Goal: Task Accomplishment & Management: Manage account settings

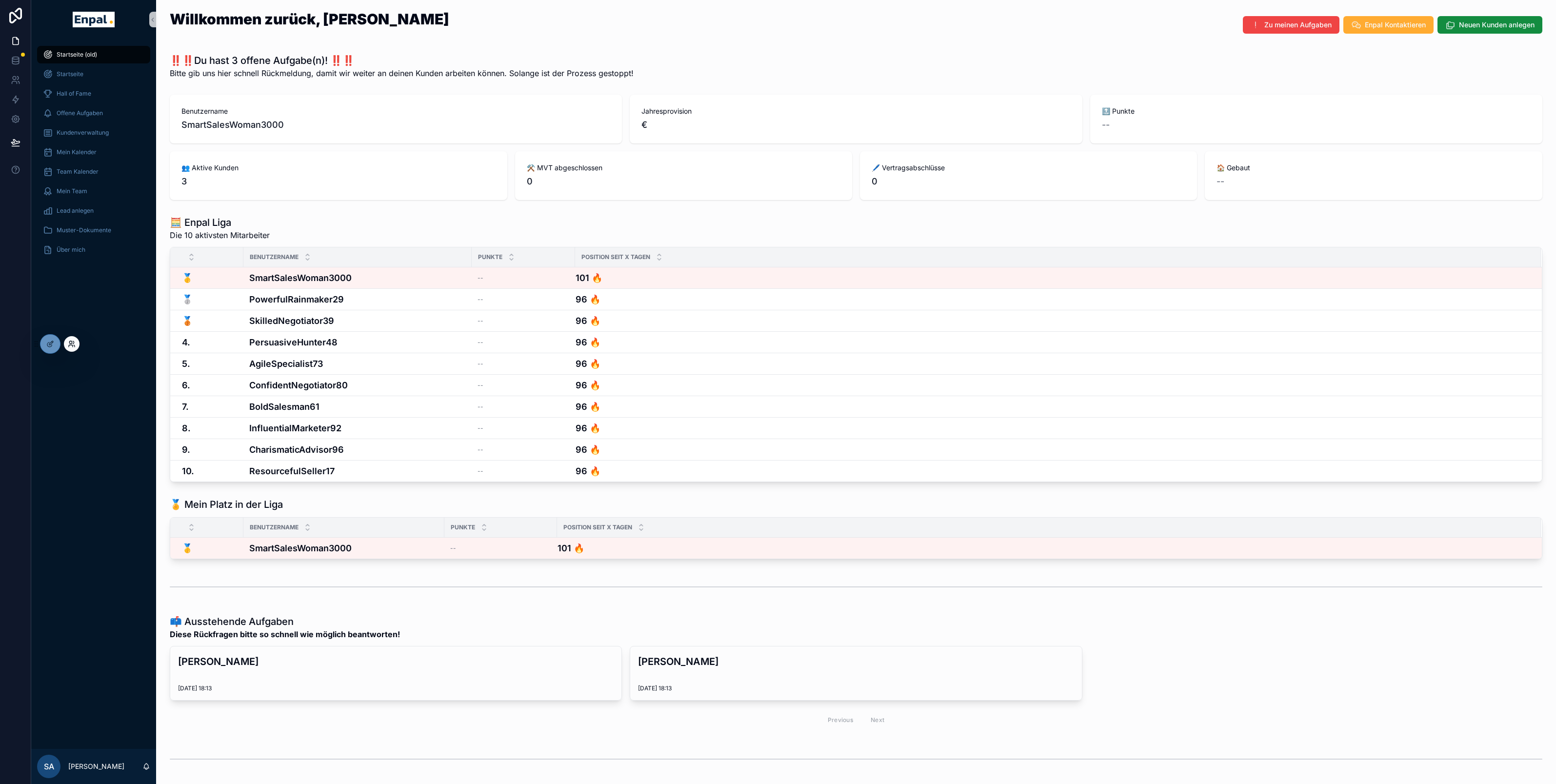
click at [74, 341] on icon at bounding box center [74, 342] width 1 height 2
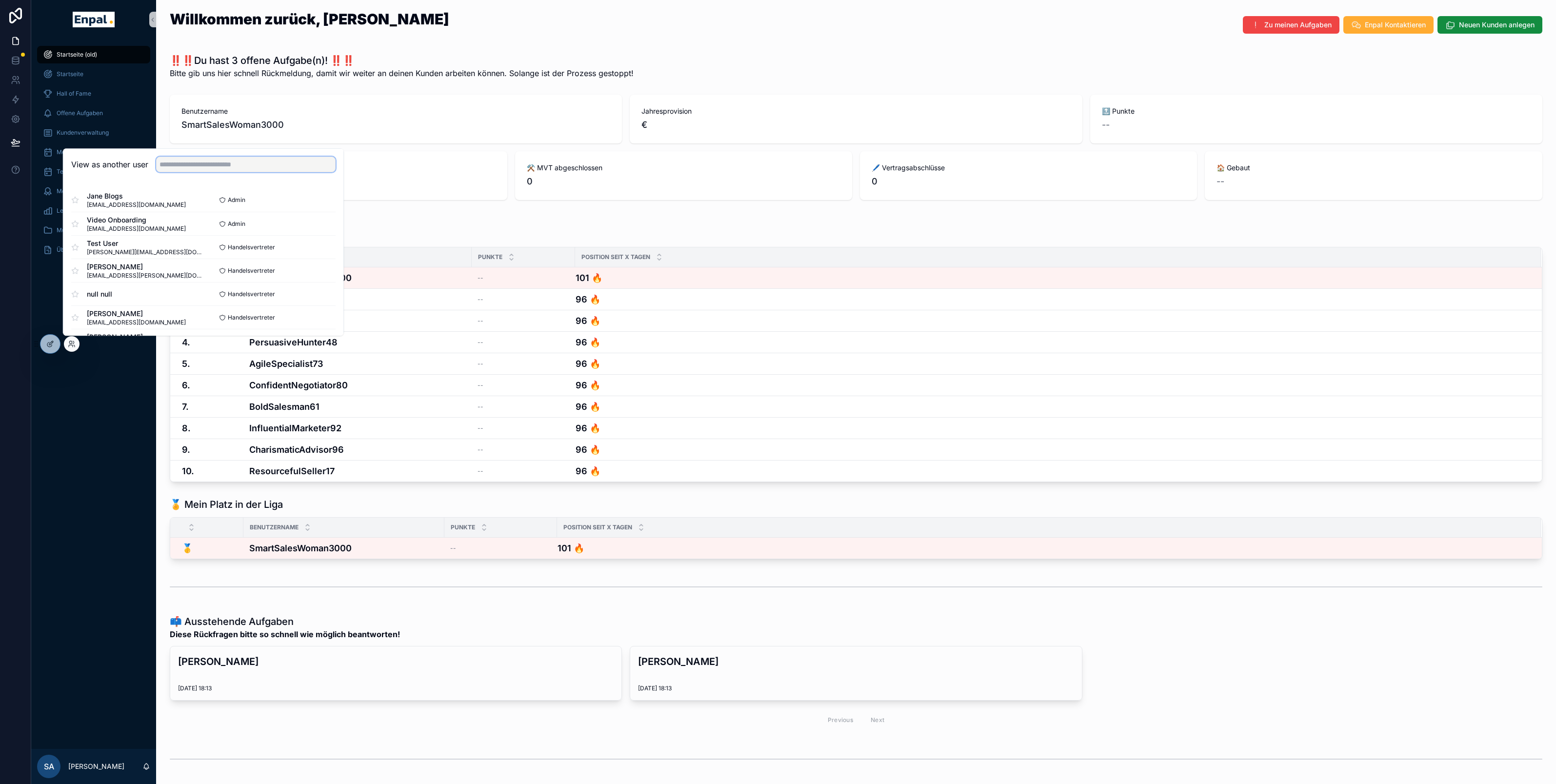
click at [182, 167] on input "text" at bounding box center [245, 164] width 179 height 16
type input "****"
click at [321, 225] on button "Select" at bounding box center [323, 223] width 25 height 14
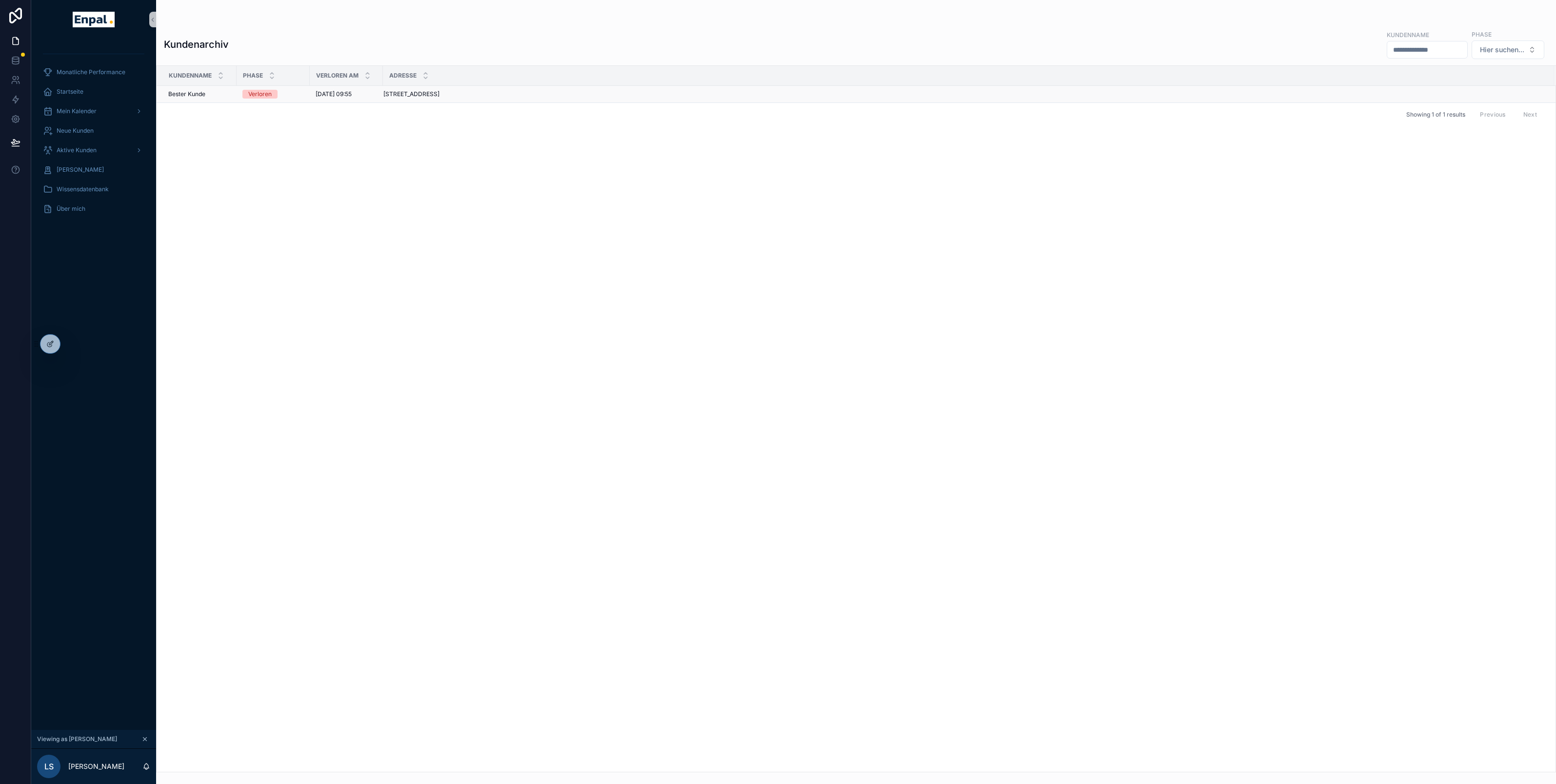
click at [726, 95] on div "[STREET_ADDRESS]" at bounding box center [963, 94] width 1159 height 8
click at [80, 115] on span "Mein Kalender" at bounding box center [77, 111] width 40 height 8
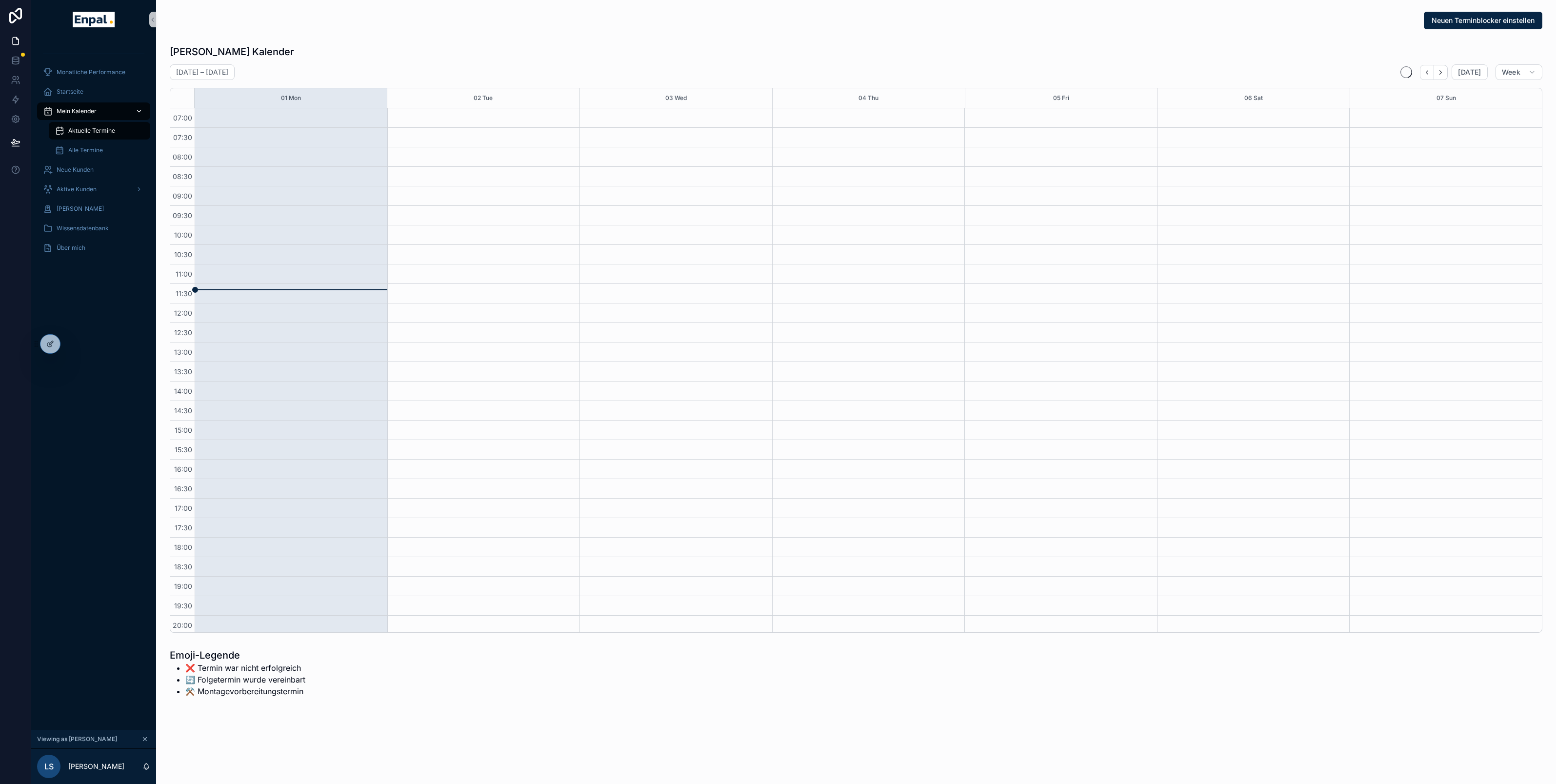
scroll to position [62, 0]
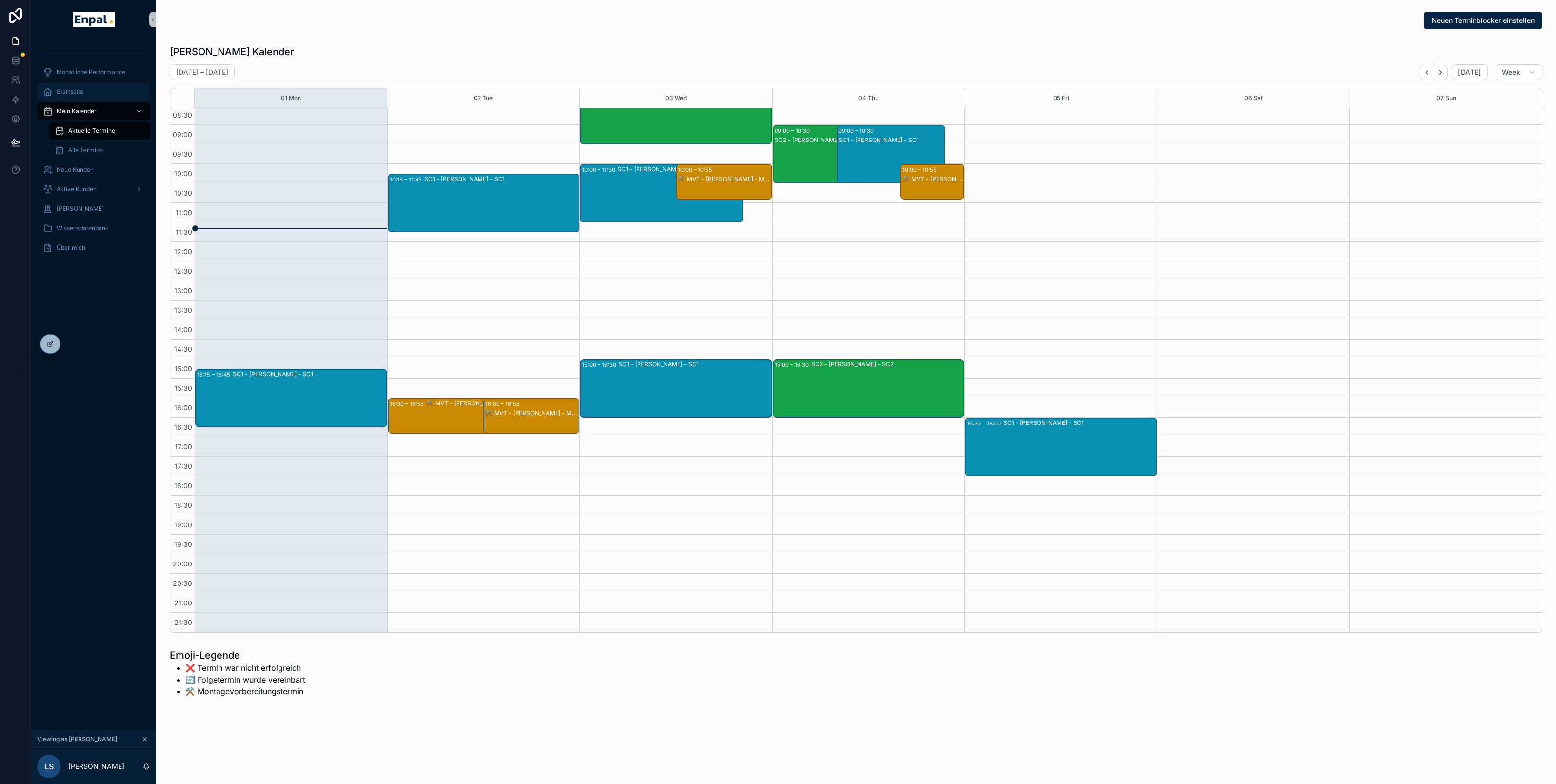
click at [76, 94] on span "Startseite" at bounding box center [70, 91] width 27 height 8
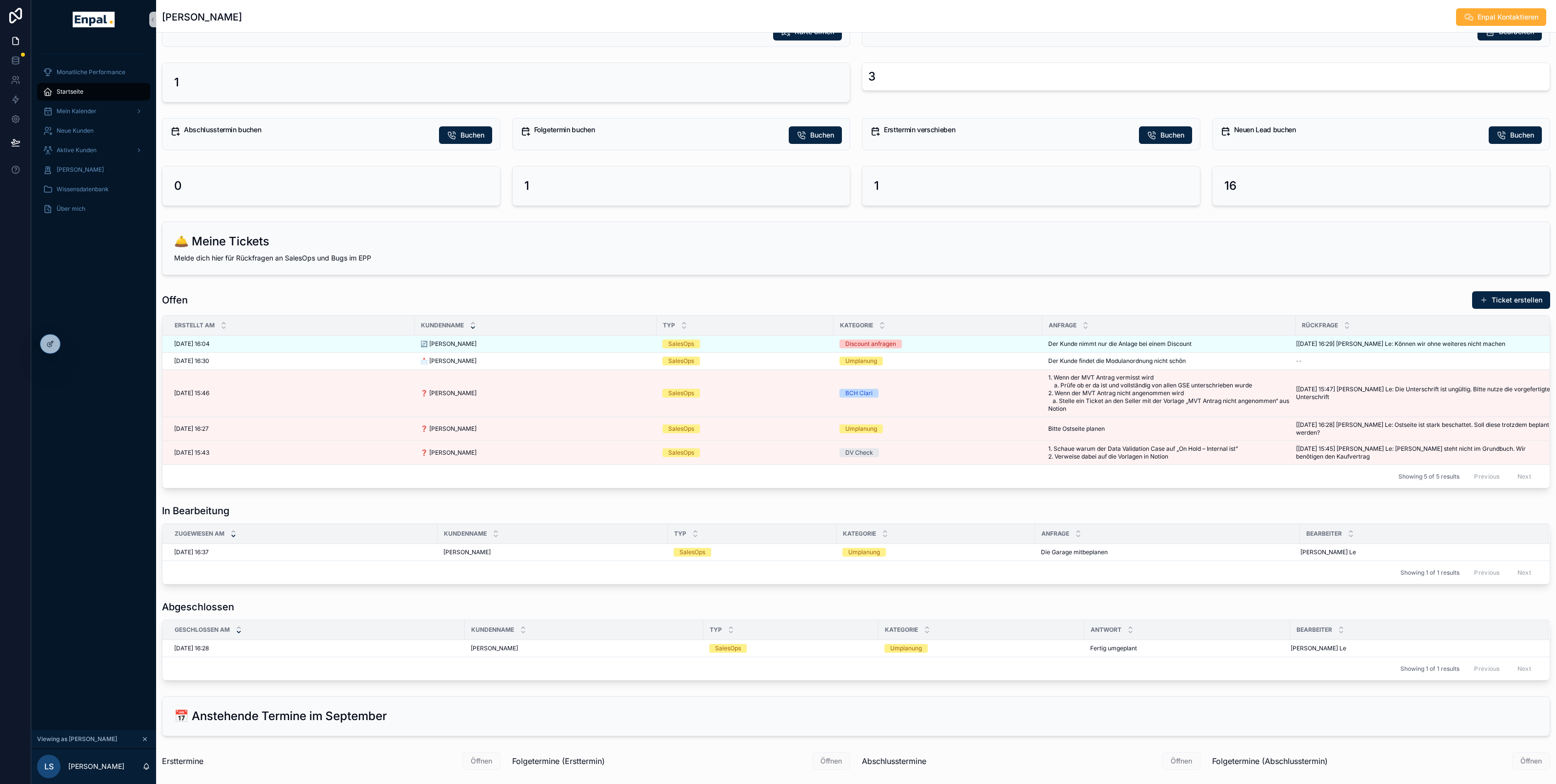
scroll to position [318, 0]
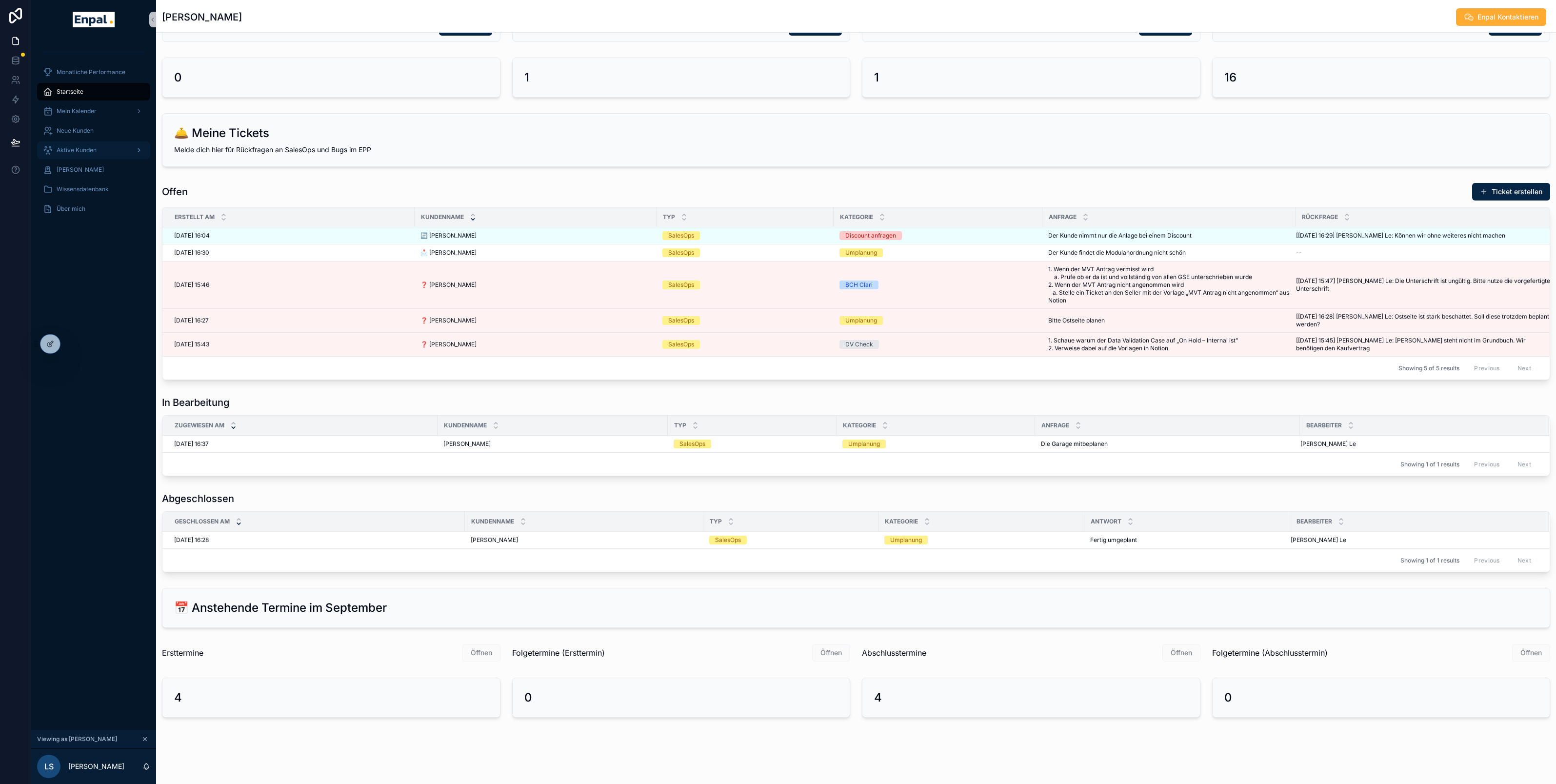
click at [92, 153] on span "Aktive Kunden" at bounding box center [77, 150] width 40 height 8
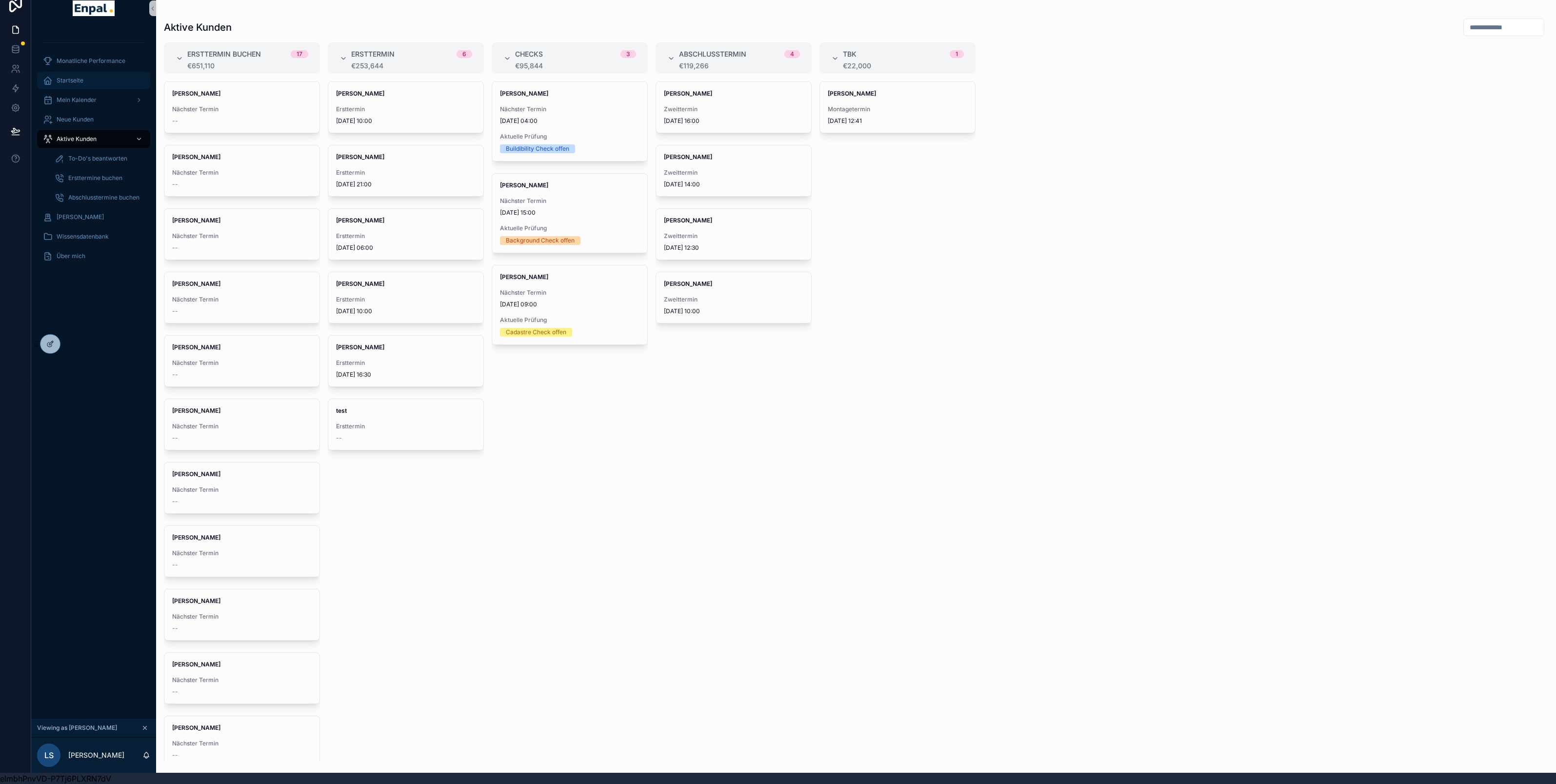
click at [100, 72] on div "Startseite" at bounding box center [94, 80] width 101 height 16
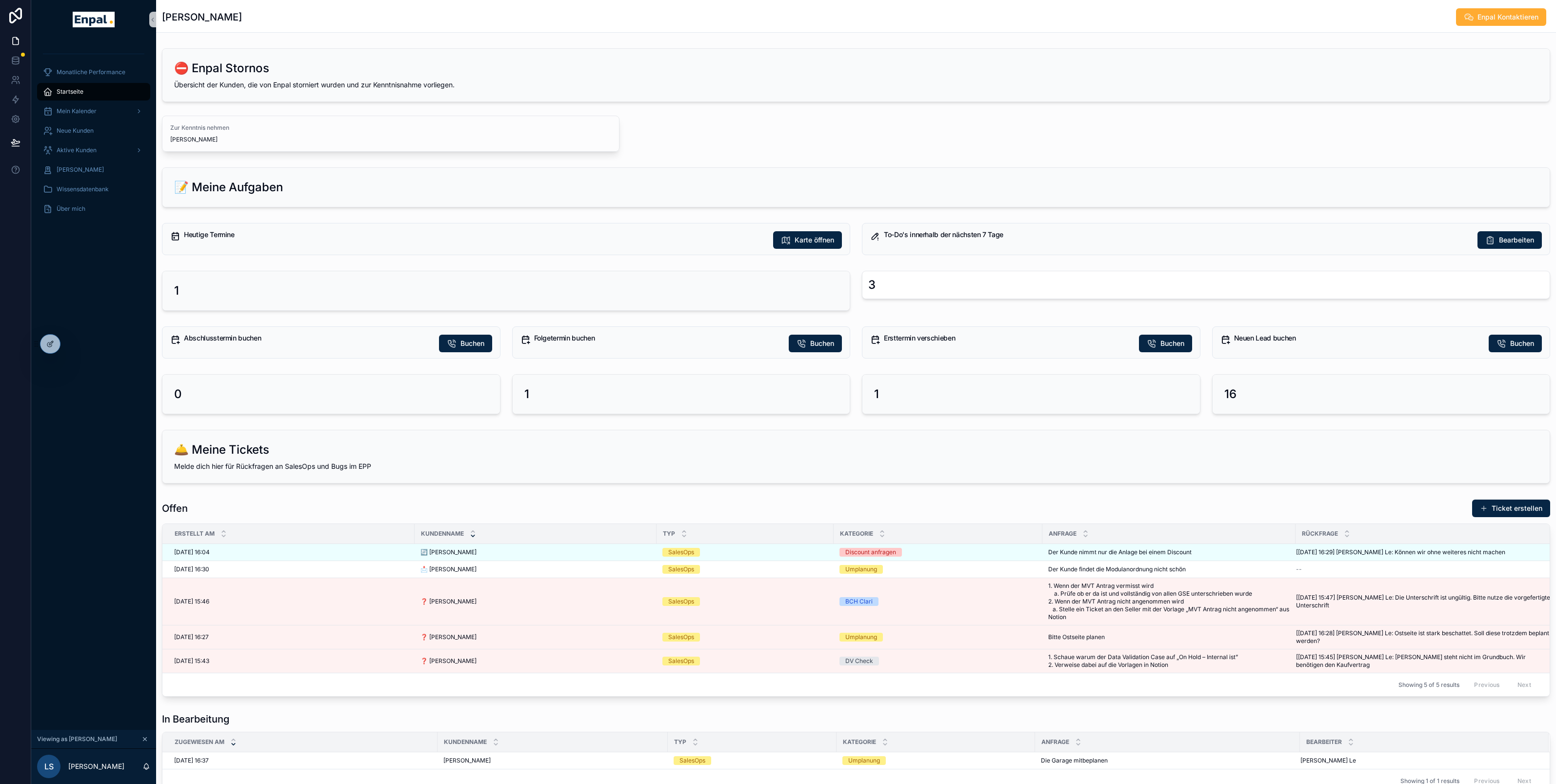
click at [263, 77] on div "⛔ Enpal Stornos Übersicht der Kunden, die von Enpal storniert wurden und zur Ke…" at bounding box center [856, 75] width 1387 height 53
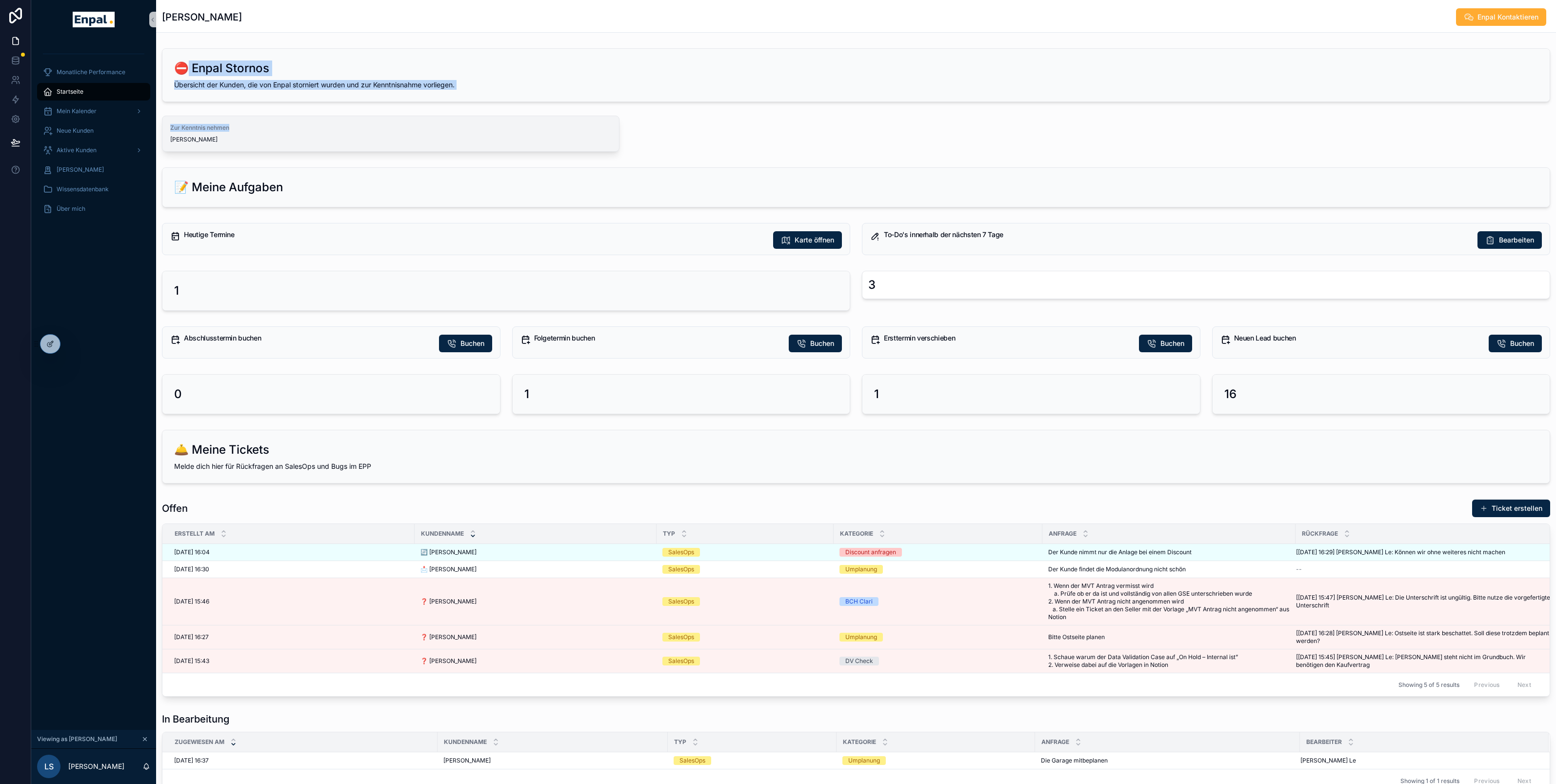
drag, startPoint x: 187, startPoint y: 66, endPoint x: 257, endPoint y: 130, distance: 94.8
click at [257, 130] on div "⛔ Enpal Stornos Übersicht der Kunden, die von Enpal storniert wurden und zur Ke…" at bounding box center [856, 100] width 1400 height 111
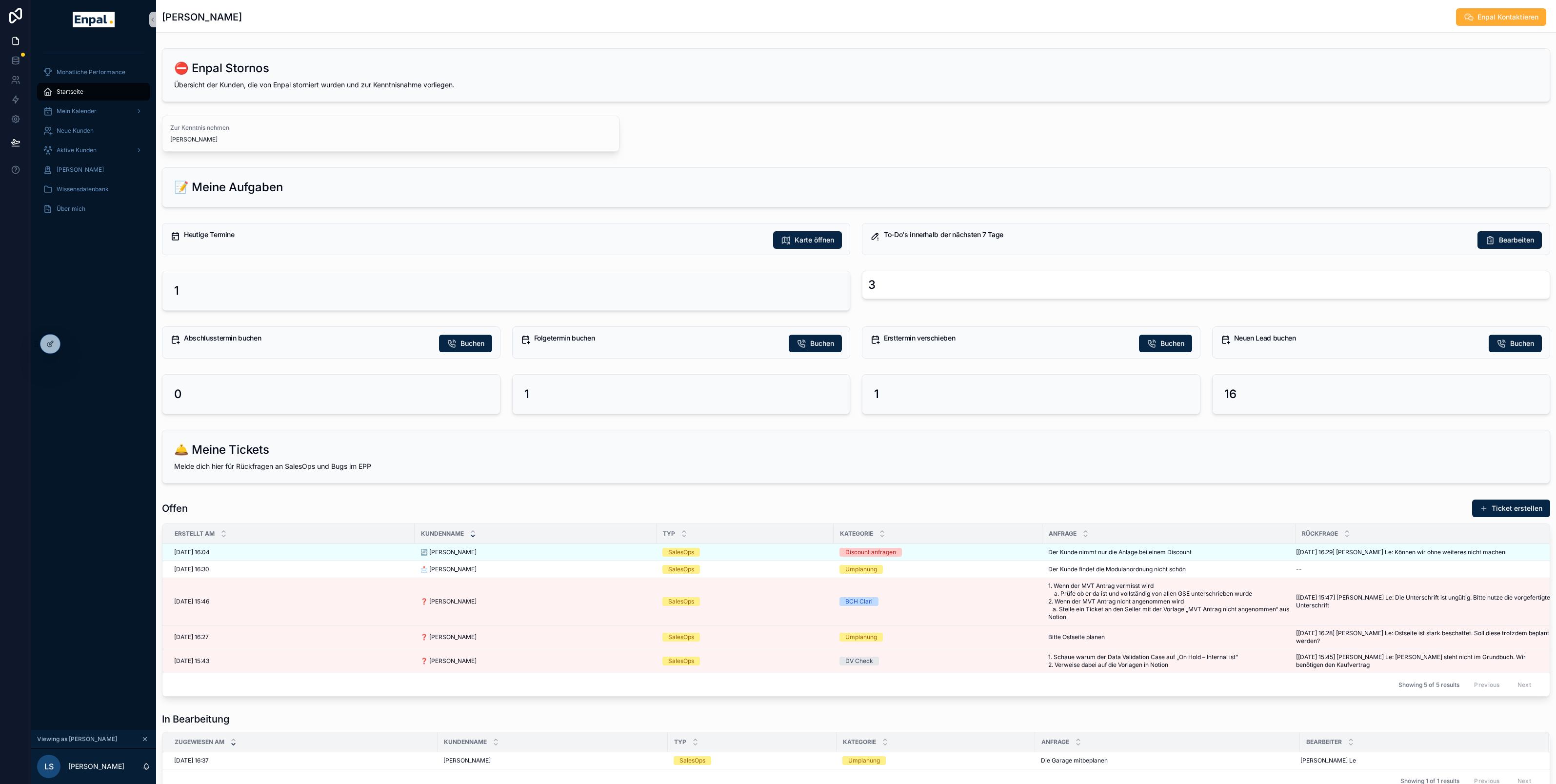
click at [786, 133] on div "Zur Kenntnis nehmen Oliver Brandt" at bounding box center [856, 133] width 1388 height 36
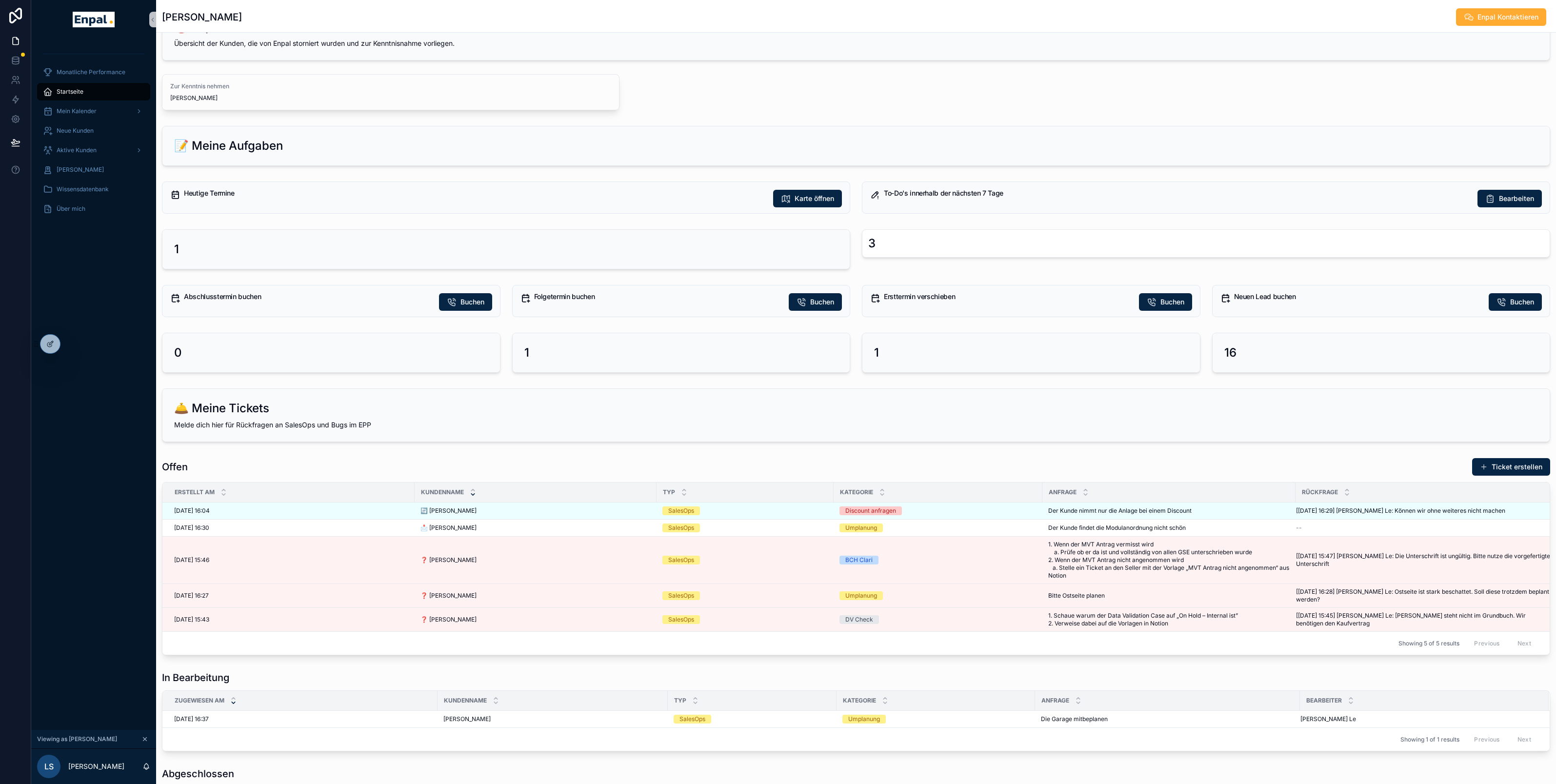
scroll to position [44, 0]
click at [828, 192] on span "Karte öffnen" at bounding box center [814, 196] width 39 height 10
click at [802, 198] on span "Karte öffnen" at bounding box center [814, 196] width 39 height 10
click at [782, 196] on icon "scrollable content" at bounding box center [786, 196] width 10 height 10
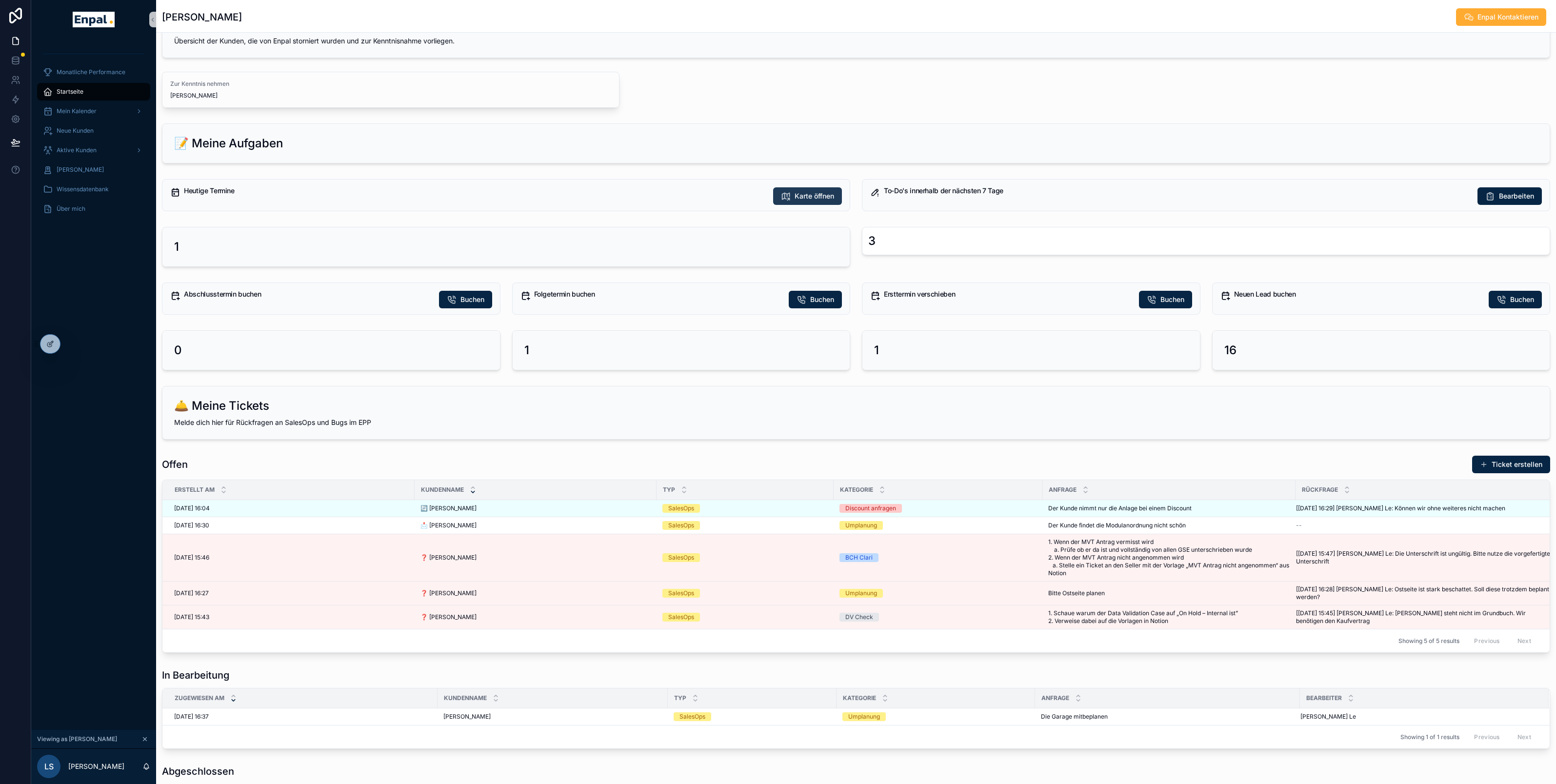
click at [816, 196] on span "Karte öffnen" at bounding box center [814, 196] width 39 height 10
click at [814, 196] on span "Karte öffnen" at bounding box center [814, 196] width 39 height 10
click at [1512, 196] on span "Bearbeiten" at bounding box center [1517, 196] width 35 height 10
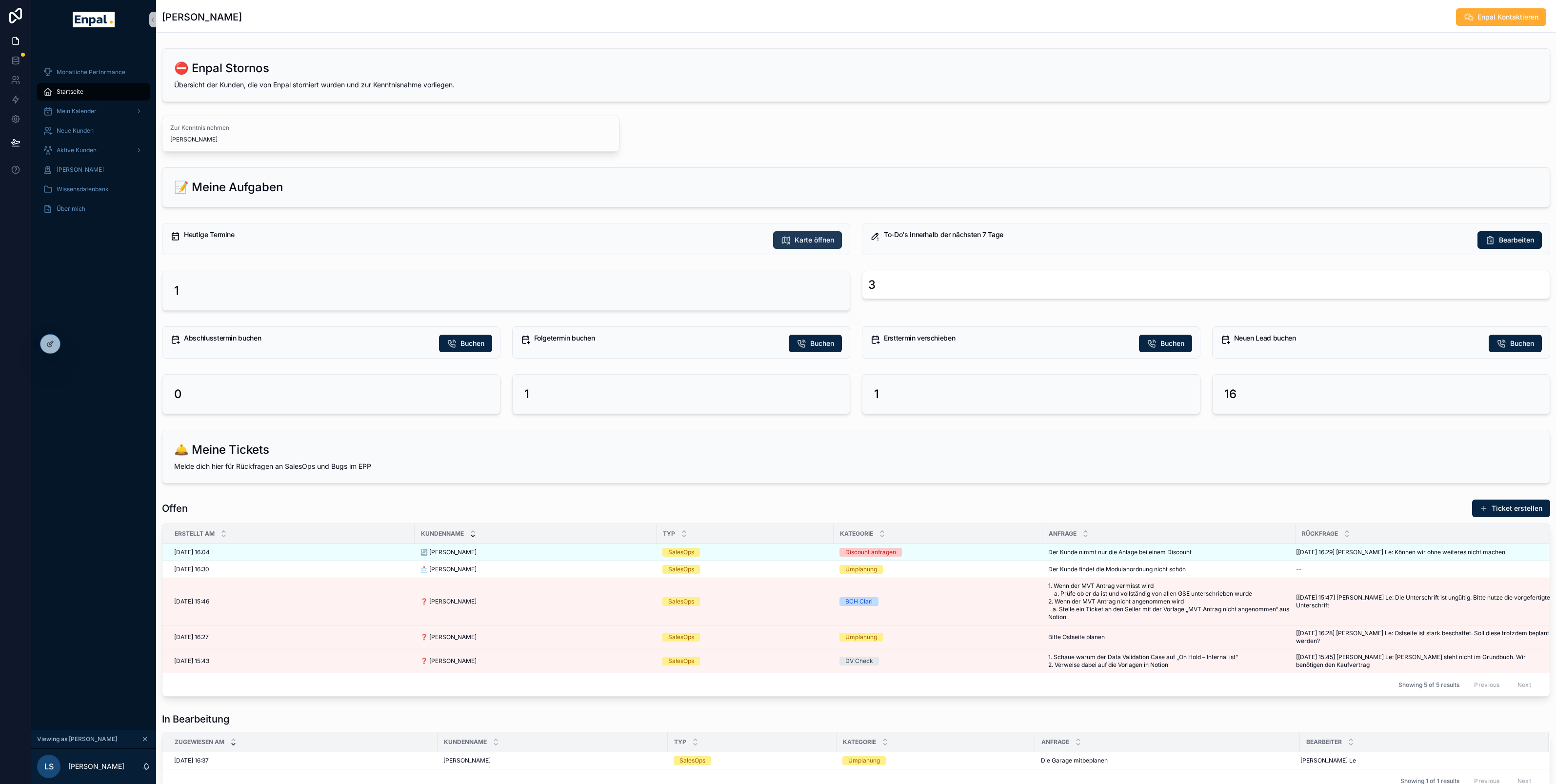
click at [799, 237] on span "Karte öffnen" at bounding box center [814, 240] width 39 height 10
click at [798, 241] on span "Karte öffnen" at bounding box center [814, 240] width 39 height 10
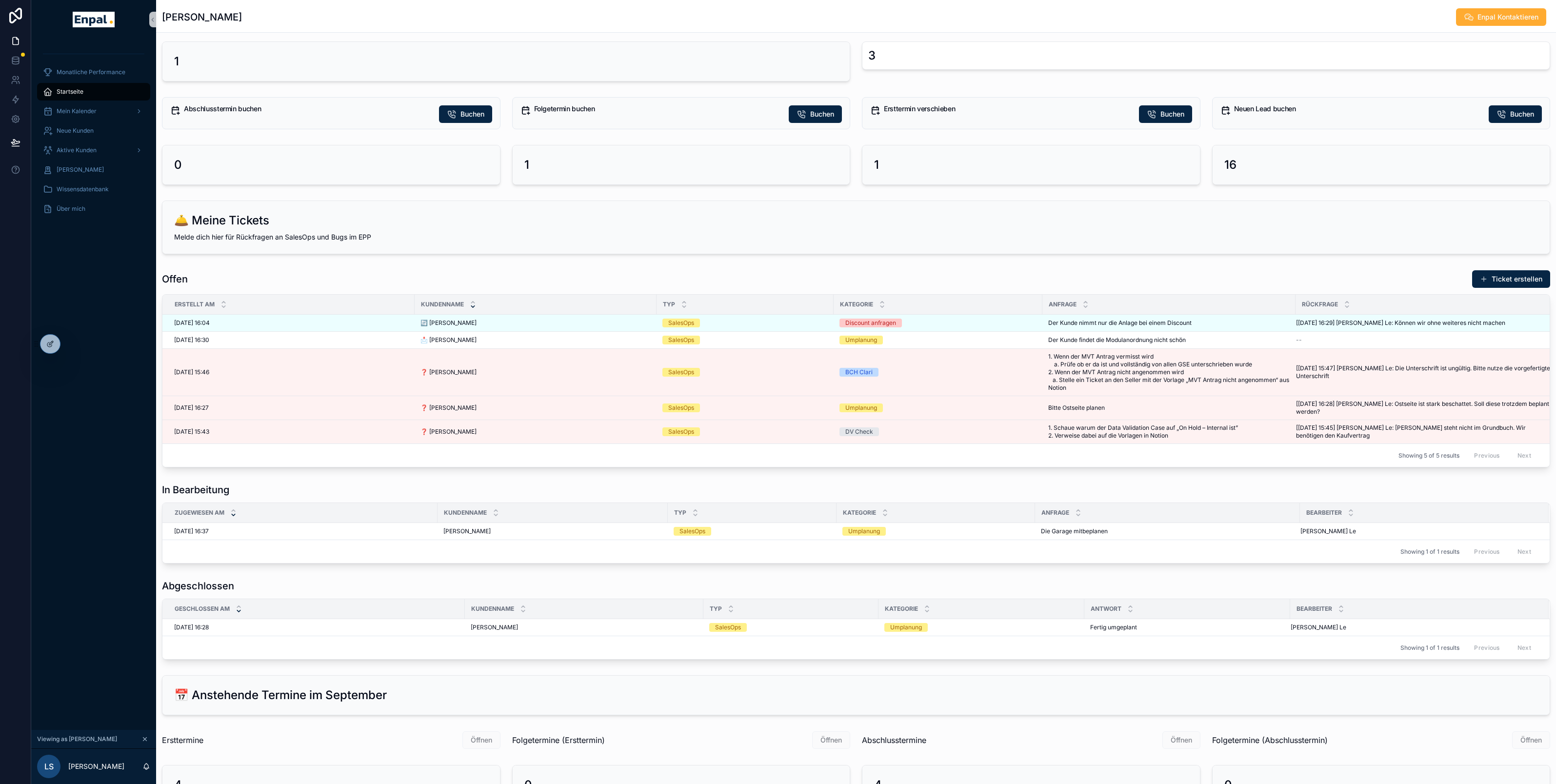
scroll to position [318, 0]
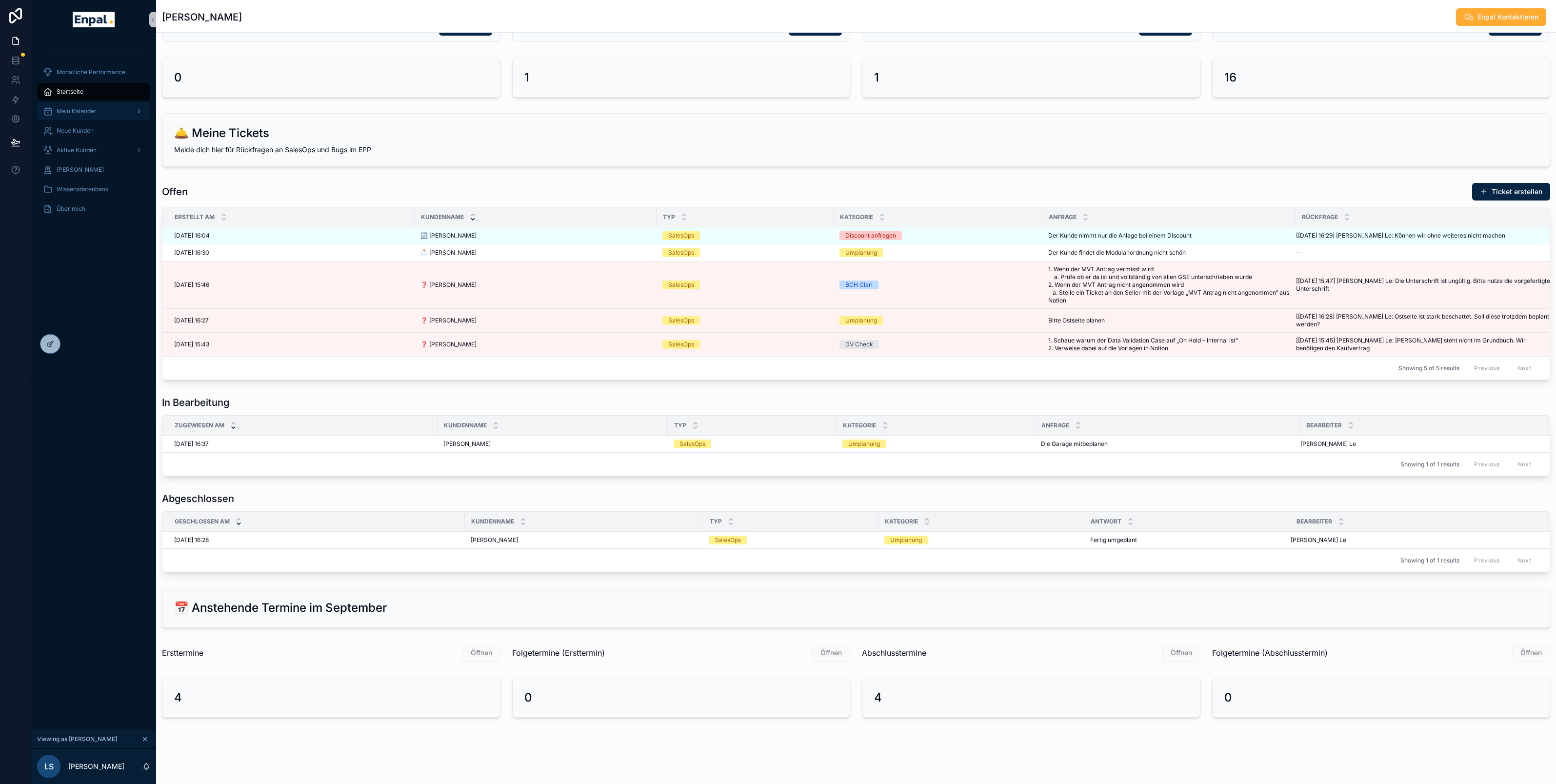
click at [85, 110] on span "Mein Kalender" at bounding box center [77, 111] width 40 height 8
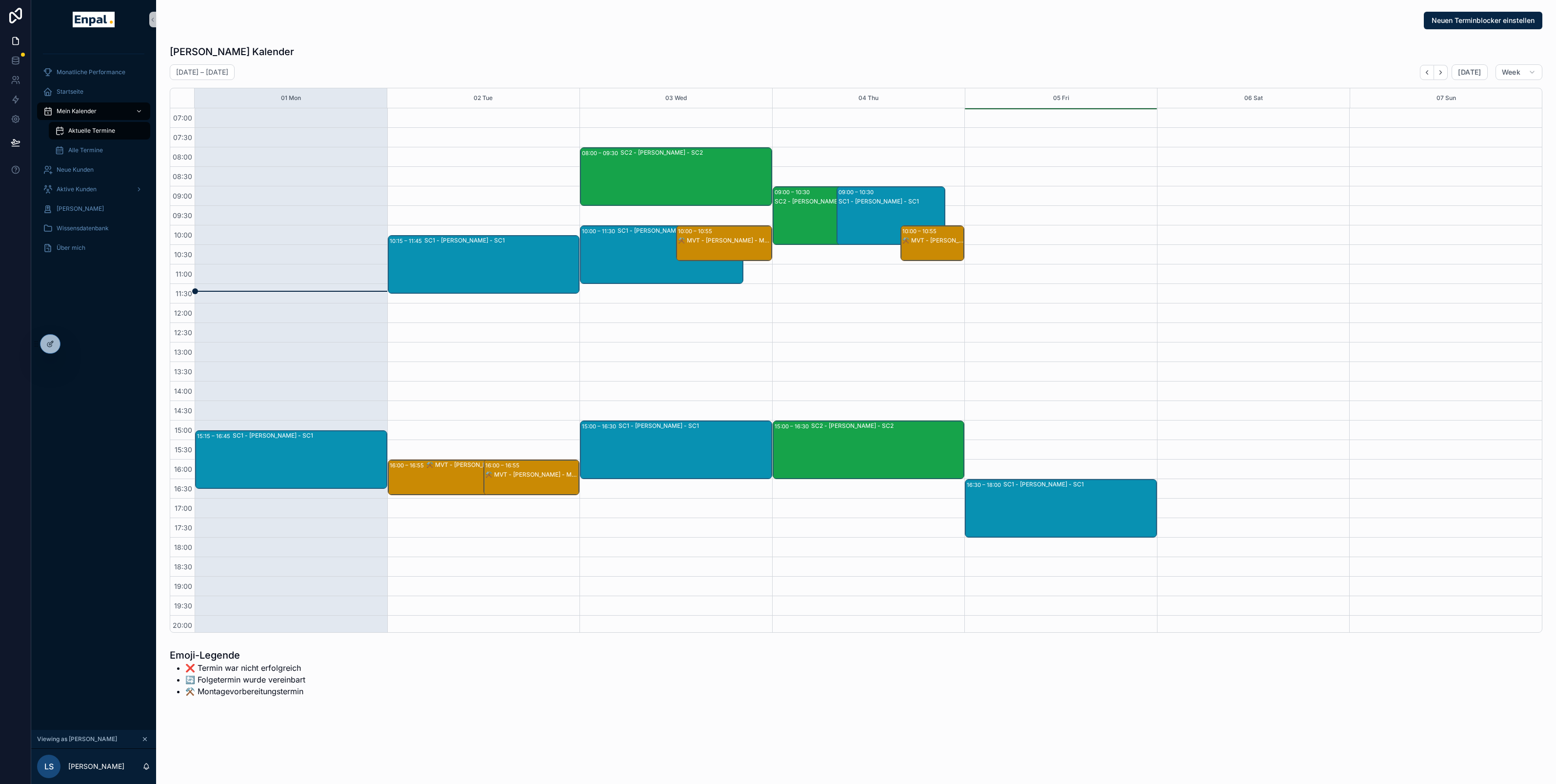
click at [445, 478] on div "⚒️ MVT - [PERSON_NAME] - MVT" at bounding box center [488, 477] width 124 height 34
click at [538, 480] on div "⚒️ MVT - [PERSON_NAME] - MVT" at bounding box center [532, 487] width 93 height 34
click at [474, 479] on div "⚒️ MVT - [PERSON_NAME] - MVT" at bounding box center [488, 477] width 124 height 34
click at [521, 478] on div "⚒️ MVT - [PERSON_NAME] - MVT" at bounding box center [532, 474] width 93 height 8
click at [532, 327] on div "10:15 – 11:45 SC1 - Miriam Haas - SC1 16:00 – 16:55 ⚒️ MVT - David Seidel - MVT…" at bounding box center [483, 400] width 193 height 585
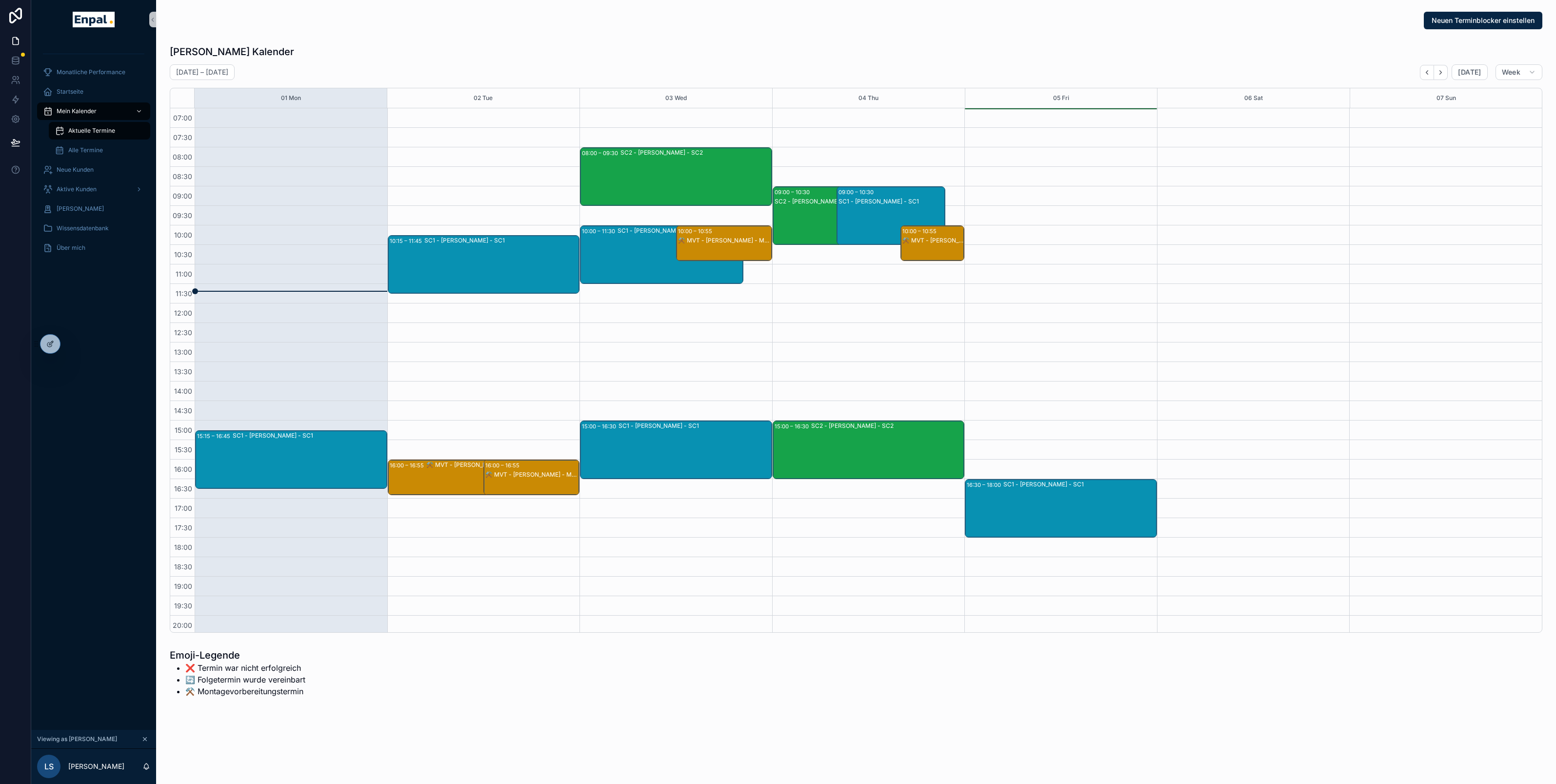
click at [449, 480] on div "⚒️ MVT - [PERSON_NAME] - MVT" at bounding box center [488, 477] width 124 height 34
click at [722, 301] on div "08:00 – 09:30 SC2 - Marie Keller - SC2 10:00 – 11:30 SC1 - Jonas Weber - SC1 15…" at bounding box center [675, 400] width 193 height 585
click at [651, 447] on div "SC1 - [PERSON_NAME] - SC1" at bounding box center [695, 450] width 153 height 57
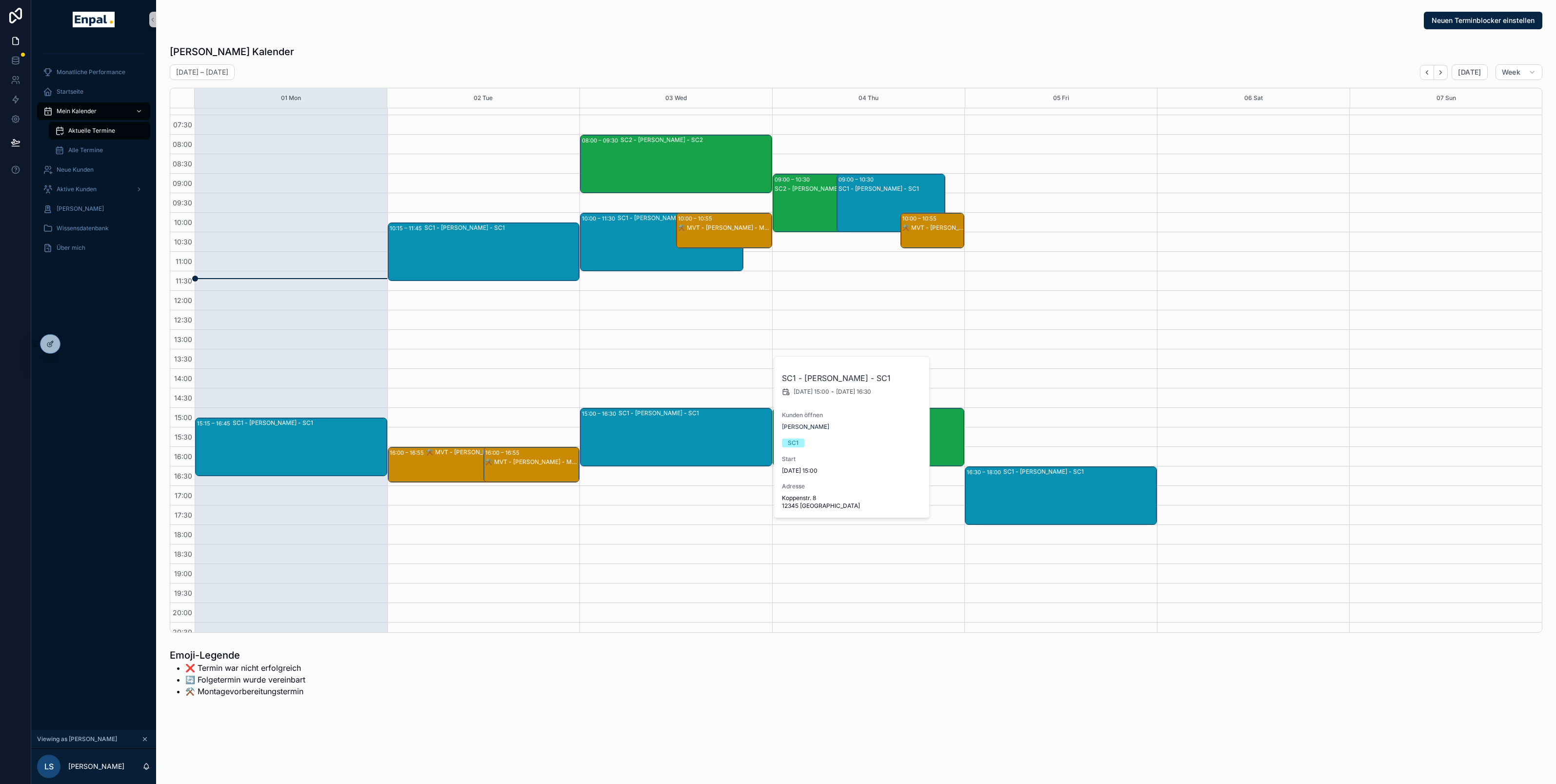
scroll to position [28, 0]
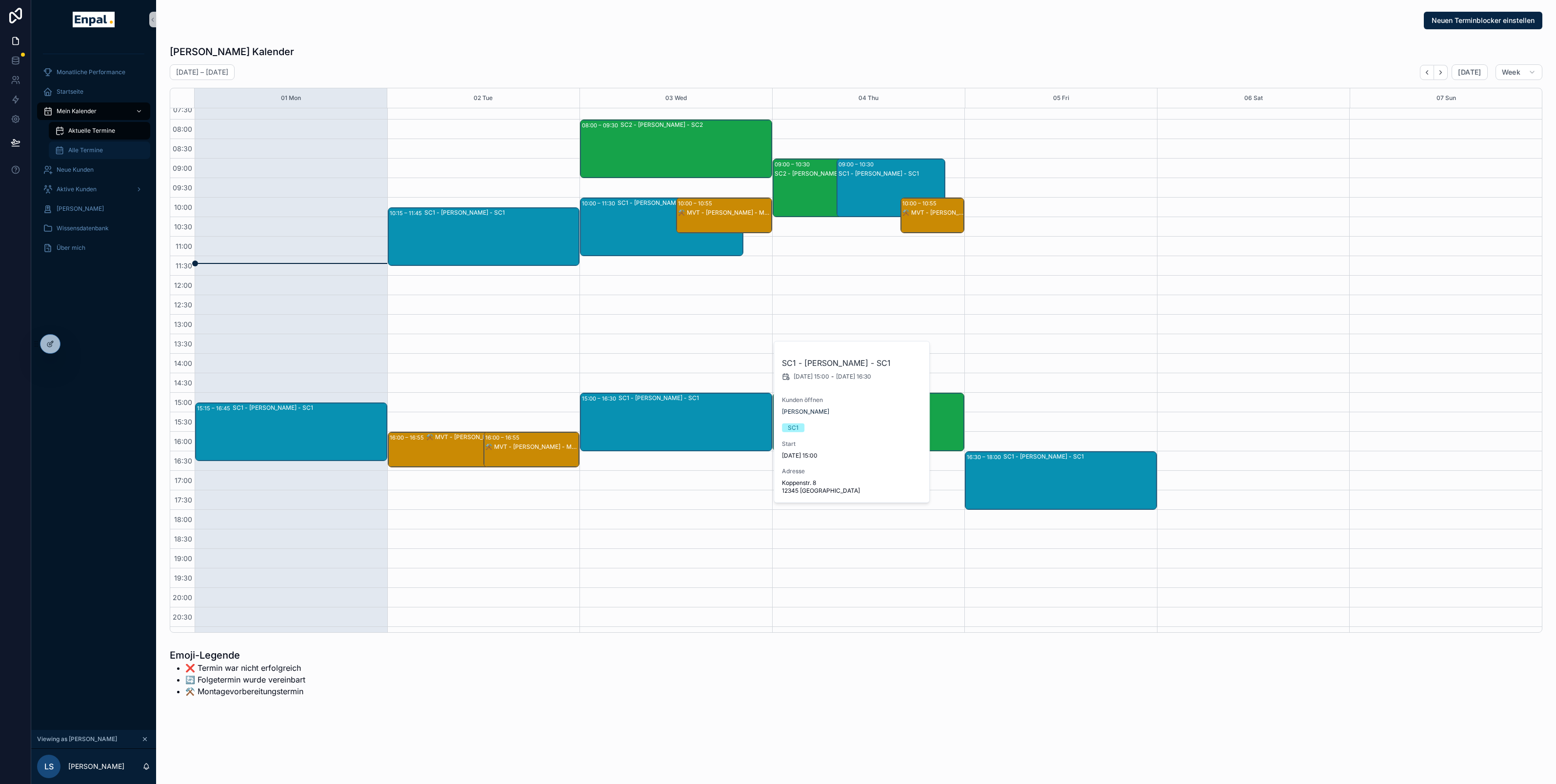
click at [111, 148] on div "Alle Termine" at bounding box center [99, 150] width 90 height 16
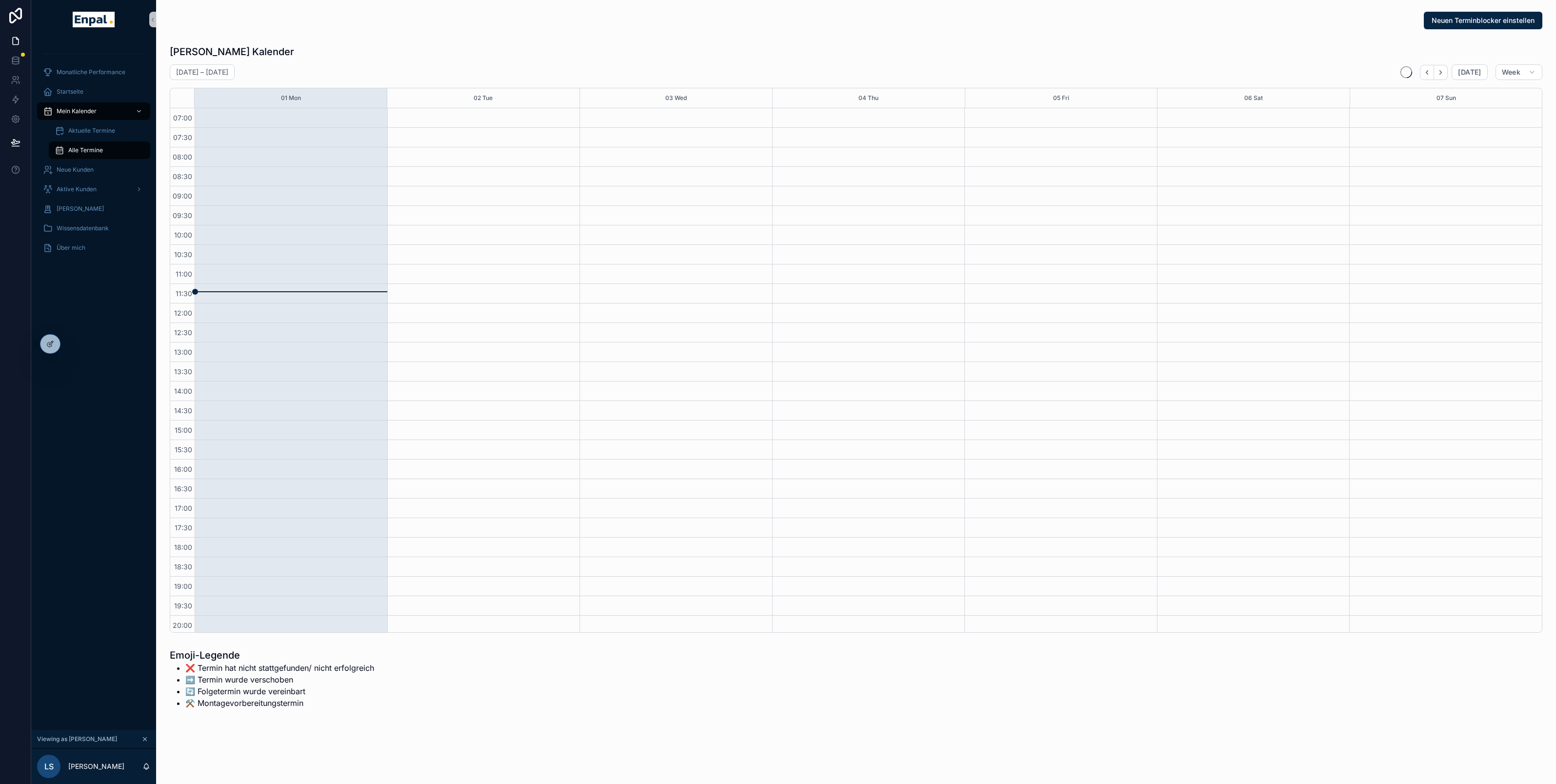
scroll to position [62, 0]
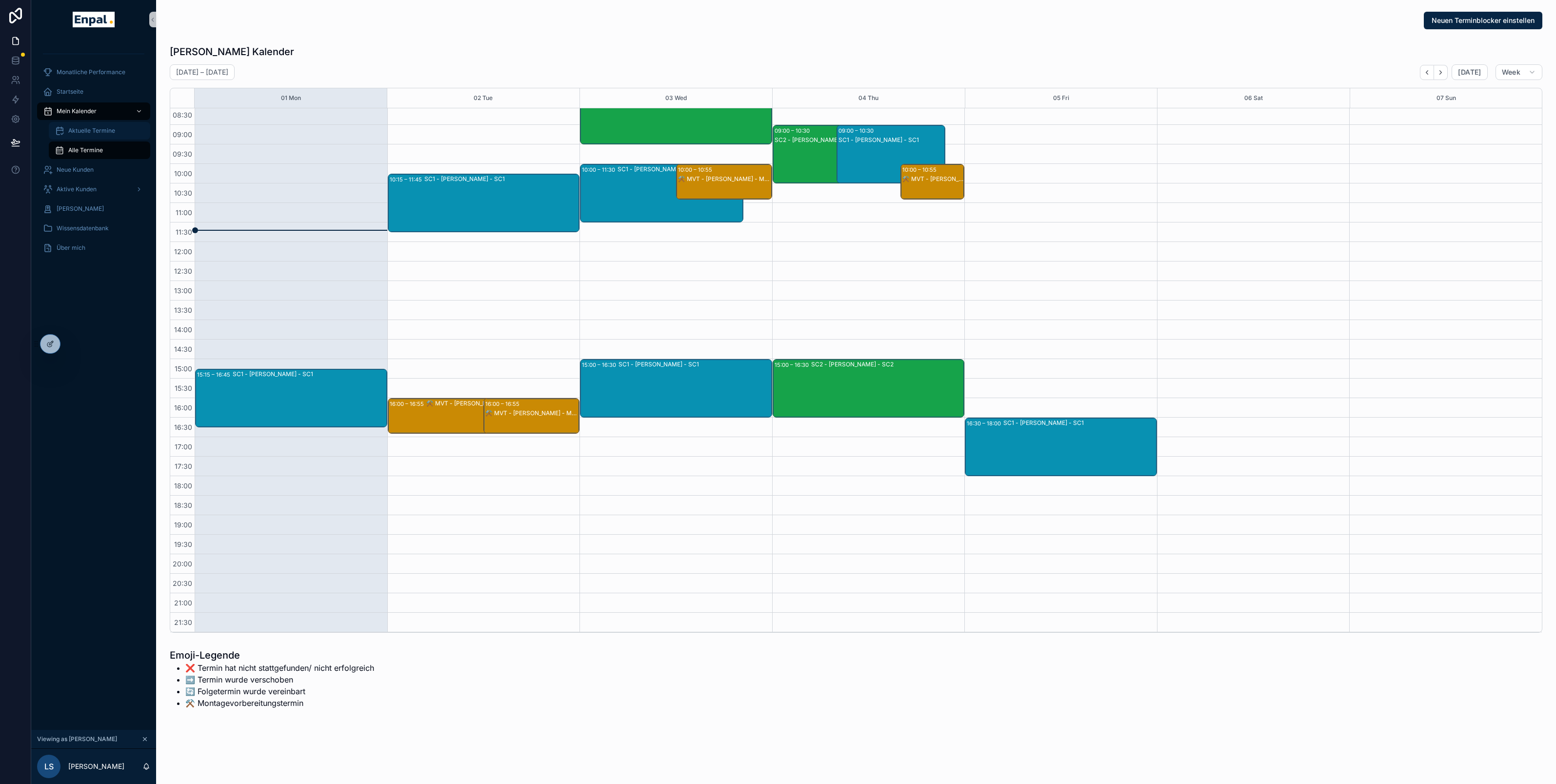
click at [87, 133] on span "Aktuelle Termine" at bounding box center [92, 130] width 47 height 8
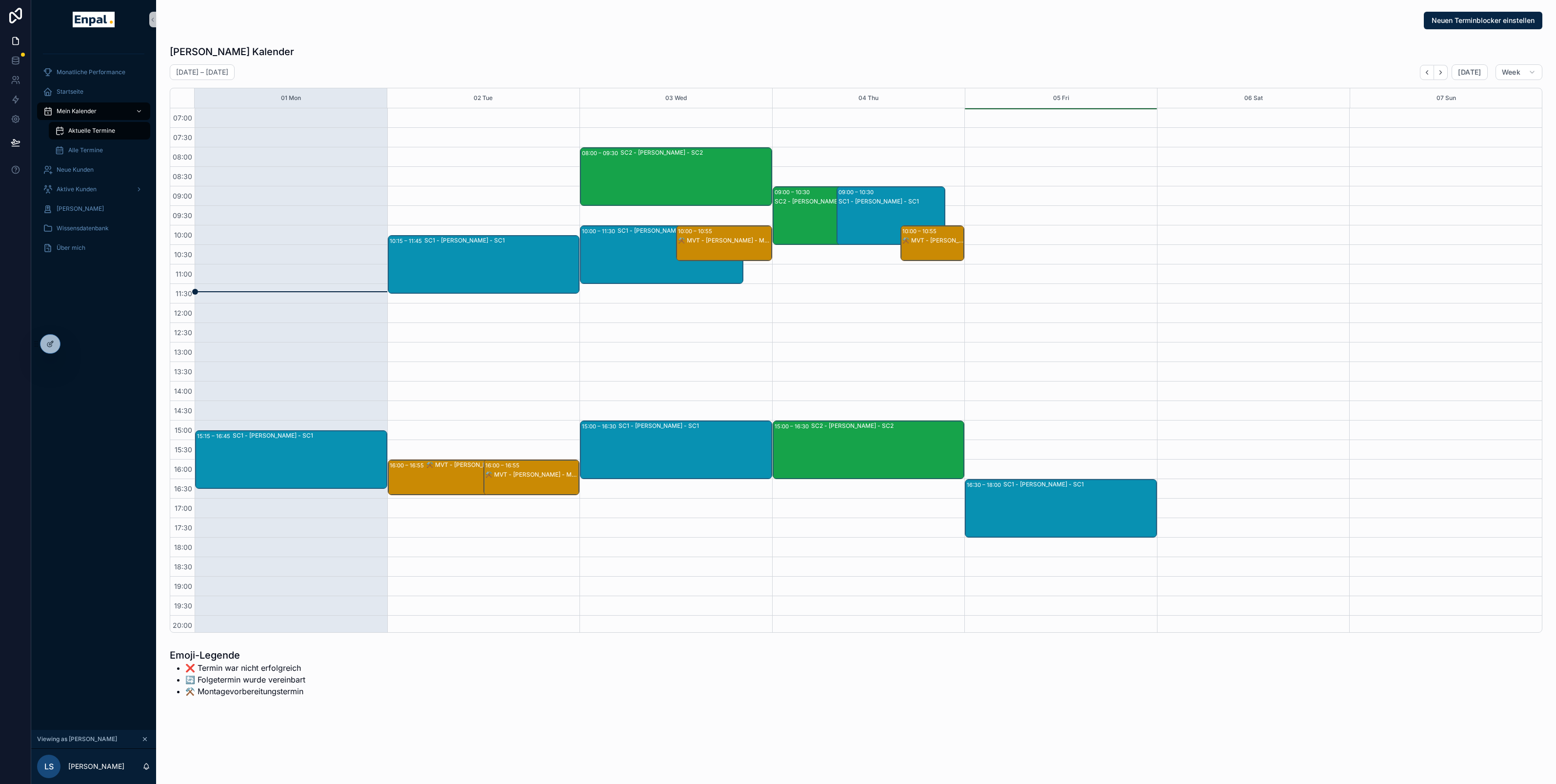
click at [860, 233] on div "SC1 - [PERSON_NAME] - SC1" at bounding box center [891, 225] width 106 height 57
click at [808, 226] on div "SC2 - [PERSON_NAME] - SC2" at bounding box center [827, 225] width 106 height 57
click at [68, 95] on div "Startseite" at bounding box center [94, 92] width 101 height 16
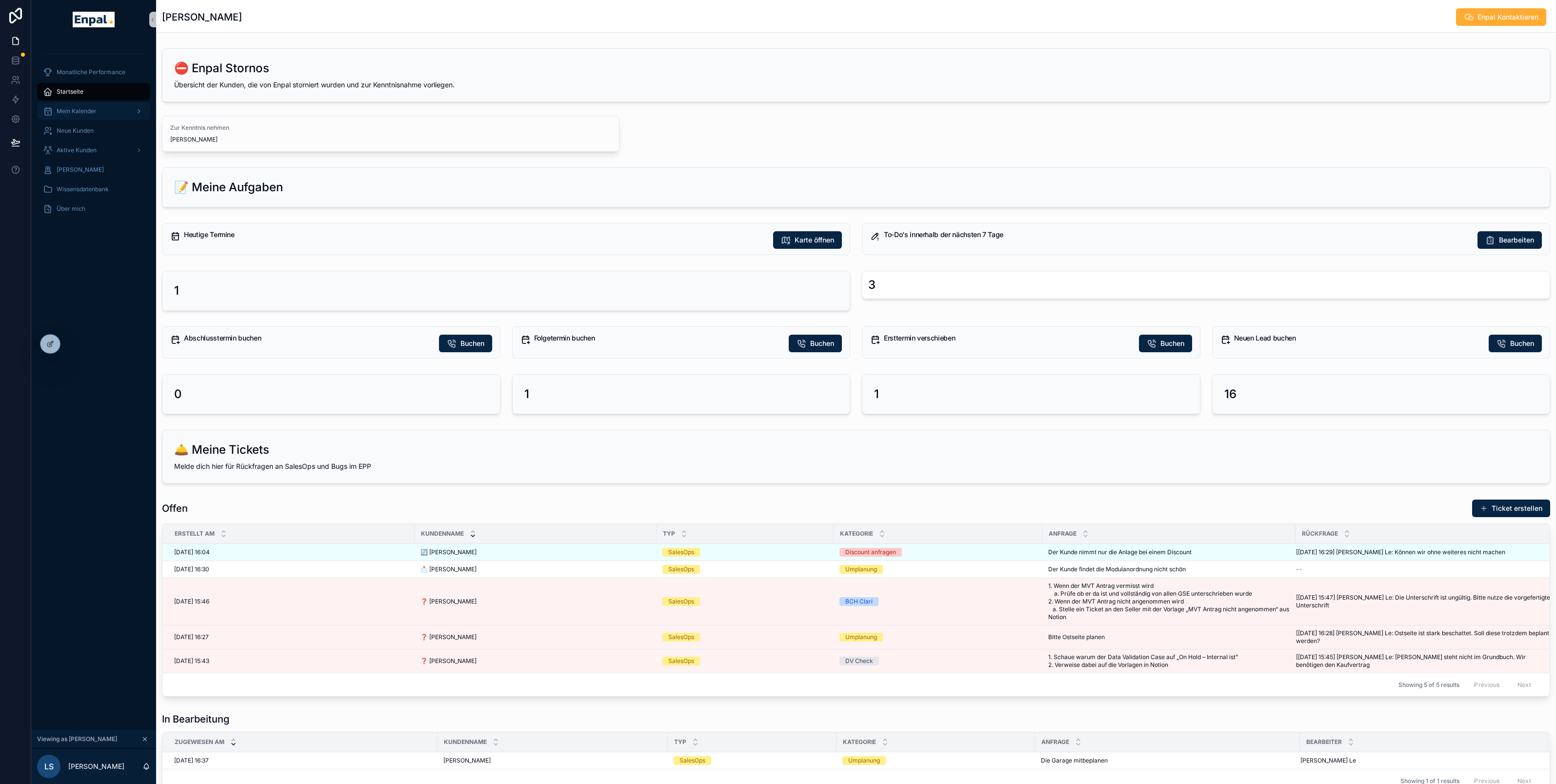
click at [85, 109] on span "Mein Kalender" at bounding box center [77, 111] width 40 height 8
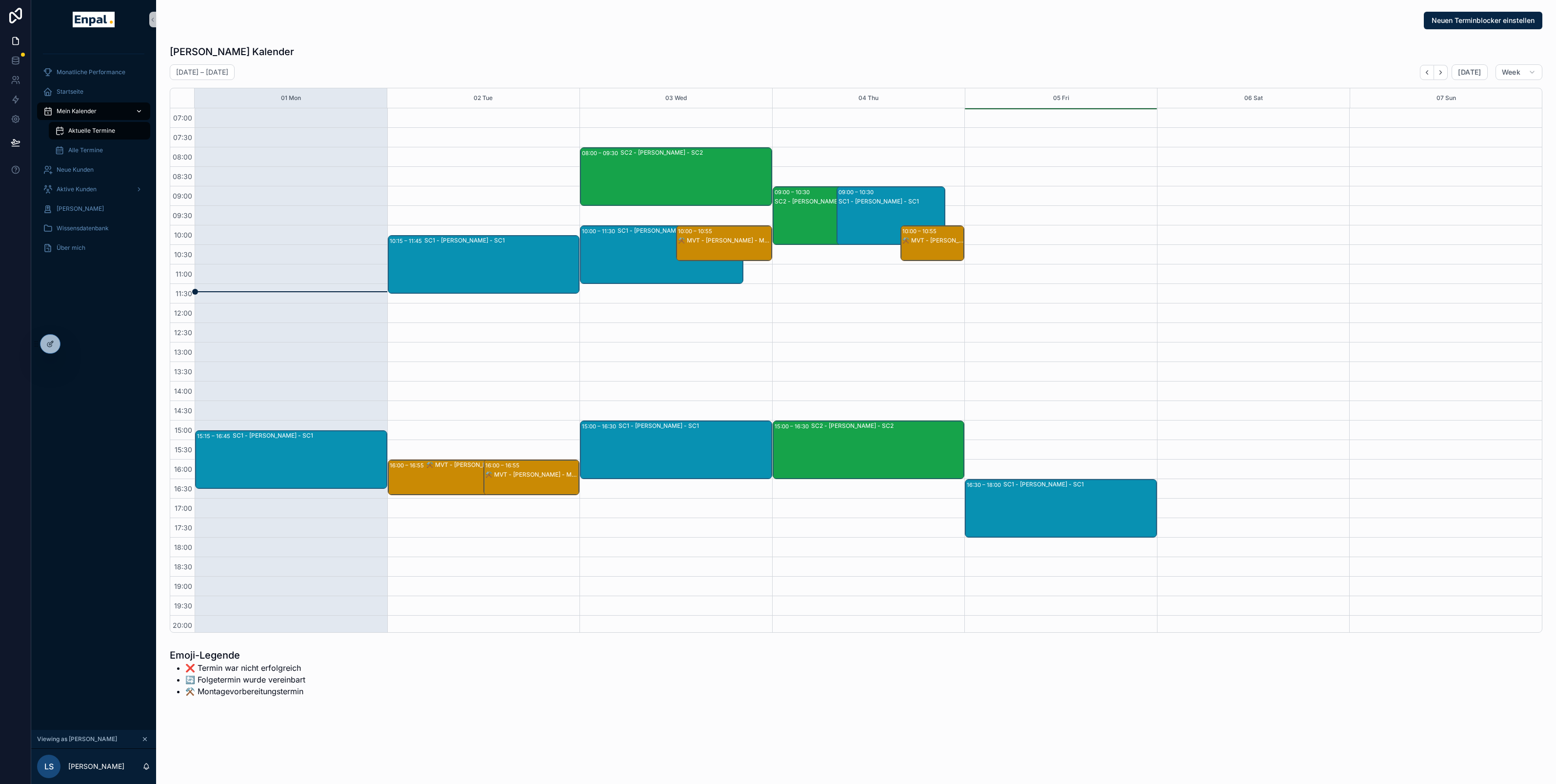
scroll to position [62, 0]
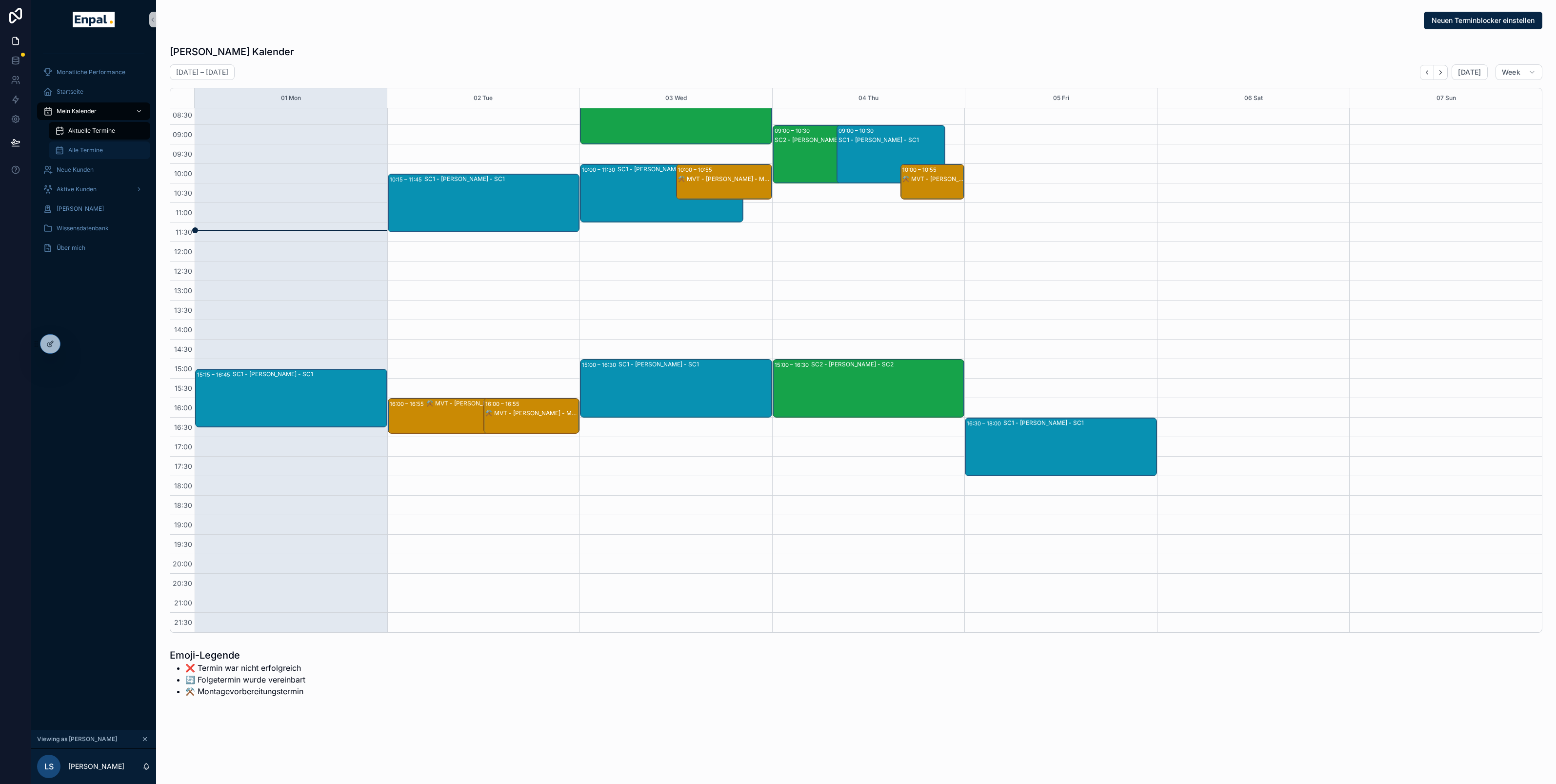
click at [96, 151] on span "Alle Termine" at bounding box center [85, 150] width 34 height 8
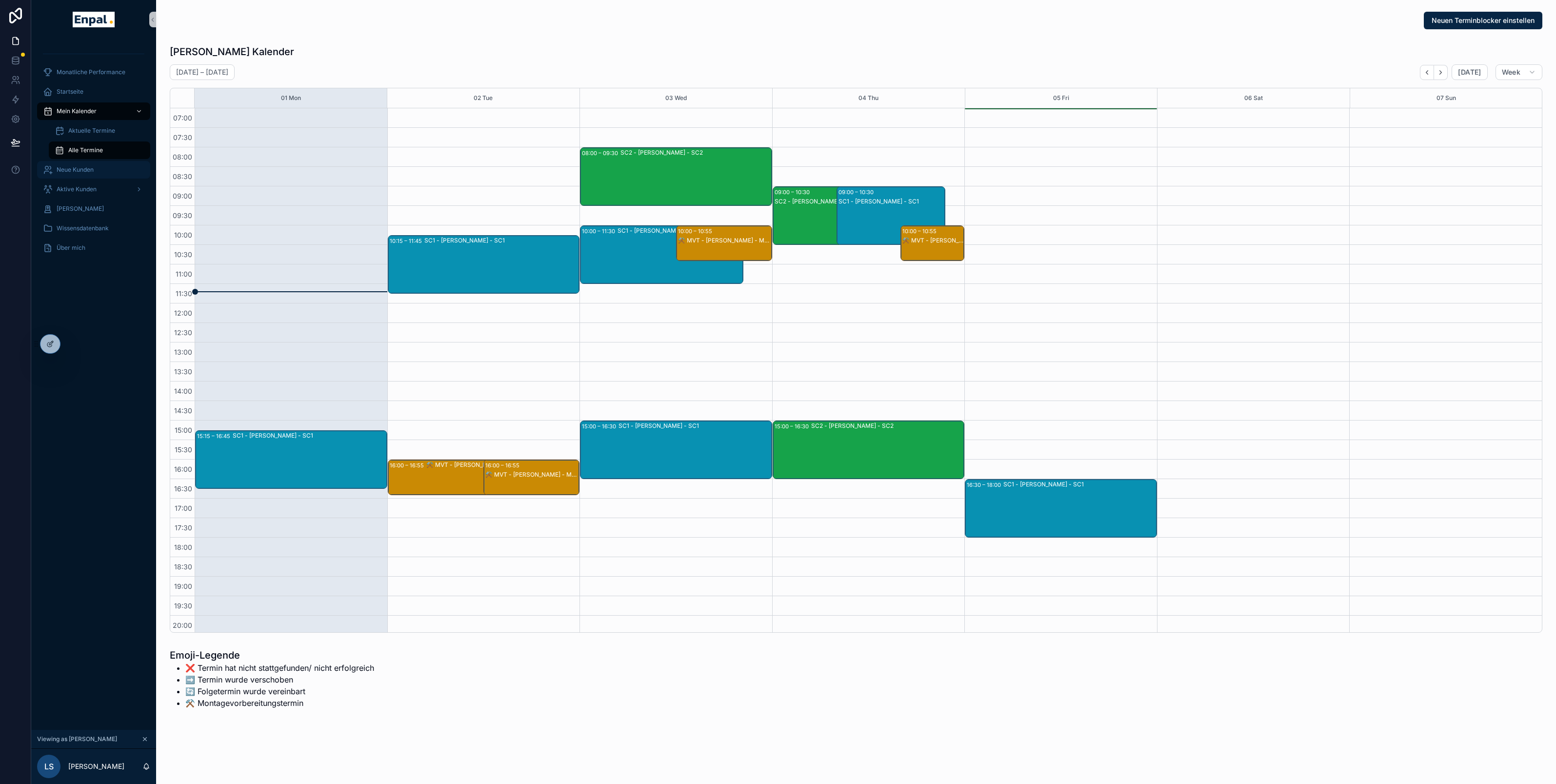
click at [76, 170] on span "Neue Kunden" at bounding box center [75, 170] width 37 height 8
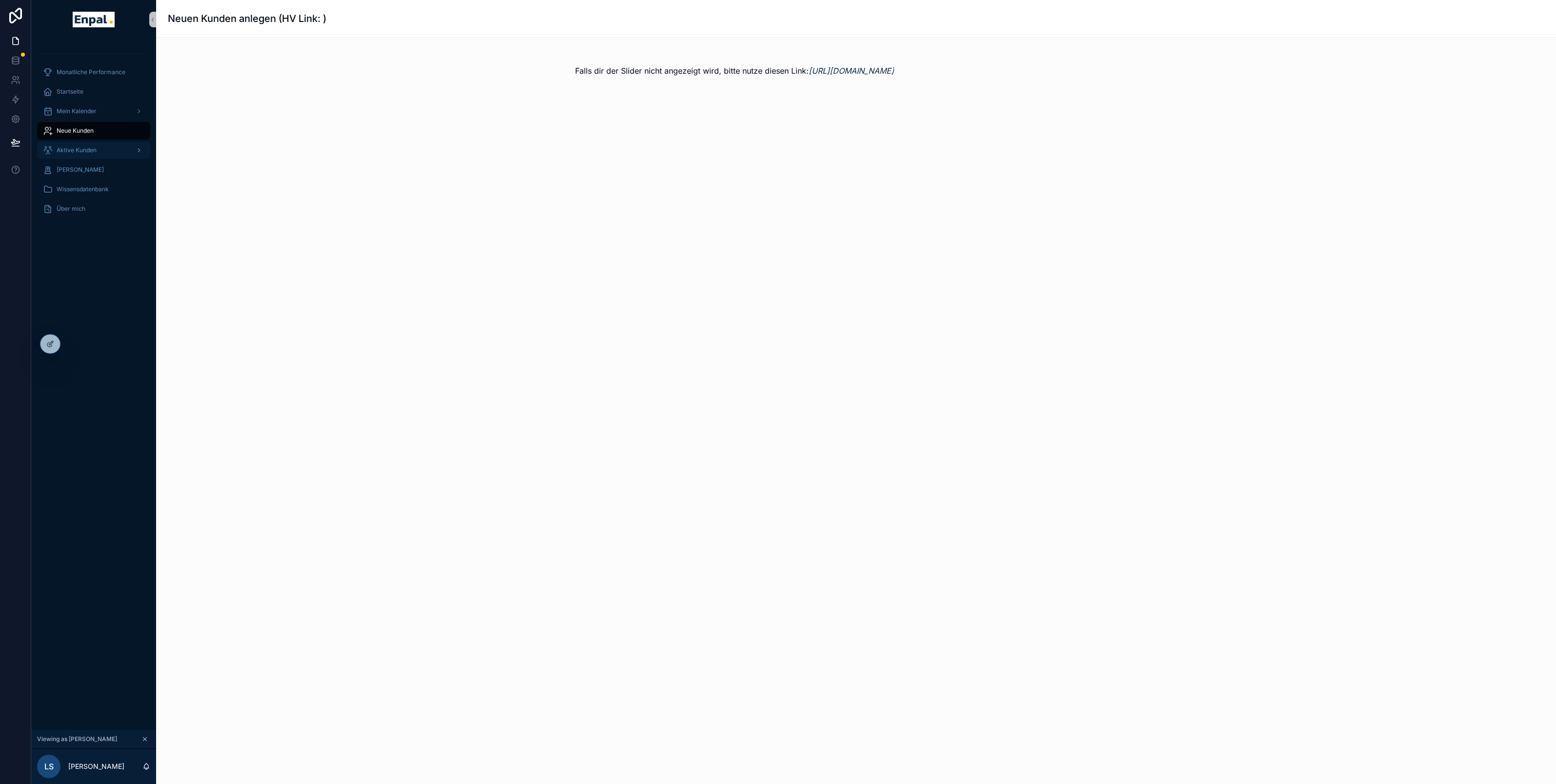
click at [91, 152] on span "Aktive Kunden" at bounding box center [77, 150] width 40 height 8
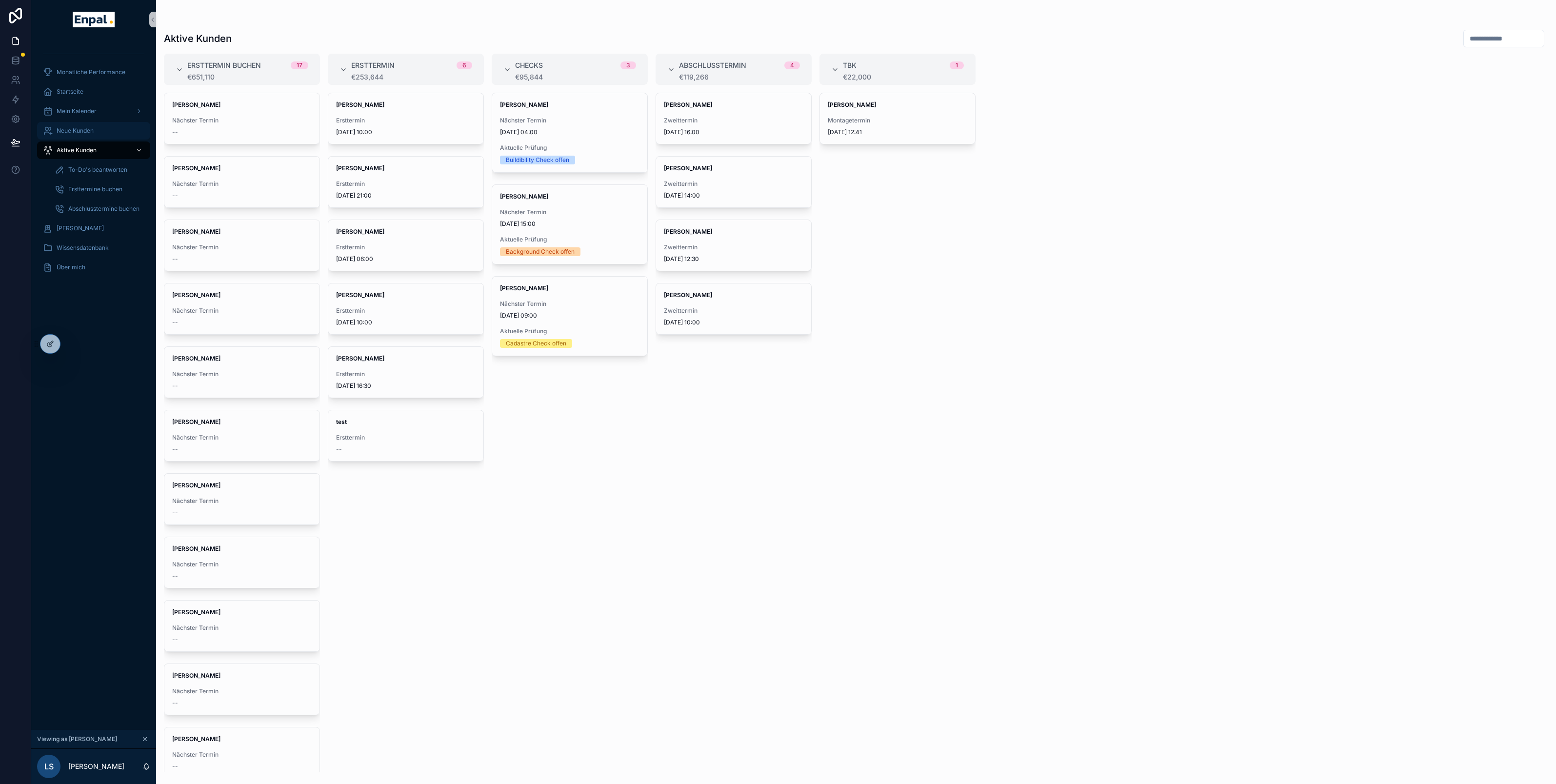
click at [88, 133] on span "Neue Kunden" at bounding box center [75, 130] width 37 height 8
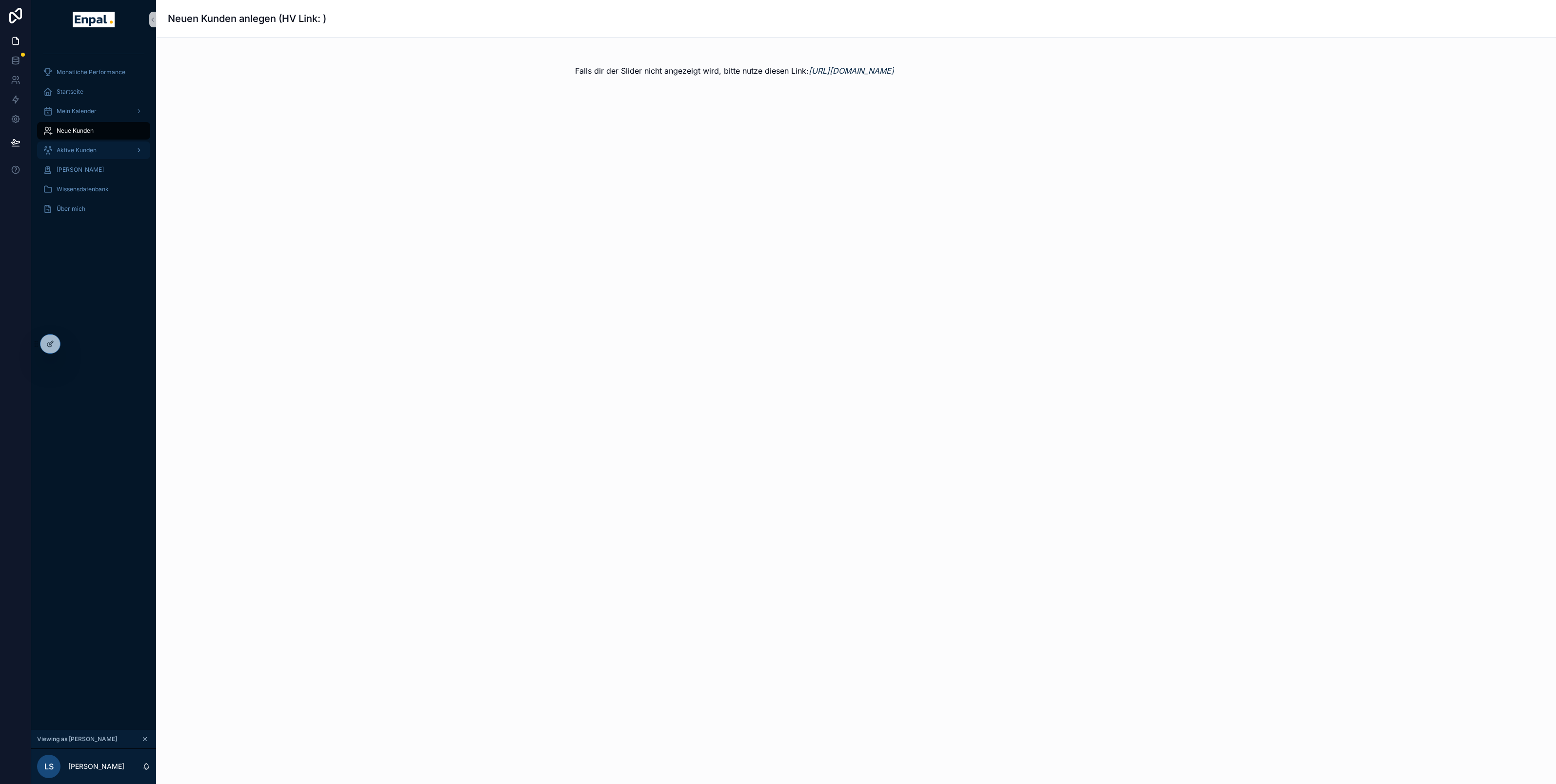
click at [90, 146] on div "Aktive Kunden" at bounding box center [94, 150] width 101 height 16
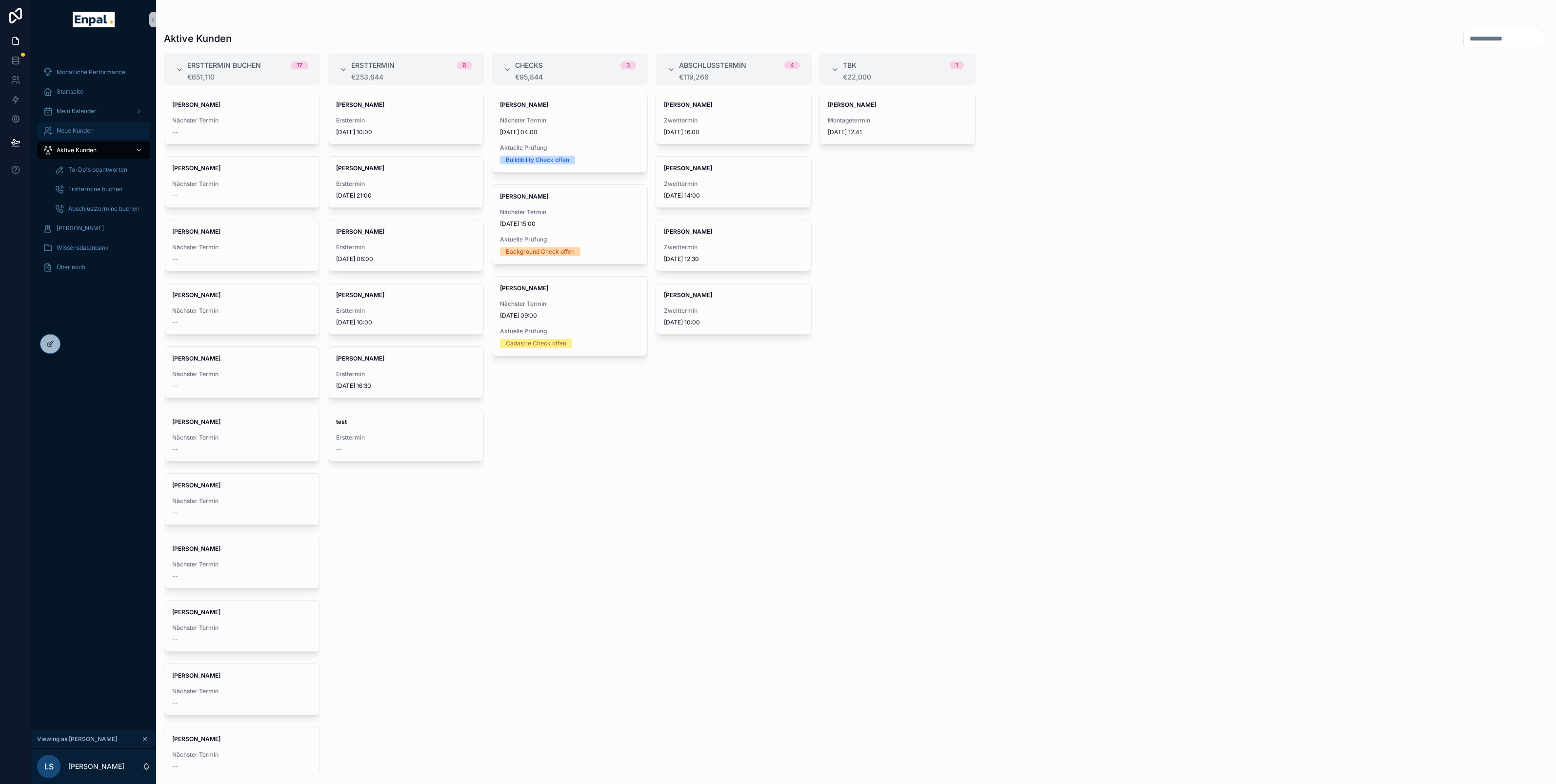
click at [86, 127] on span "Neue Kunden" at bounding box center [75, 130] width 37 height 8
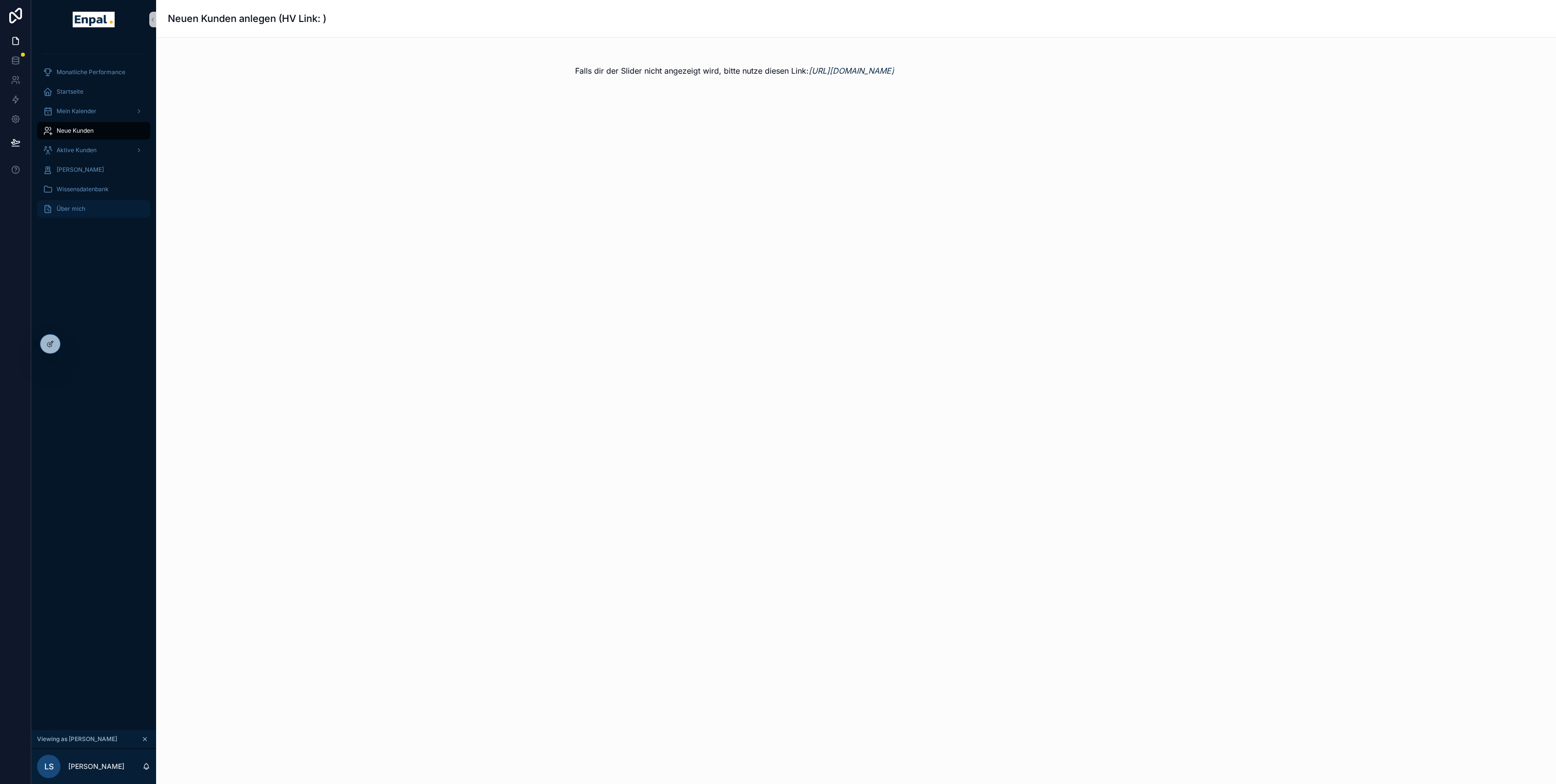
click at [71, 205] on span "Über mich" at bounding box center [71, 208] width 29 height 8
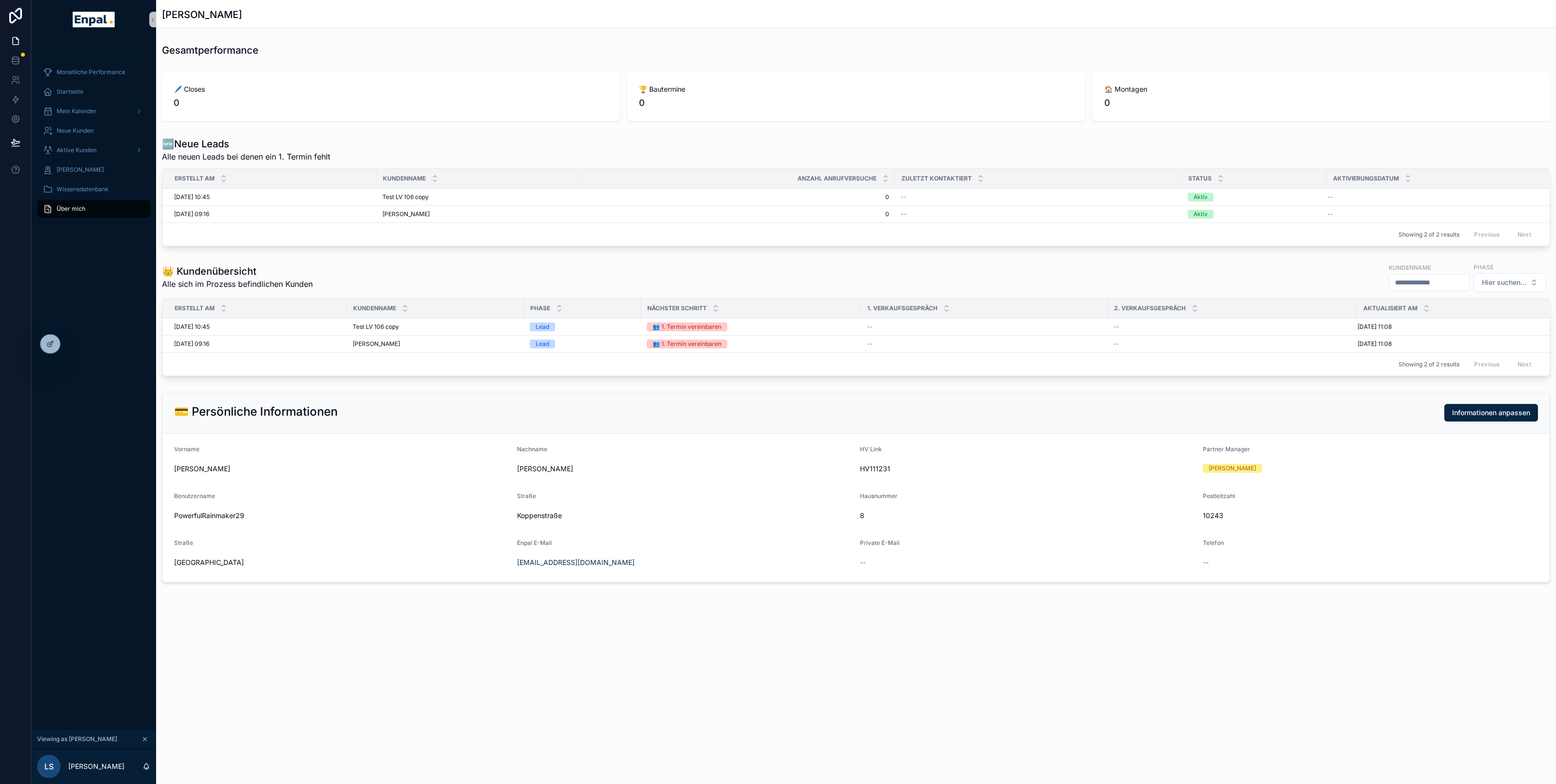
click at [867, 469] on span "HV111231" at bounding box center [1027, 469] width 335 height 10
click at [80, 144] on div "Aktive Kunden" at bounding box center [94, 150] width 101 height 16
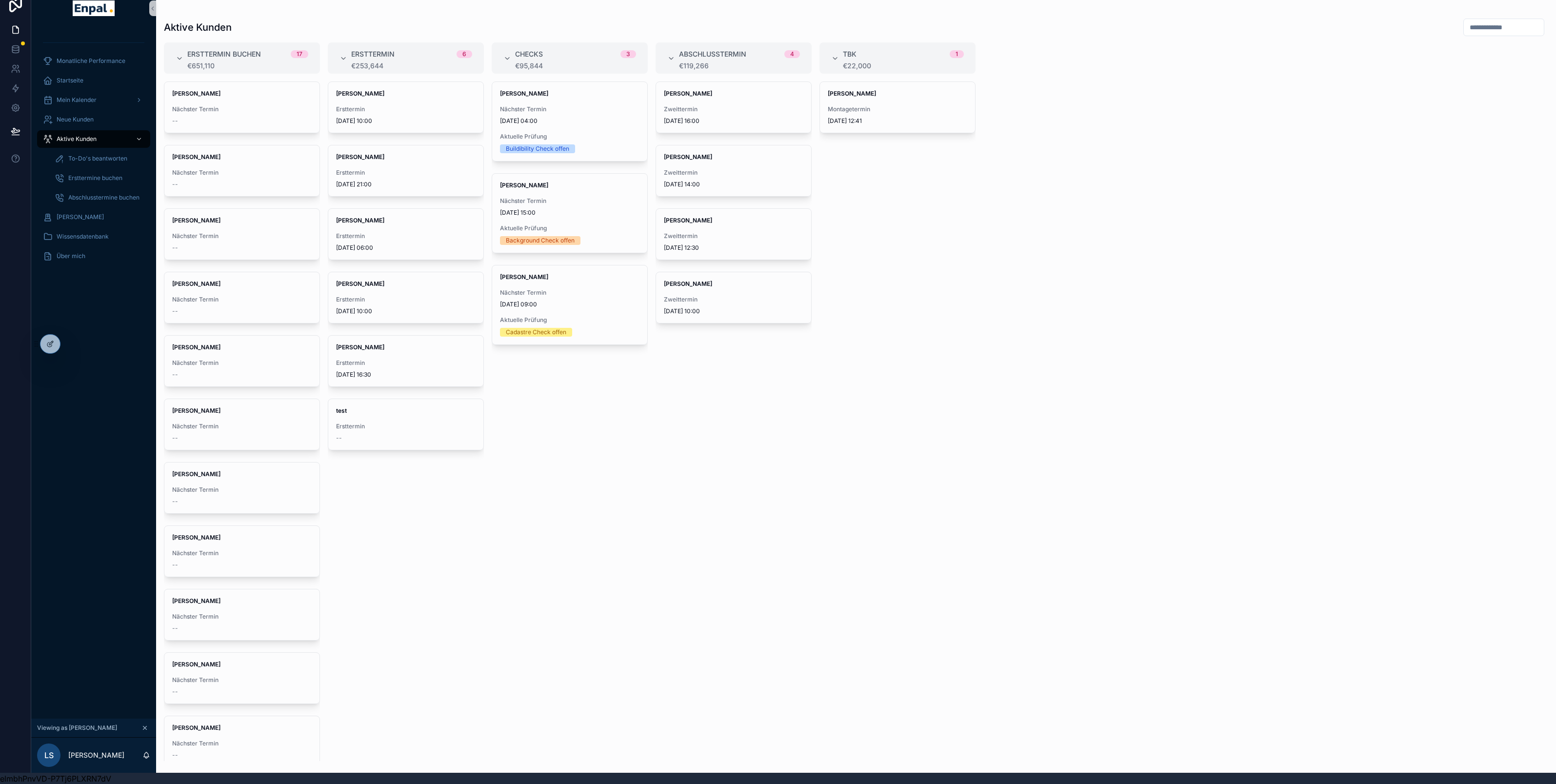
click at [705, 131] on div "Jonas Weber Zweittermin 10/09/2025 16:00" at bounding box center [733, 108] width 155 height 51
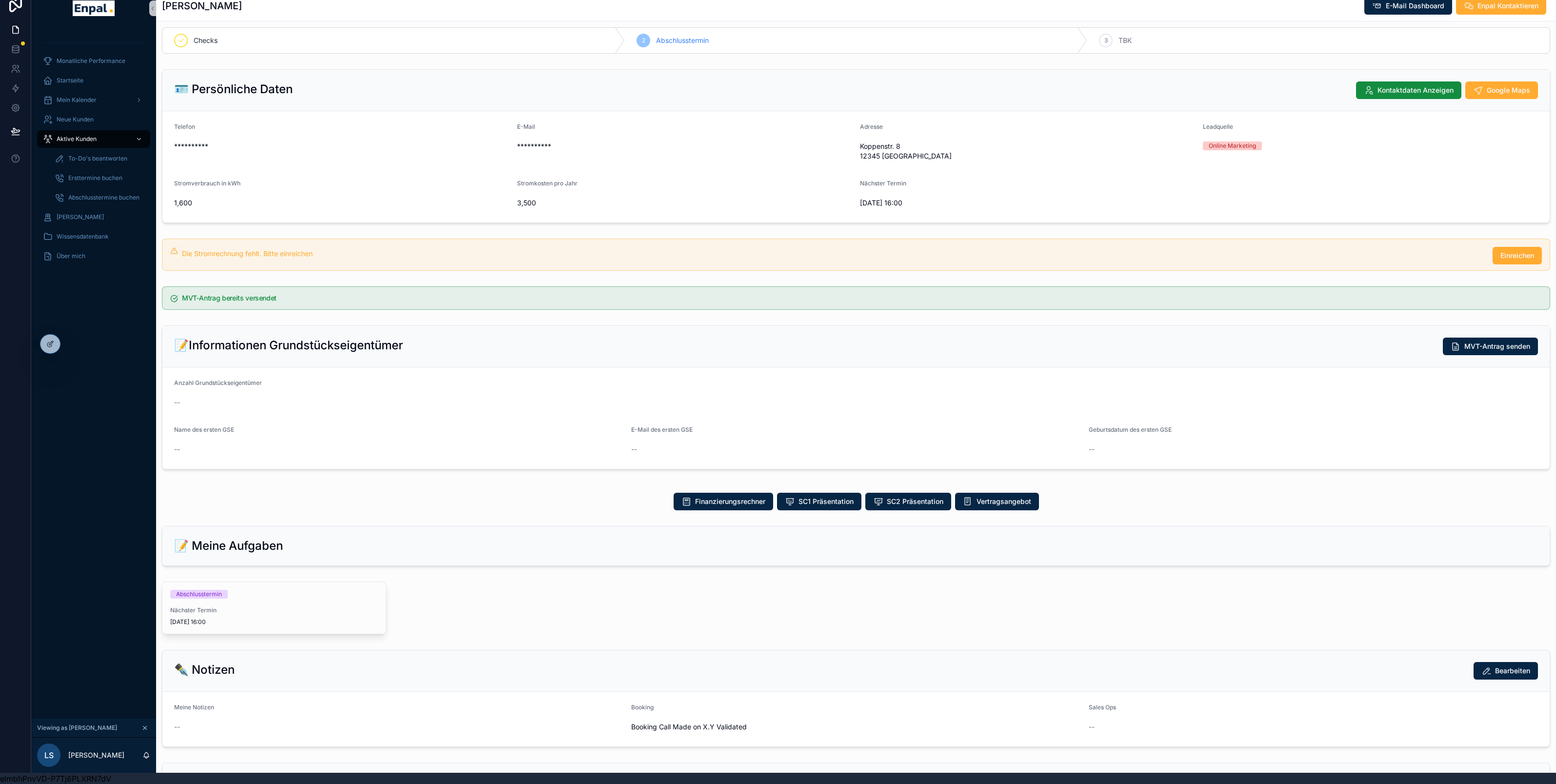
scroll to position [10, 0]
click at [304, 608] on span "Nächster Termin" at bounding box center [274, 609] width 208 height 8
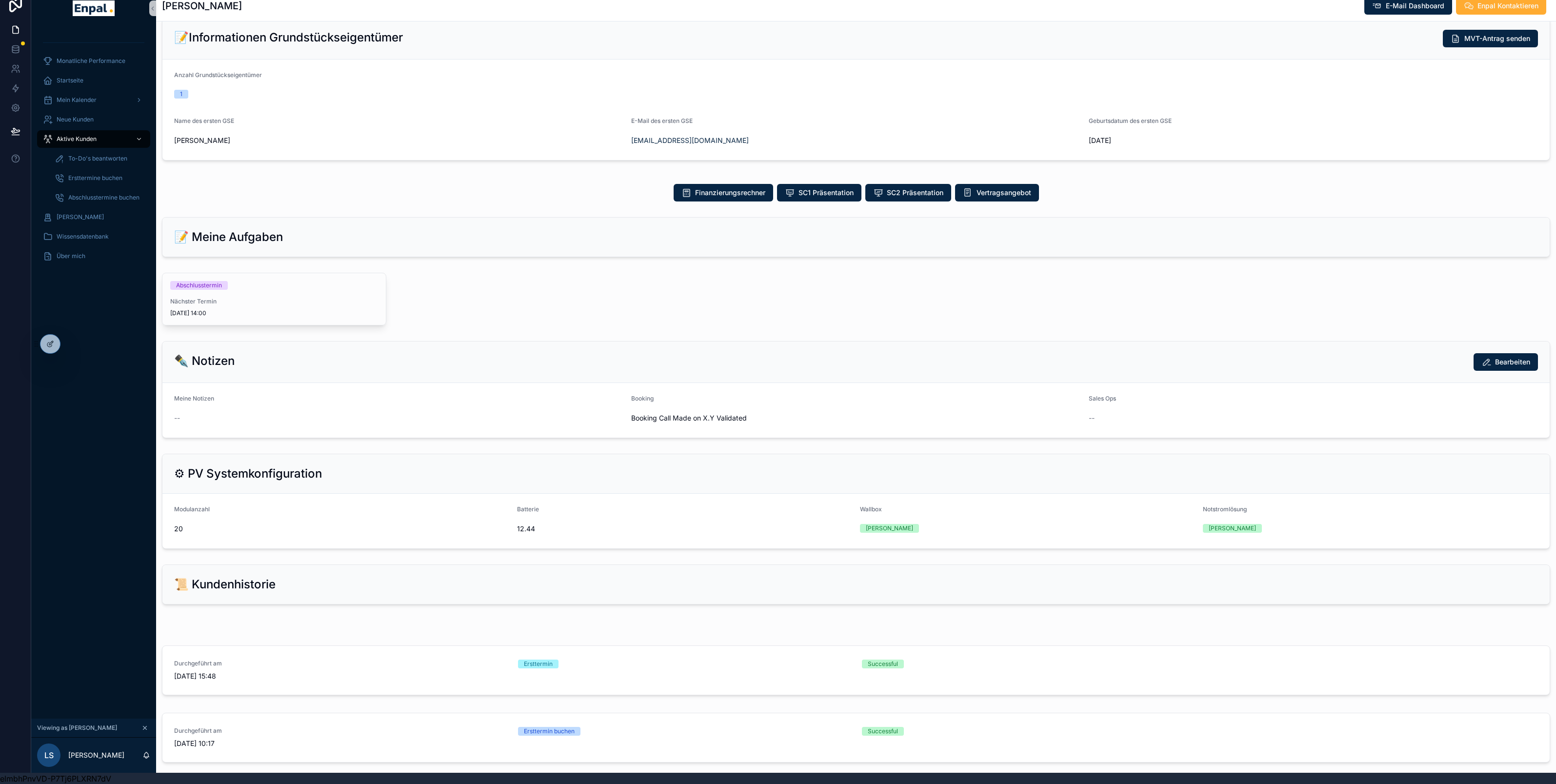
scroll to position [381, 0]
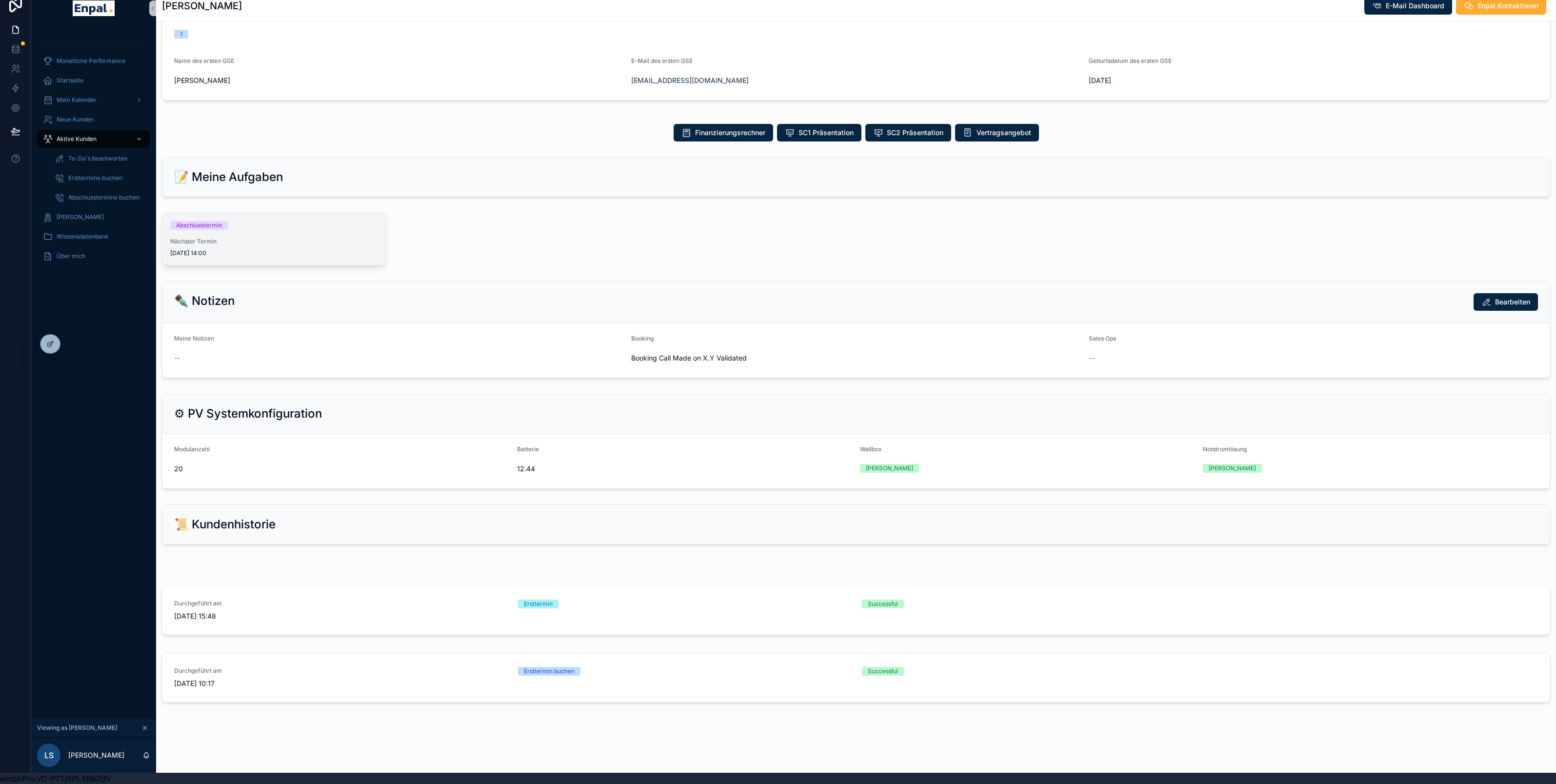
click at [283, 229] on div "Abschlusstermin Nächster Termin 09/09/2025 14:00" at bounding box center [274, 239] width 223 height 52
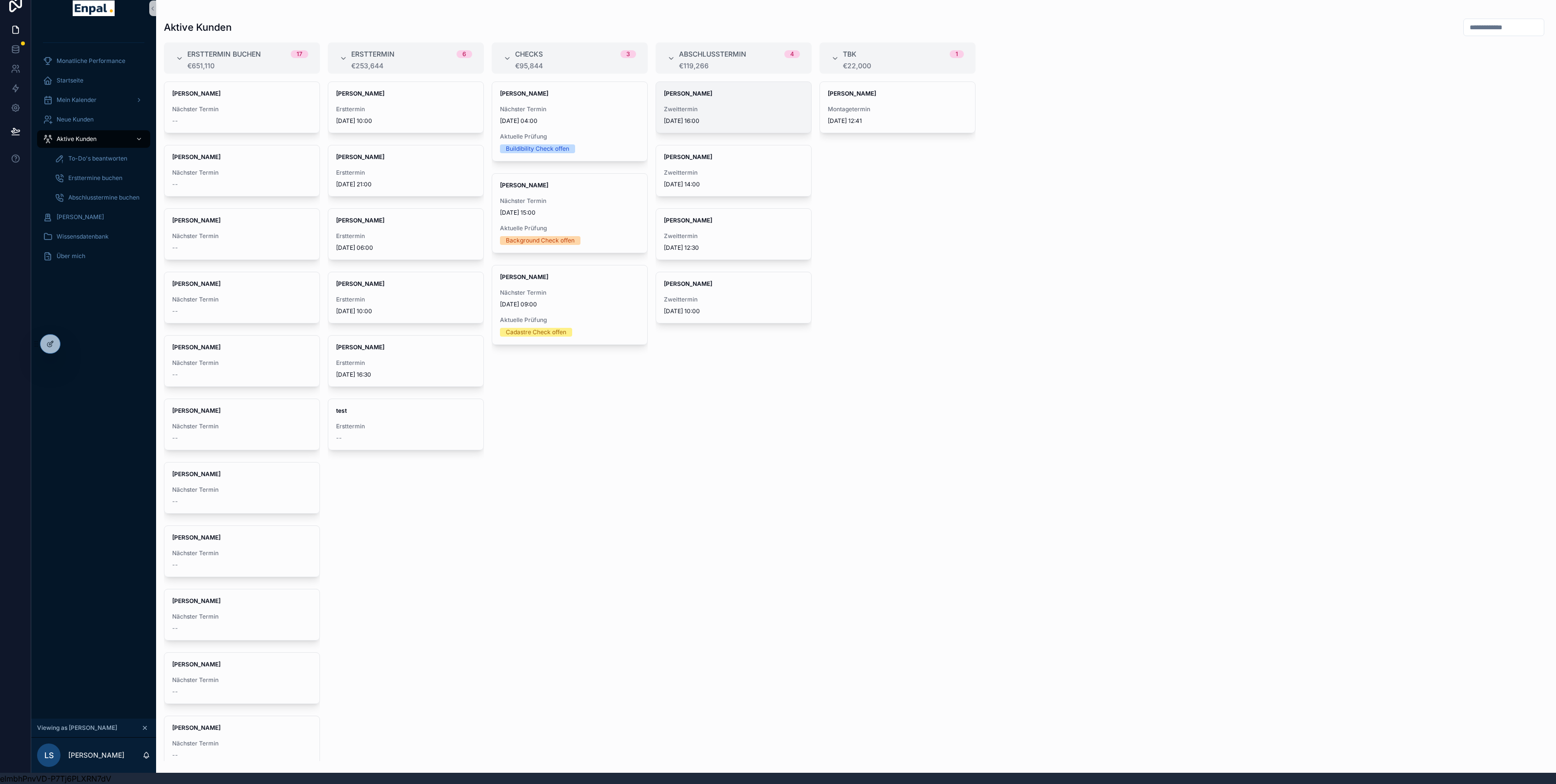
click at [726, 108] on span "Zweittermin" at bounding box center [733, 109] width 140 height 8
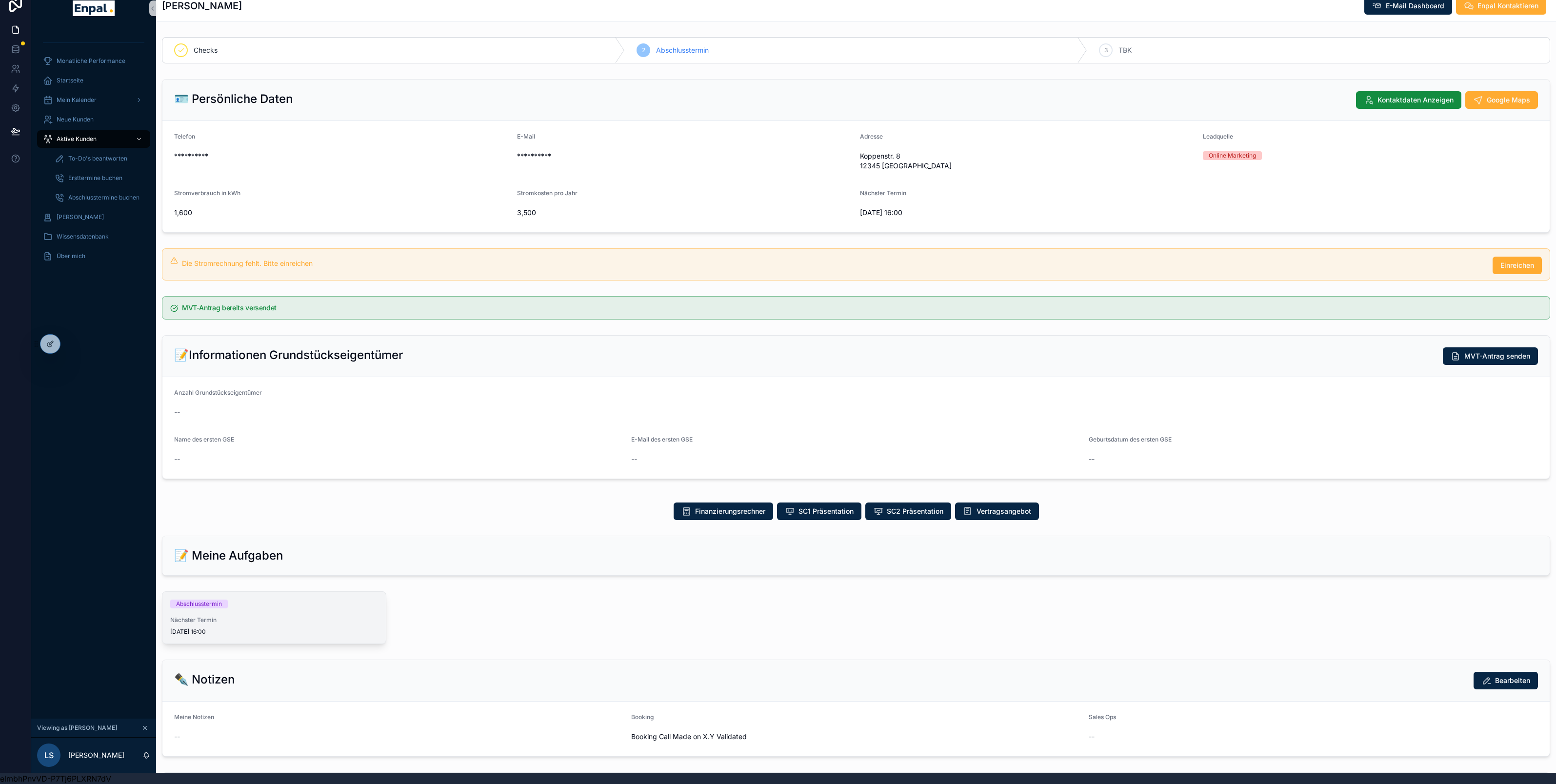
click at [271, 614] on div "Abschlusstermin Nächster Termin 10/09/2025 16:00" at bounding box center [274, 618] width 223 height 52
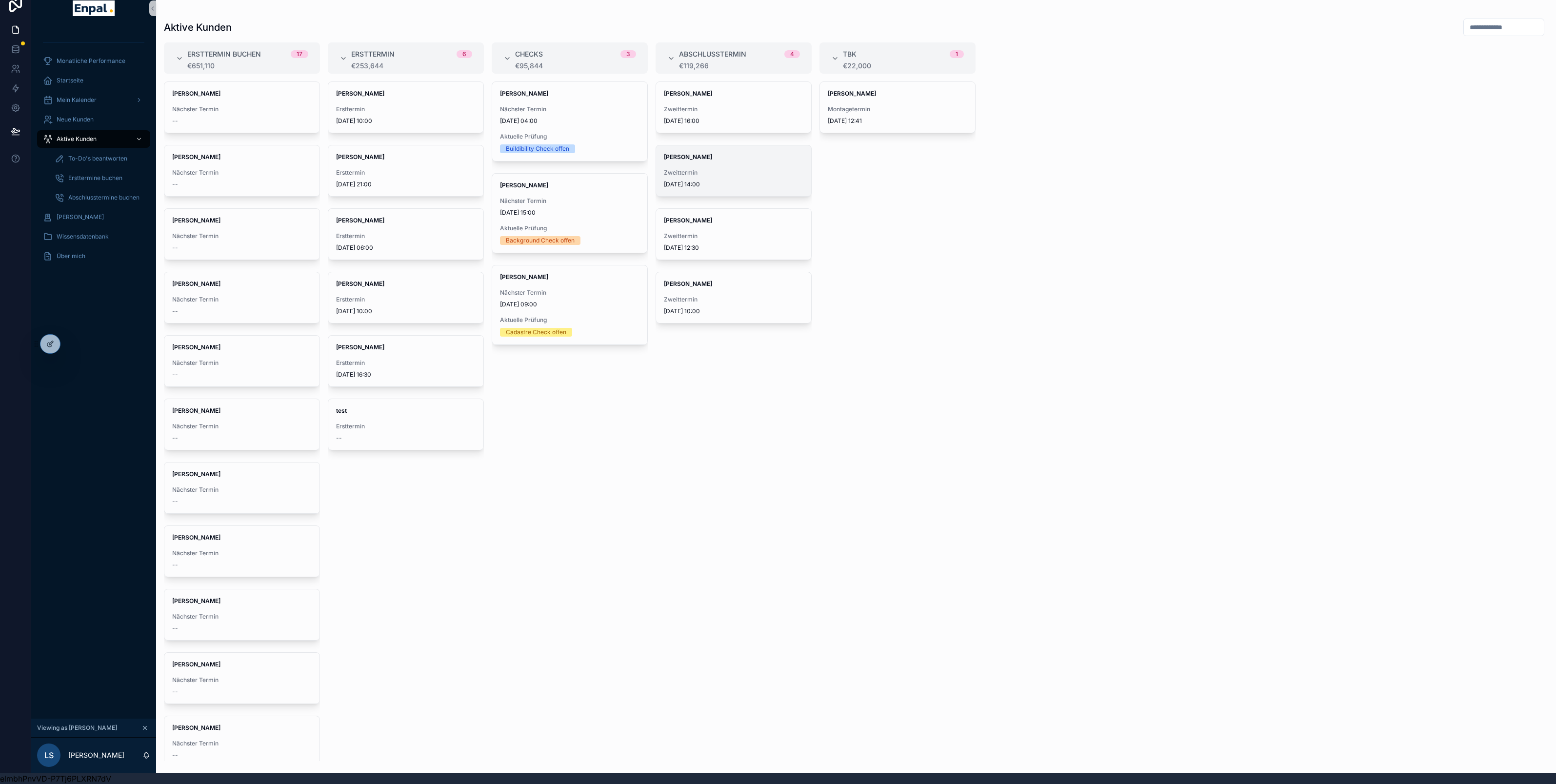
click at [724, 169] on span "Zweittermin" at bounding box center [733, 172] width 140 height 8
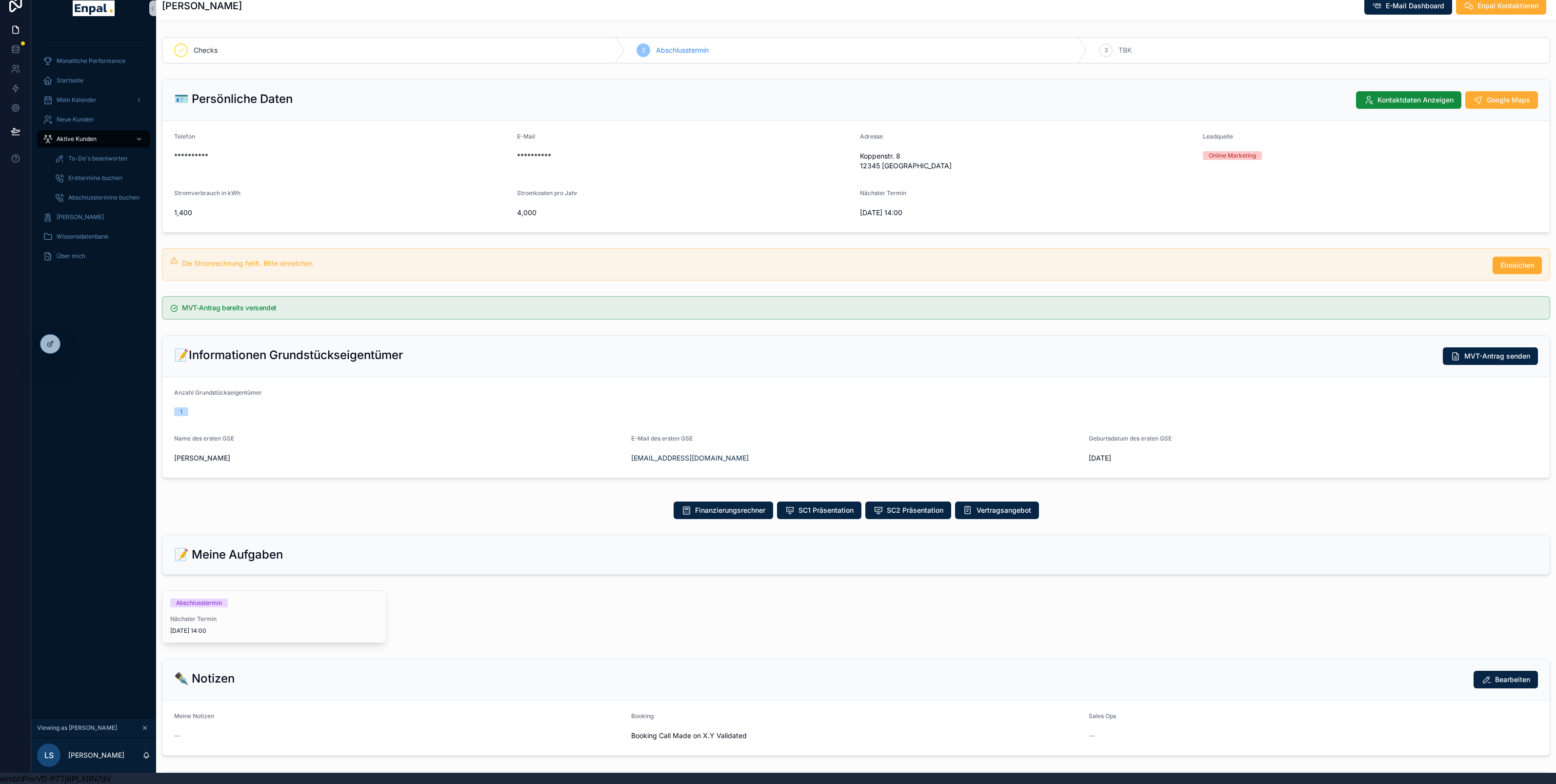
scroll to position [94, 0]
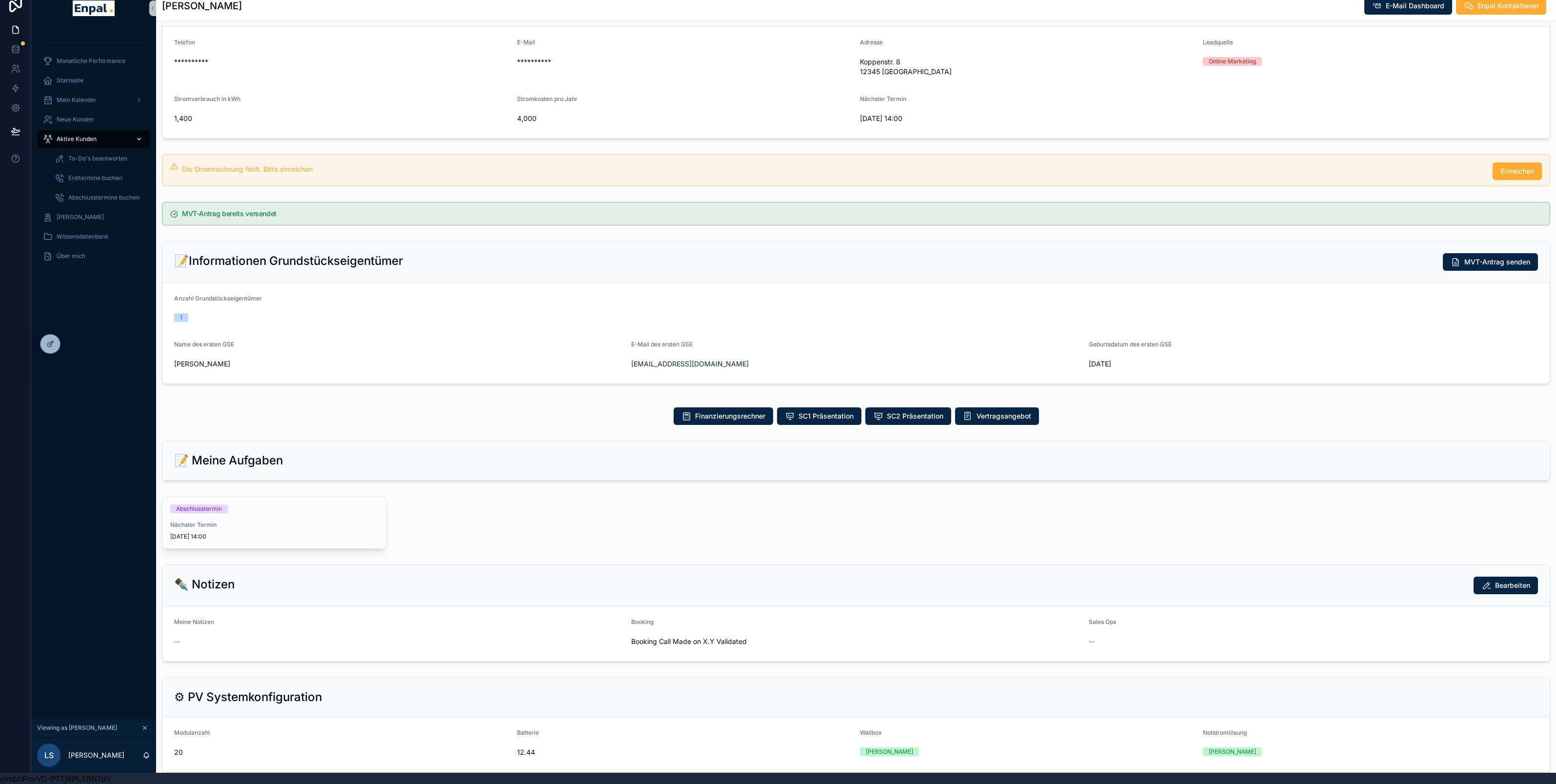
click at [85, 132] on div "Aktive Kunden" at bounding box center [94, 139] width 101 height 16
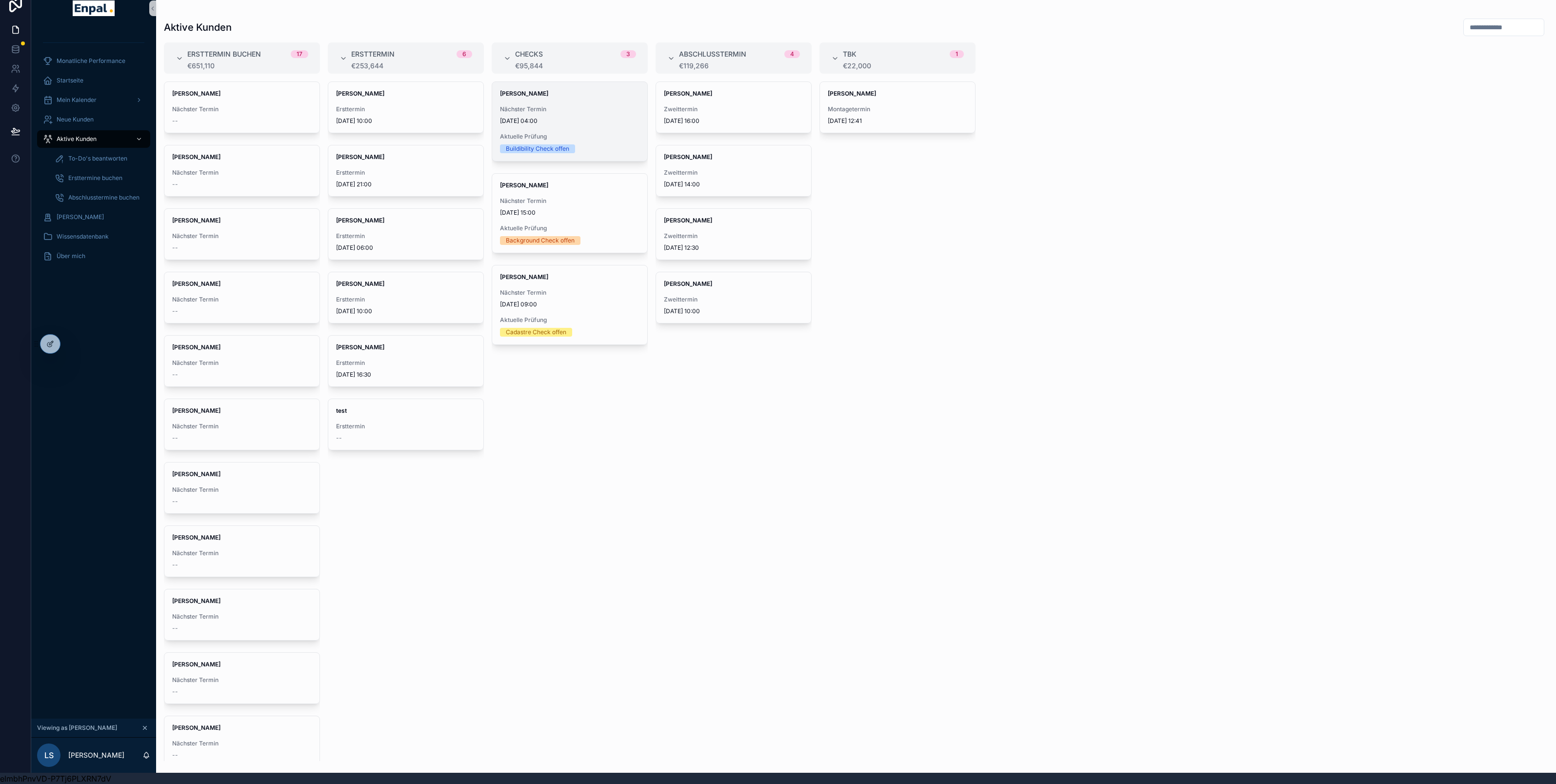
click at [558, 108] on span "Nächster Termin" at bounding box center [570, 109] width 140 height 8
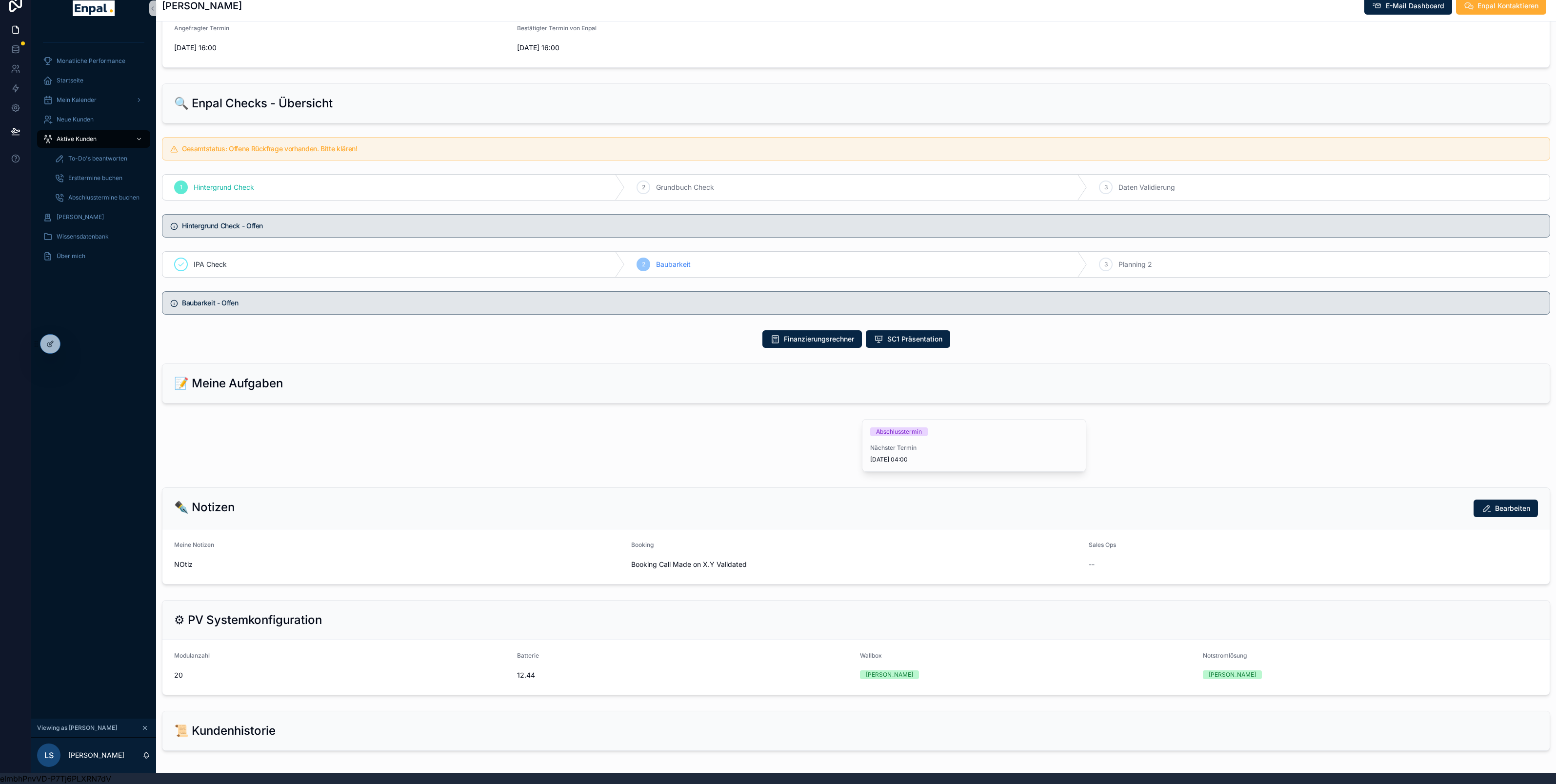
scroll to position [522, 0]
click at [1011, 444] on div "Abschlusstermin Nächster Termin 05/09/2025 04:00" at bounding box center [974, 445] width 223 height 52
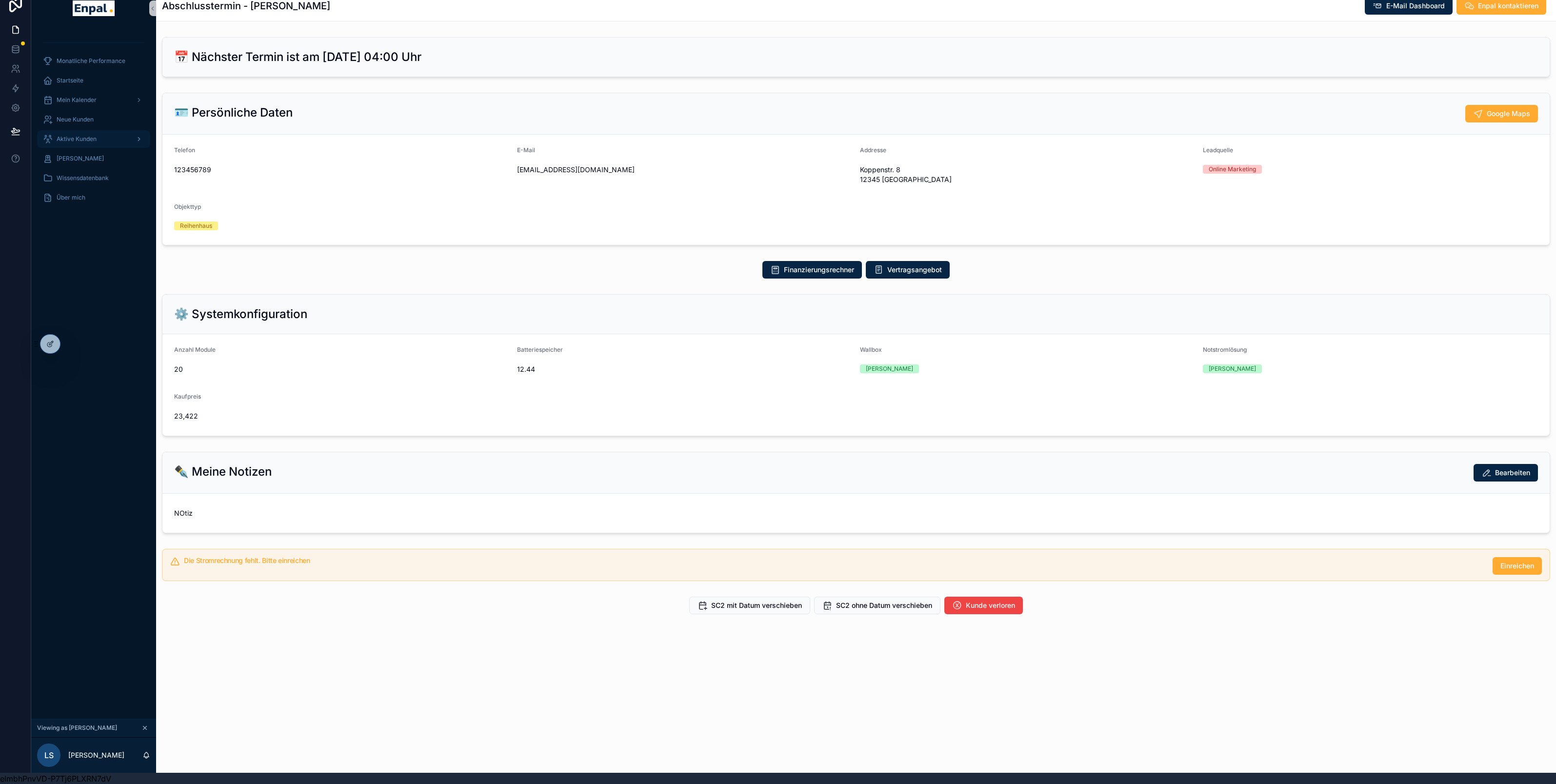
click at [77, 138] on span "Aktive Kunden" at bounding box center [77, 139] width 40 height 8
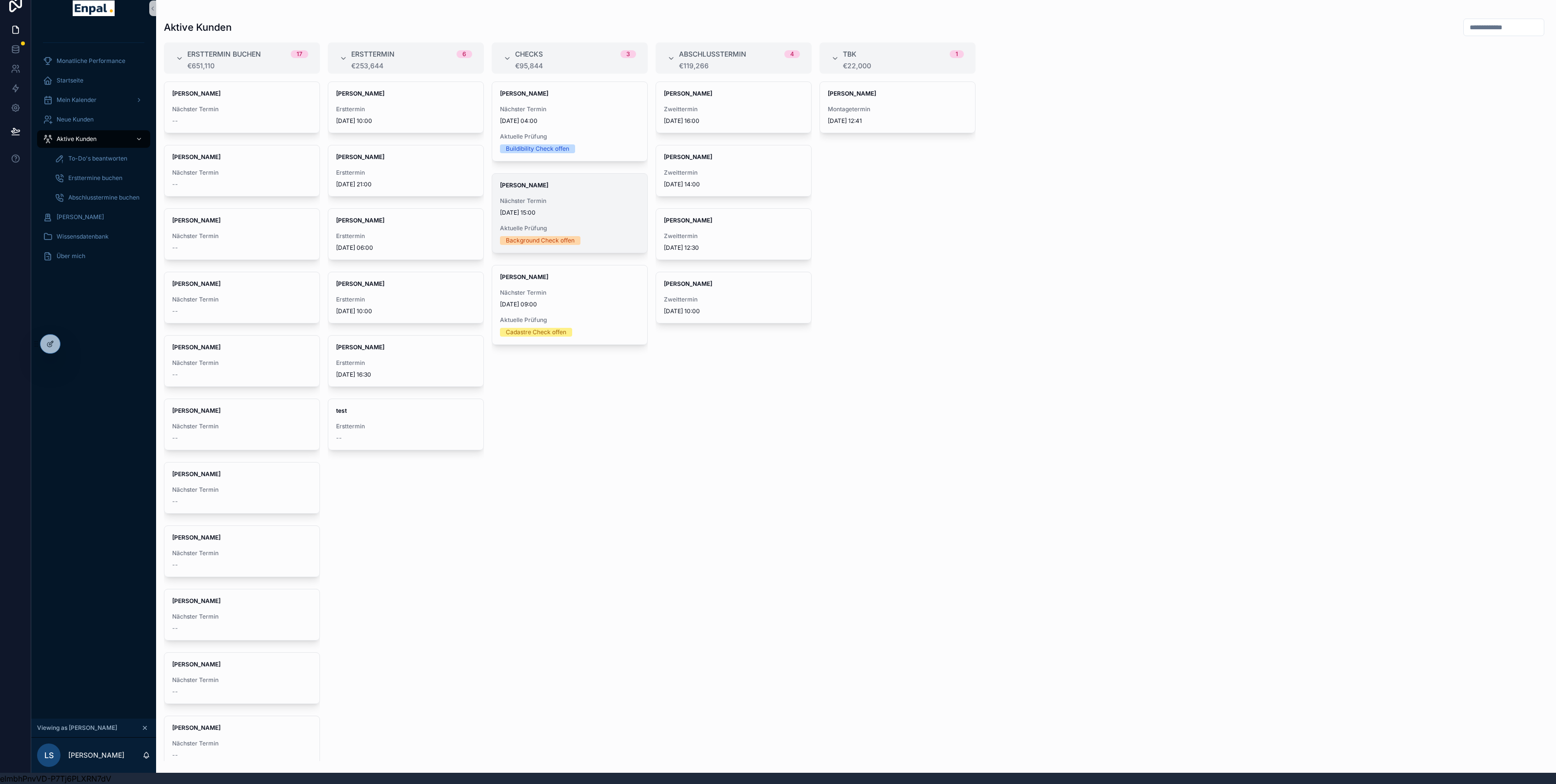
click at [570, 209] on span "[DATE] 15:00" at bounding box center [570, 213] width 140 height 8
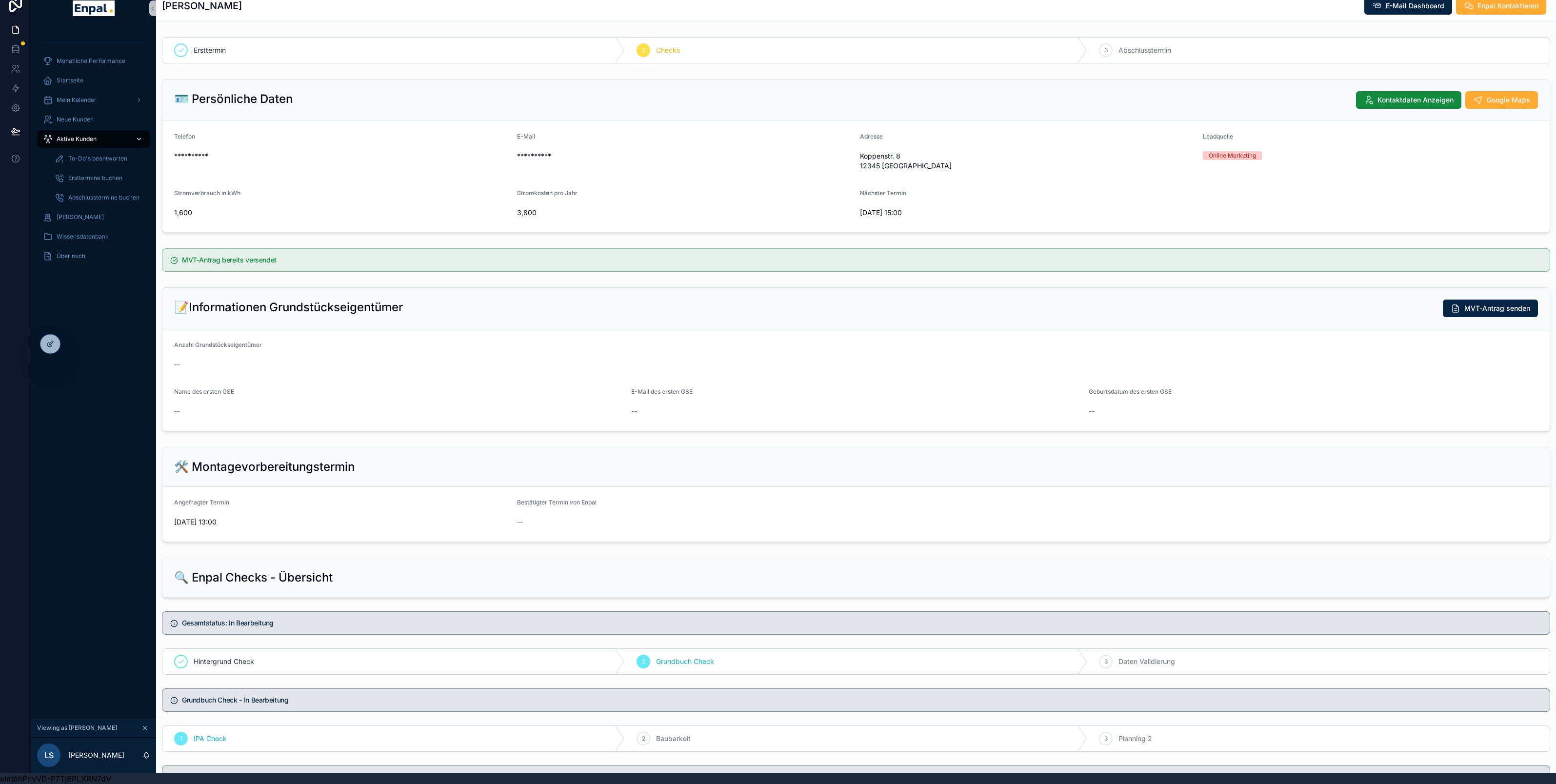
click at [91, 140] on span "Aktive Kunden" at bounding box center [77, 139] width 40 height 8
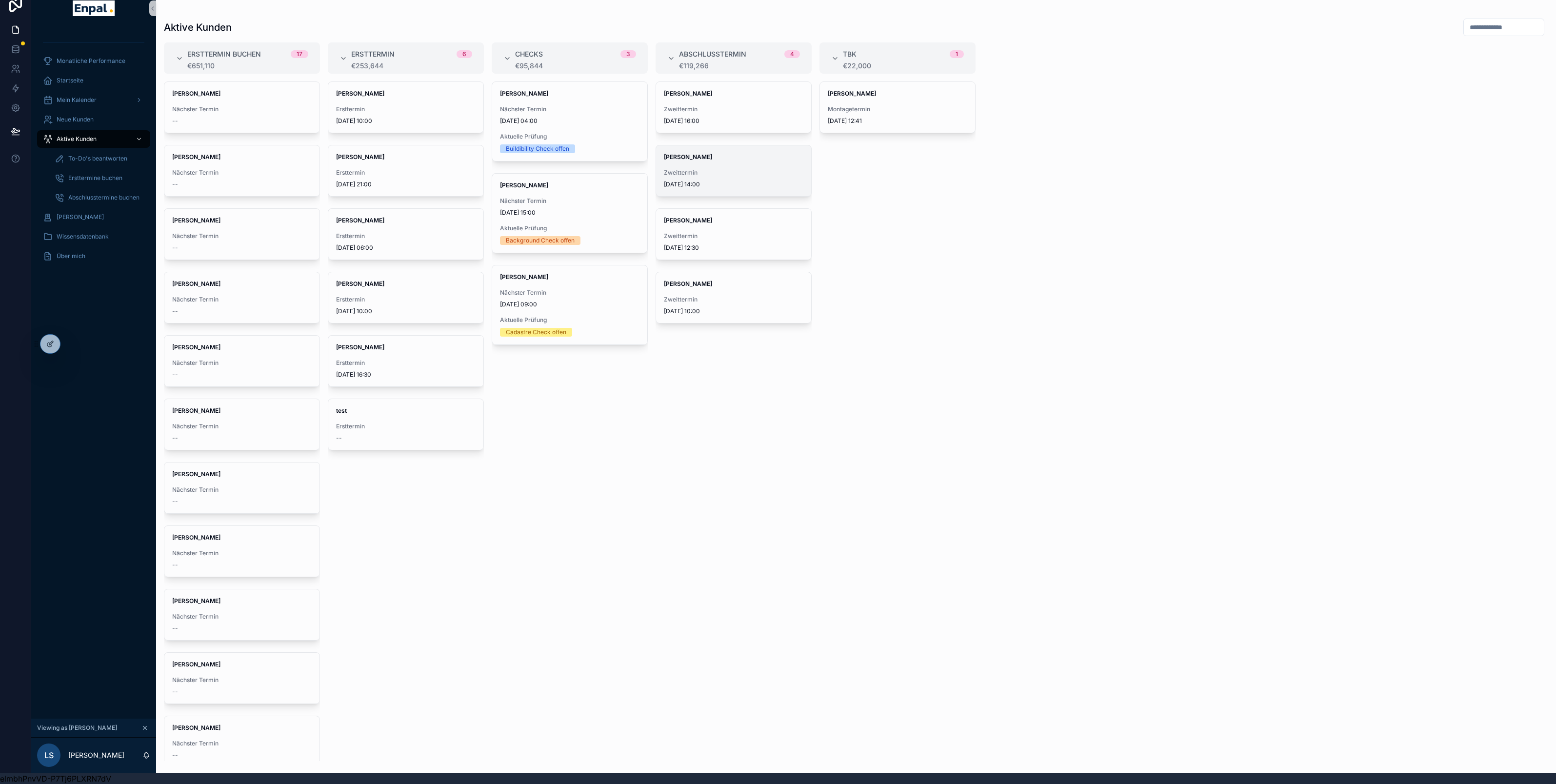
click at [712, 177] on div "Zweittermin 09/09/2025 14:00" at bounding box center [733, 178] width 140 height 19
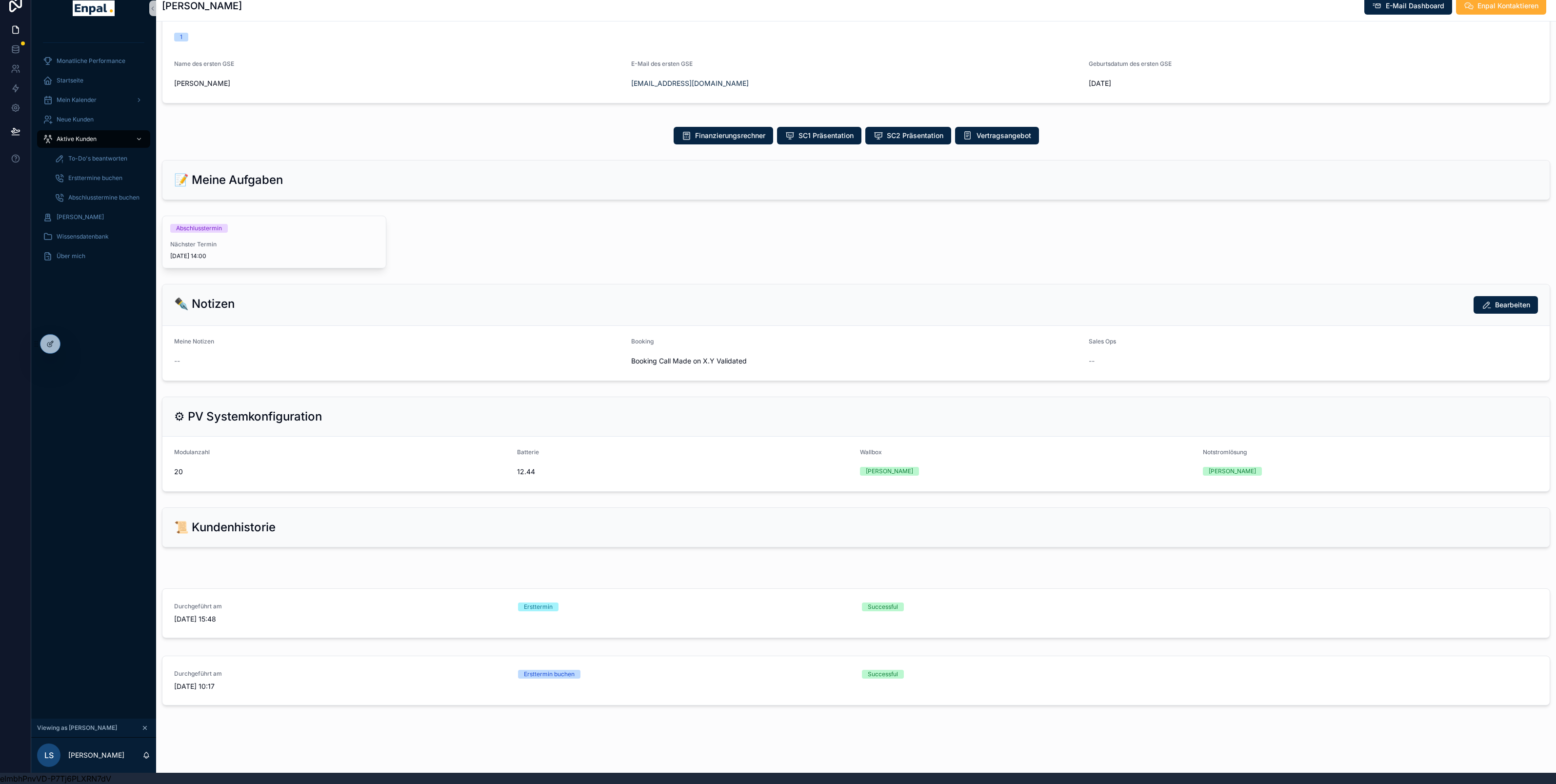
scroll to position [381, 0]
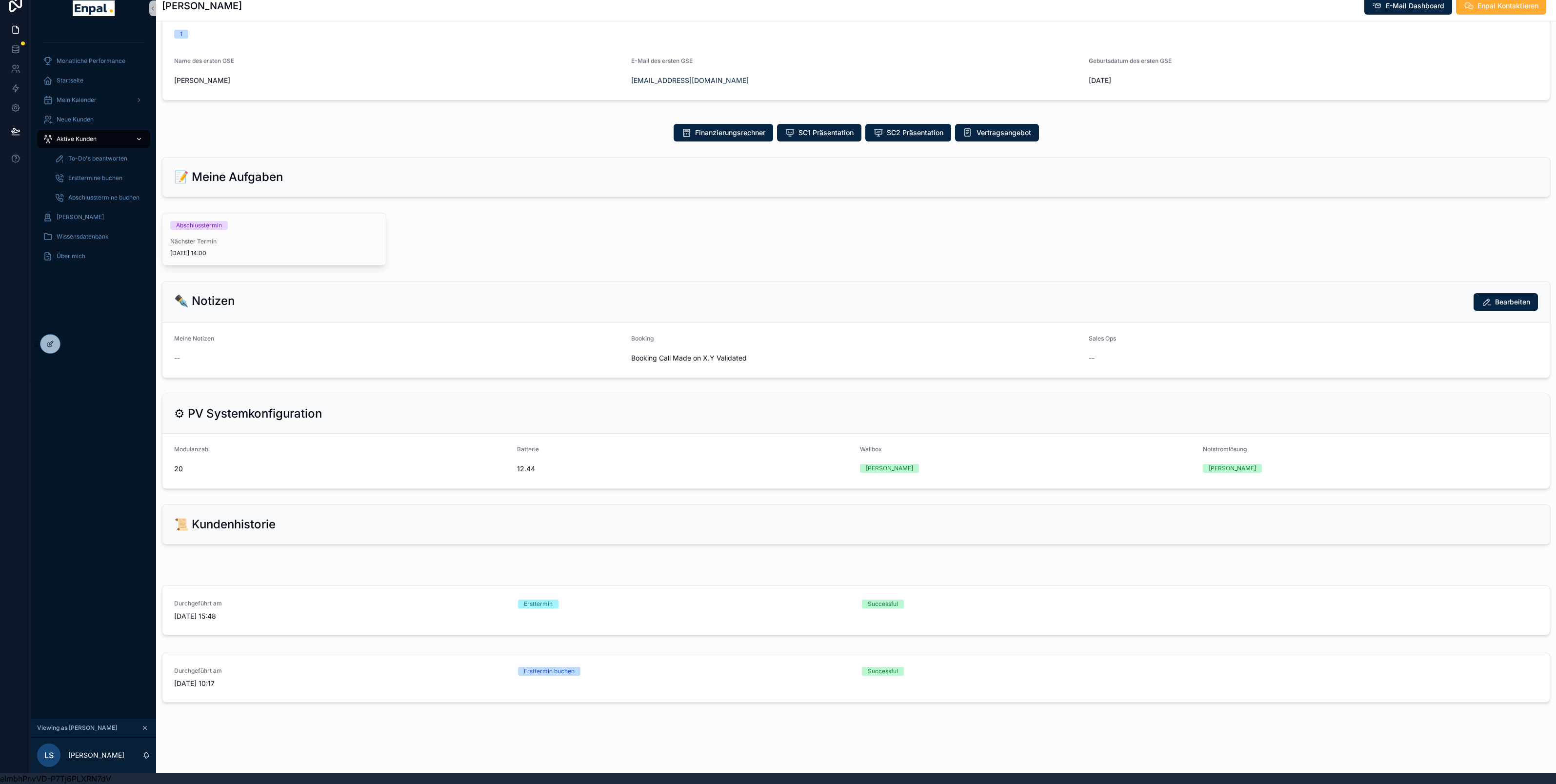
click at [92, 141] on span "Aktive Kunden" at bounding box center [77, 139] width 40 height 8
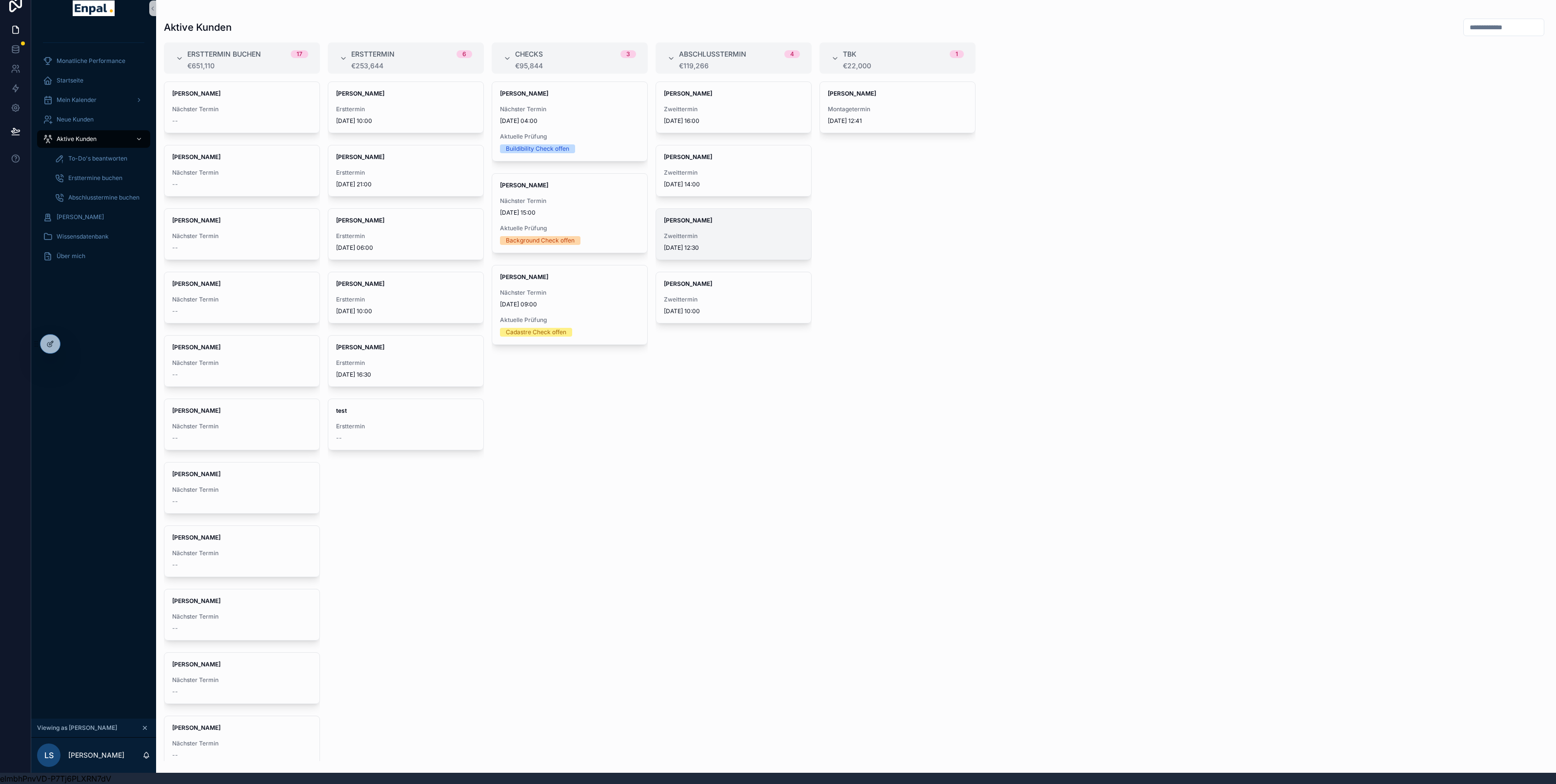
click at [716, 230] on div "Miriam Haas Zweittermin 08/09/2025 12:30" at bounding box center [733, 234] width 155 height 51
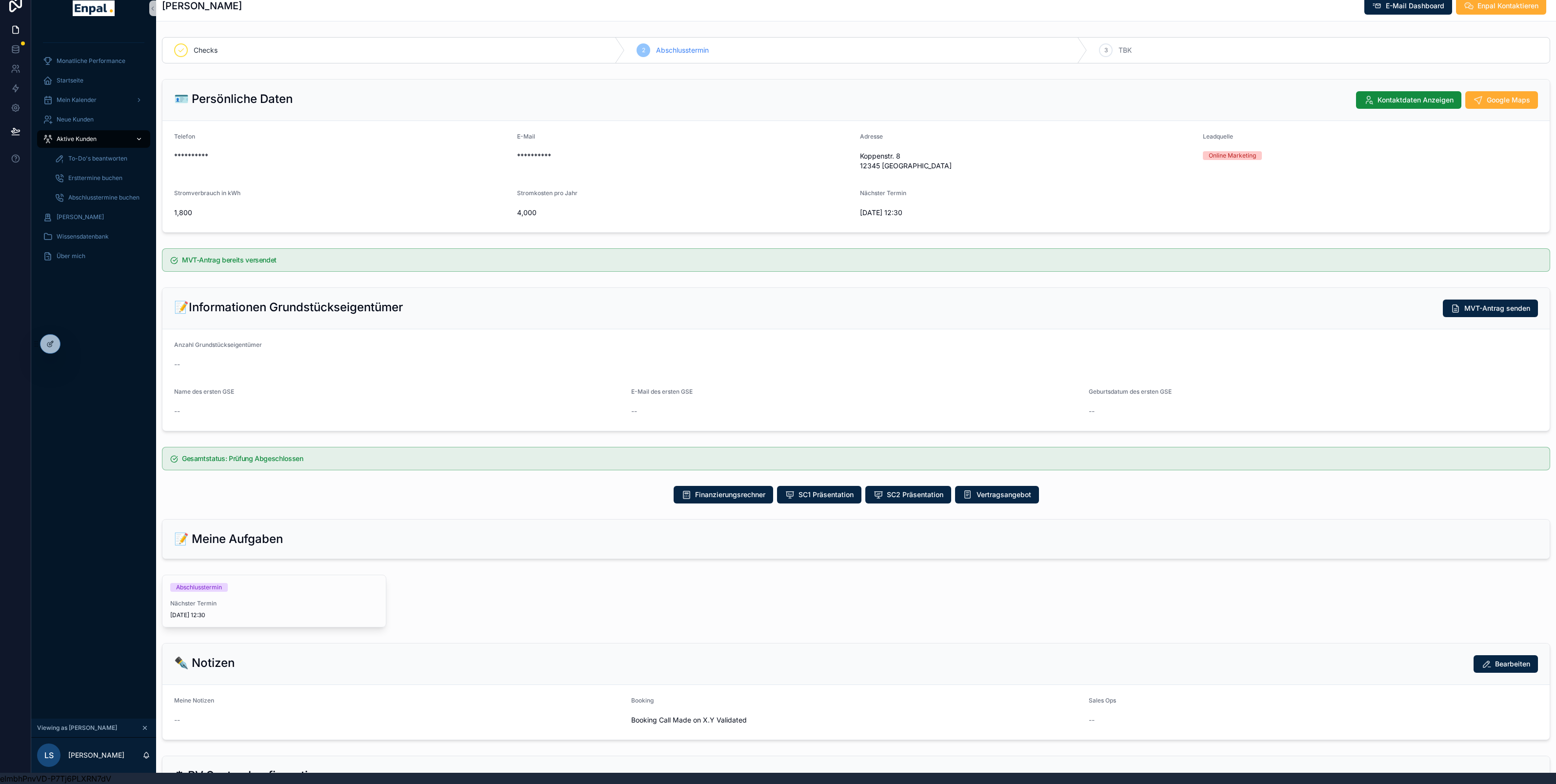
click at [85, 137] on span "Aktive Kunden" at bounding box center [77, 139] width 40 height 8
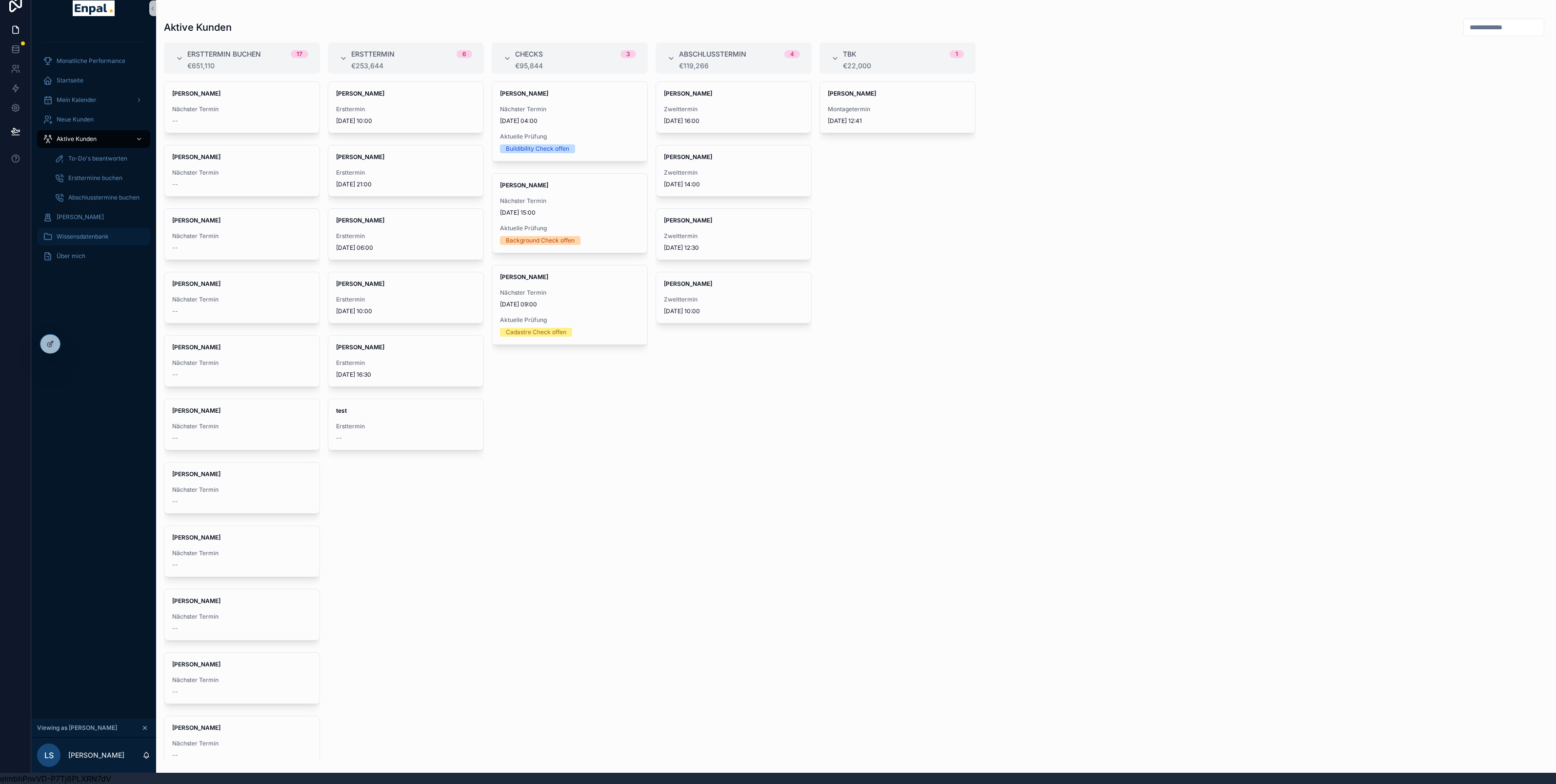
click at [90, 234] on span "Wissensdatenbank" at bounding box center [83, 236] width 52 height 8
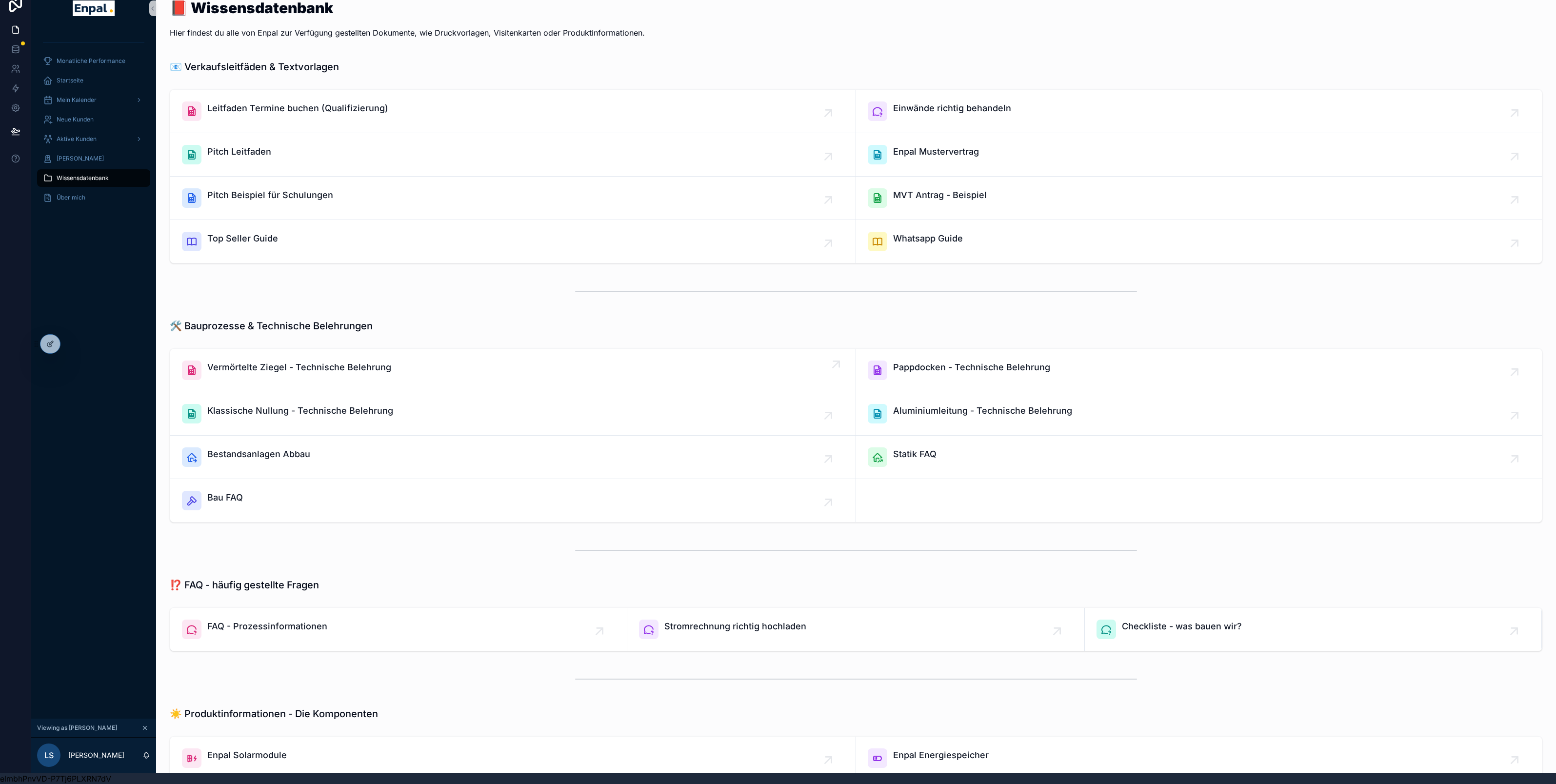
click at [387, 371] on span "Vermörtelte Ziegel - Technische Belehrung" at bounding box center [299, 367] width 184 height 14
click at [80, 142] on span "Aktive Kunden" at bounding box center [77, 139] width 40 height 8
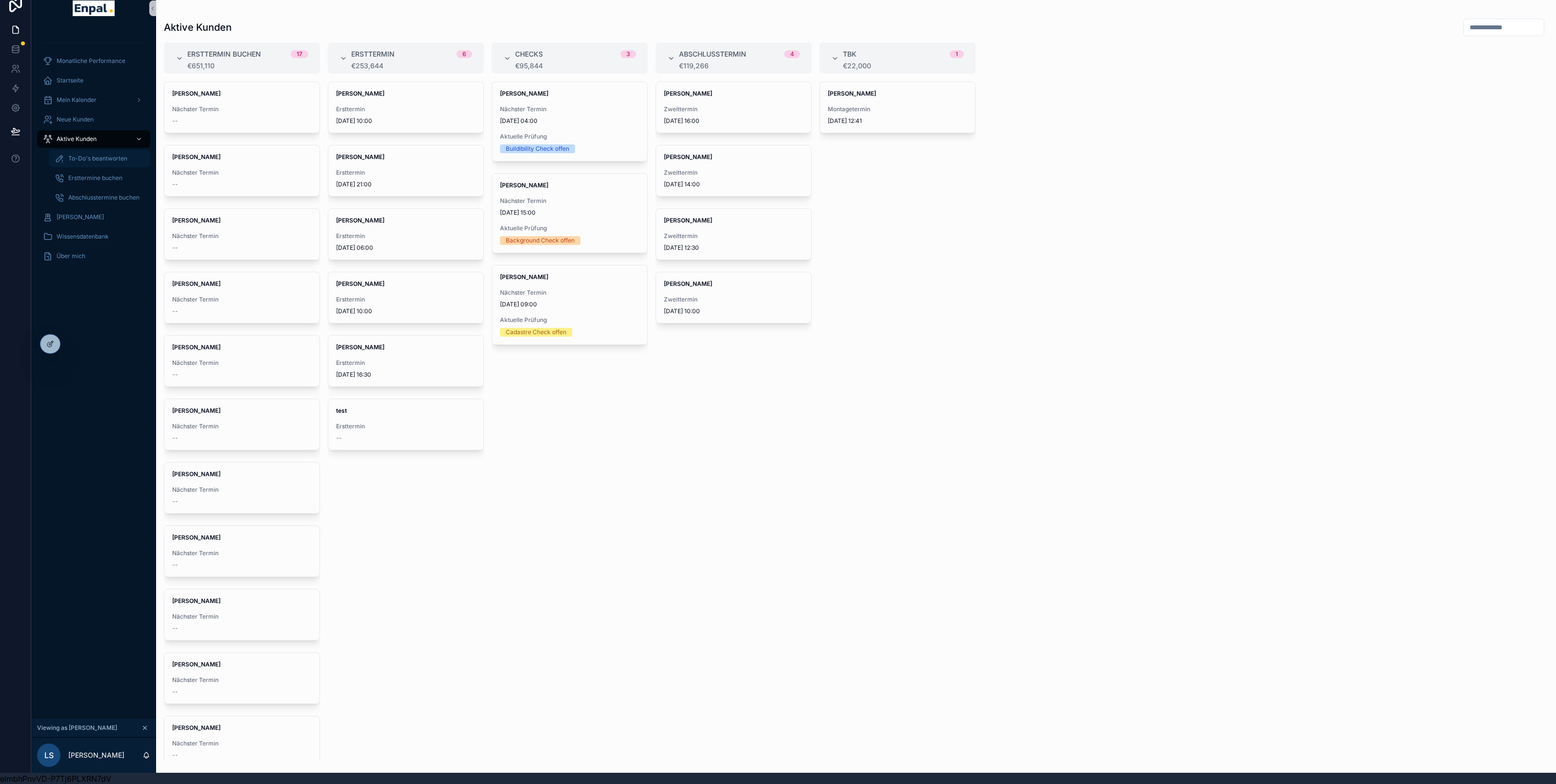
click at [93, 156] on span "To-Do's beantworten" at bounding box center [98, 158] width 59 height 8
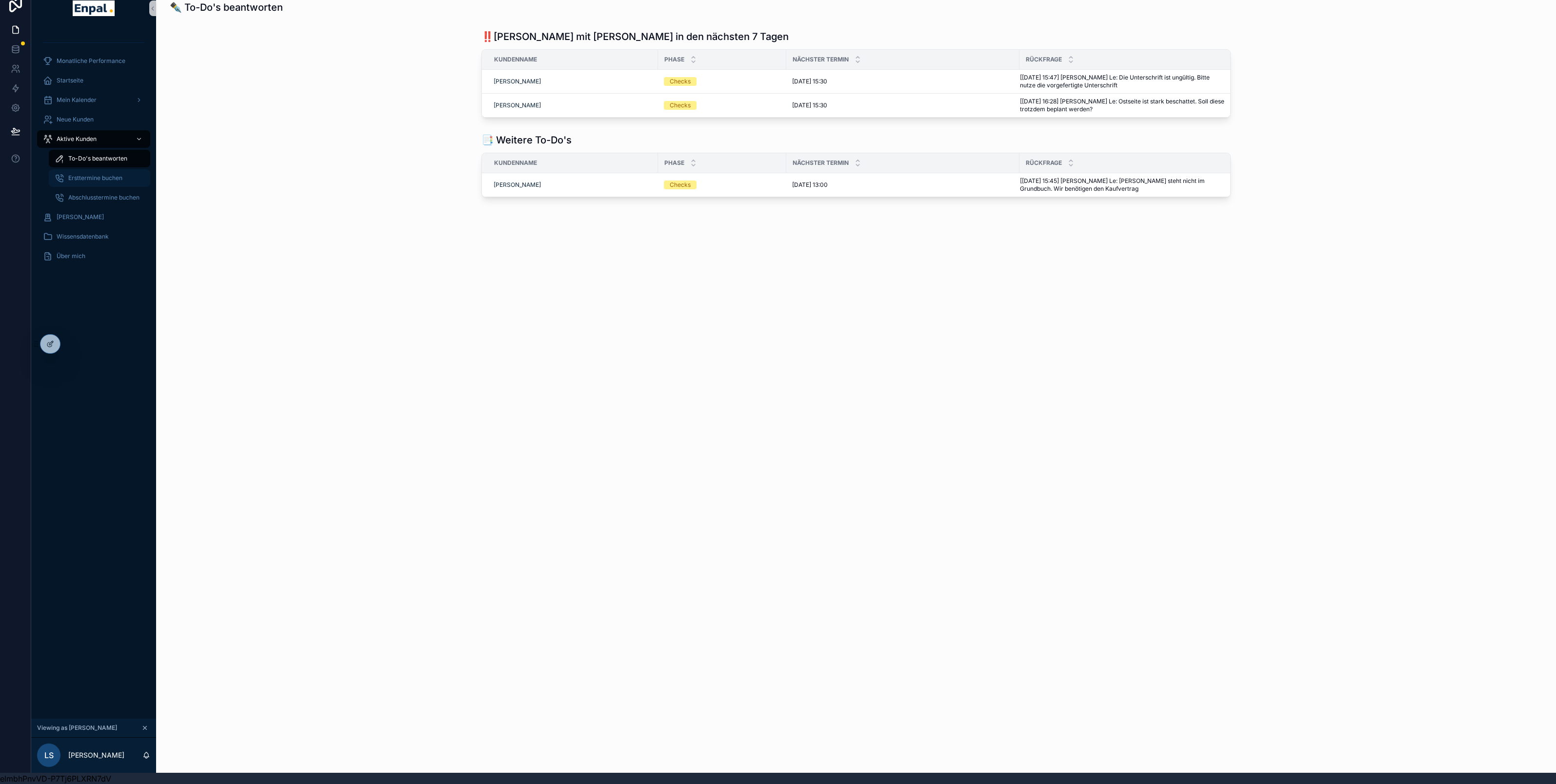
click at [106, 176] on span "Ersttermine buchen" at bounding box center [95, 178] width 54 height 8
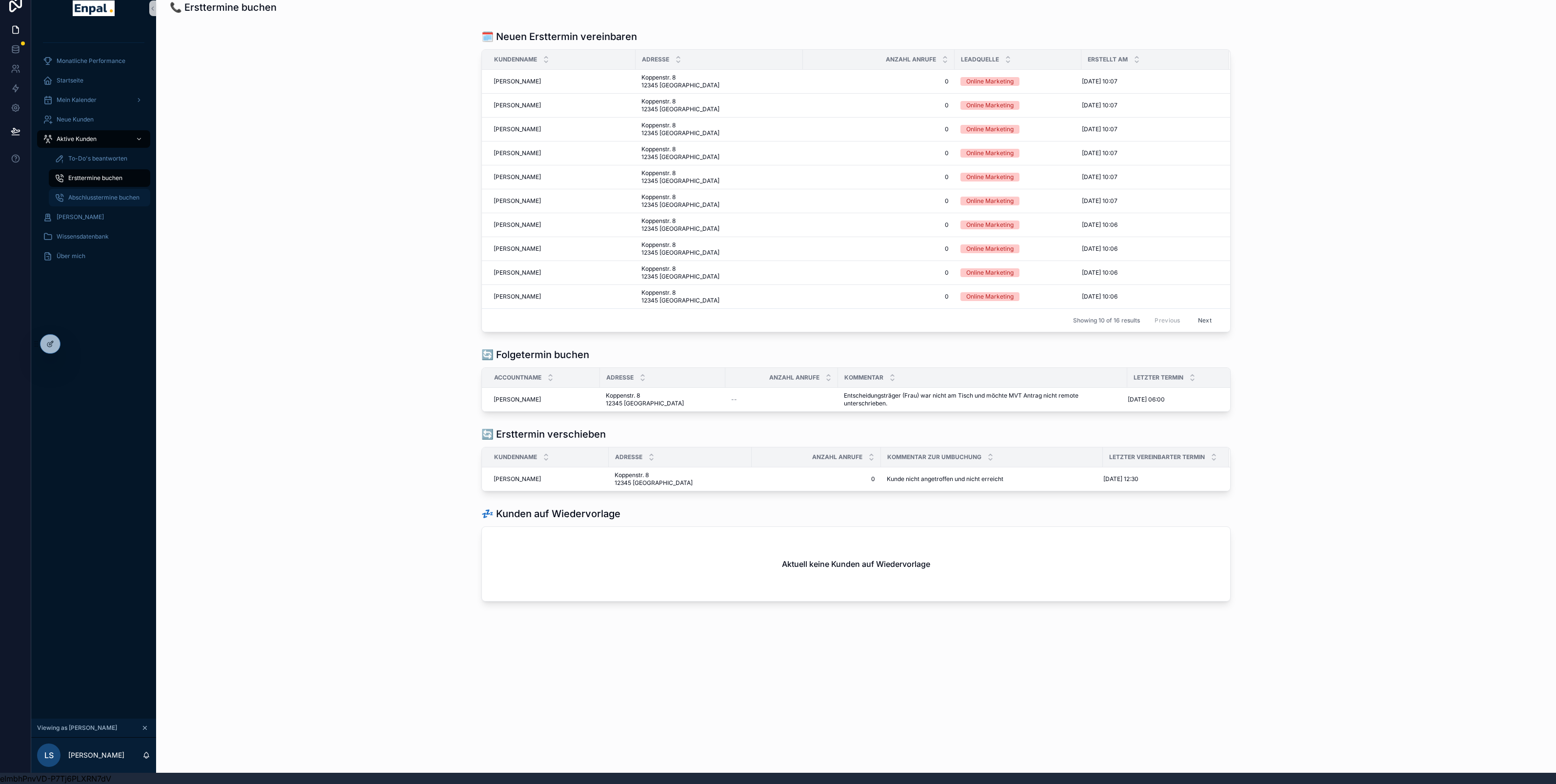
click at [85, 190] on div "Abschlusstermine buchen" at bounding box center [99, 198] width 90 height 16
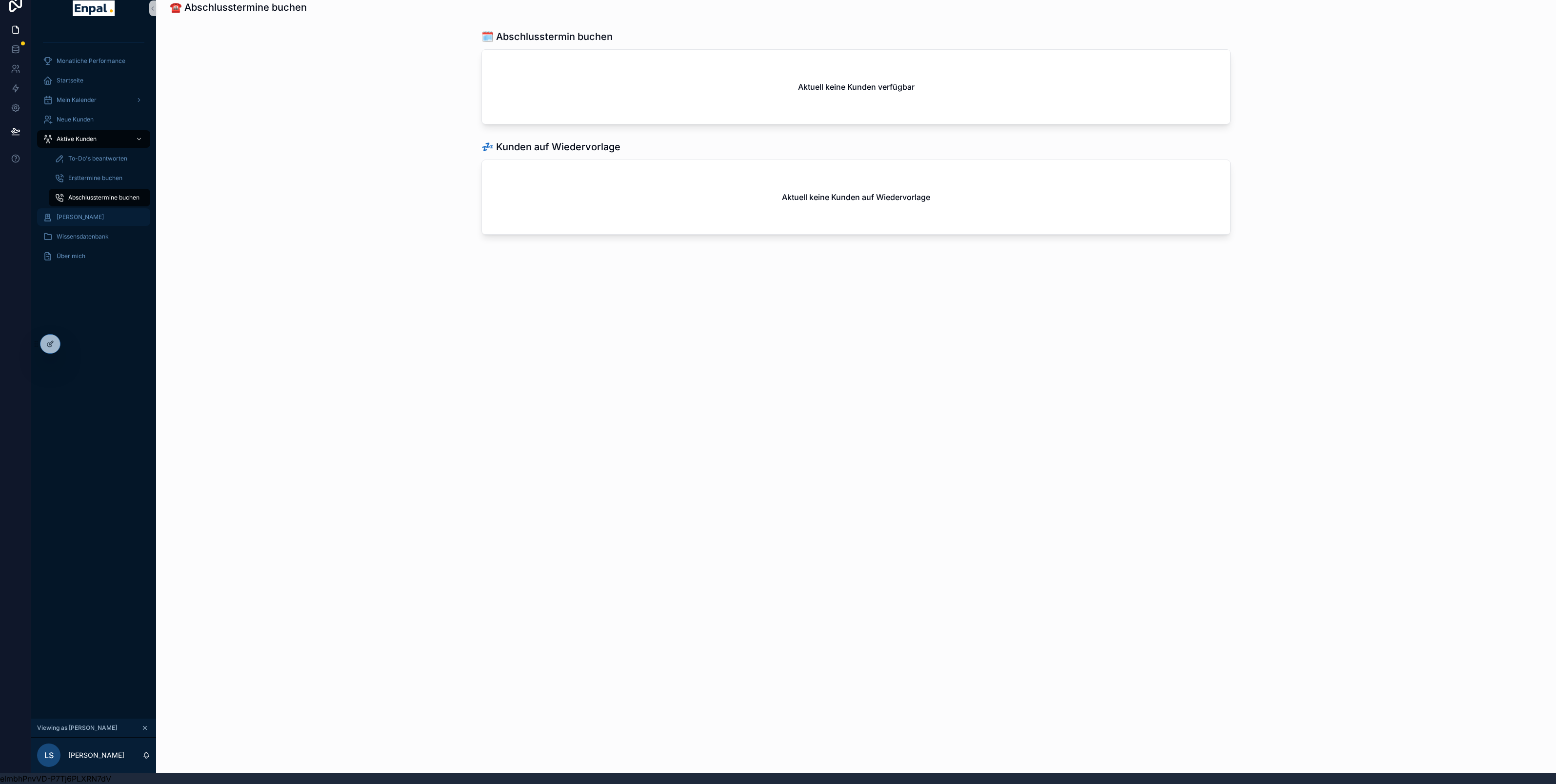
click at [92, 213] on span "[PERSON_NAME]" at bounding box center [80, 217] width 47 height 8
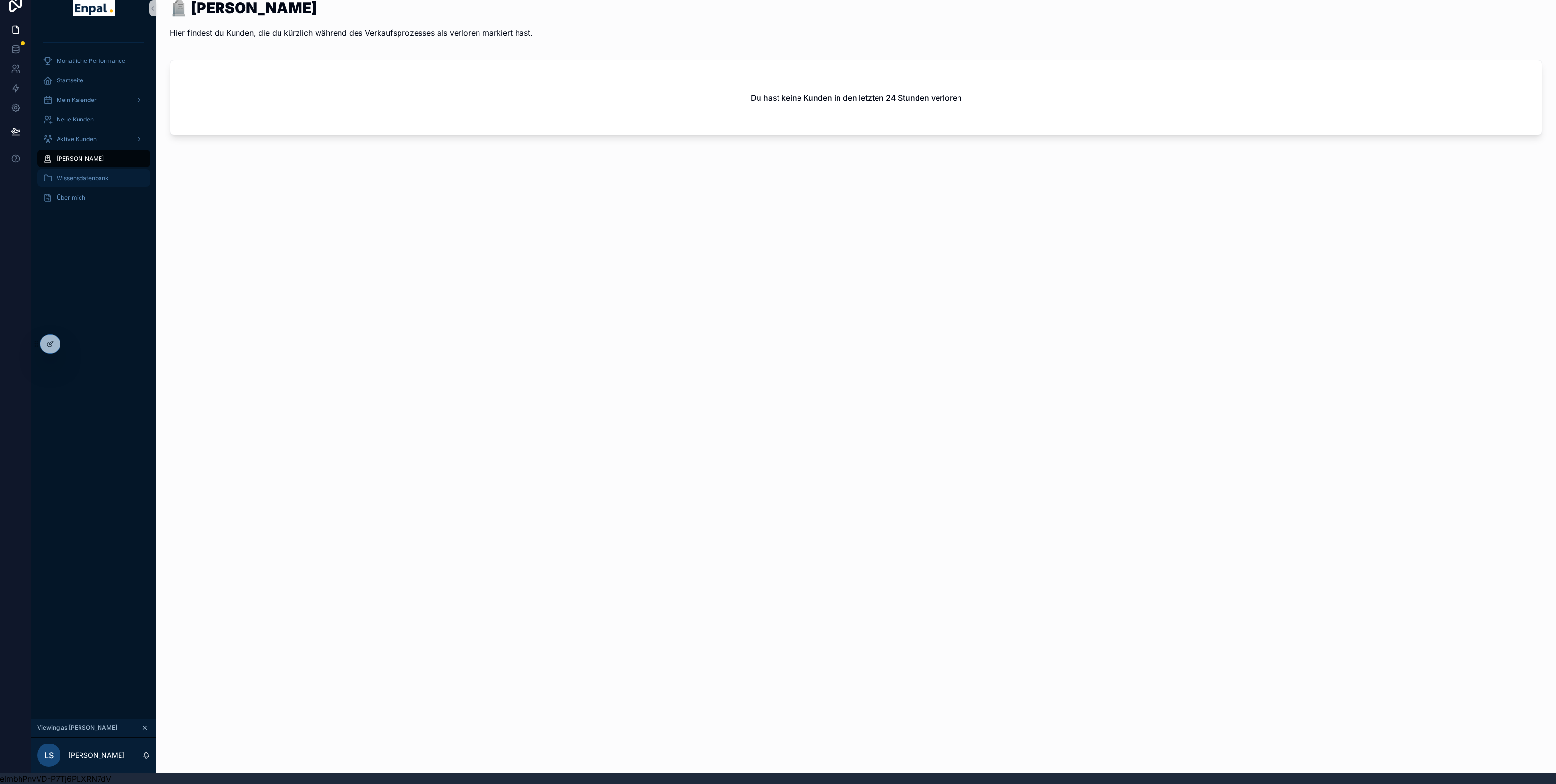
click at [86, 175] on span "Wissensdatenbank" at bounding box center [83, 178] width 52 height 8
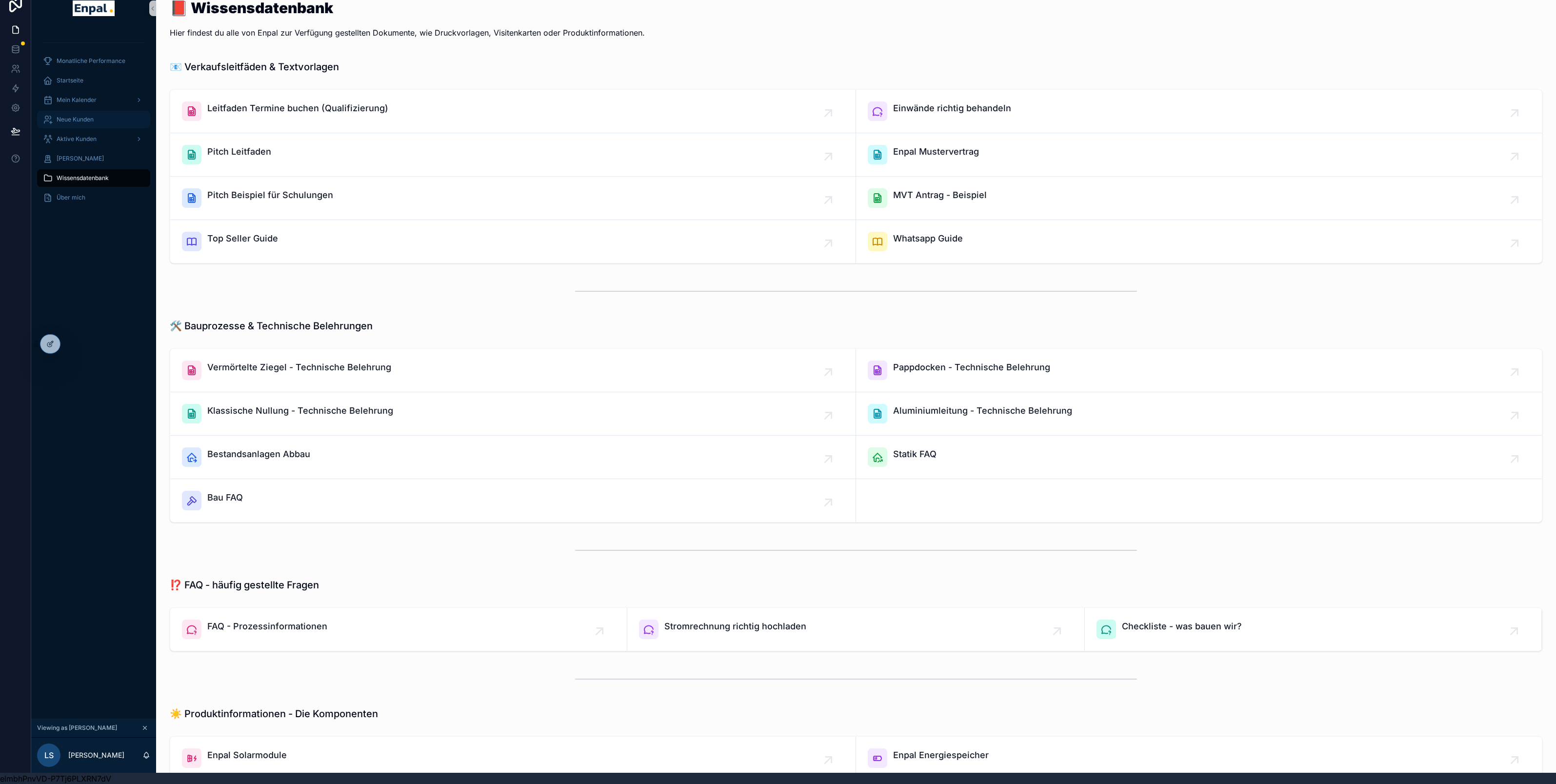
click at [79, 115] on span "Neue Kunden" at bounding box center [75, 119] width 37 height 8
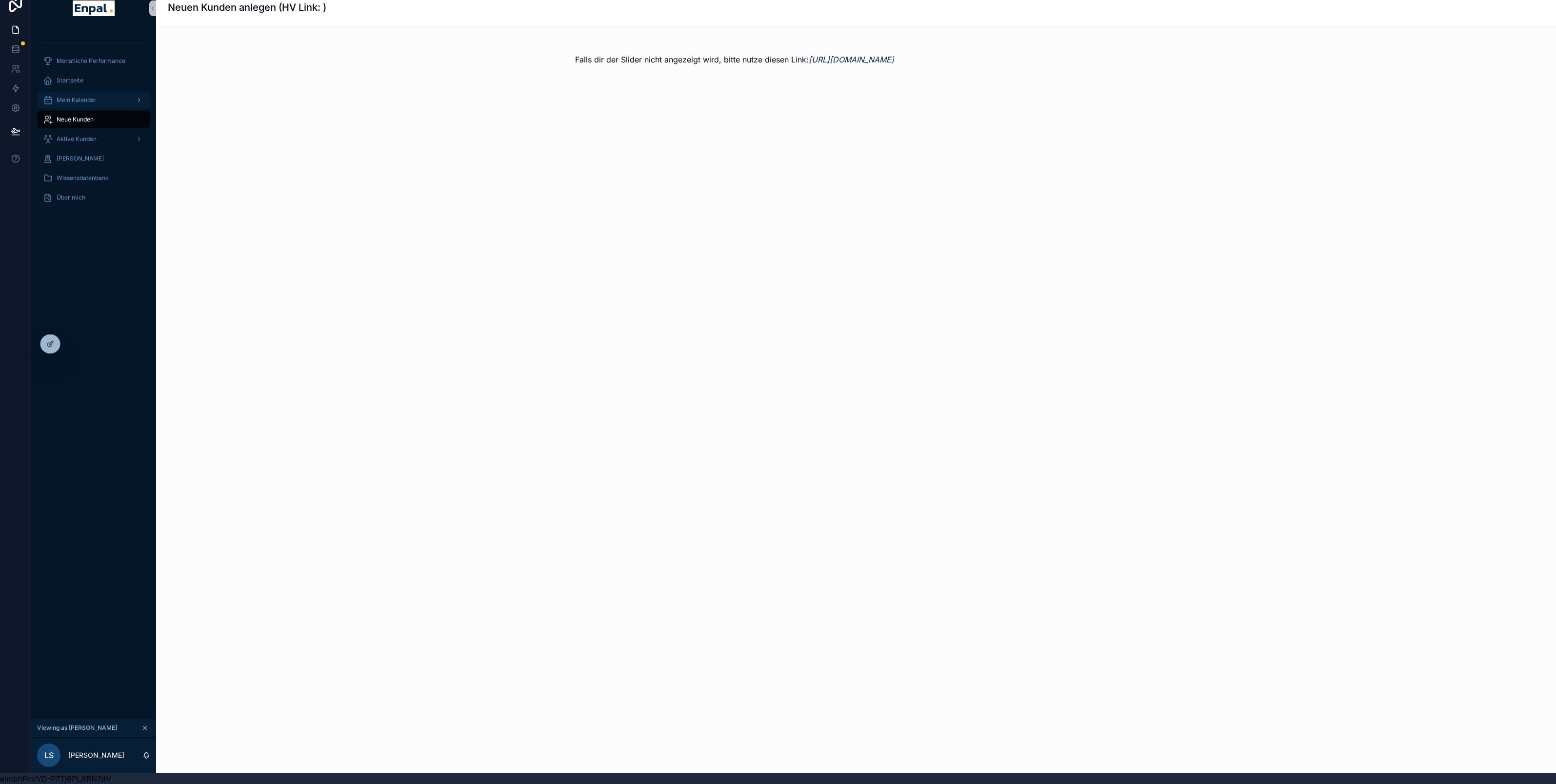
click at [86, 97] on span "Mein Kalender" at bounding box center [77, 100] width 40 height 8
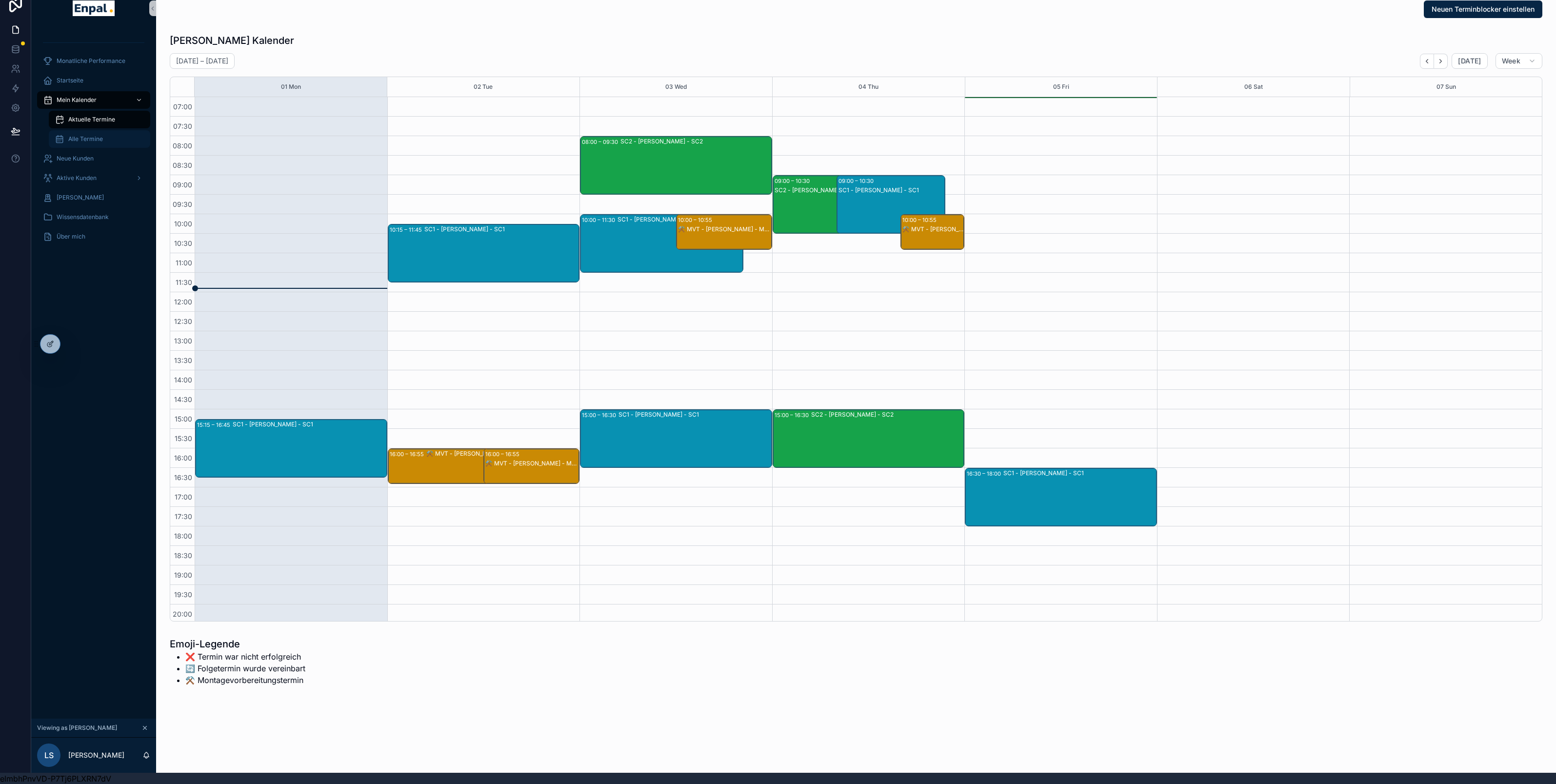
scroll to position [62, 0]
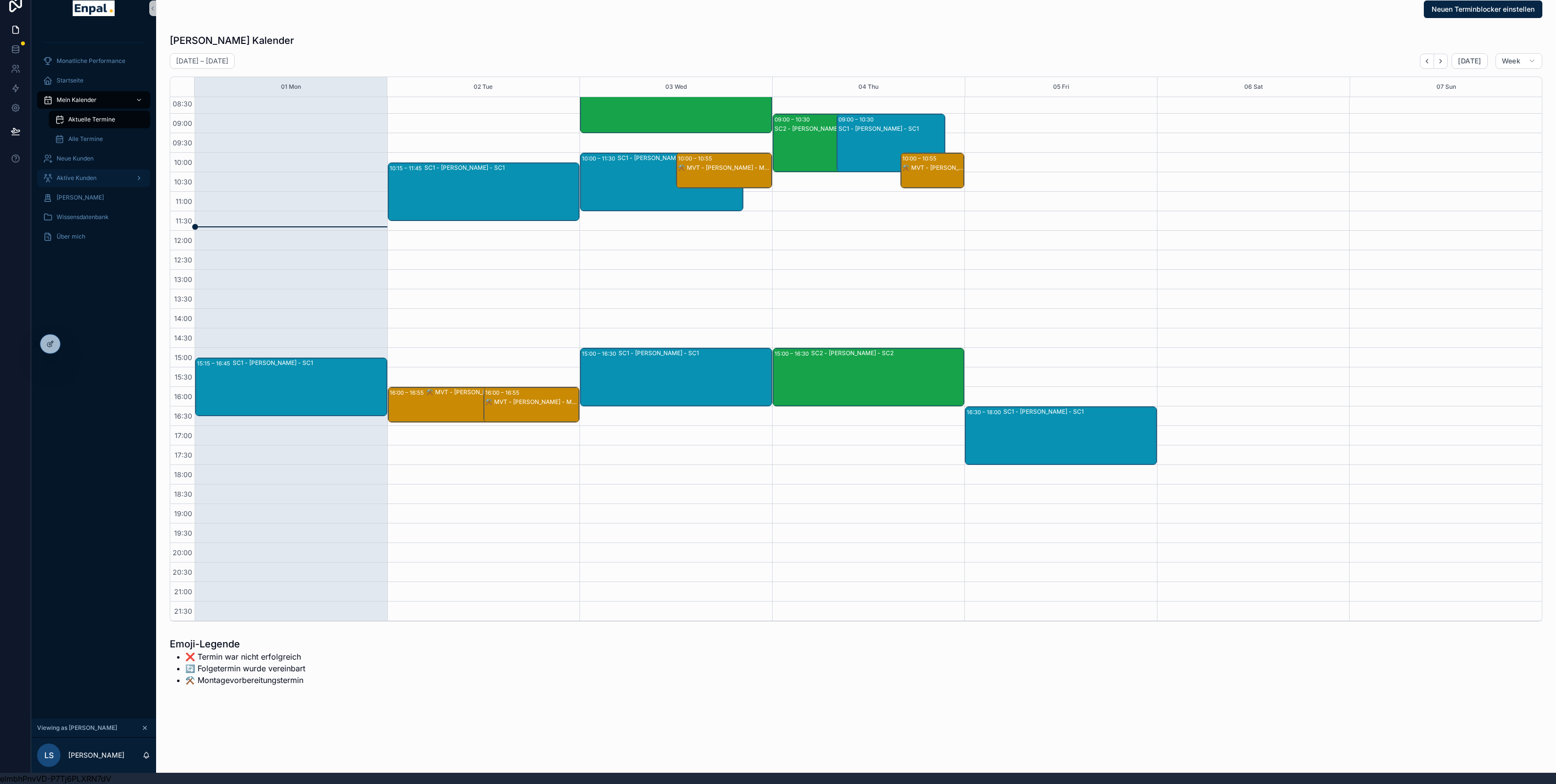
click at [84, 176] on span "Aktive Kunden" at bounding box center [77, 178] width 40 height 8
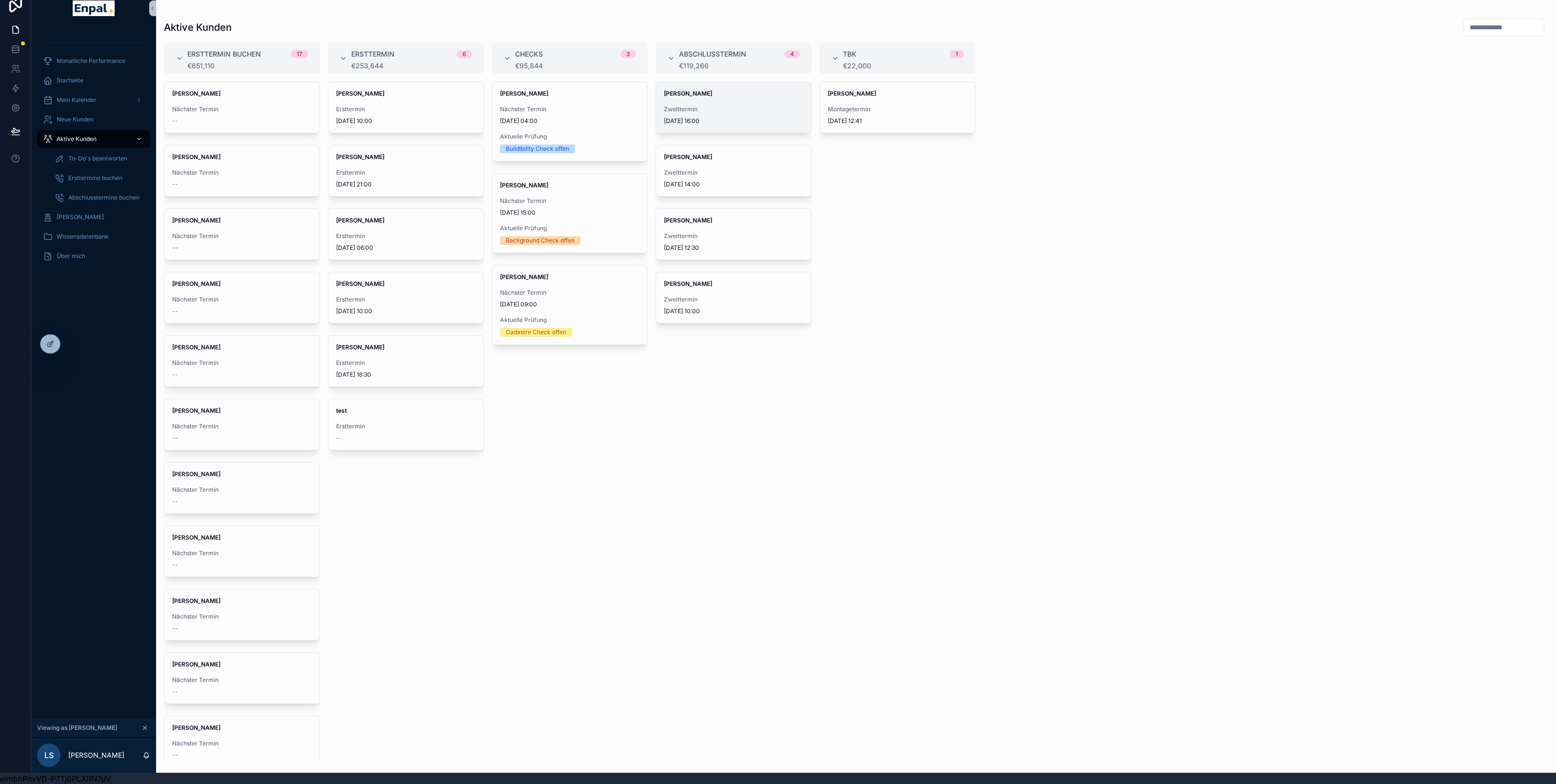
click at [765, 111] on span "Zweittermin" at bounding box center [733, 109] width 140 height 8
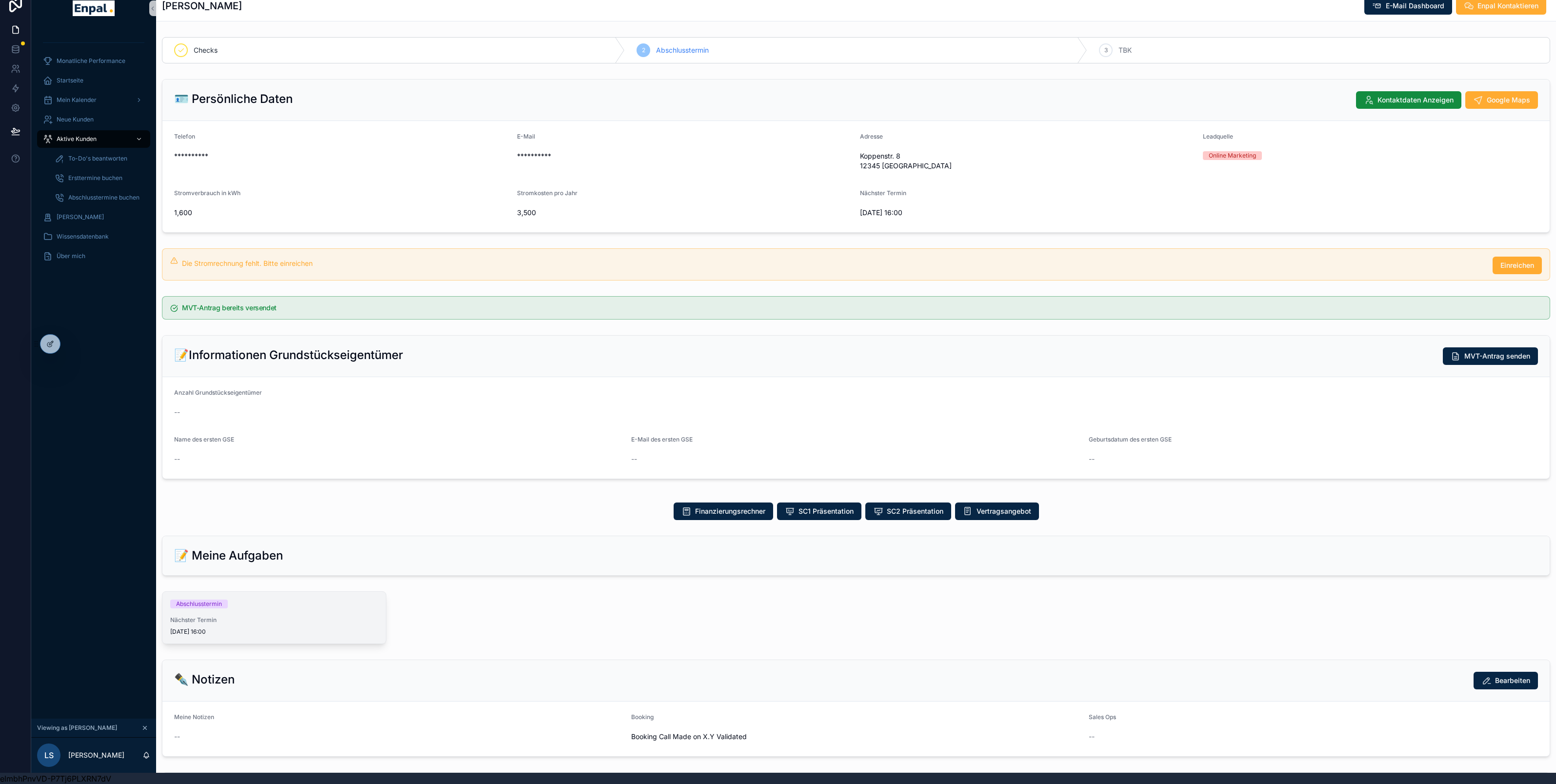
click at [301, 630] on span "[DATE] 16:00" at bounding box center [274, 631] width 208 height 8
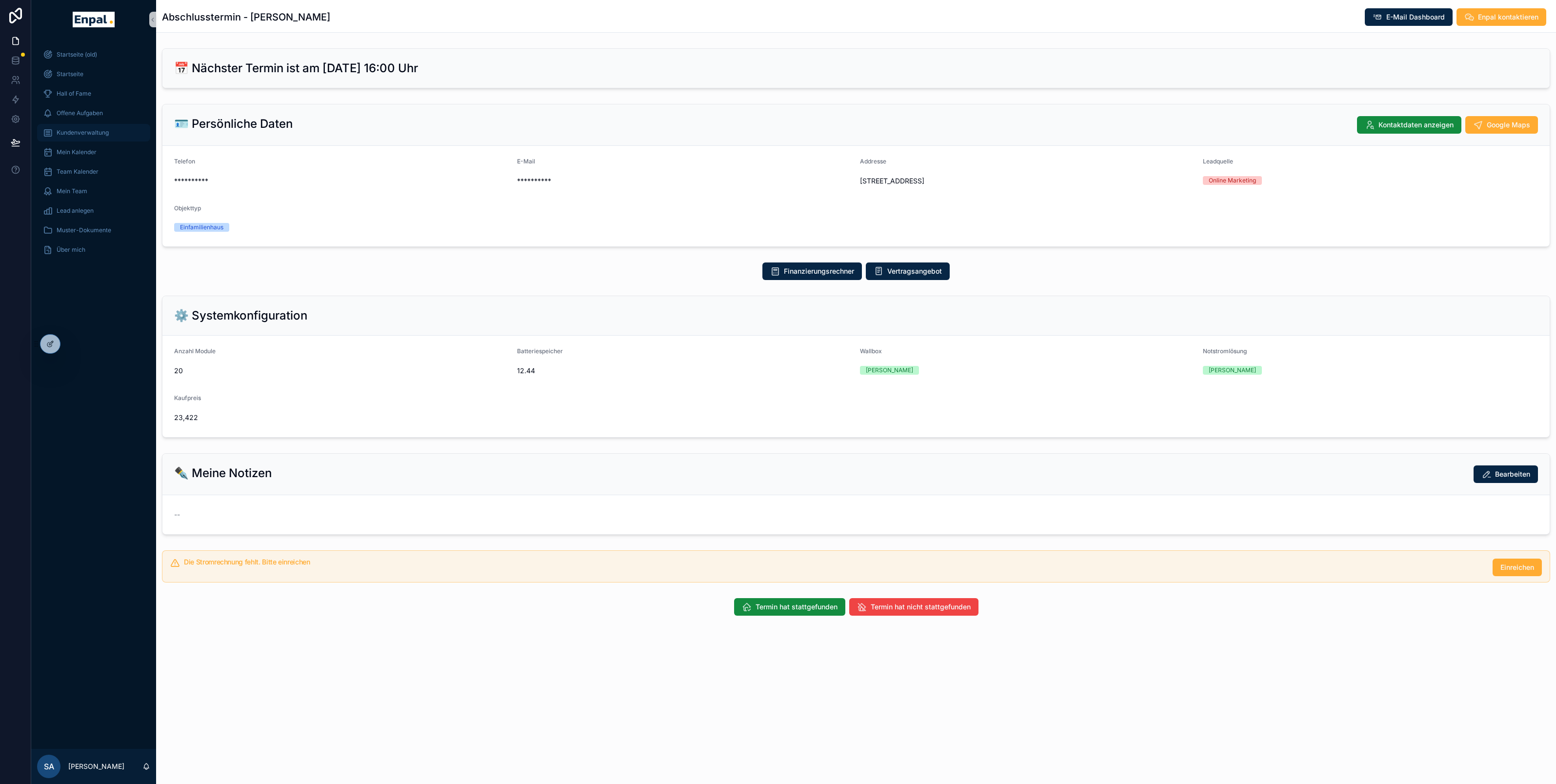
click at [90, 137] on div "Kundenverwaltung" at bounding box center [94, 133] width 101 height 16
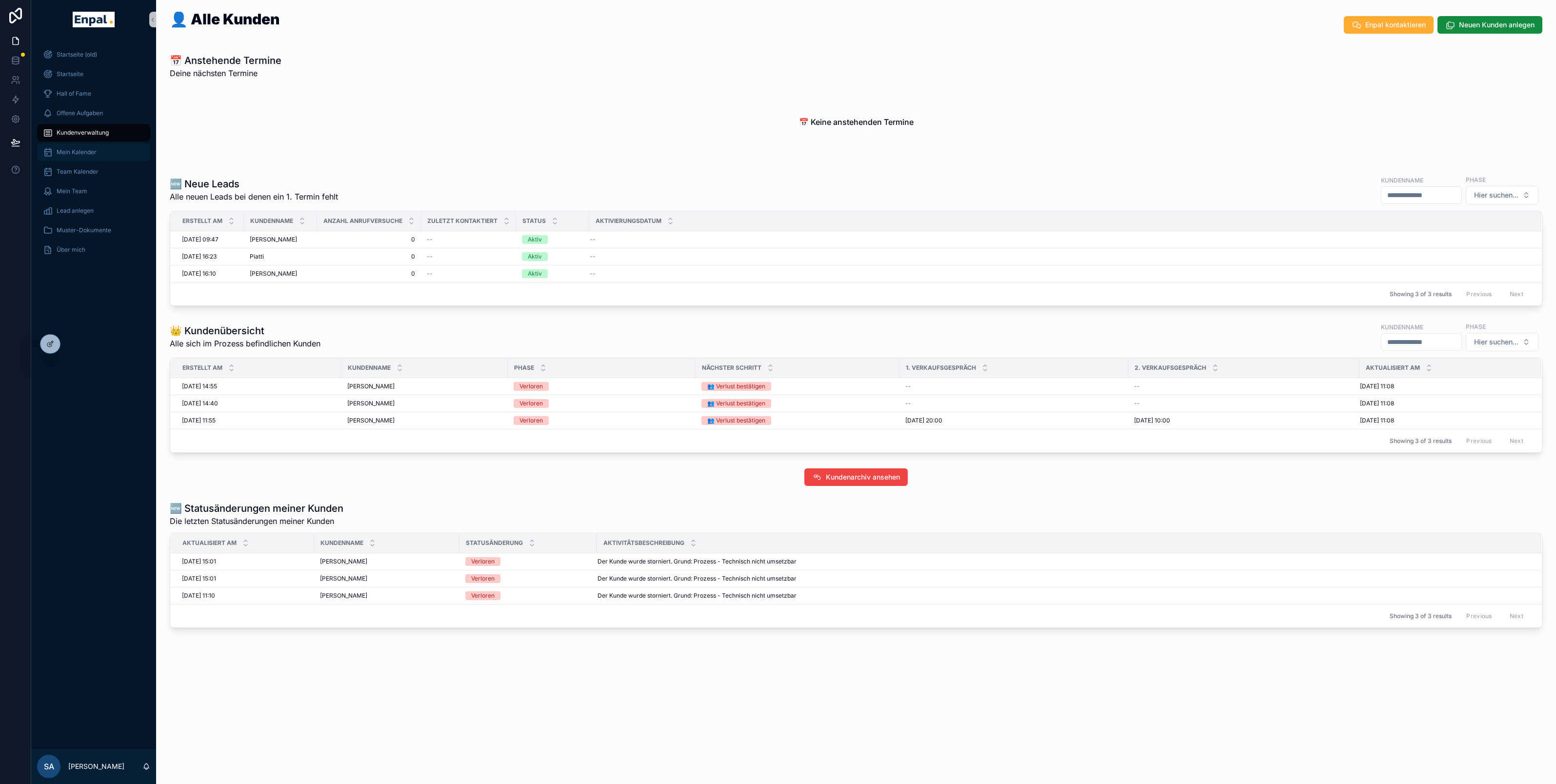
click at [88, 156] on span "Mein Kalender" at bounding box center [77, 152] width 40 height 8
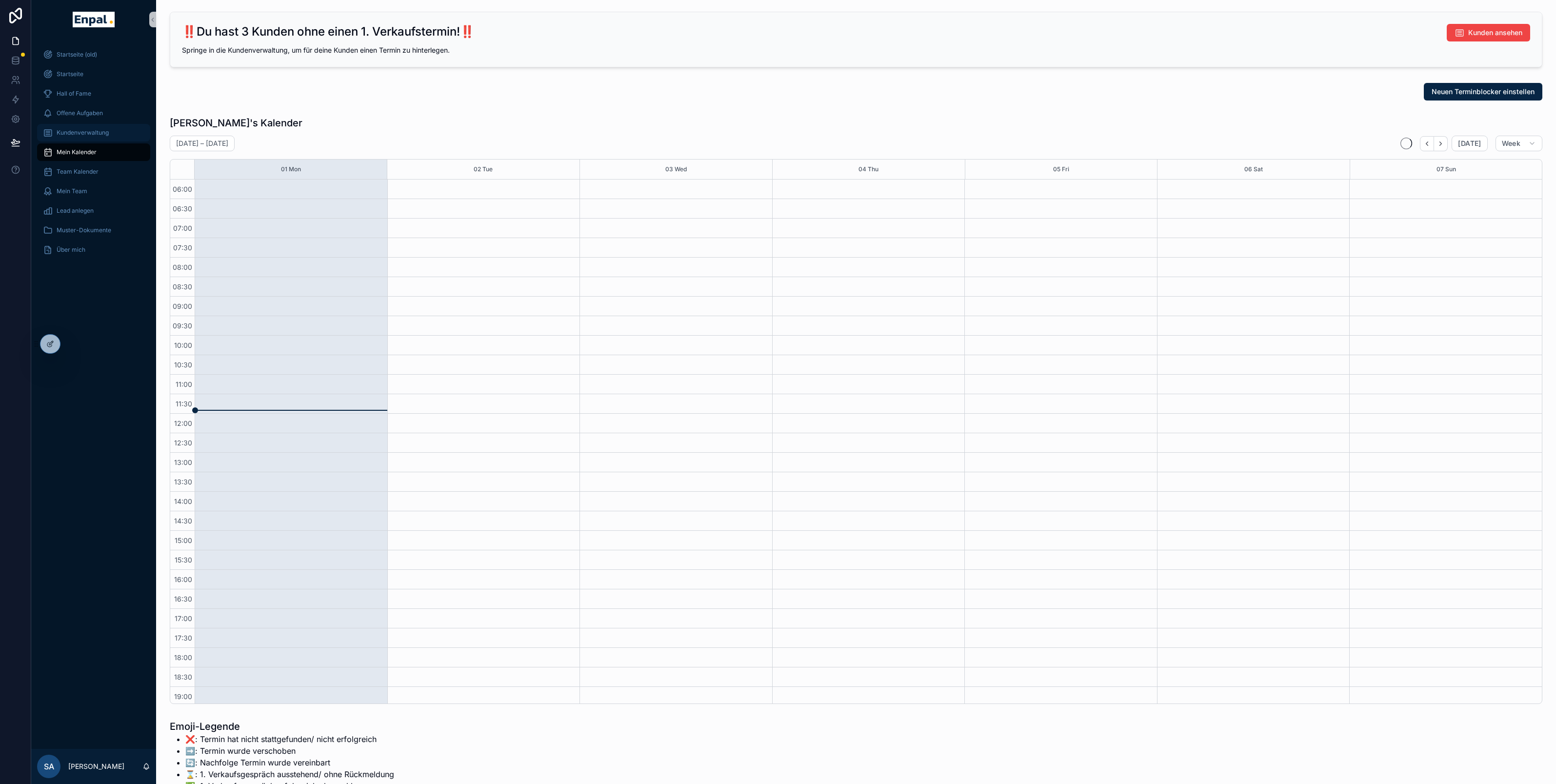
scroll to position [100, 0]
click at [93, 133] on span "Kundenverwaltung" at bounding box center [83, 132] width 52 height 8
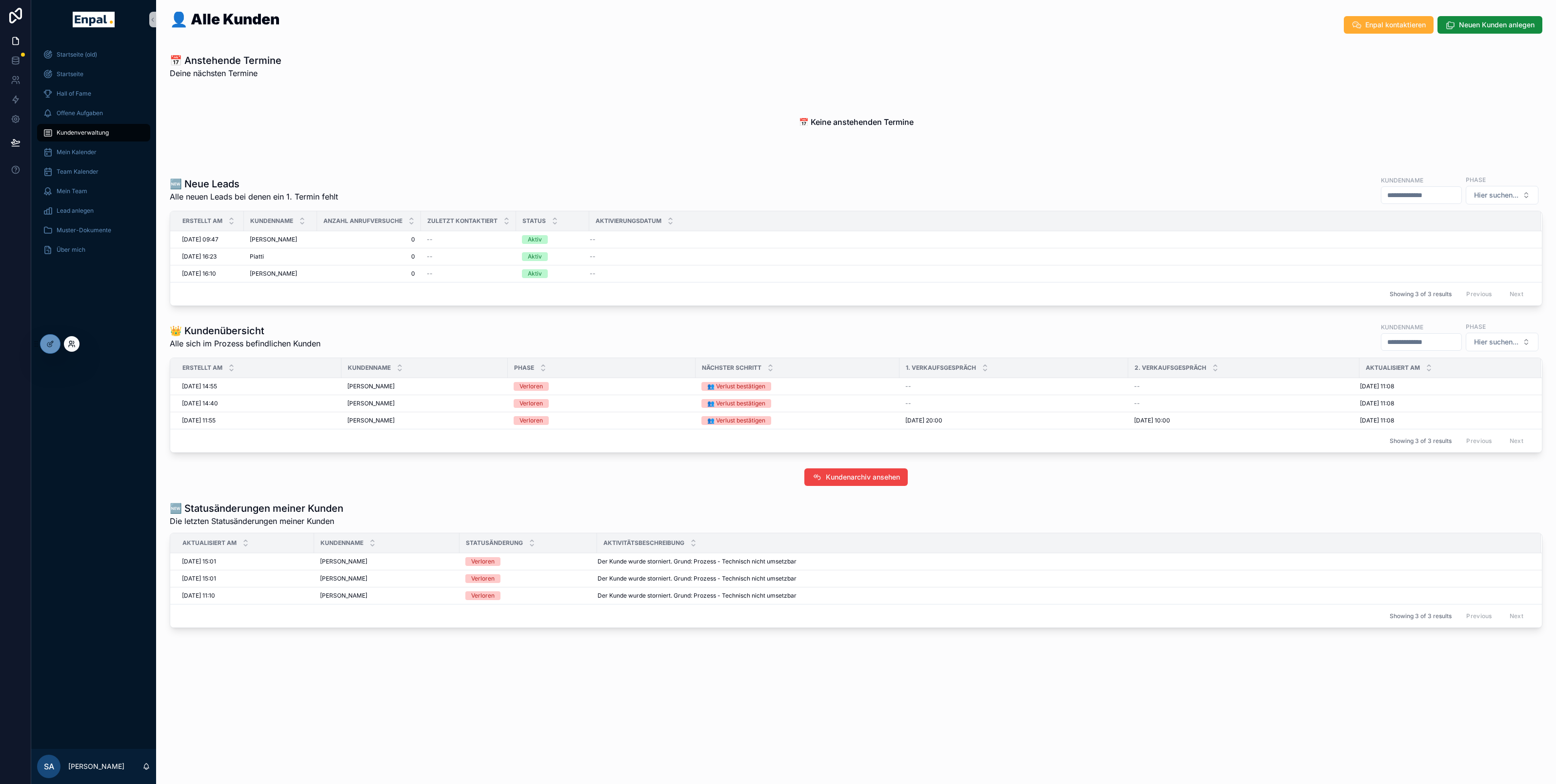
click at [72, 343] on icon at bounding box center [71, 342] width 2 height 2
click at [292, 113] on div "📅 Keine anstehenden Termine" at bounding box center [856, 122] width 1372 height 74
click at [81, 343] on div "Startseite (old) Startseite Hall of Fame Offene Aufgaben Kundenverwaltung Mein …" at bounding box center [94, 394] width 125 height 710
click at [73, 346] on icon at bounding box center [71, 344] width 8 height 8
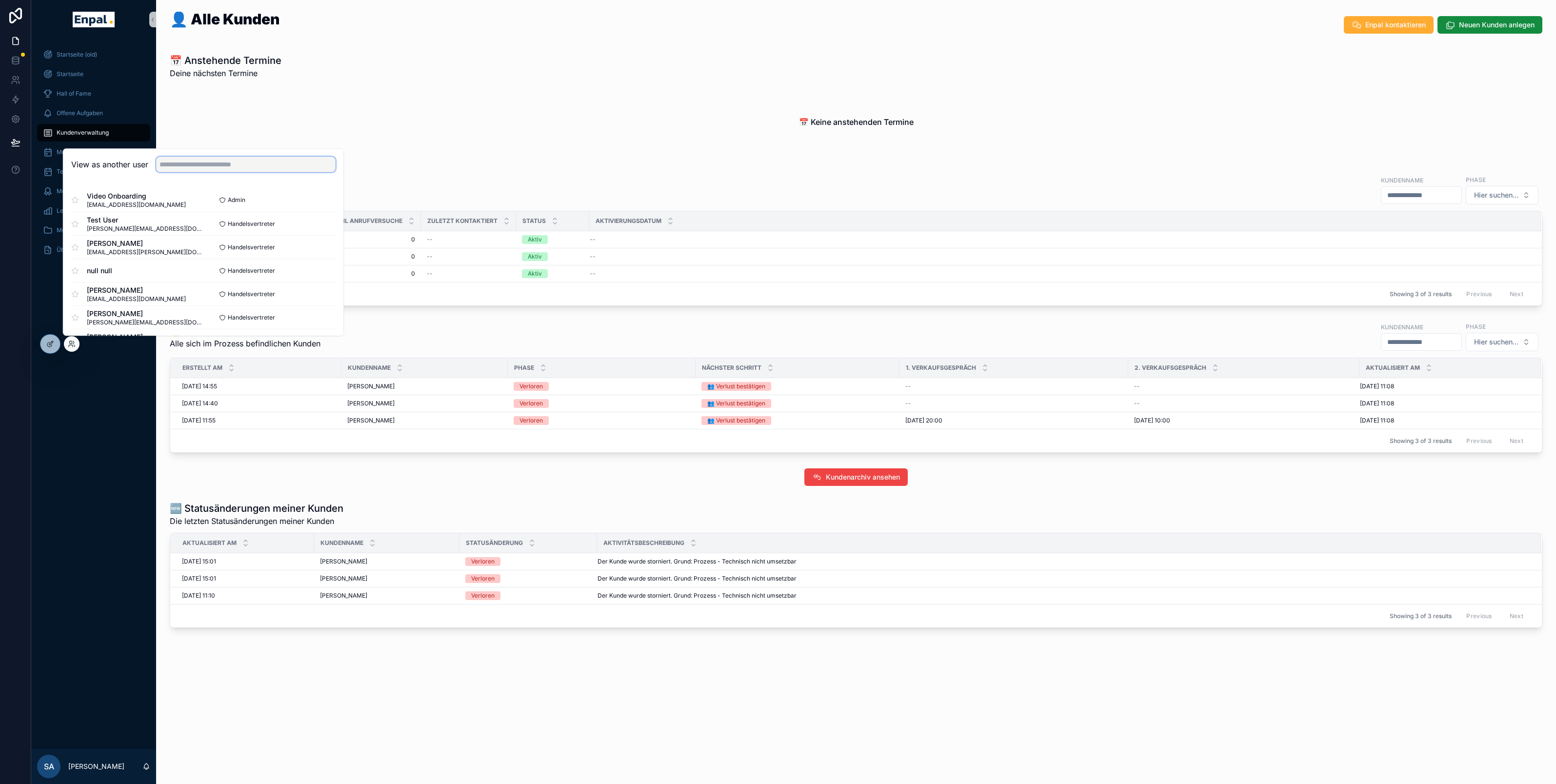
click at [202, 160] on input "text" at bounding box center [245, 164] width 179 height 16
type input "****"
click at [329, 224] on button "Select" at bounding box center [323, 223] width 25 height 14
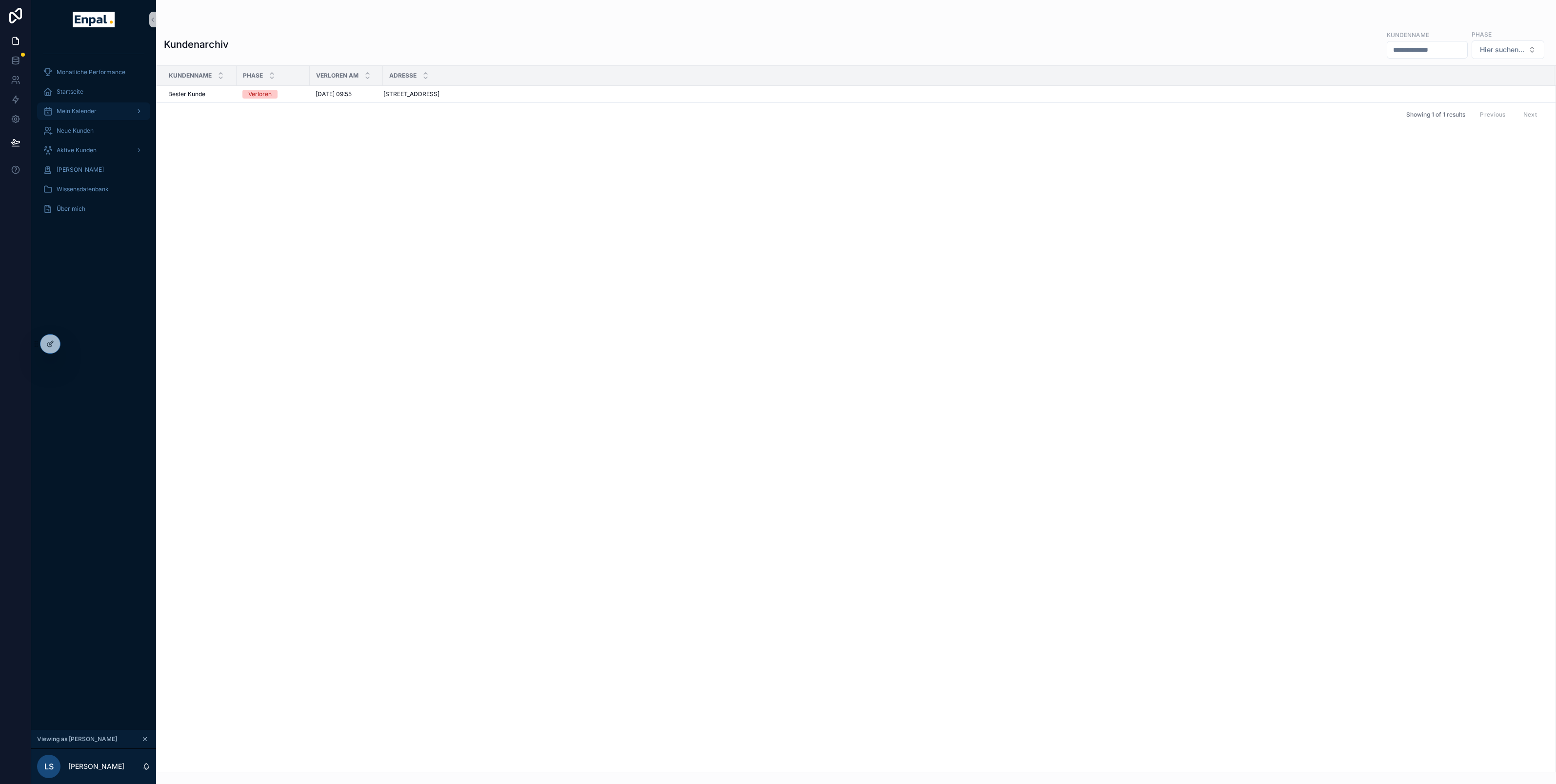
click at [71, 104] on div "Mein Kalender" at bounding box center [94, 111] width 101 height 16
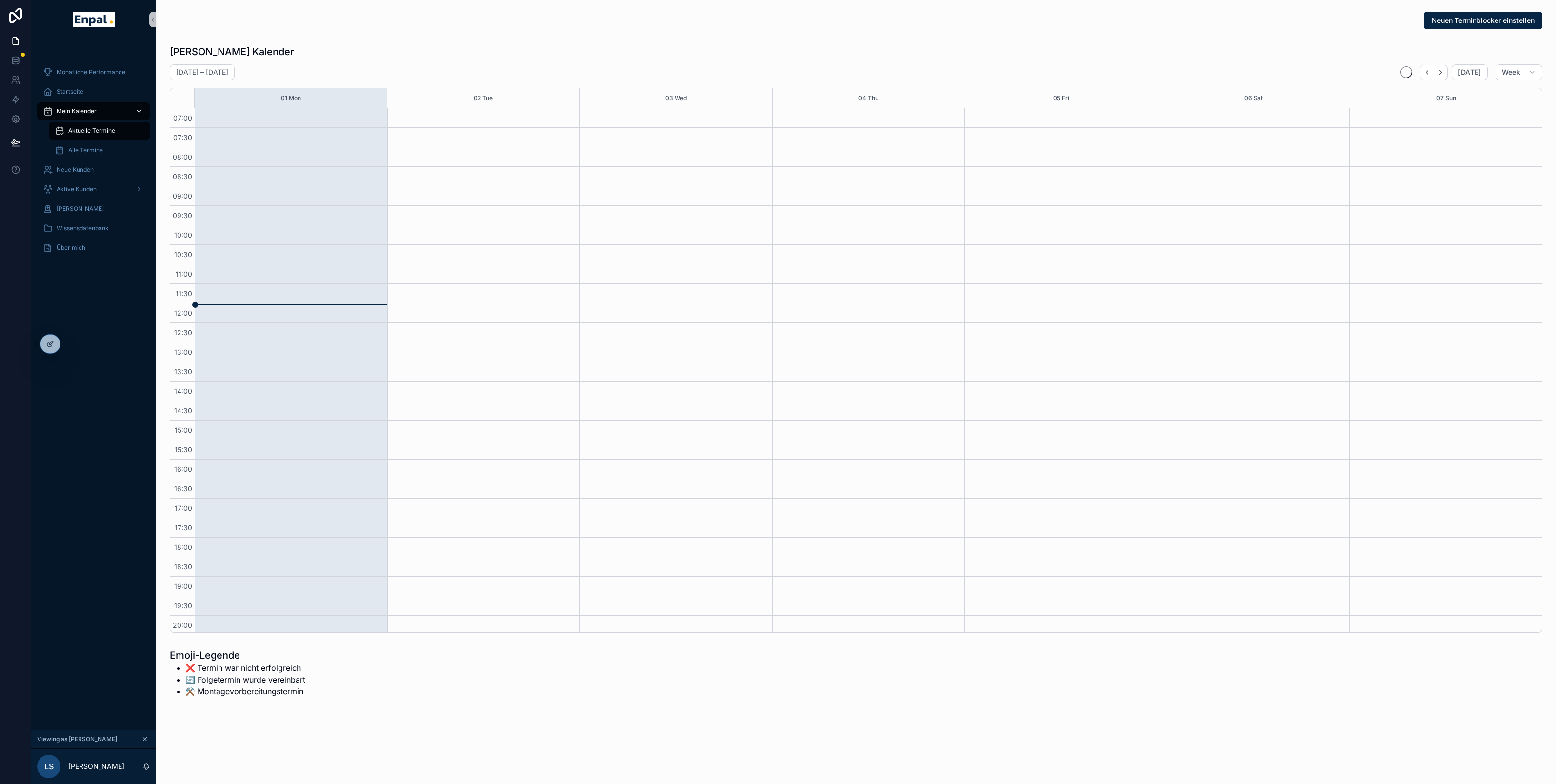
scroll to position [62, 0]
click at [82, 185] on span "Aktive Kunden" at bounding box center [77, 189] width 40 height 8
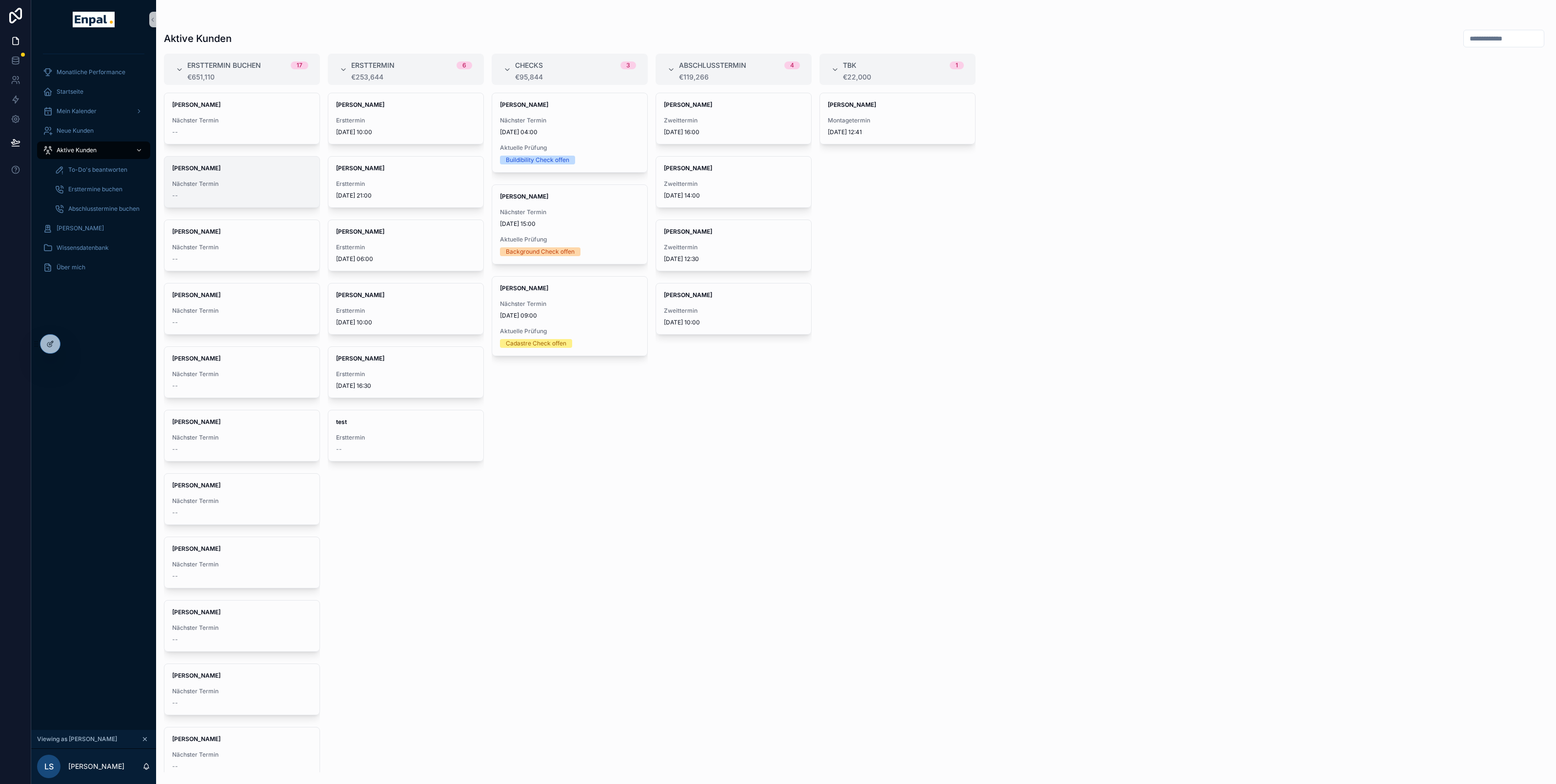
click at [210, 181] on span "Nächster Termin" at bounding box center [242, 184] width 140 height 8
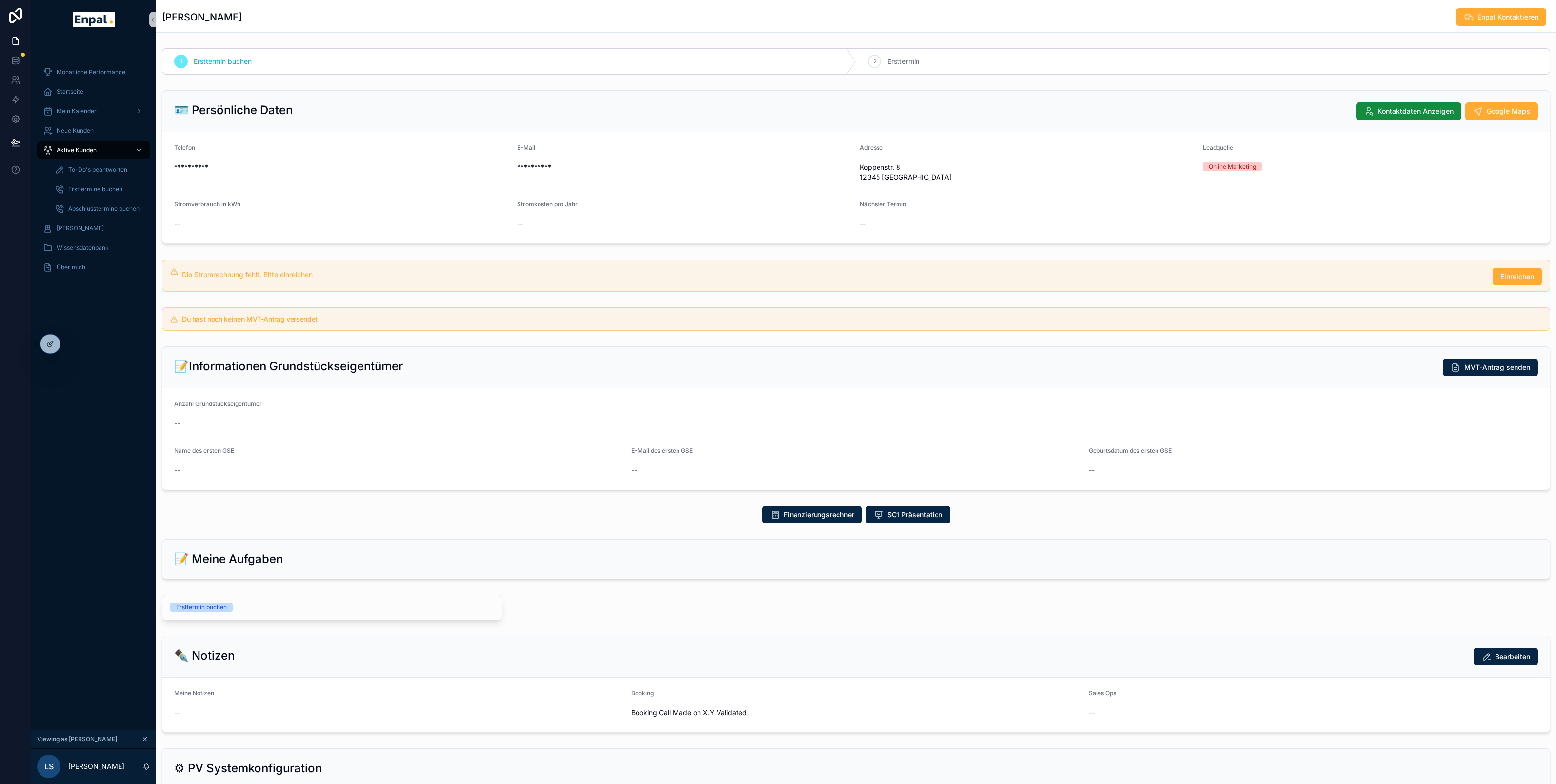
scroll to position [4, 0]
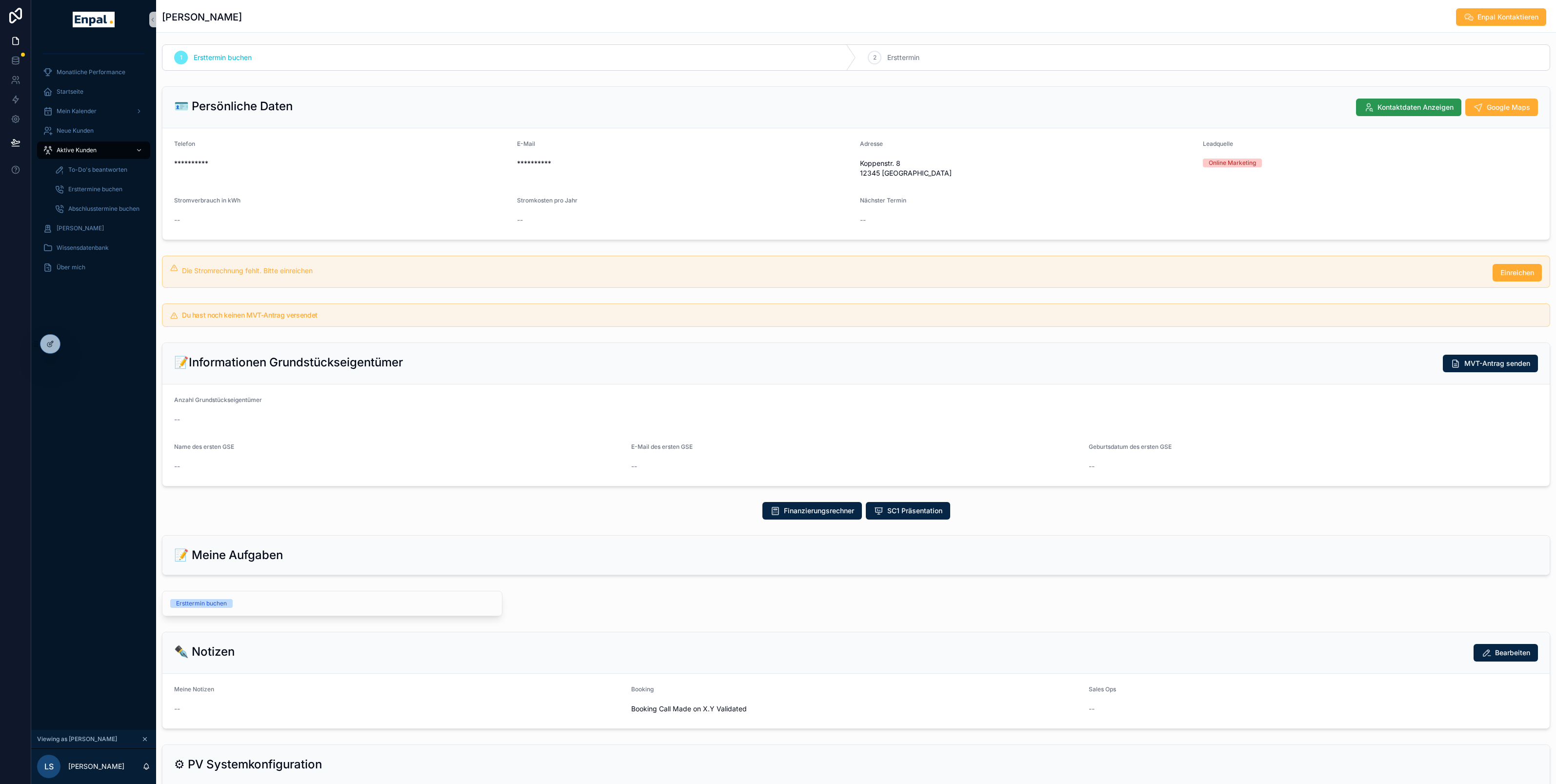
click at [1399, 106] on span "Kontaktdaten Anzeigen" at bounding box center [1415, 108] width 76 height 10
click at [1151, 162] on span "Koppenstr. 8 12345 Berlin" at bounding box center [1027, 168] width 335 height 19
click at [1279, 133] on form "**********" at bounding box center [856, 184] width 1387 height 111
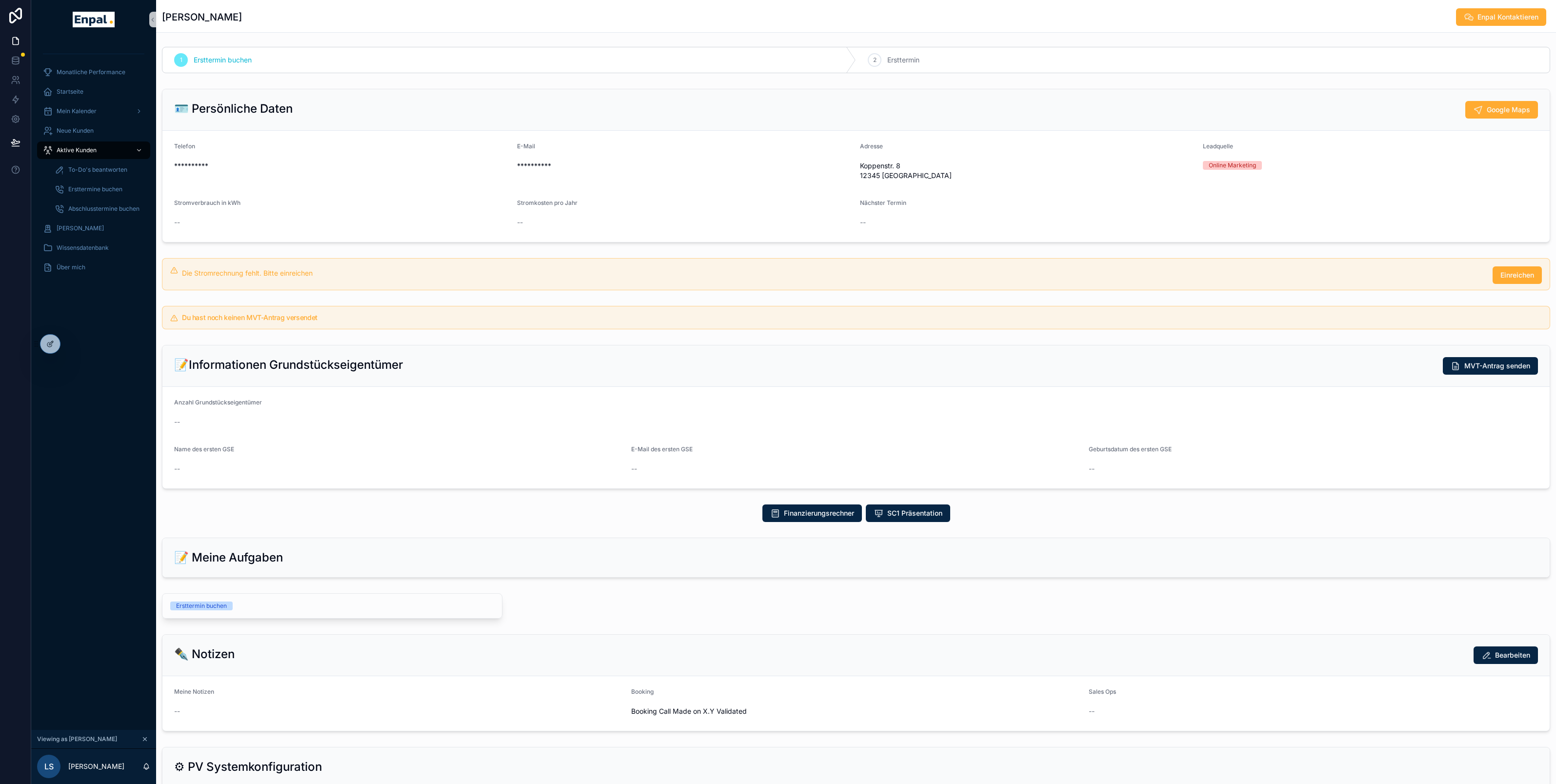
scroll to position [0, 0]
click at [908, 522] on button "SC1 Präsentation" at bounding box center [908, 514] width 85 height 18
click at [933, 521] on button "SC1 Präsentation" at bounding box center [908, 514] width 85 height 18
click at [966, 512] on div "Finanzierungsrechner SC1 Präsentation" at bounding box center [856, 514] width 562 height 18
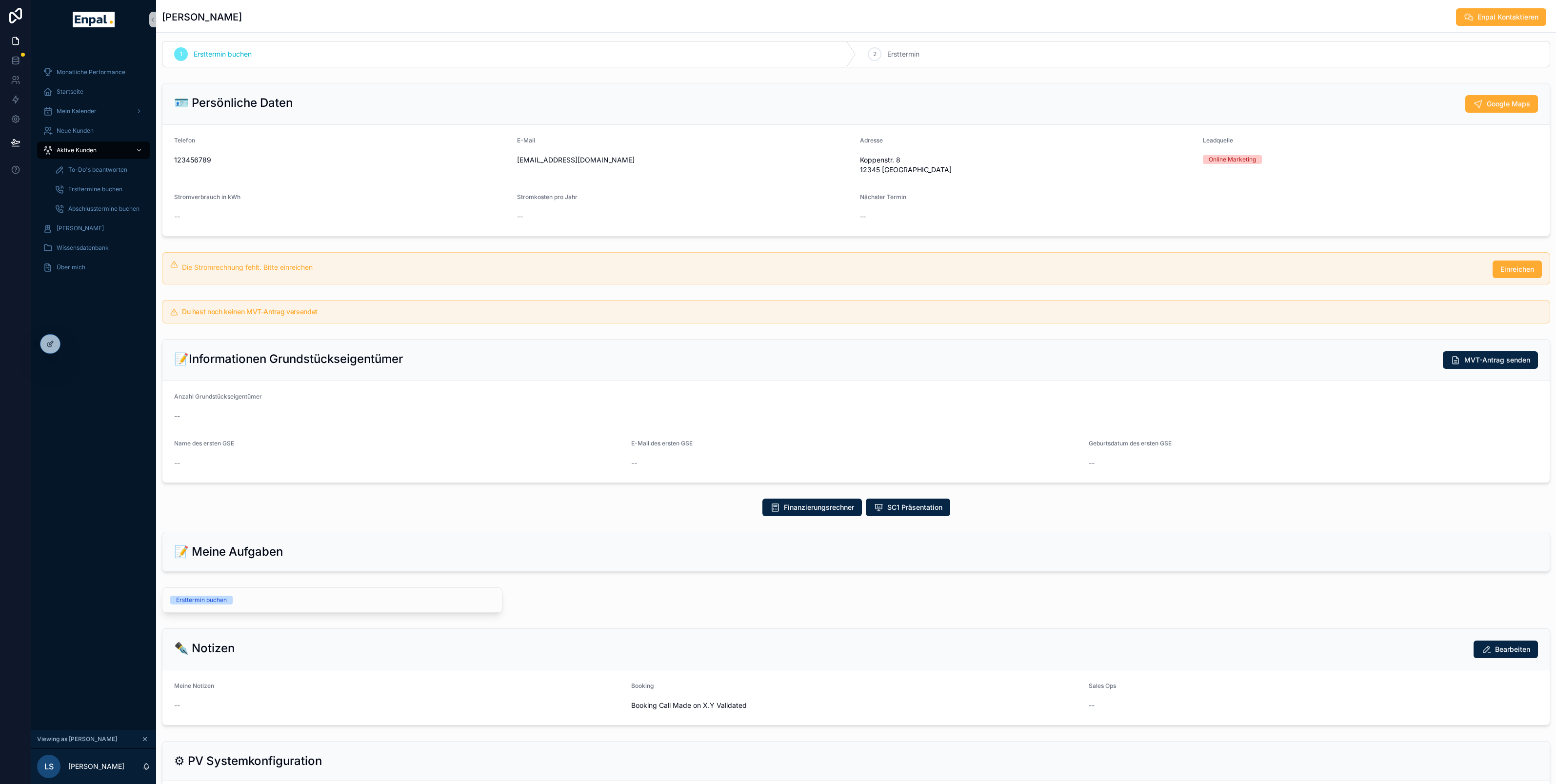
scroll to position [8, 0]
click at [69, 85] on div "Startseite" at bounding box center [94, 92] width 101 height 16
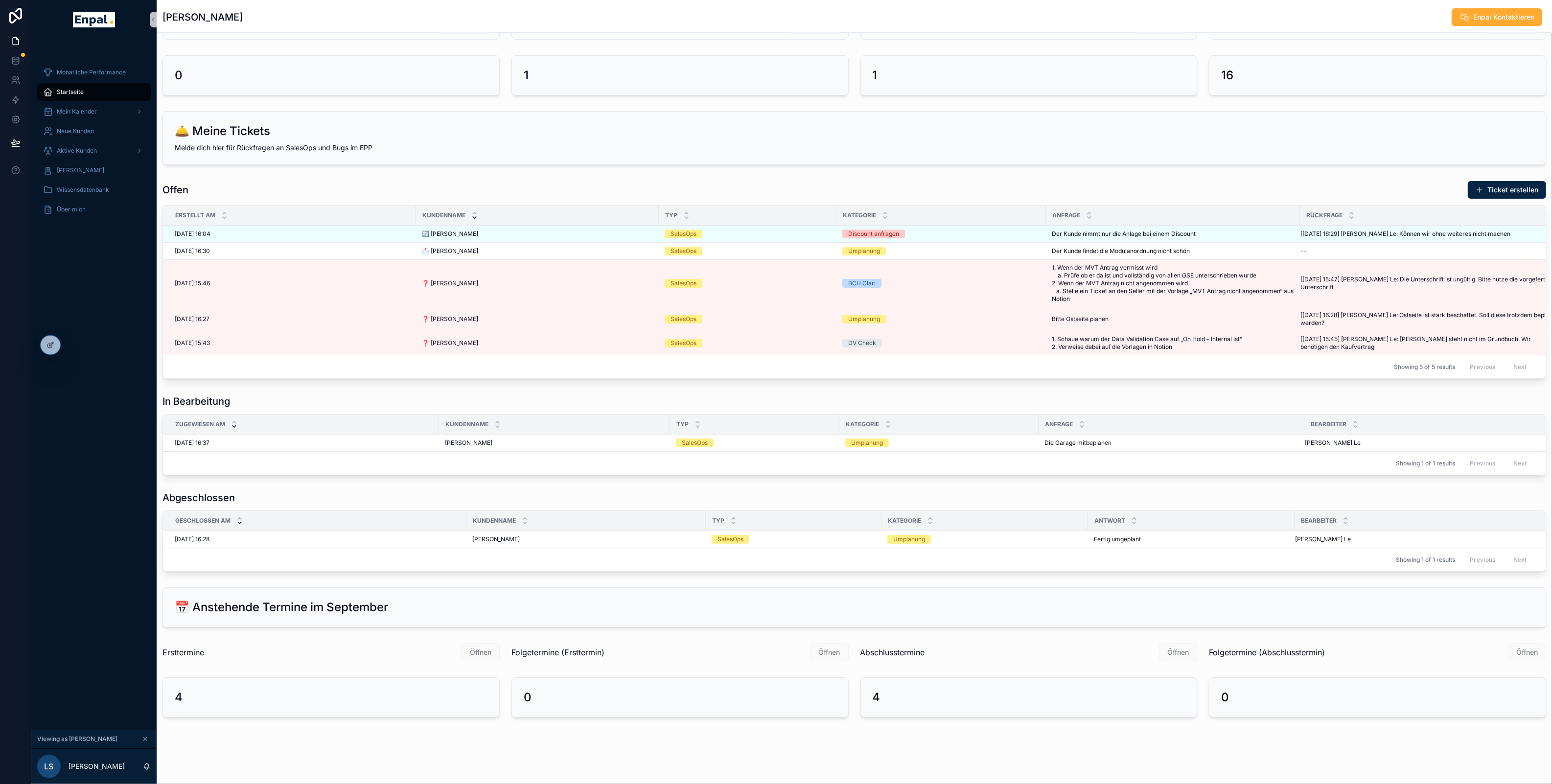
scroll to position [12, 0]
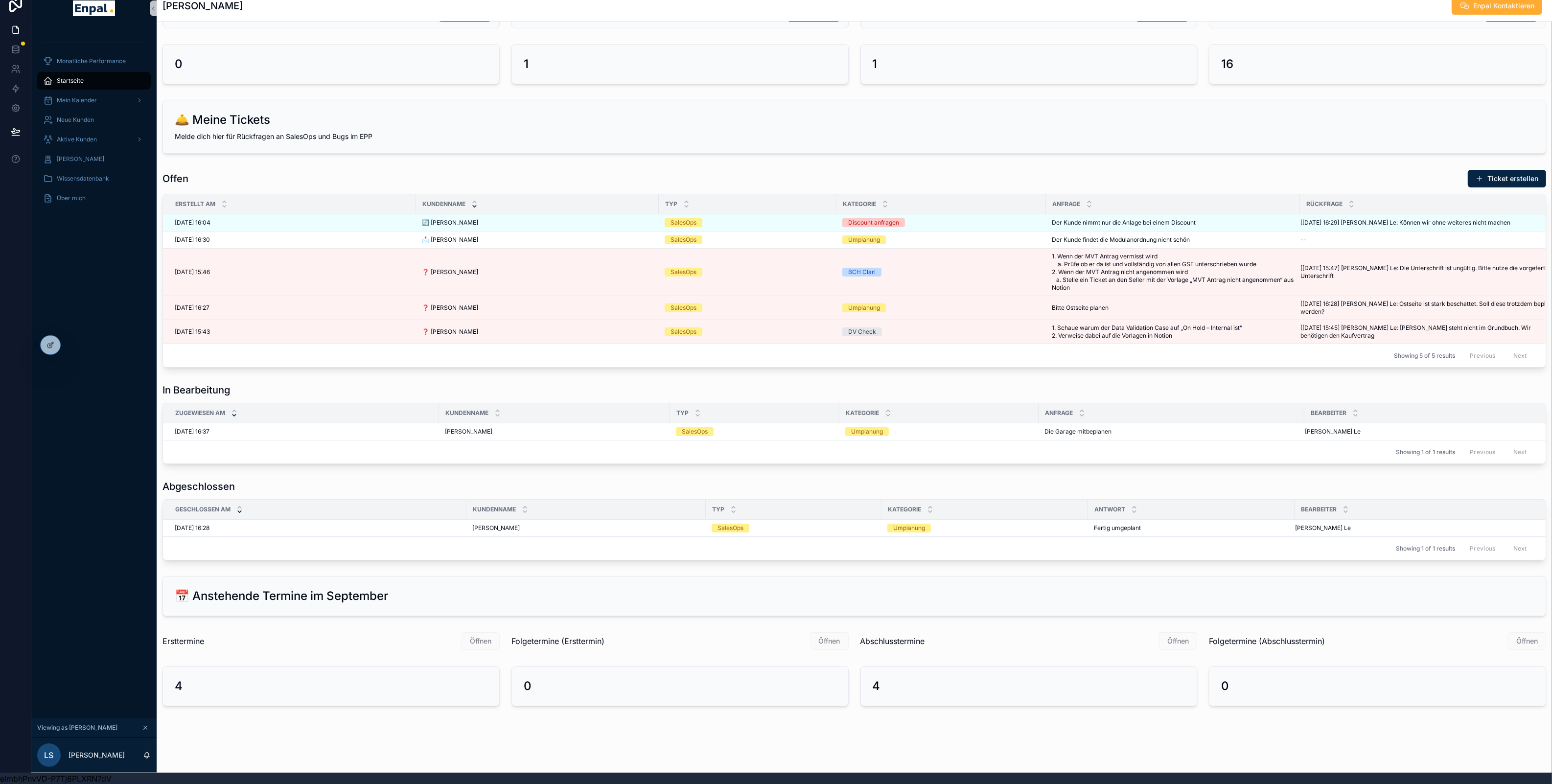
click at [486, 639] on span "Öffnen" at bounding box center [480, 640] width 38 height 10
click at [810, 685] on div "0" at bounding box center [680, 686] width 313 height 16
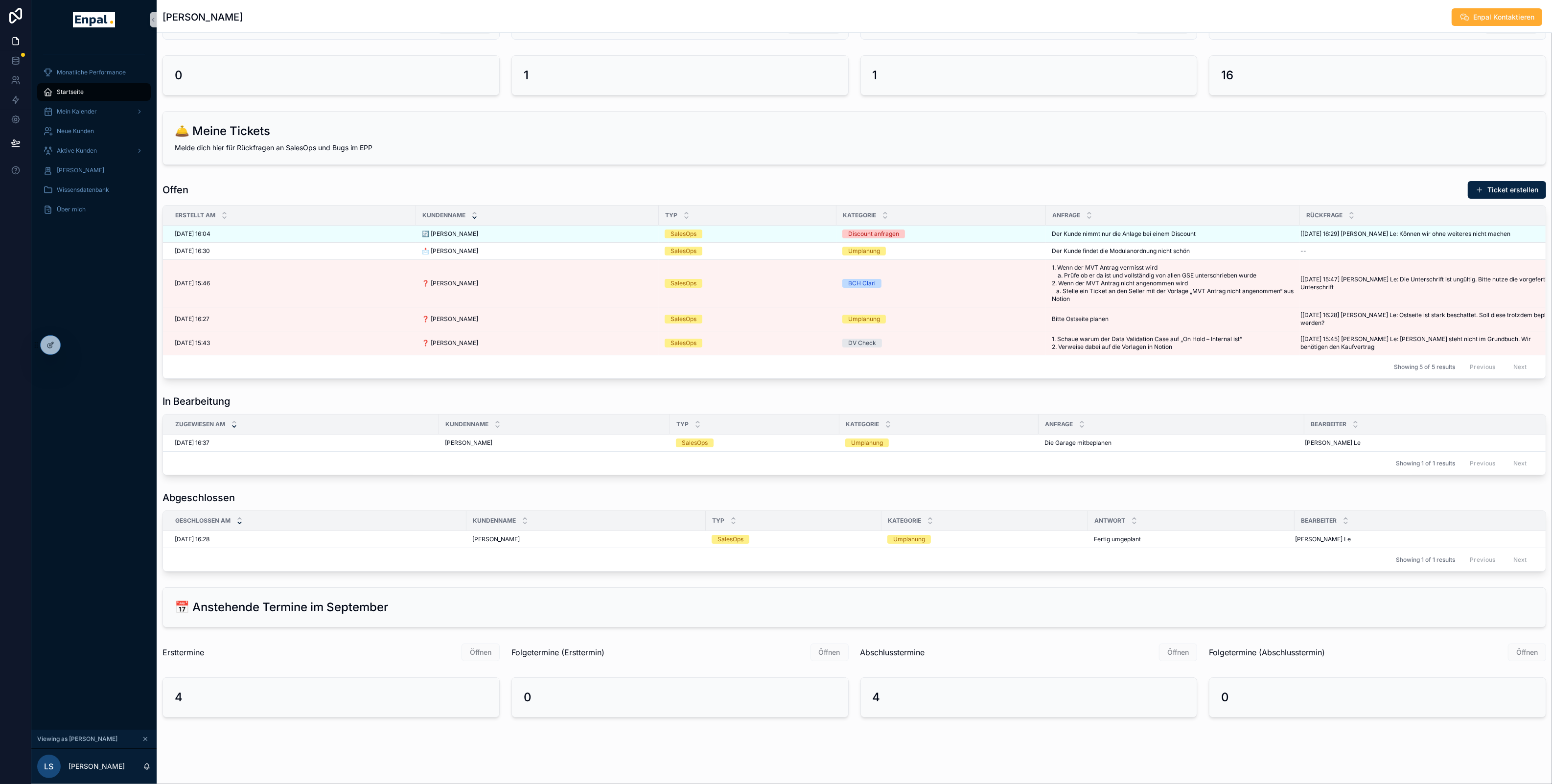
scroll to position [0, 0]
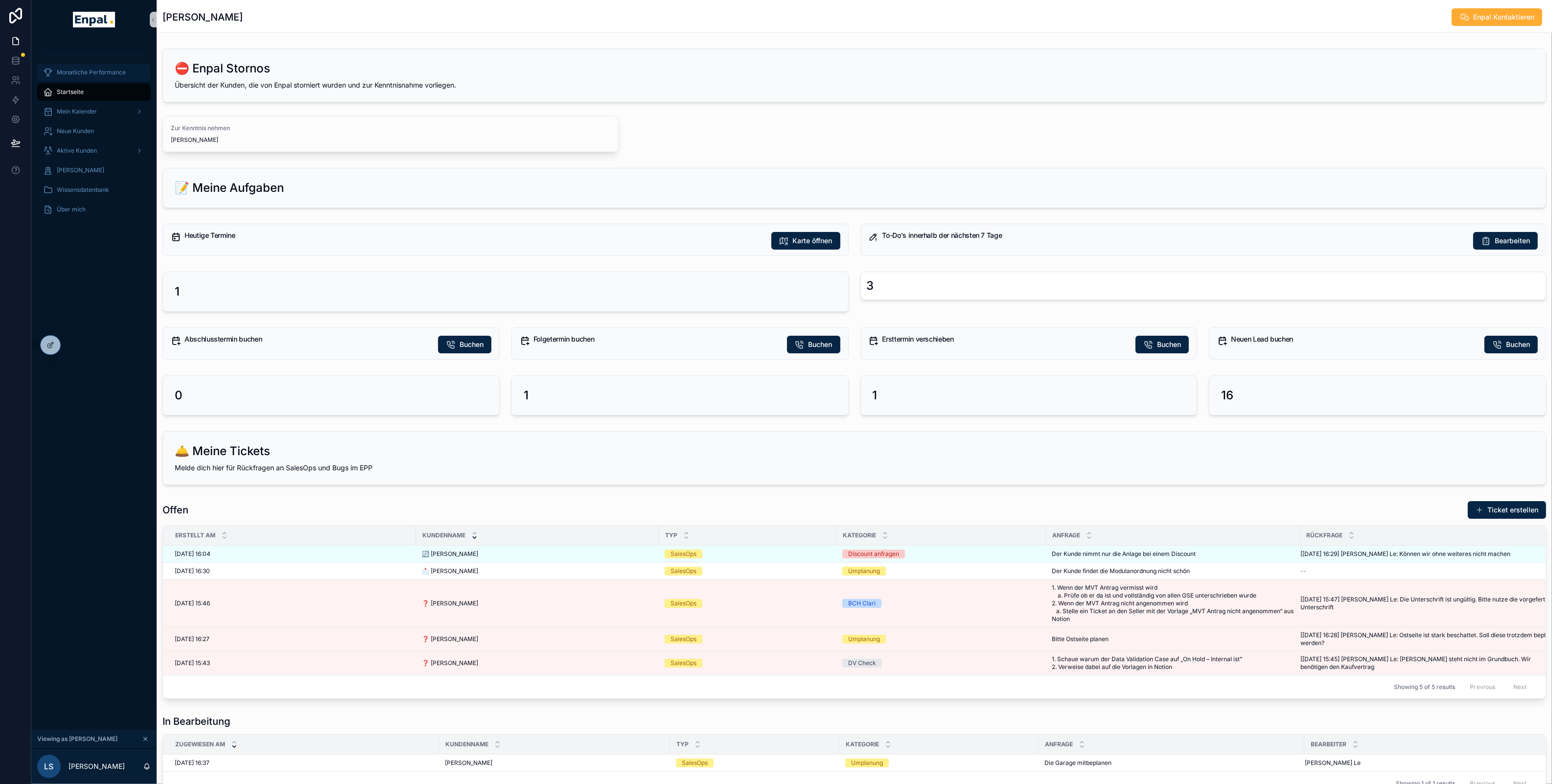
click at [105, 75] on span "Monatliche Performance" at bounding box center [92, 72] width 69 height 8
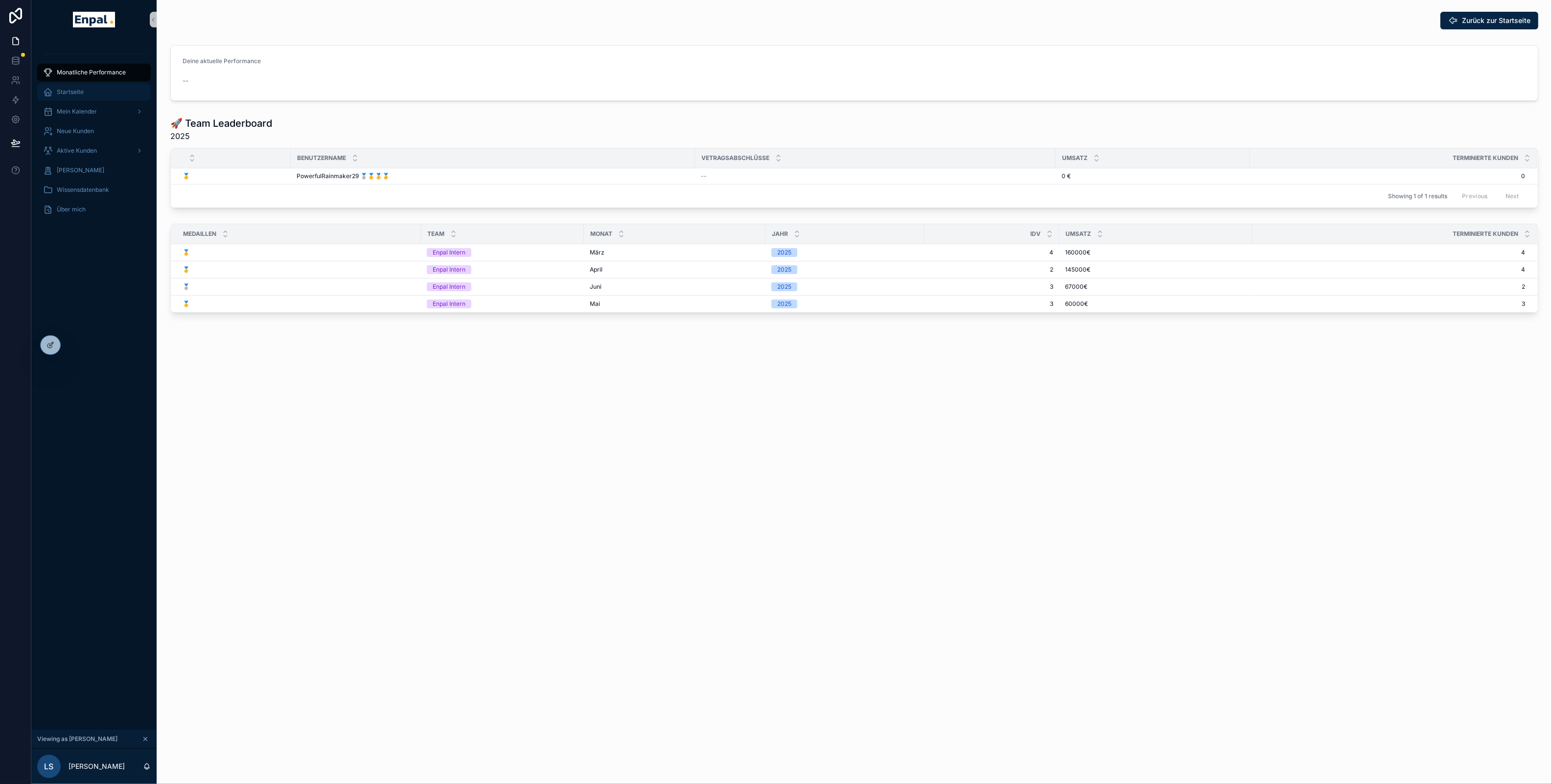
click at [93, 86] on div "Startseite" at bounding box center [94, 92] width 102 height 16
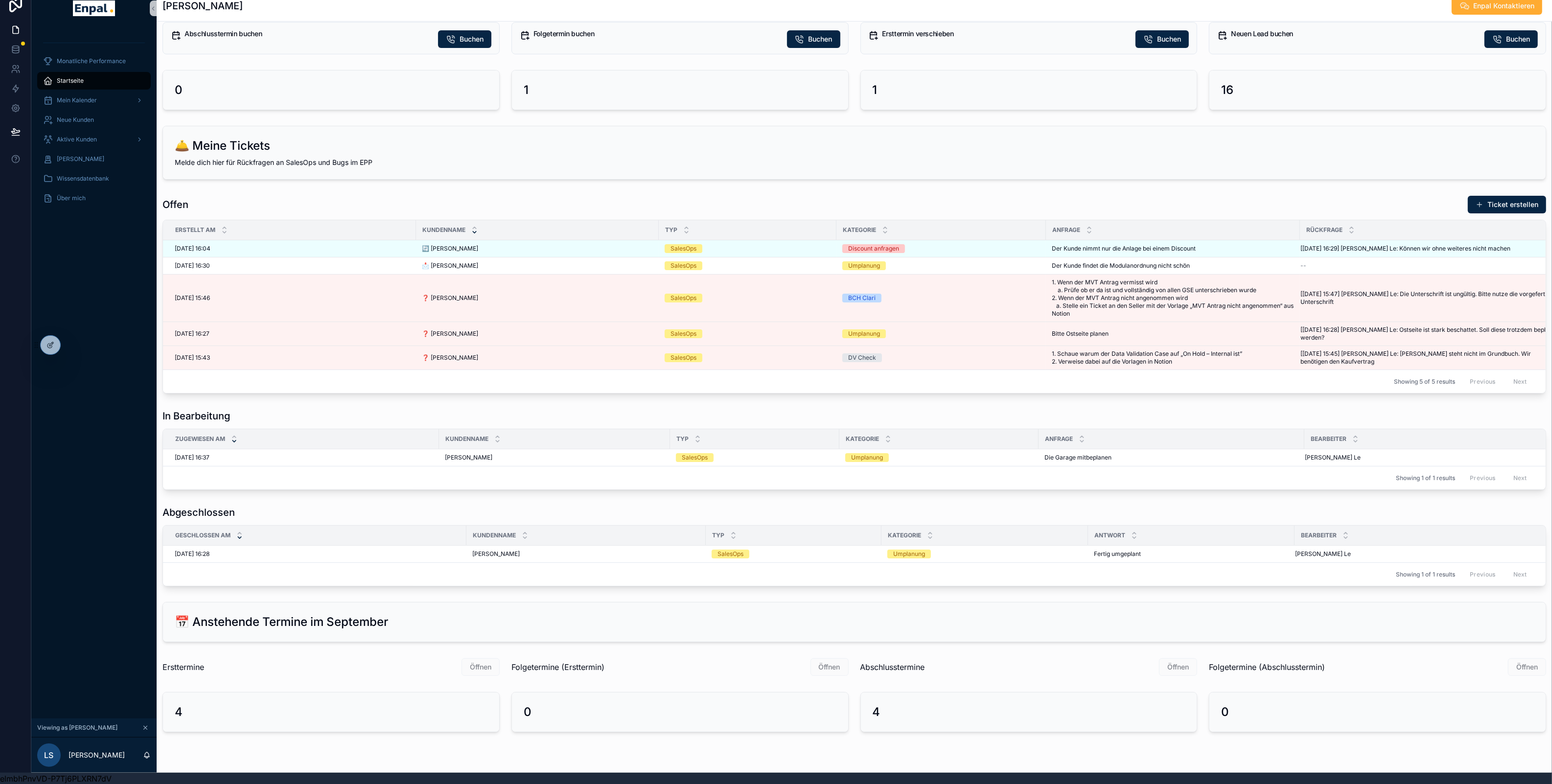
scroll to position [322, 0]
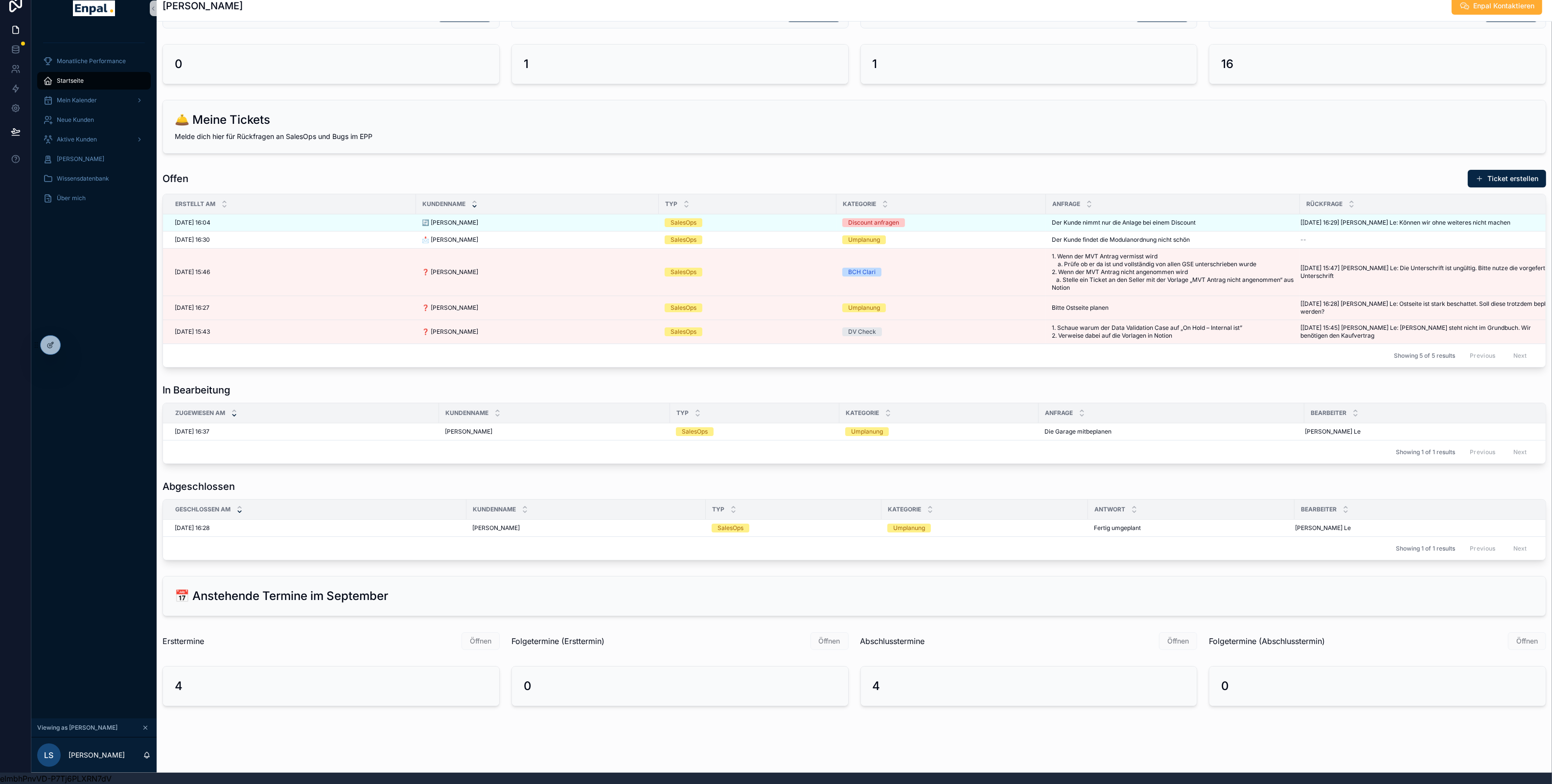
click at [91, 239] on div "Monatliche Performance Startseite Mein Kalender Neue Kunden Aktive Kunden Verlo…" at bounding box center [94, 373] width 125 height 690
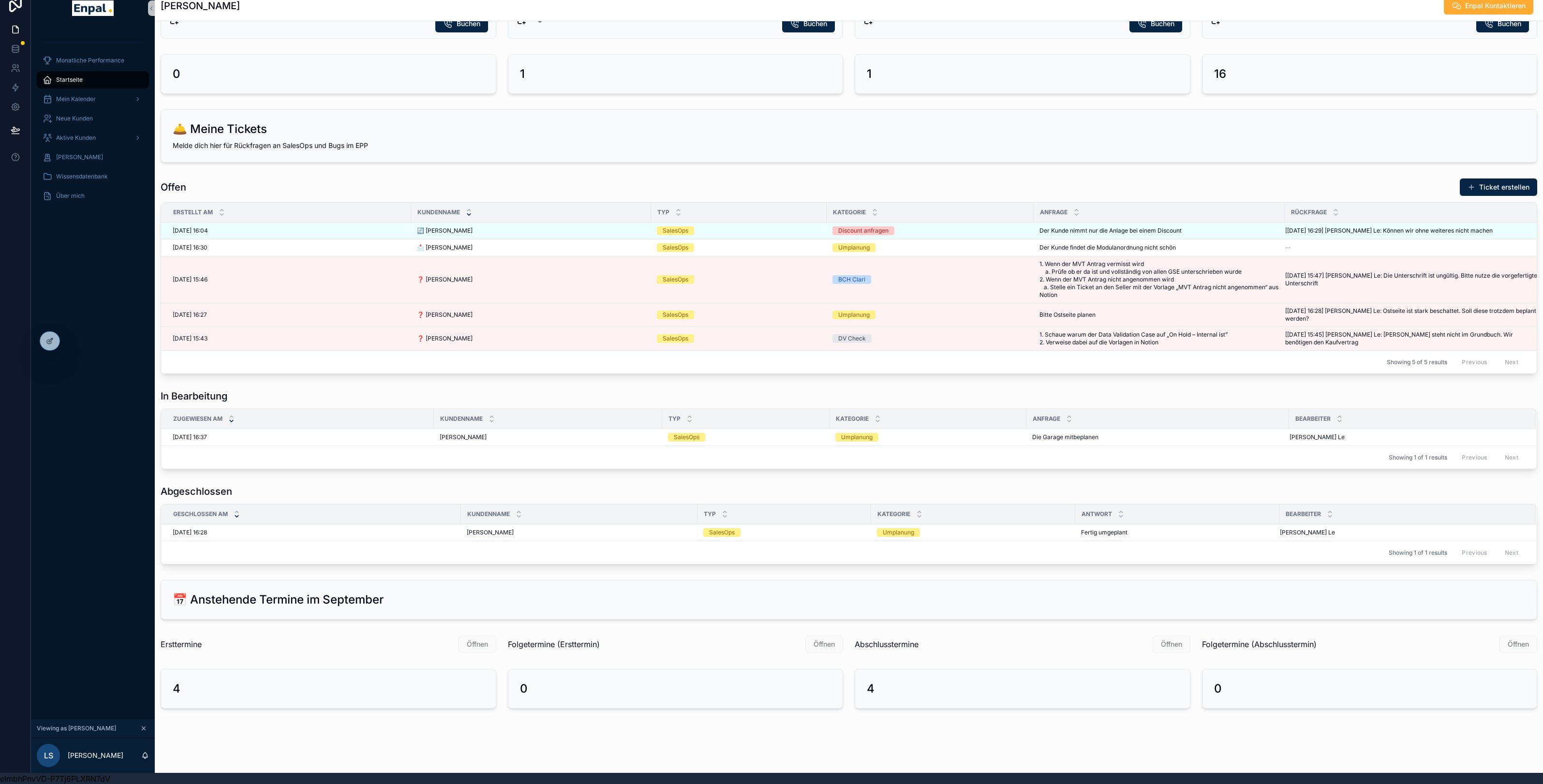
scroll to position [308, 0]
click at [79, 105] on div "Mein Kalender" at bounding box center [93, 99] width 101 height 16
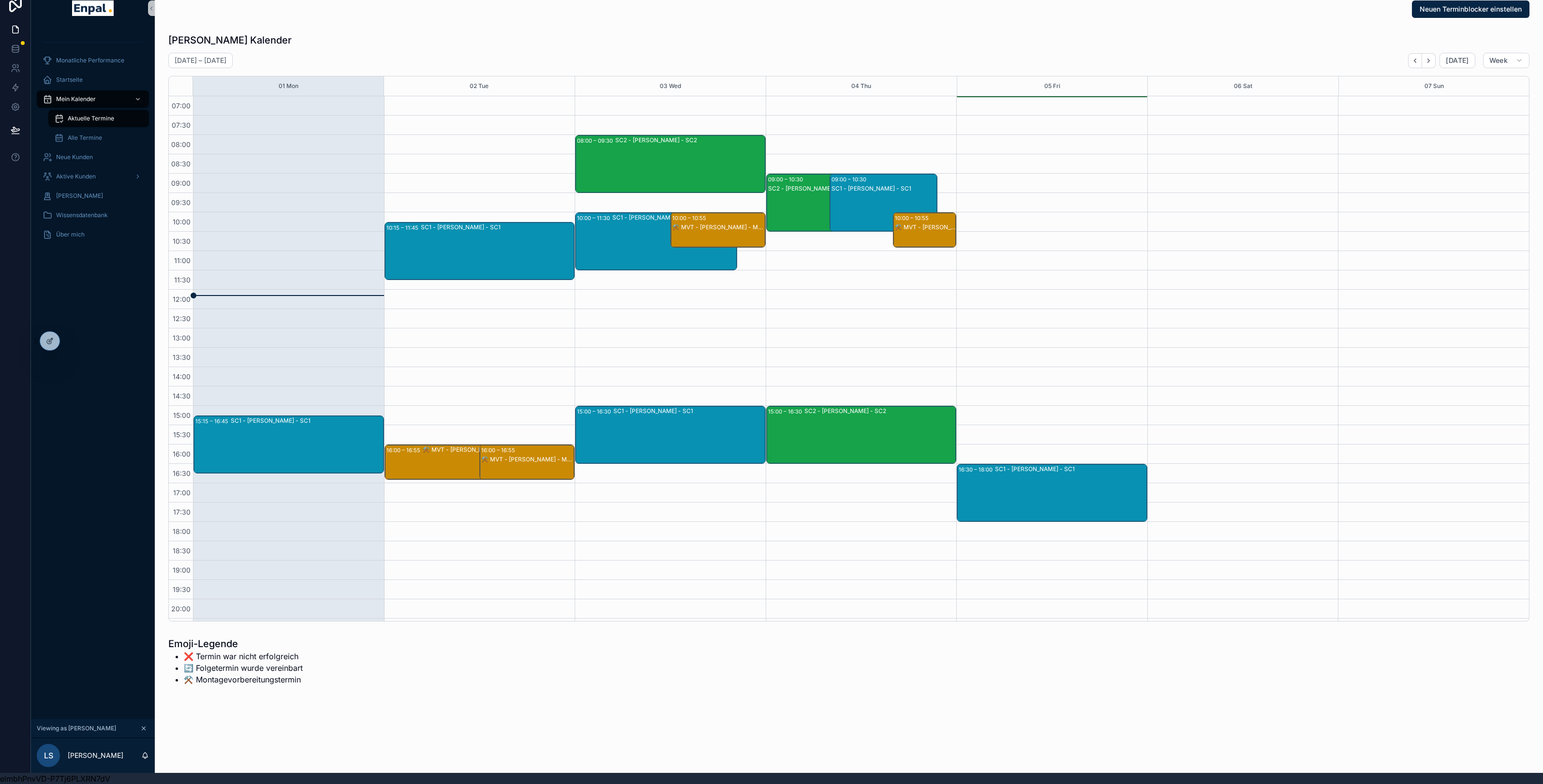
scroll to position [1, 0]
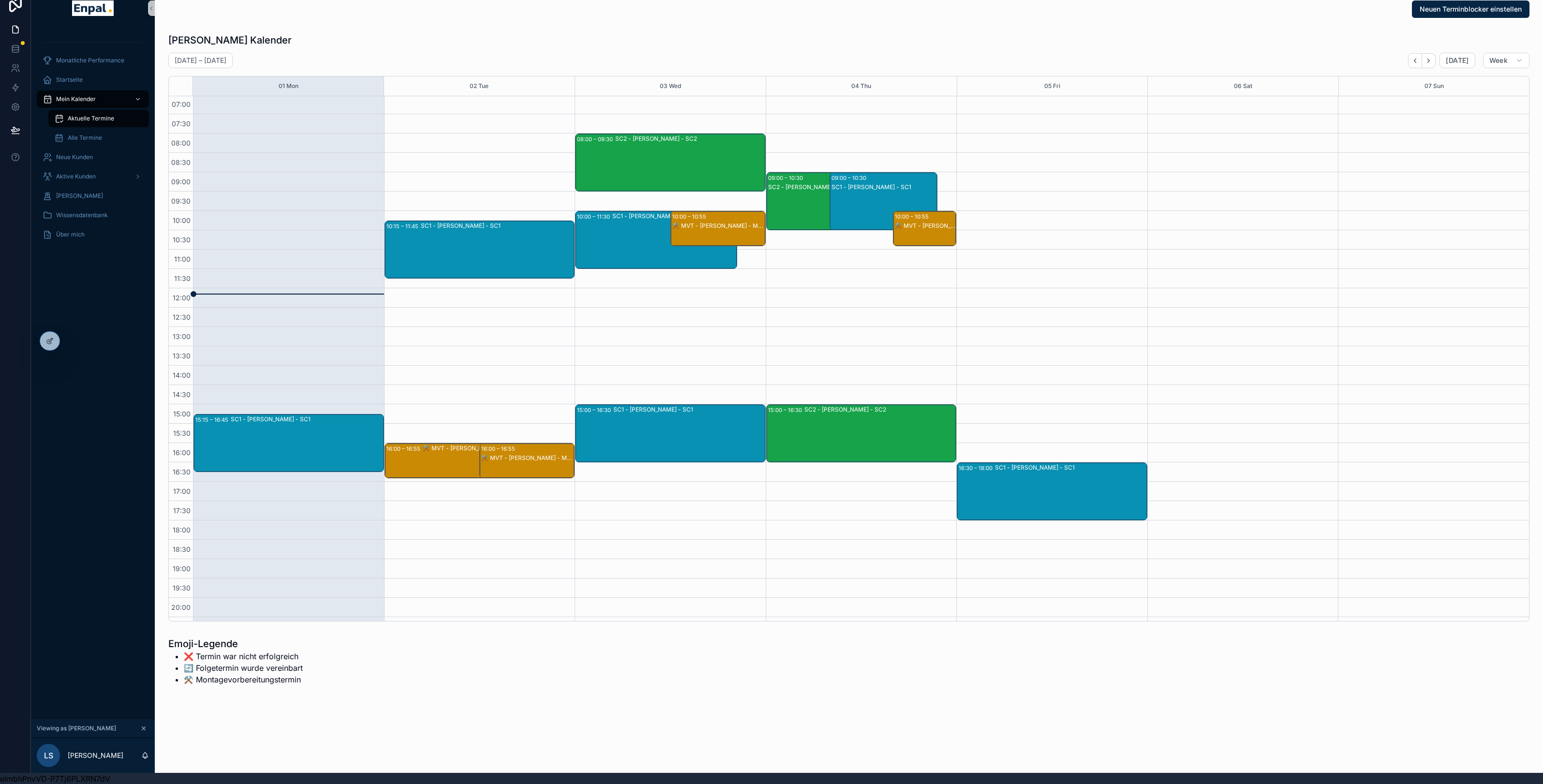
click at [323, 434] on div "SC1 - [PERSON_NAME] - SC1" at bounding box center [307, 443] width 152 height 56
click at [498, 271] on div "SC1 - [PERSON_NAME] - SC1" at bounding box center [498, 250] width 153 height 56
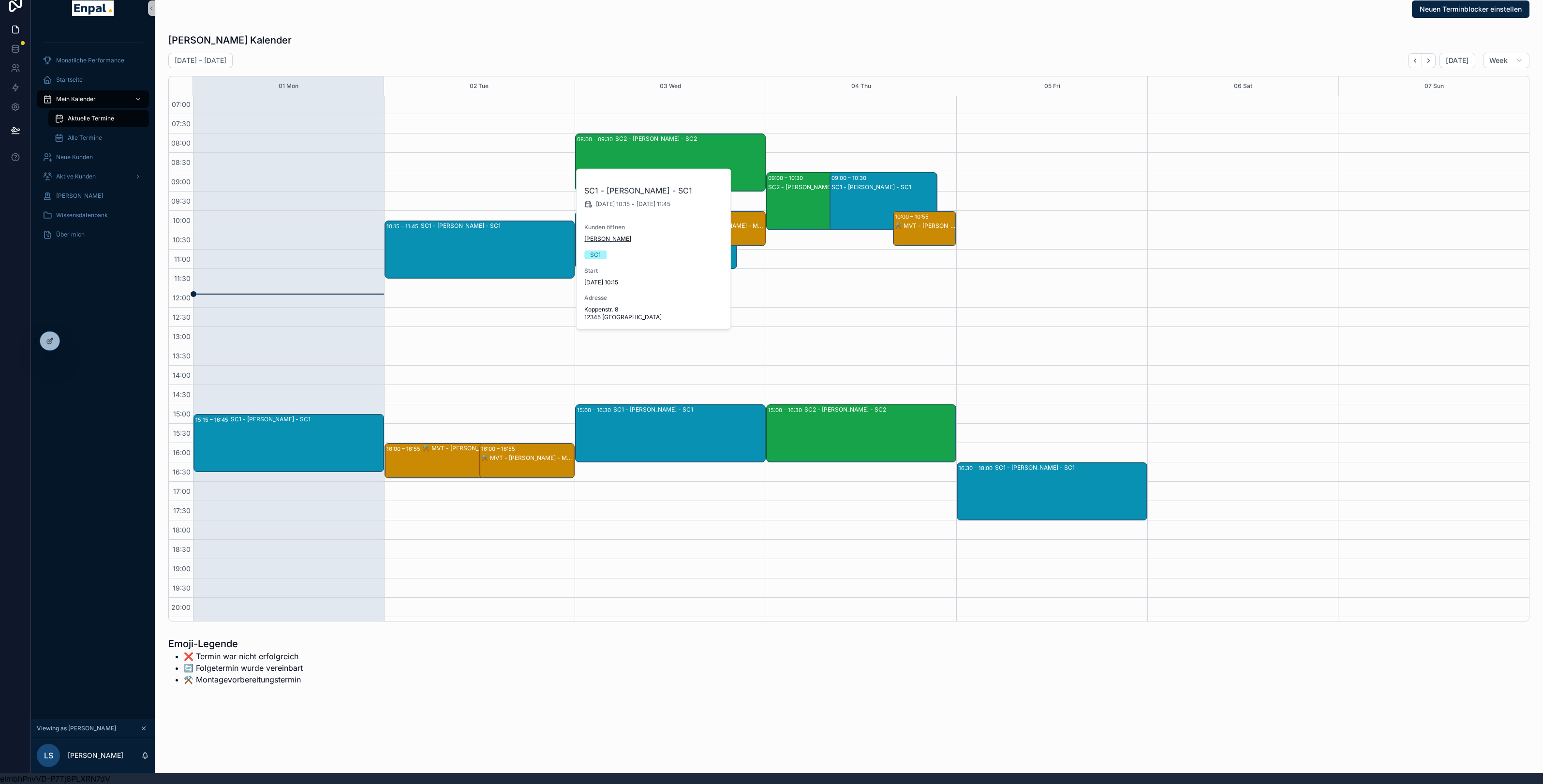
click at [598, 240] on span "[PERSON_NAME]" at bounding box center [607, 238] width 47 height 8
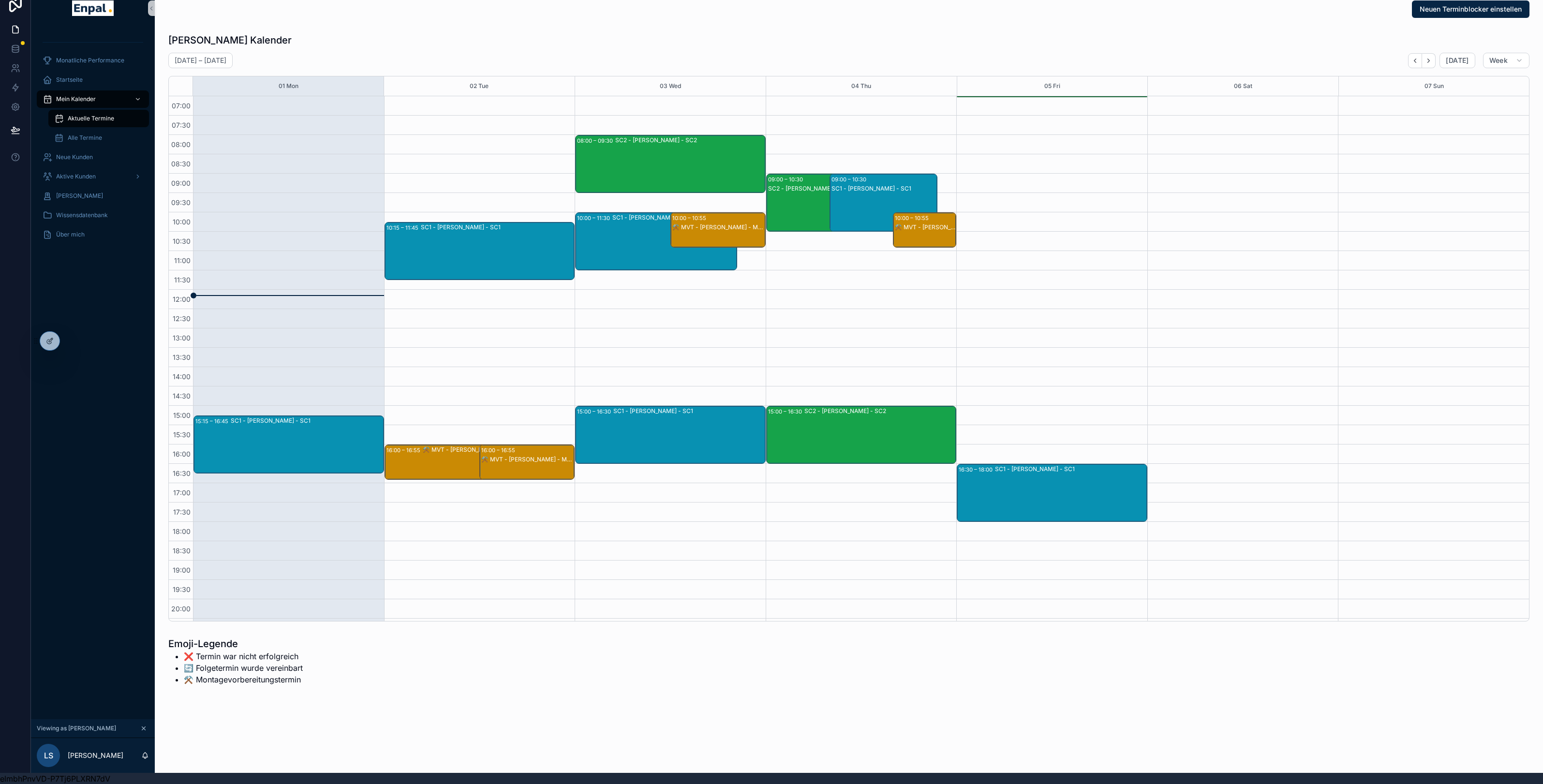
scroll to position [56, 0]
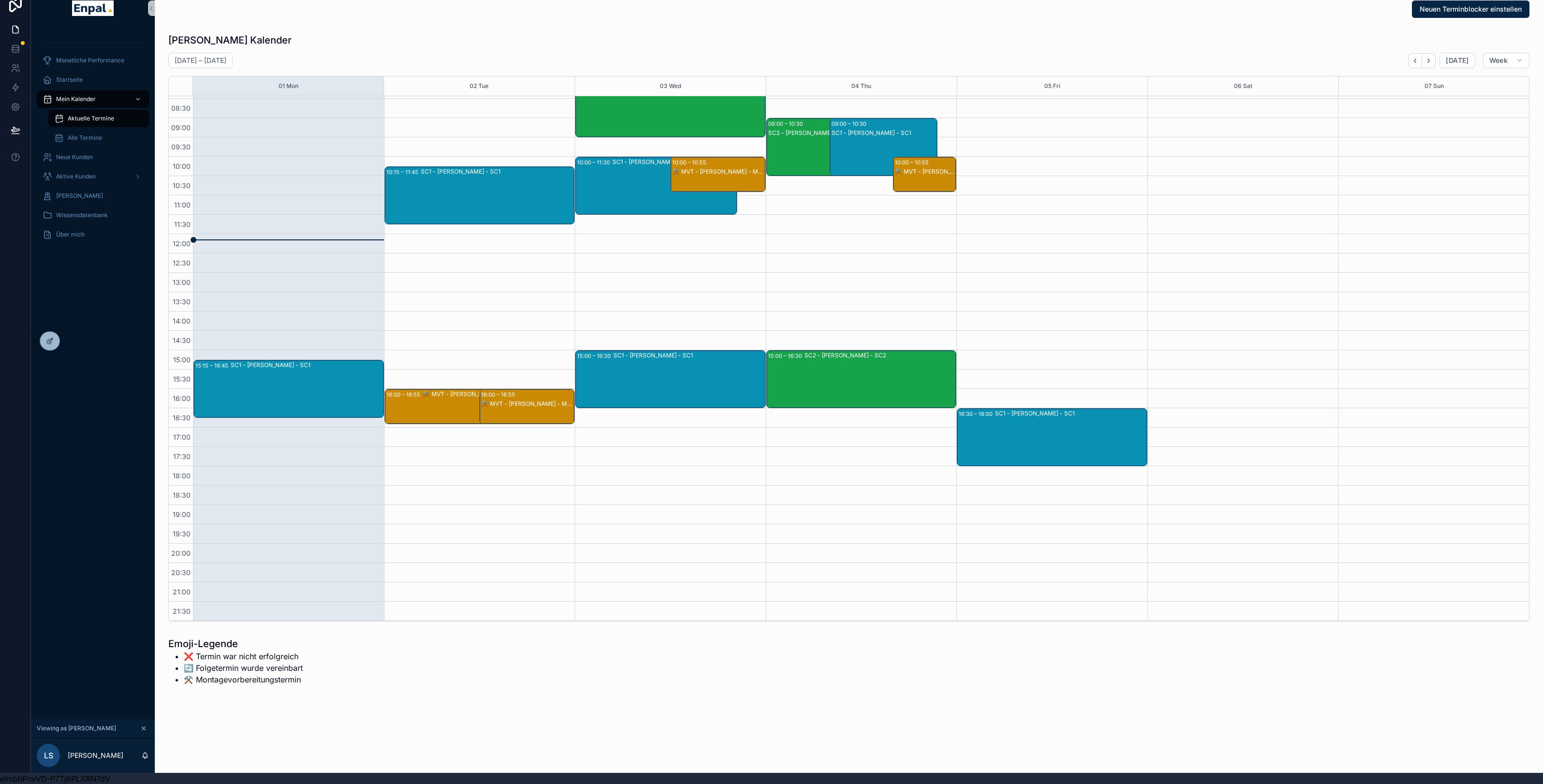
click at [466, 175] on div "SC1 - [PERSON_NAME] - SC1" at bounding box center [498, 195] width 153 height 56
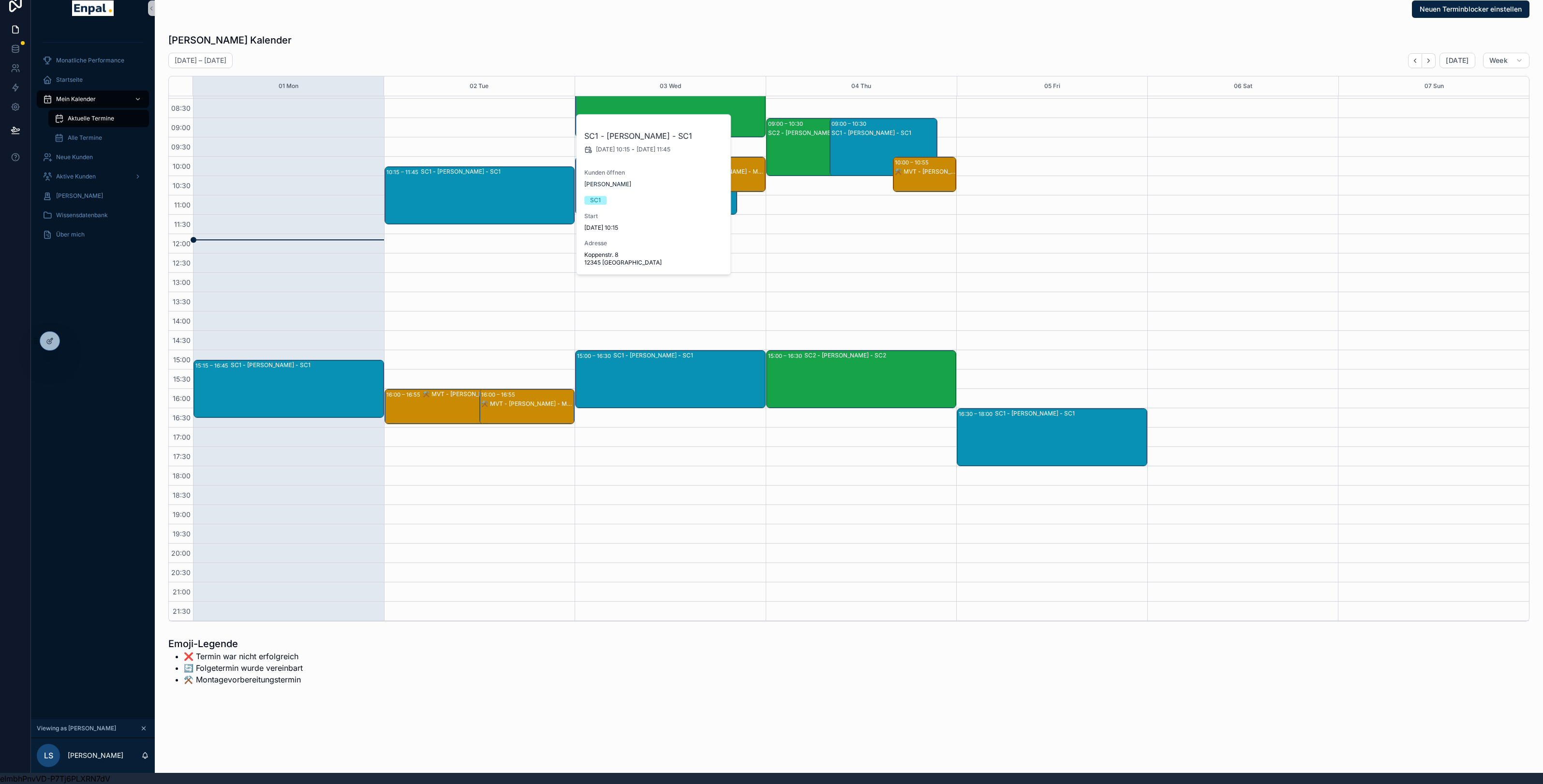
click at [594, 189] on div "SC1 - Miriam Haas - SC1 02/09/2025 10:15 - 02/09/2025 11:45 Kunden öffnen Miria…" at bounding box center [654, 194] width 155 height 159
click at [597, 186] on span "[PERSON_NAME]" at bounding box center [607, 184] width 47 height 8
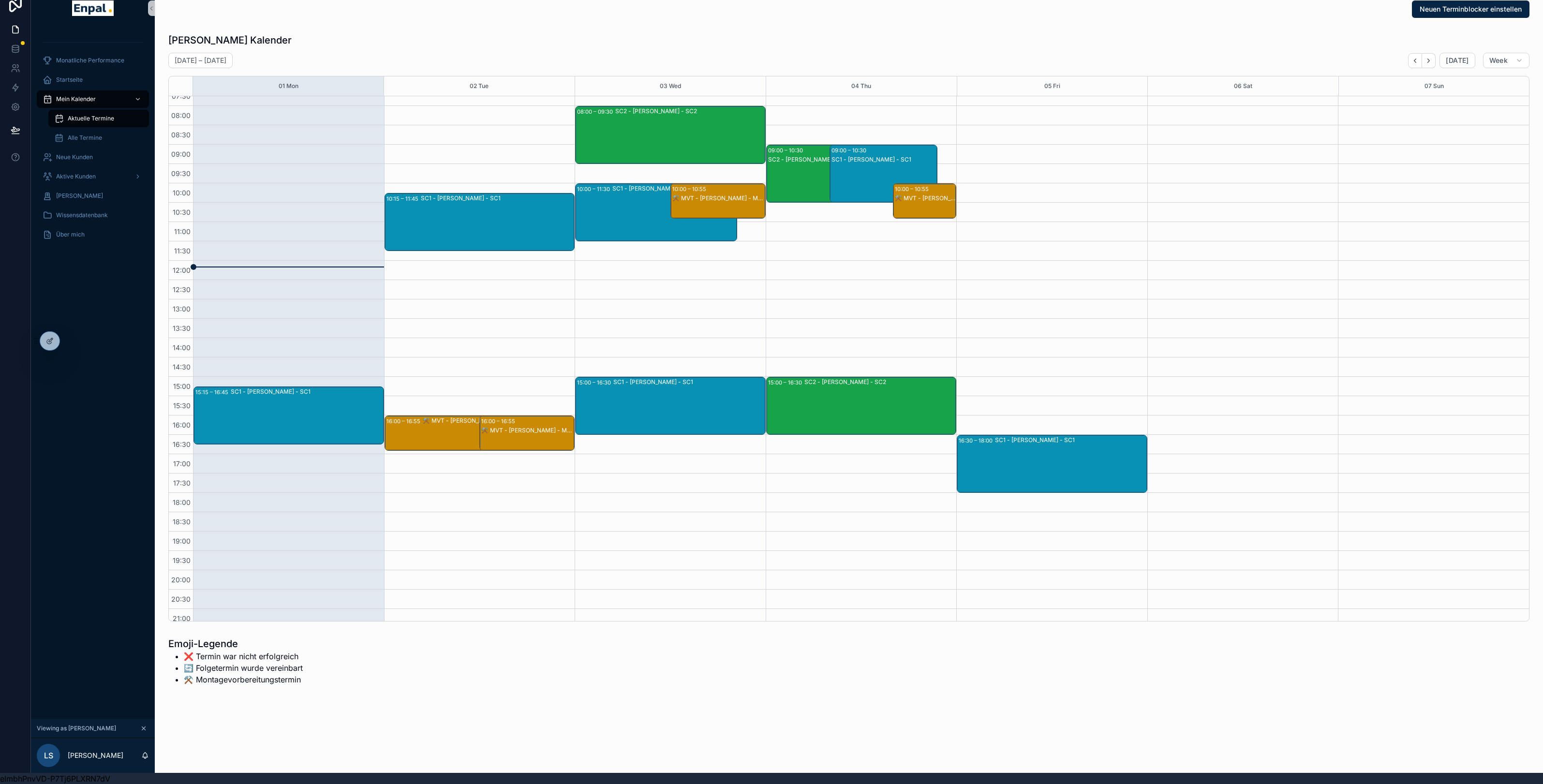
scroll to position [26, 0]
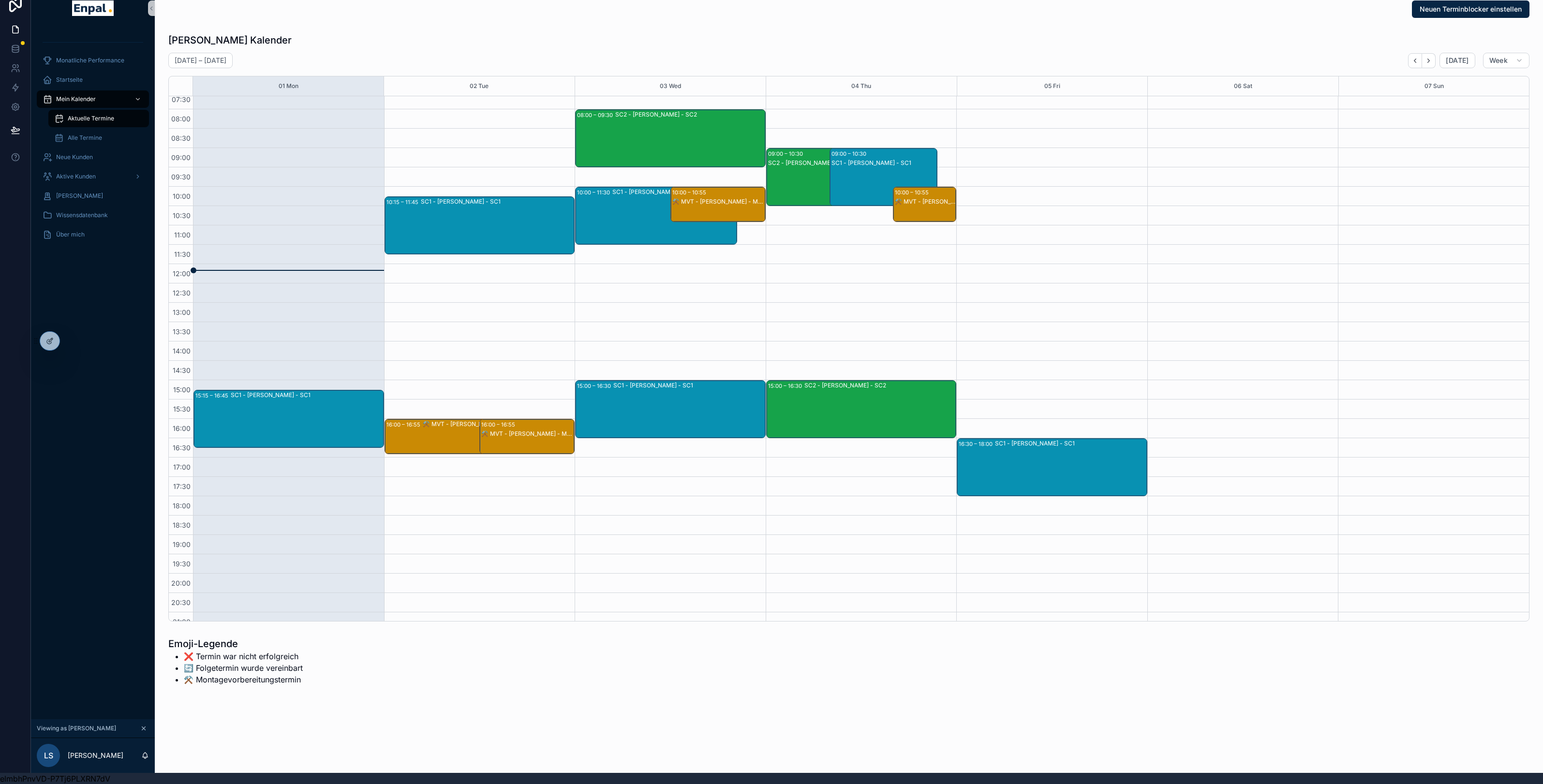
click at [634, 191] on div "SC1 - [PERSON_NAME] - SC1" at bounding box center [674, 192] width 124 height 8
click at [761, 205] on span "[PERSON_NAME]" at bounding box center [771, 205] width 47 height 8
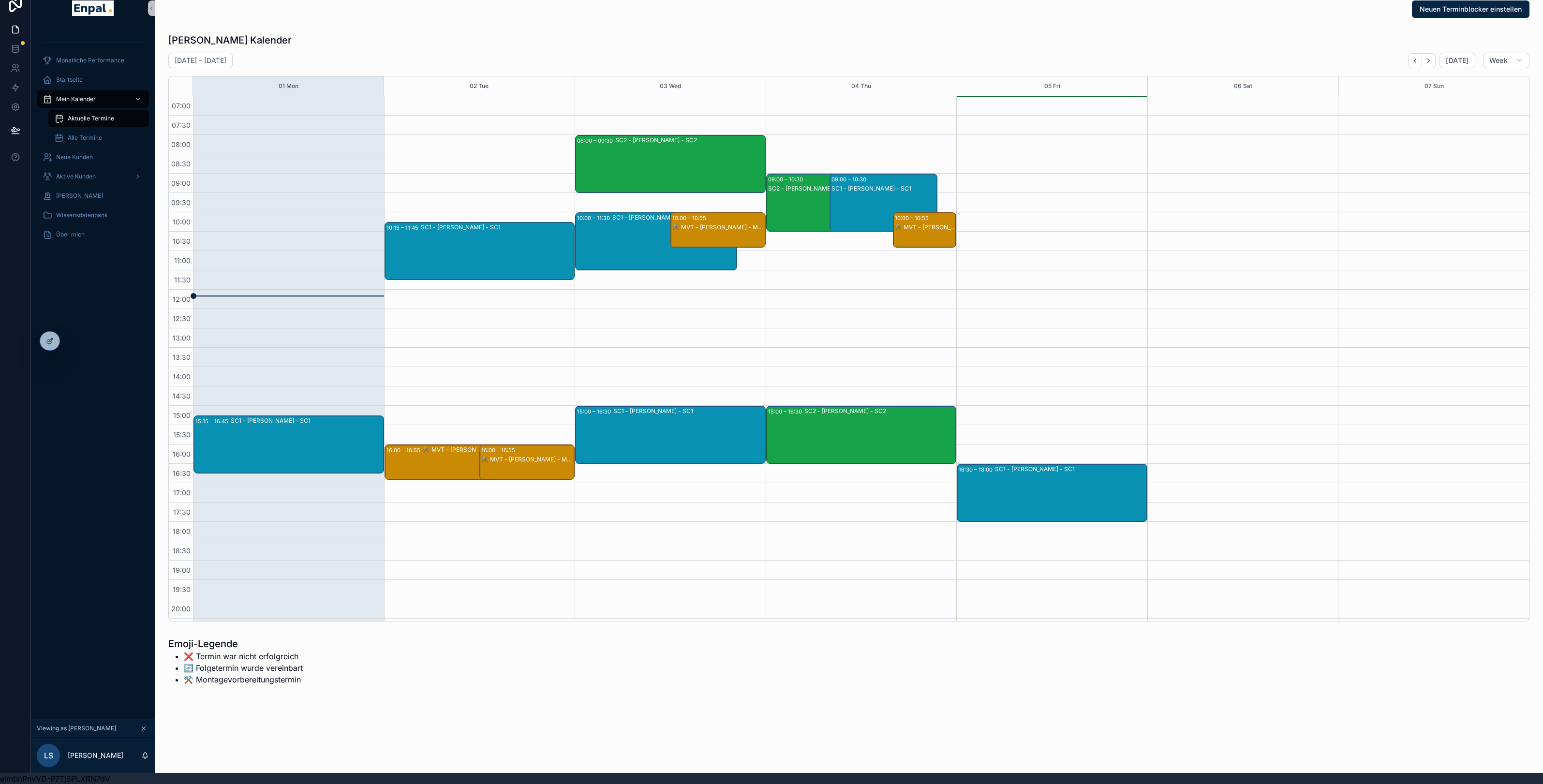
scroll to position [56, 0]
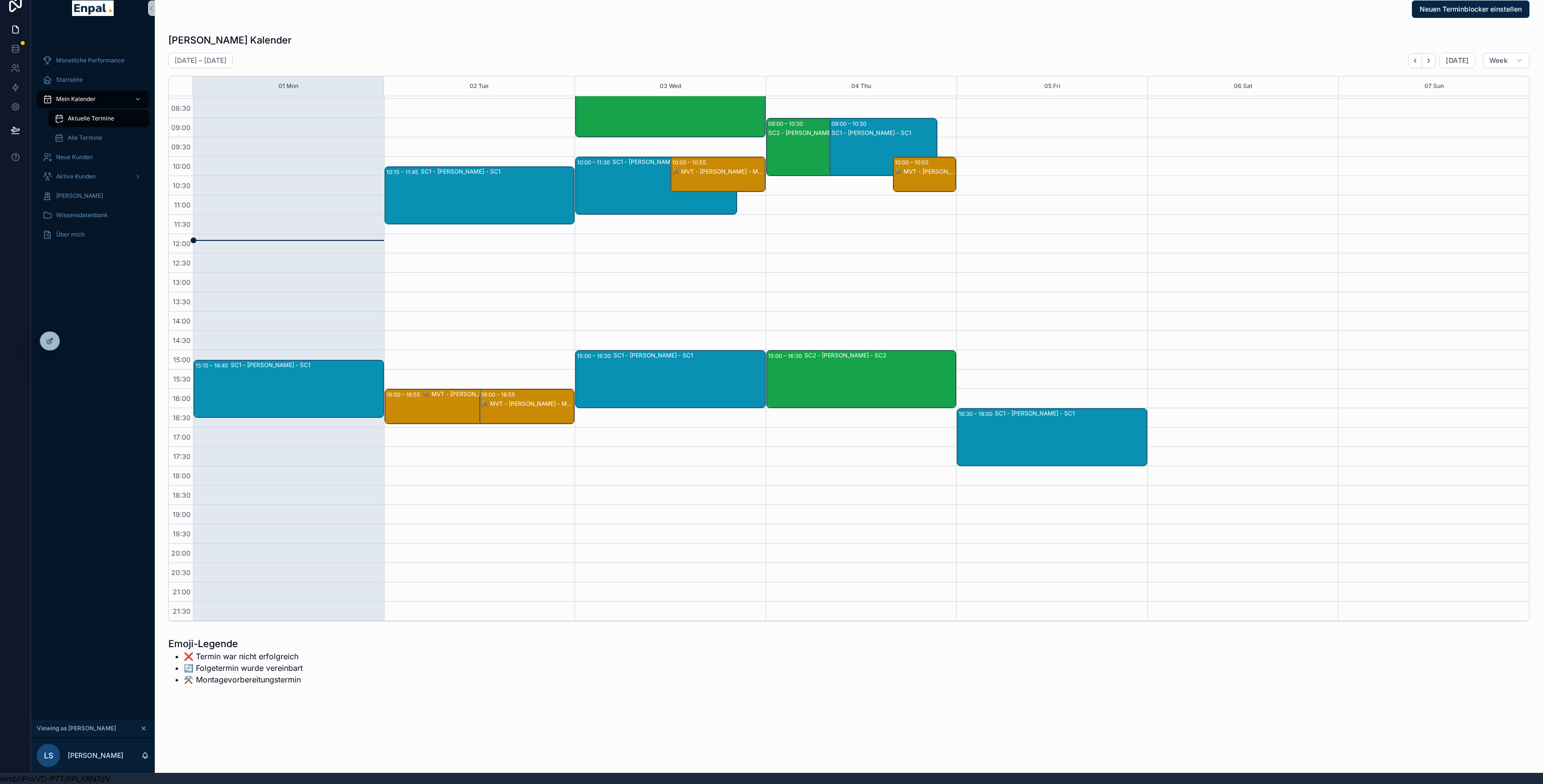
click at [842, 358] on div "SC2 - [PERSON_NAME] - SC2" at bounding box center [880, 355] width 152 height 8
click at [990, 367] on span "[PERSON_NAME]" at bounding box center [990, 368] width 47 height 8
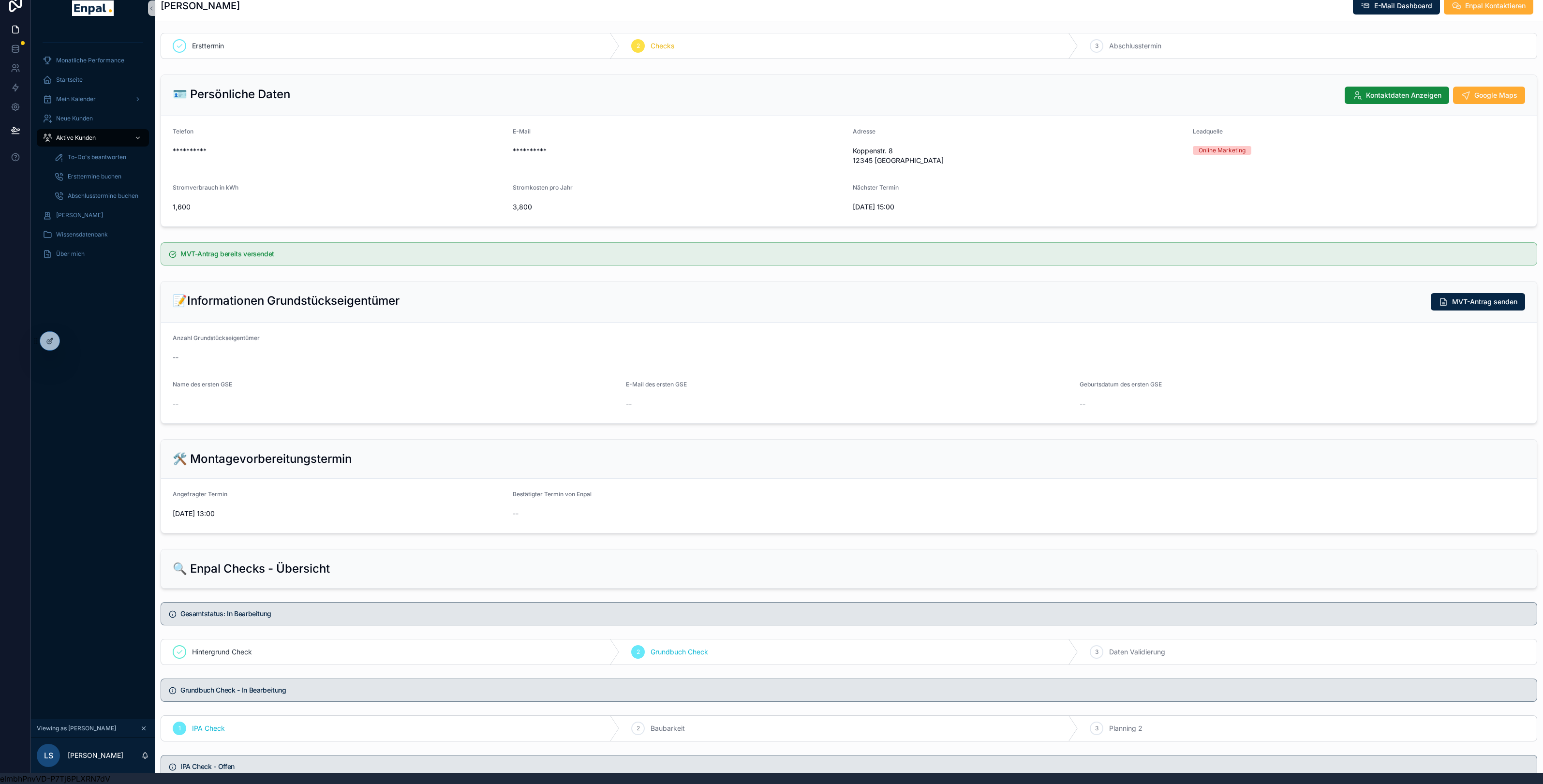
scroll to position [6, 0]
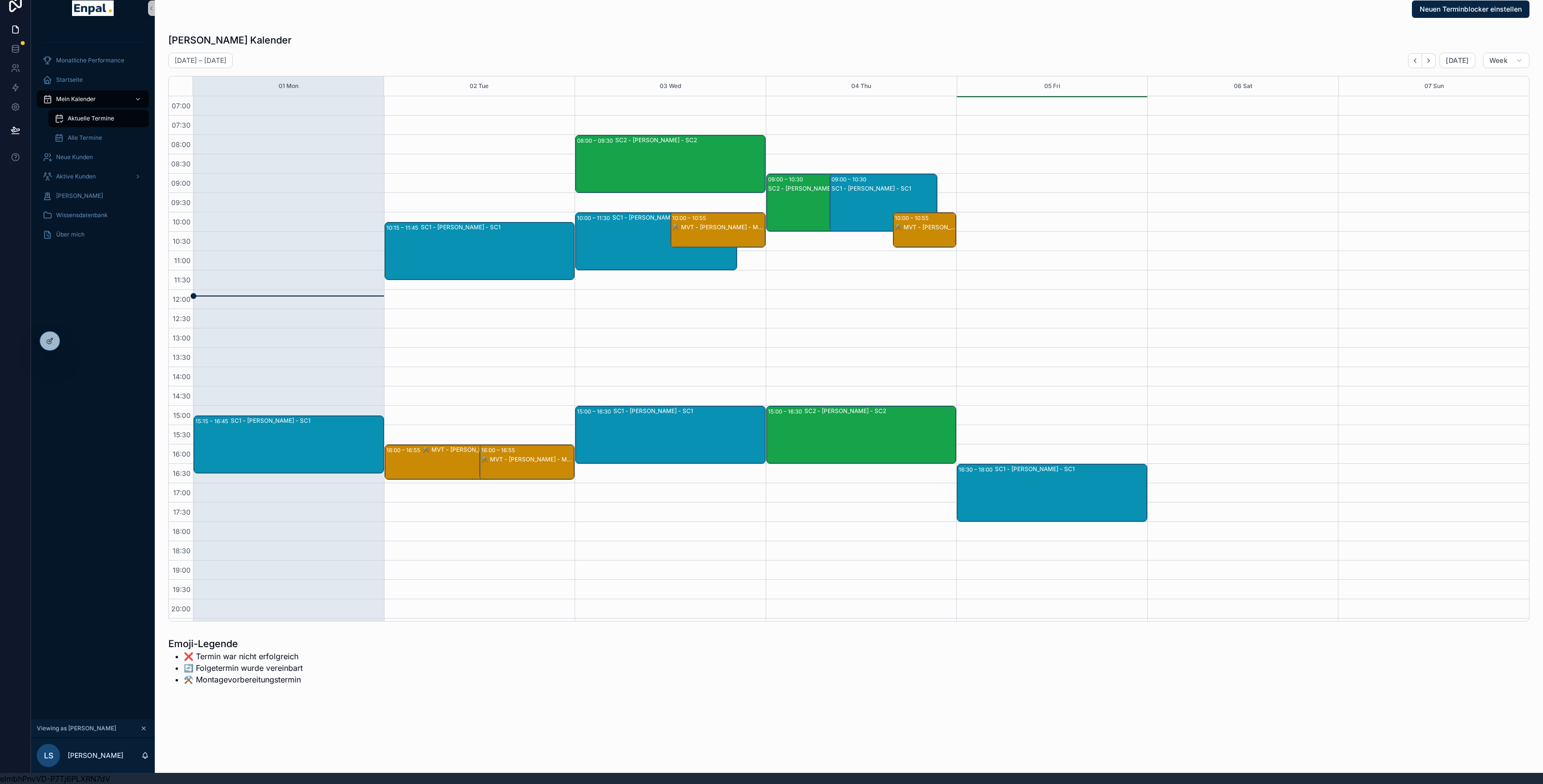
scroll to position [56, 0]
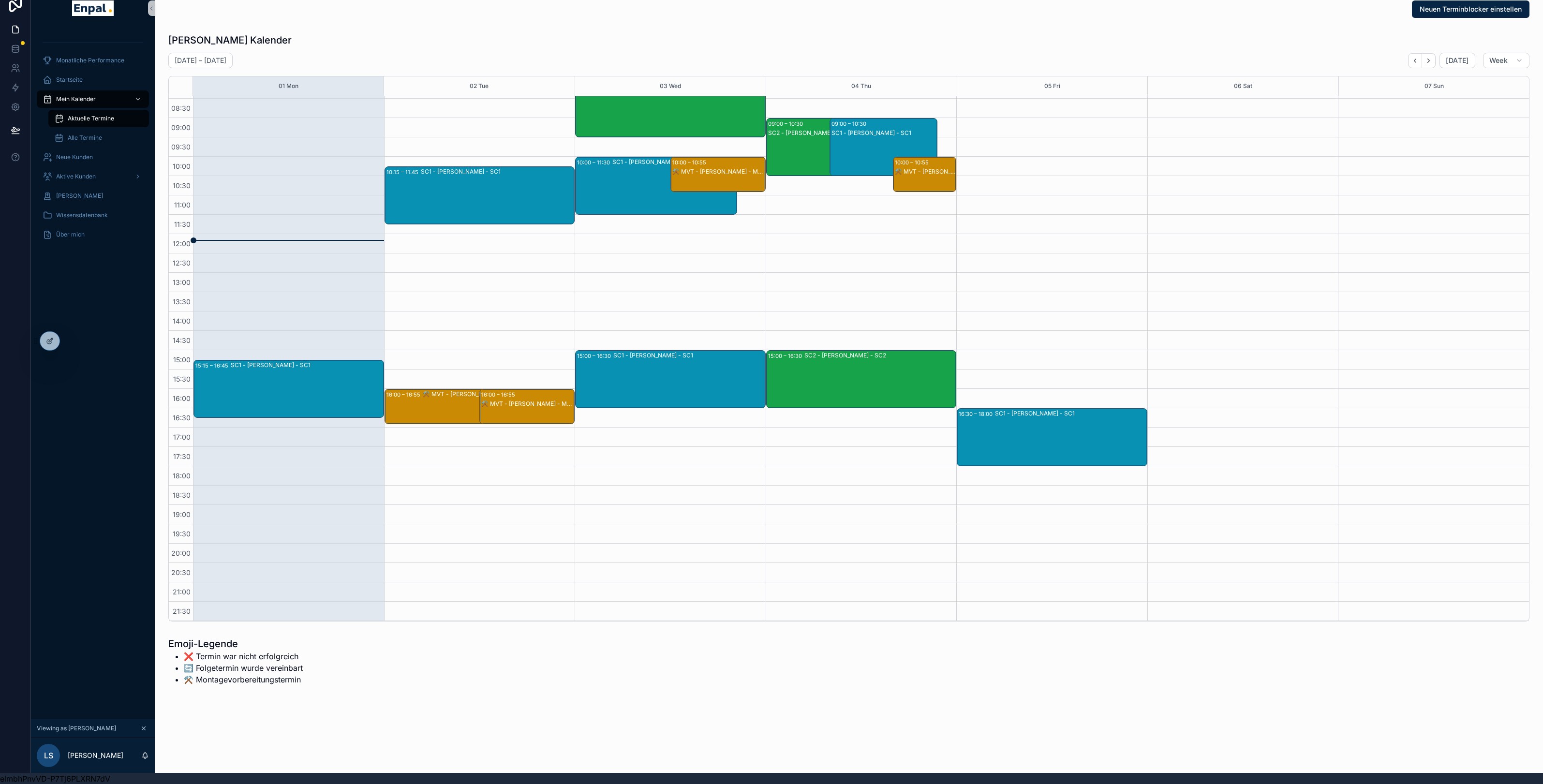
click at [265, 363] on div "SC1 - [PERSON_NAME] - SC1" at bounding box center [307, 365] width 152 height 8
click at [412, 380] on span "[PERSON_NAME]" at bounding box center [417, 377] width 47 height 8
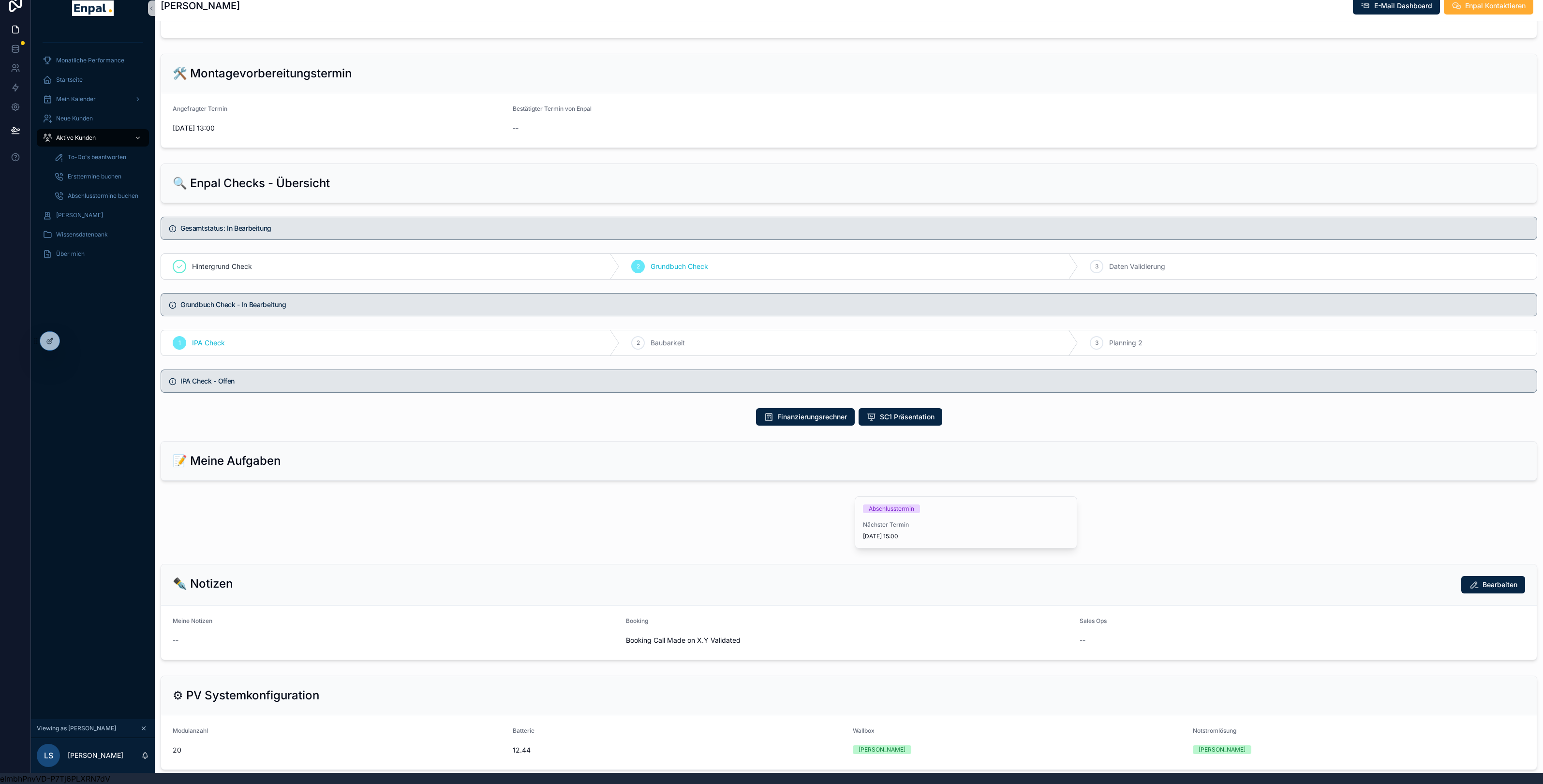
scroll to position [440, 0]
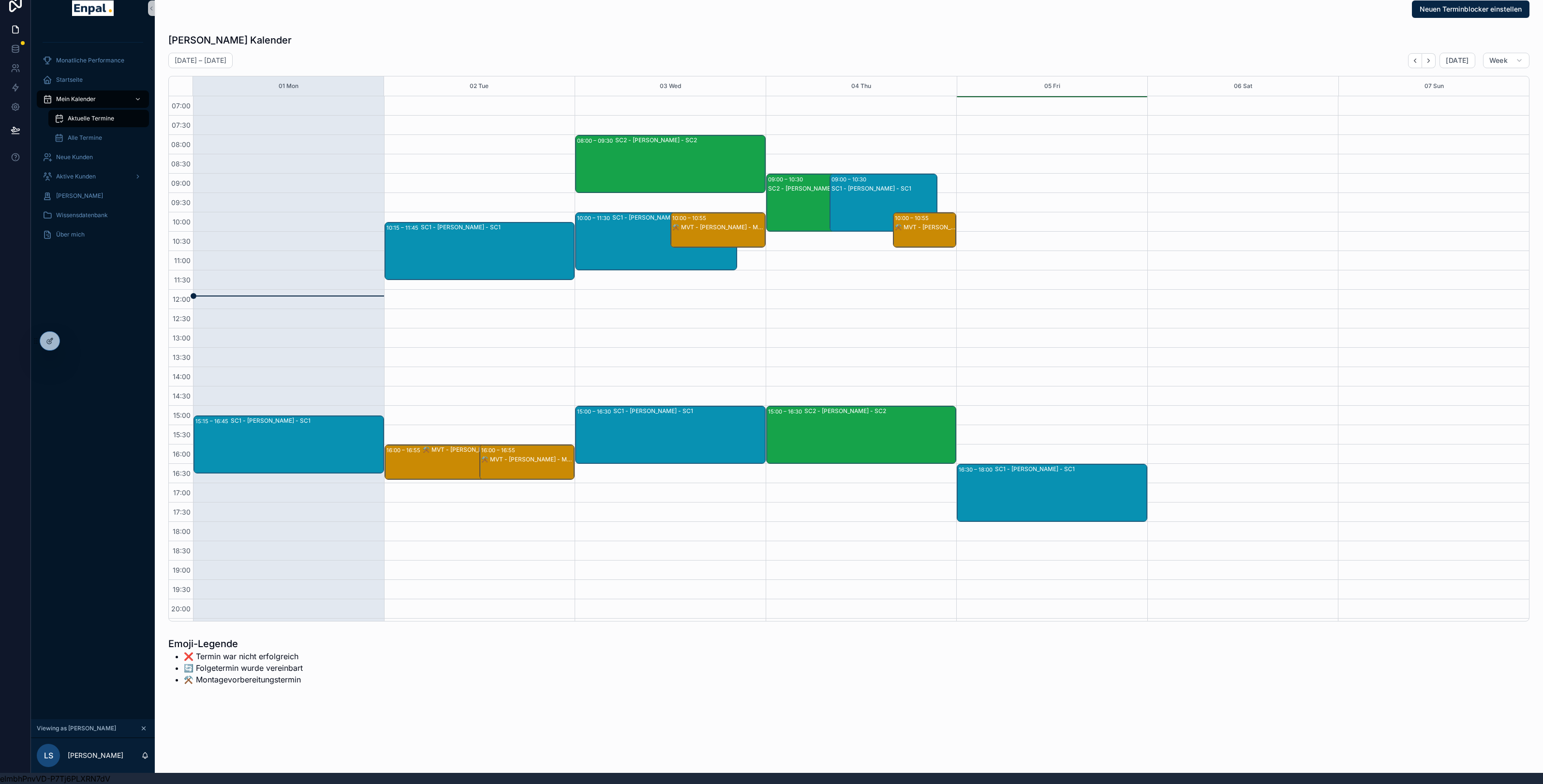
scroll to position [56, 0]
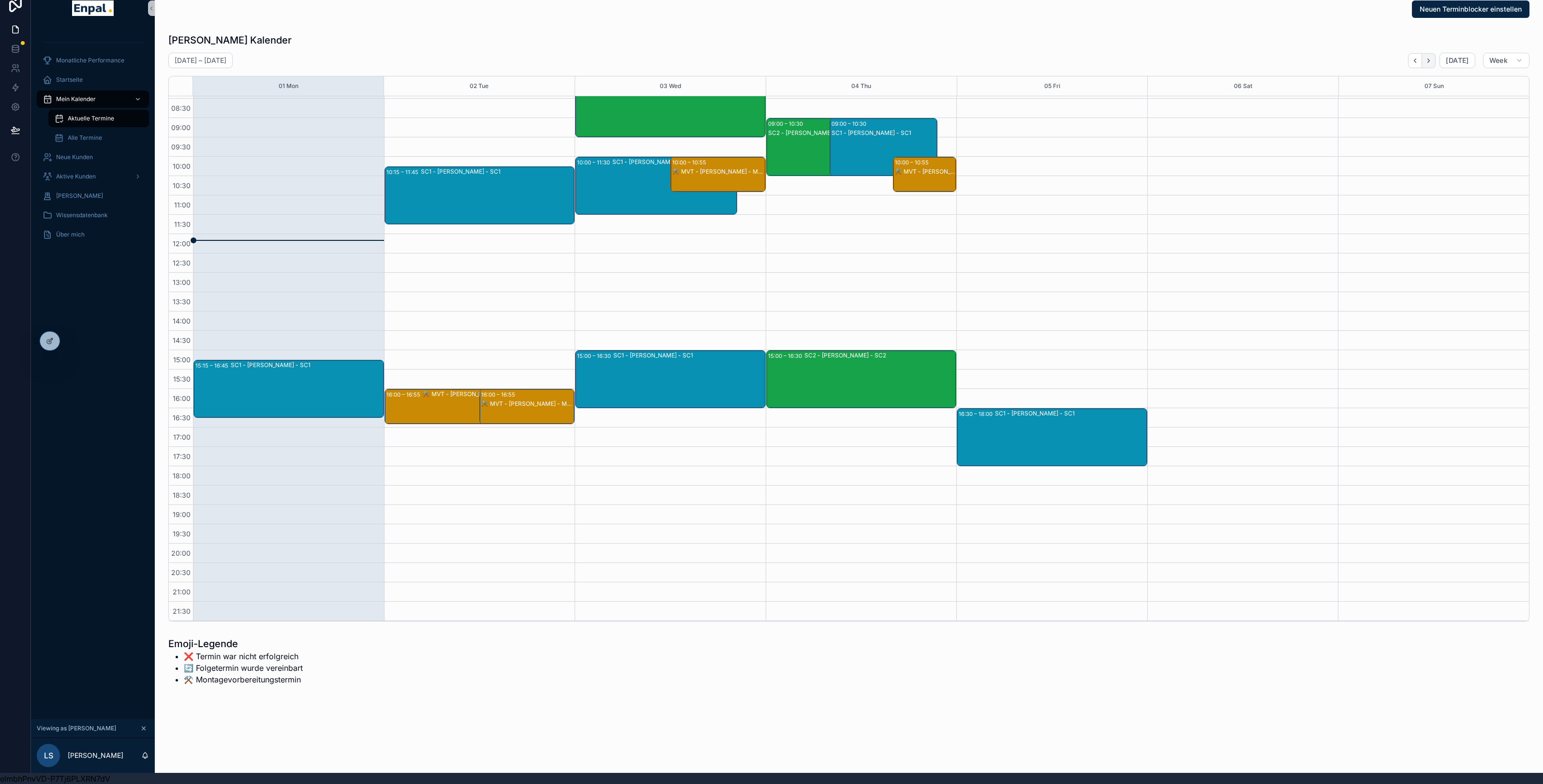
click at [1432, 59] on icon "Next" at bounding box center [1429, 60] width 7 height 7
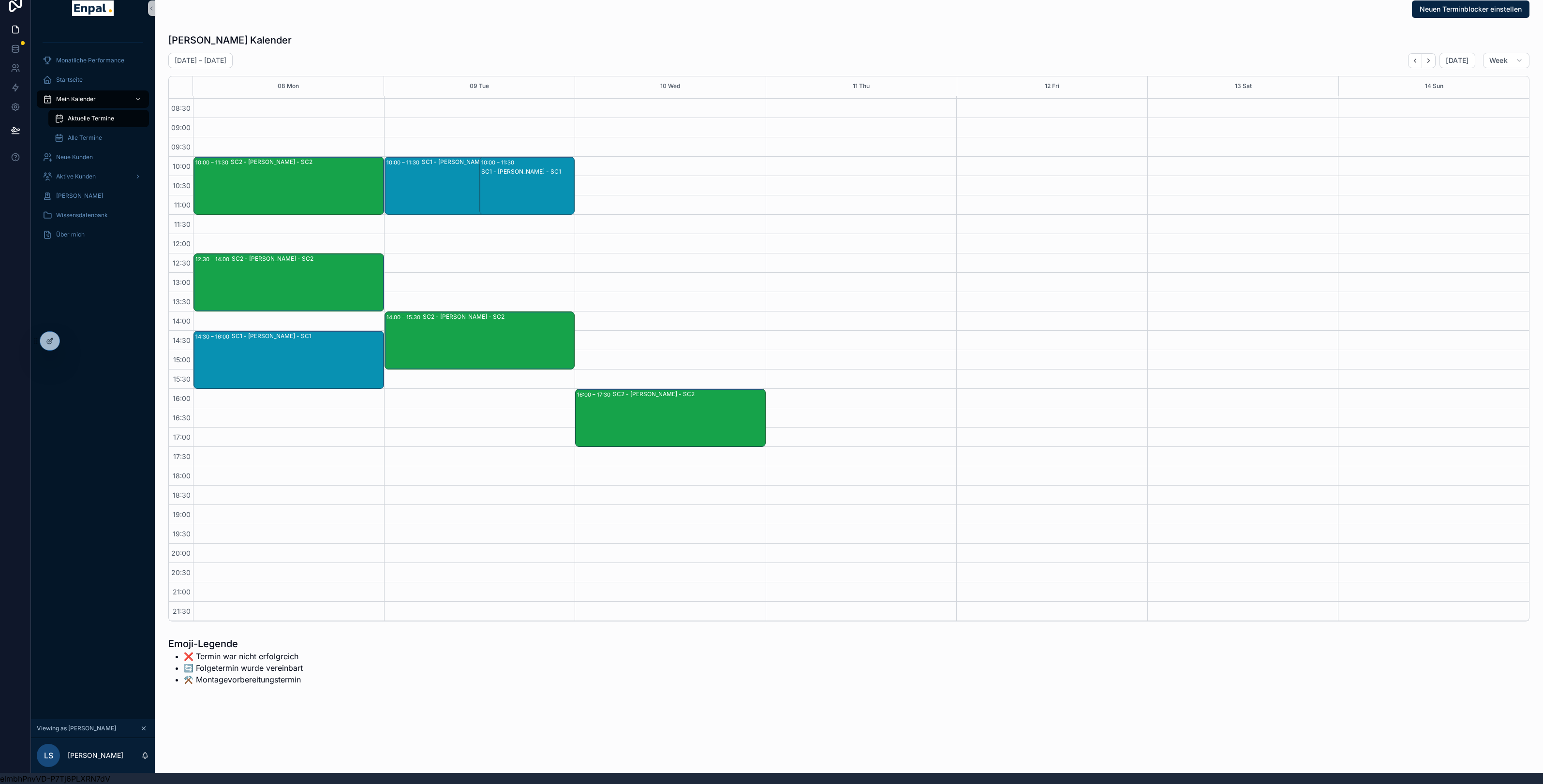
click at [268, 335] on div "SC1 - Laura Schmitt - SC1" at bounding box center [307, 336] width 152 height 8
click at [417, 346] on span "[PERSON_NAME]" at bounding box center [417, 349] width 47 height 8
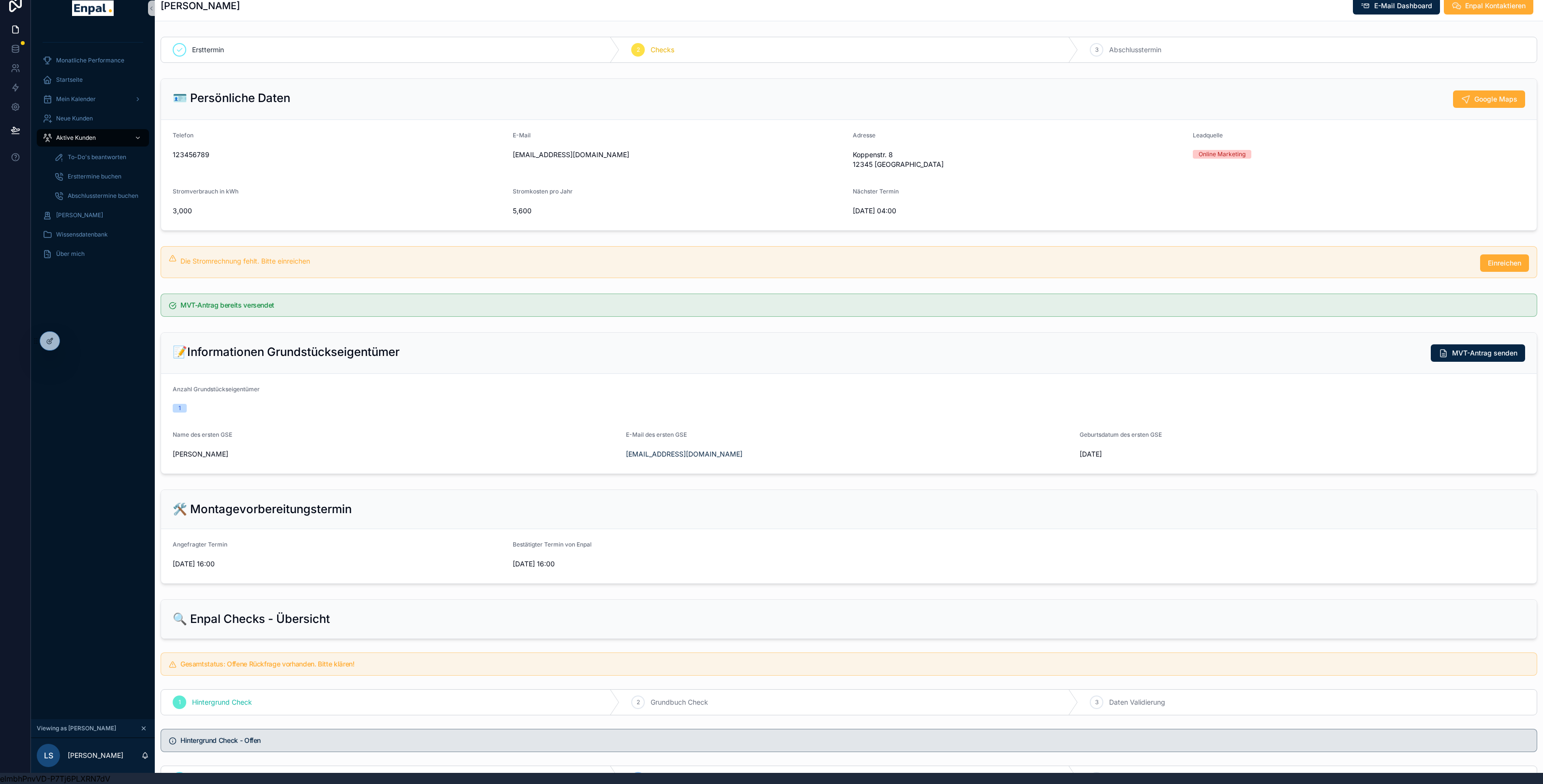
scroll to position [443, 0]
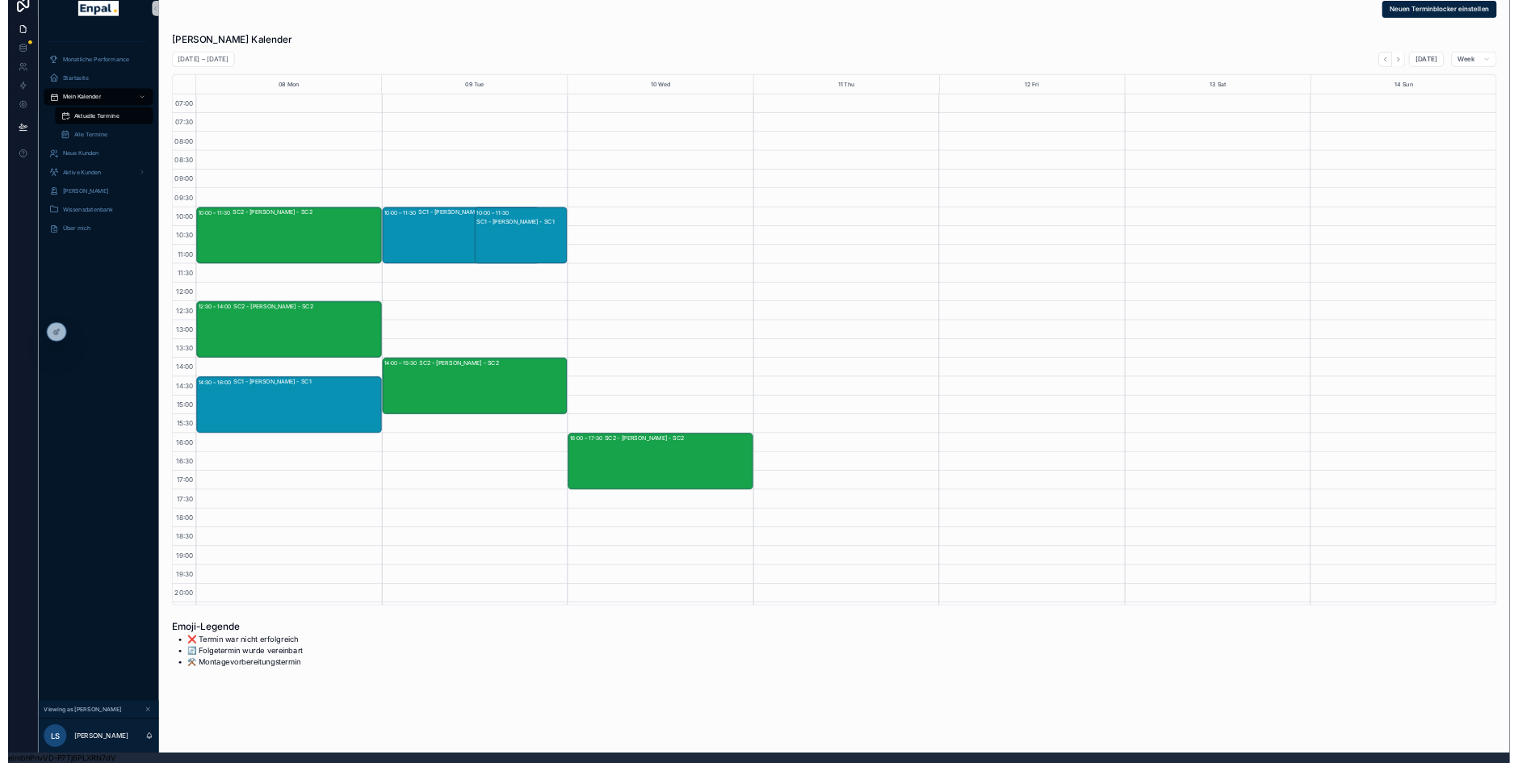
scroll to position [94, 0]
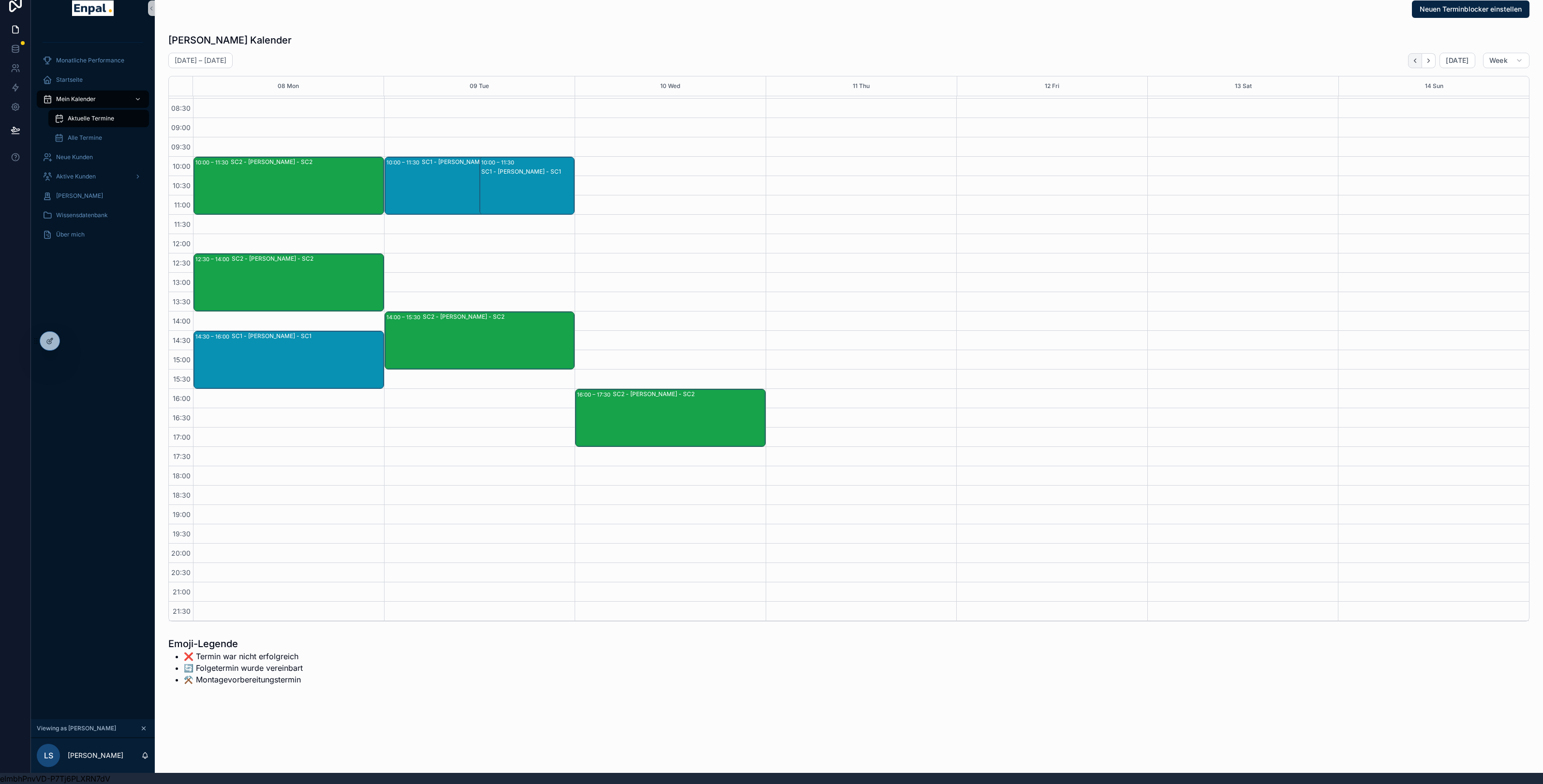
click at [1411, 59] on button "Back" at bounding box center [1415, 60] width 14 height 15
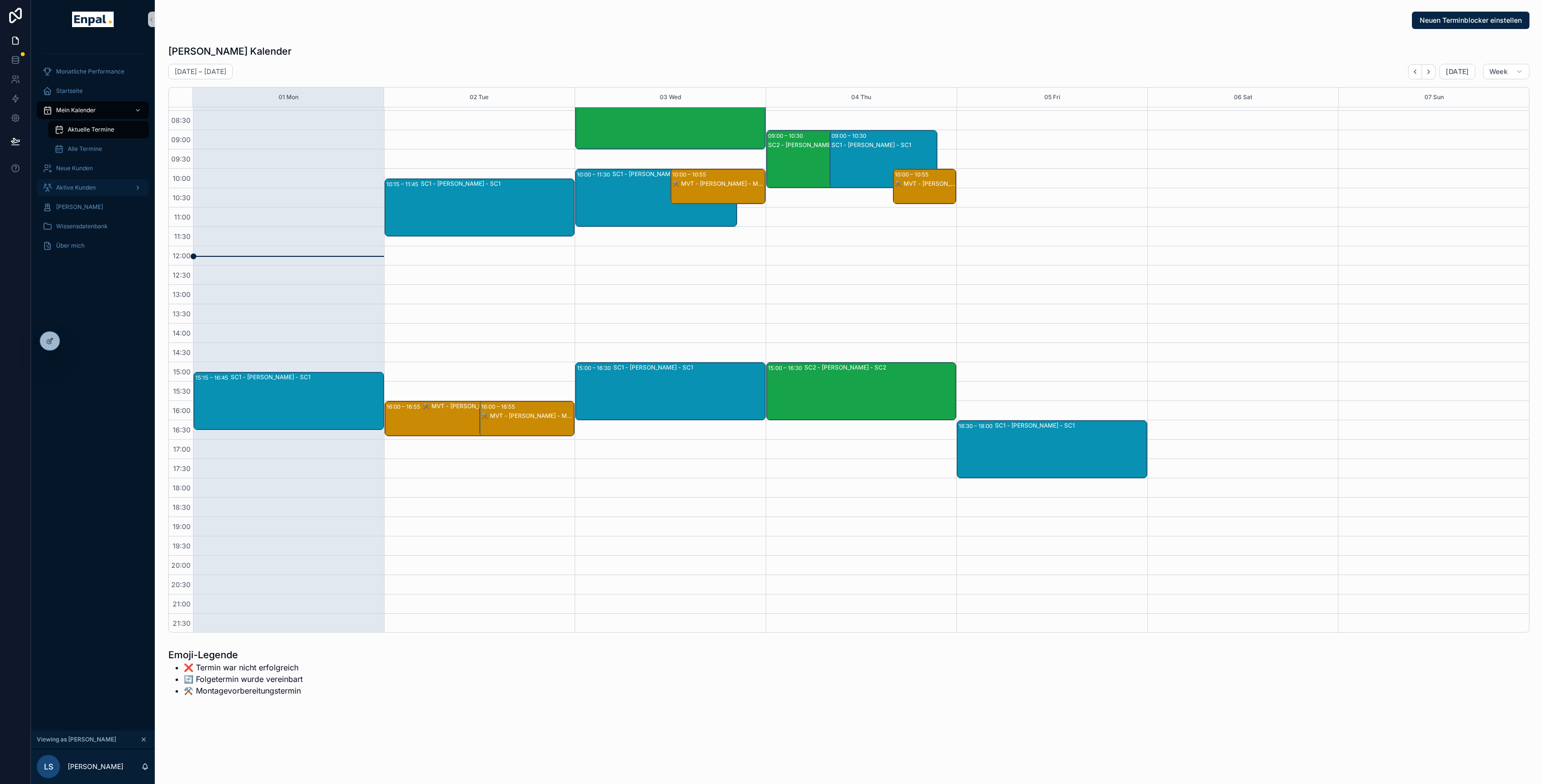
click at [78, 186] on span "Aktive Kunden" at bounding box center [76, 187] width 40 height 8
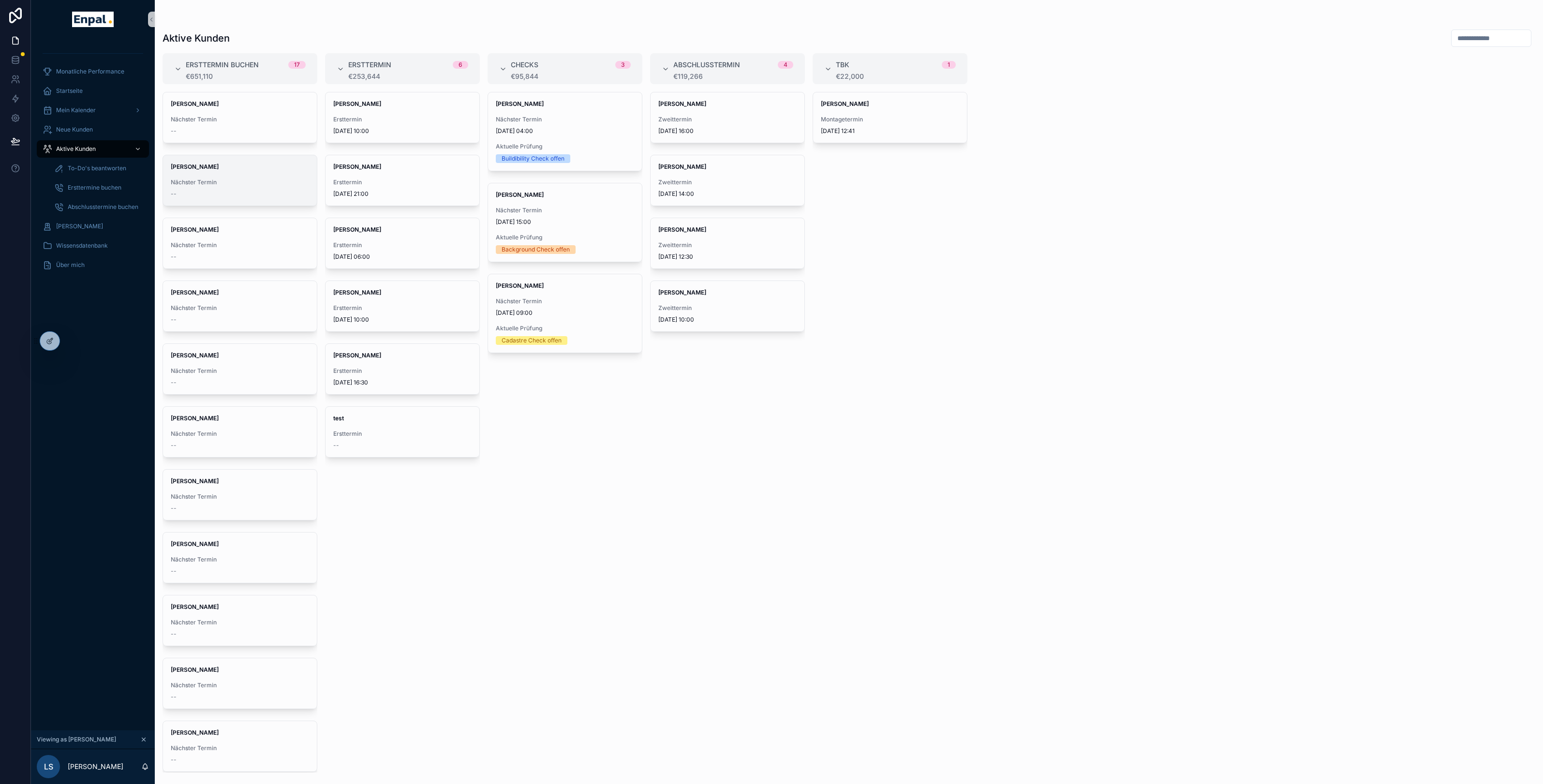
click at [242, 182] on span "Nächster Termin" at bounding box center [240, 182] width 138 height 8
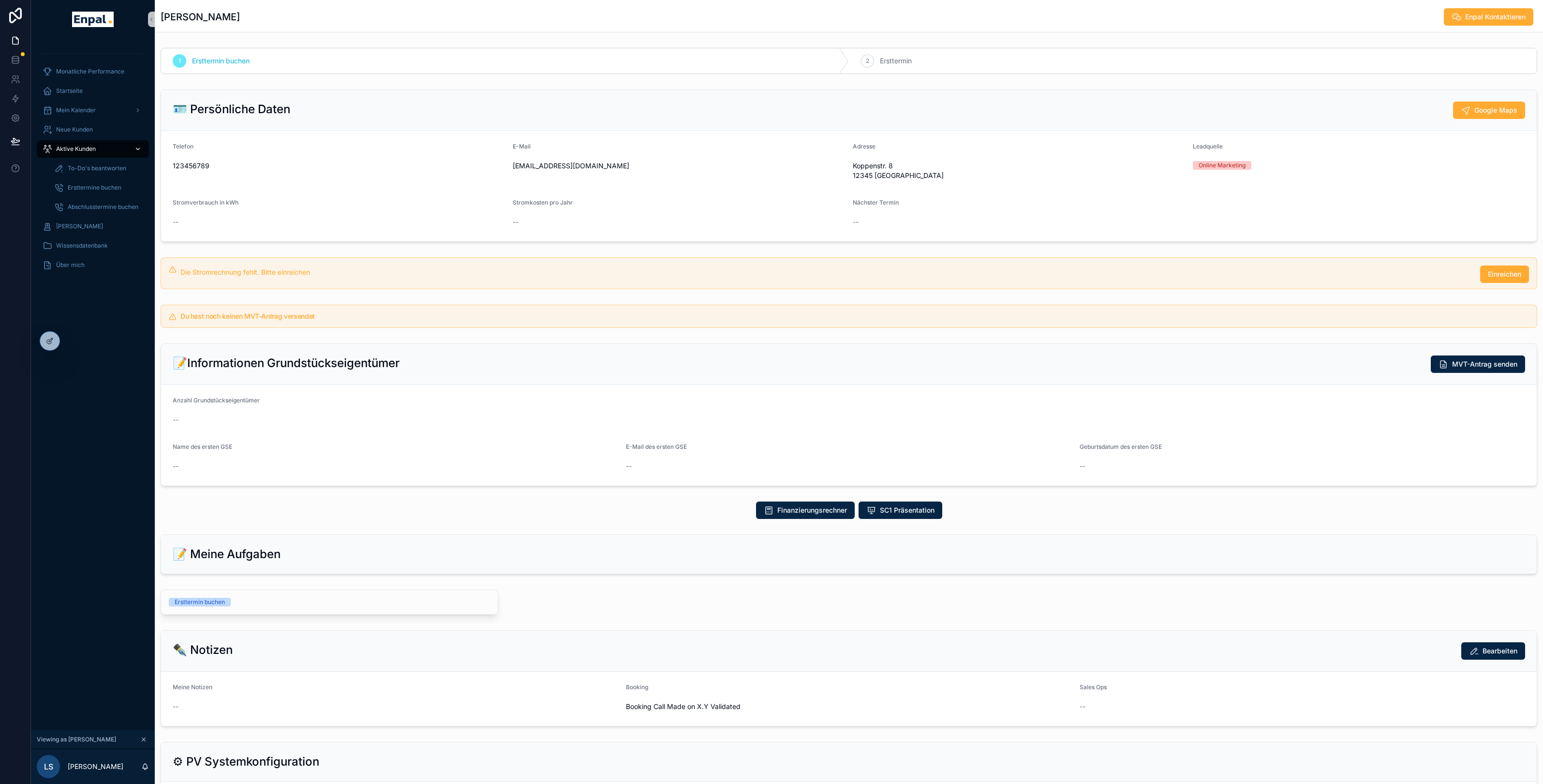
click at [74, 149] on span "Aktive Kunden" at bounding box center [76, 149] width 40 height 8
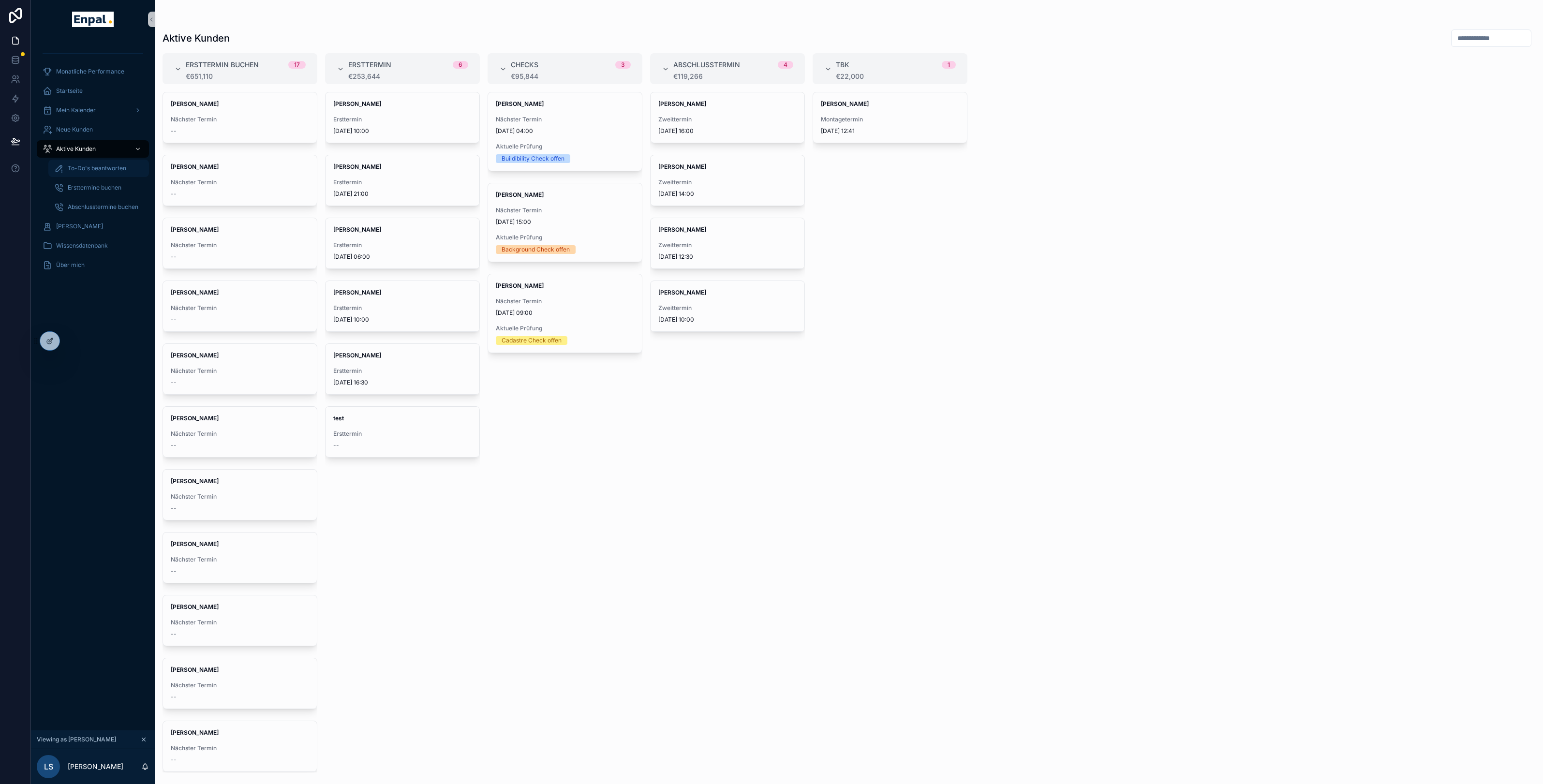
click at [100, 167] on span "To-Do's beantworten" at bounding box center [97, 168] width 59 height 8
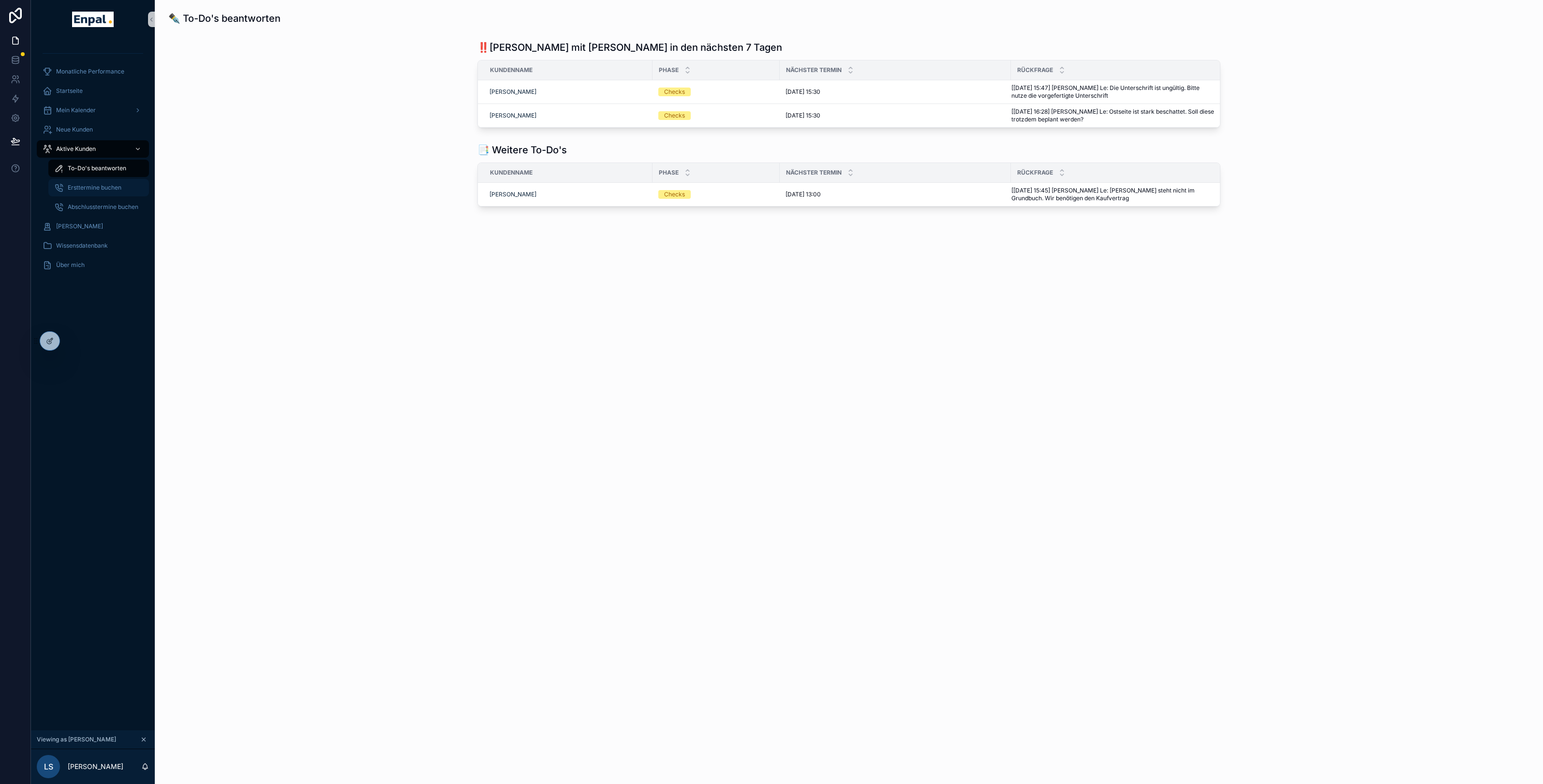
click at [83, 187] on span "Ersttermine buchen" at bounding box center [95, 187] width 54 height 8
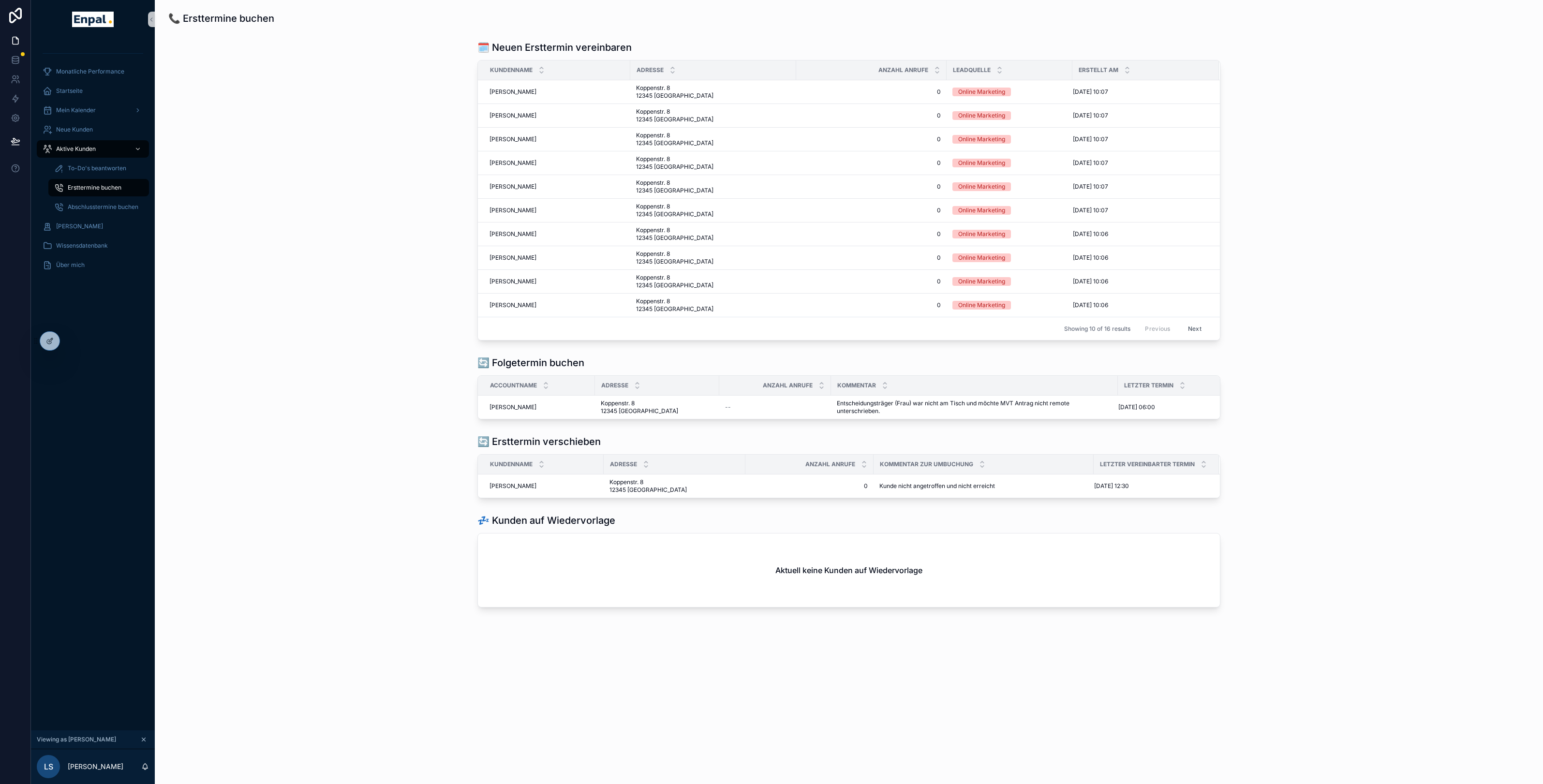
click at [334, 293] on div "🗓️ Neuen Ersttermin vereinbaren Kundenname Adresse Anzahl Anrufe Leadquelle Ers…" at bounding box center [849, 190] width 1373 height 308
click at [89, 172] on span "To-Do's beantworten" at bounding box center [97, 168] width 59 height 8
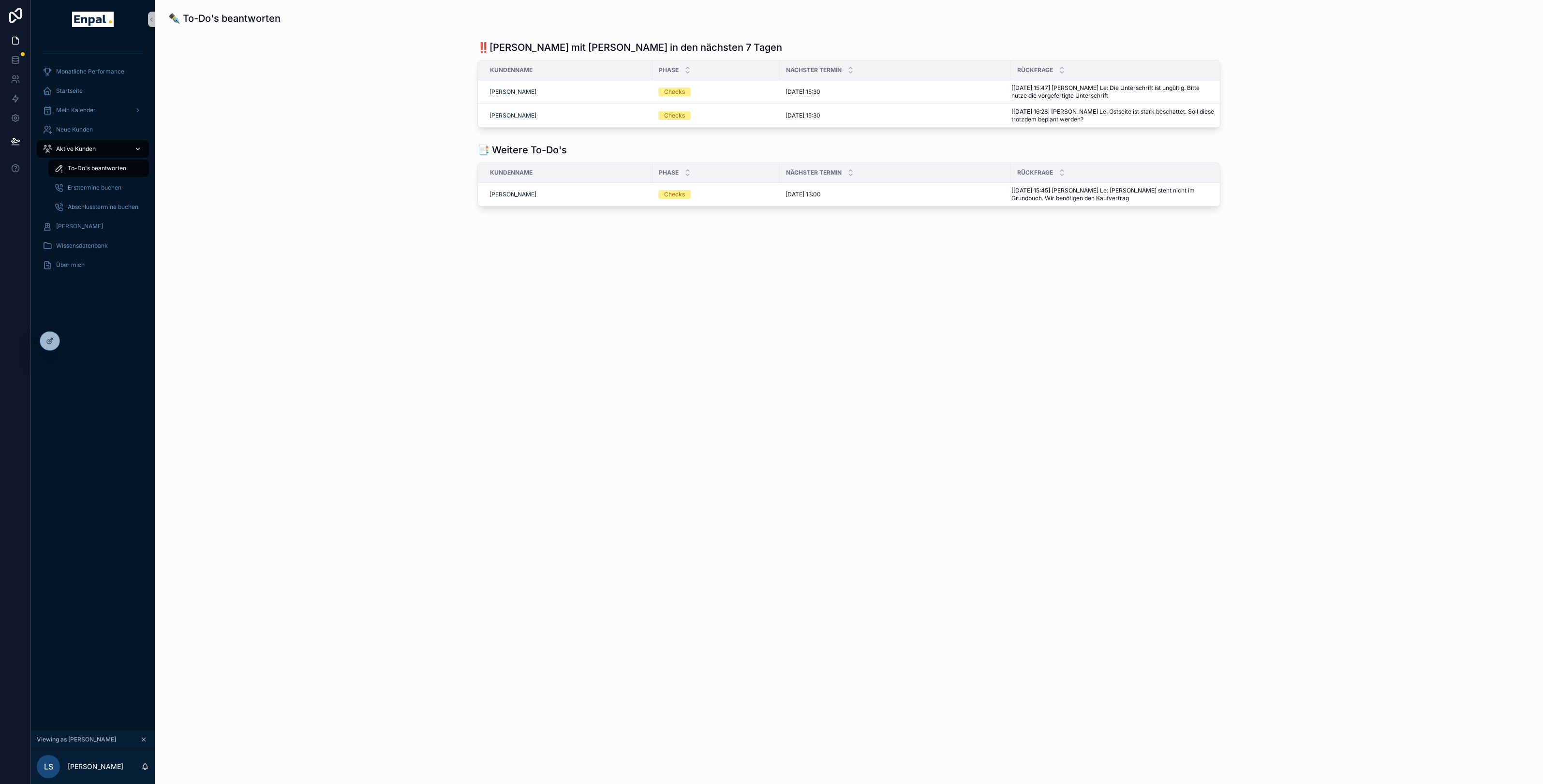
click at [64, 152] on span "Aktive Kunden" at bounding box center [76, 149] width 40 height 8
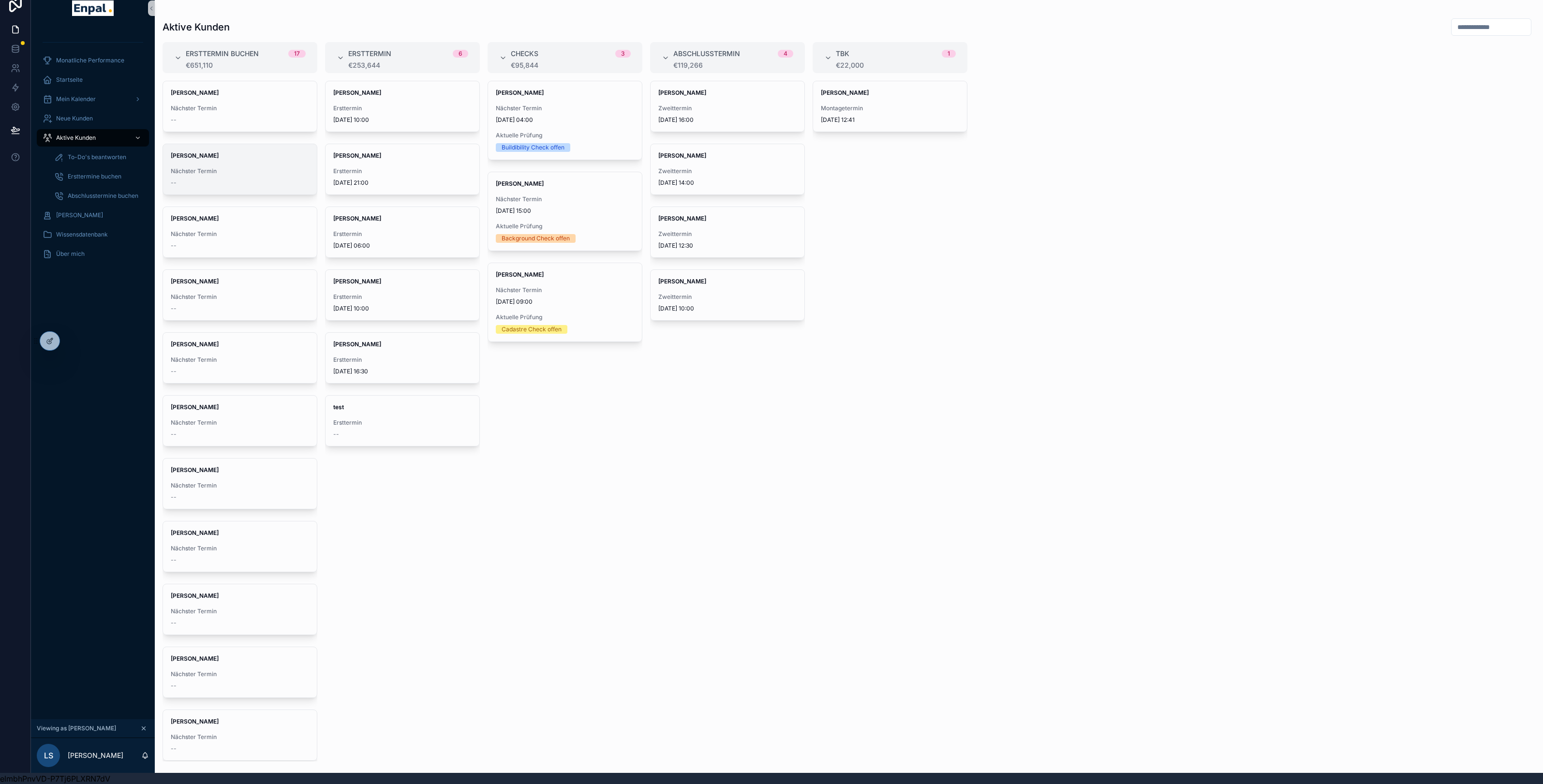
click at [220, 166] on div "Christina Frank Nächster Termin --" at bounding box center [240, 169] width 154 height 50
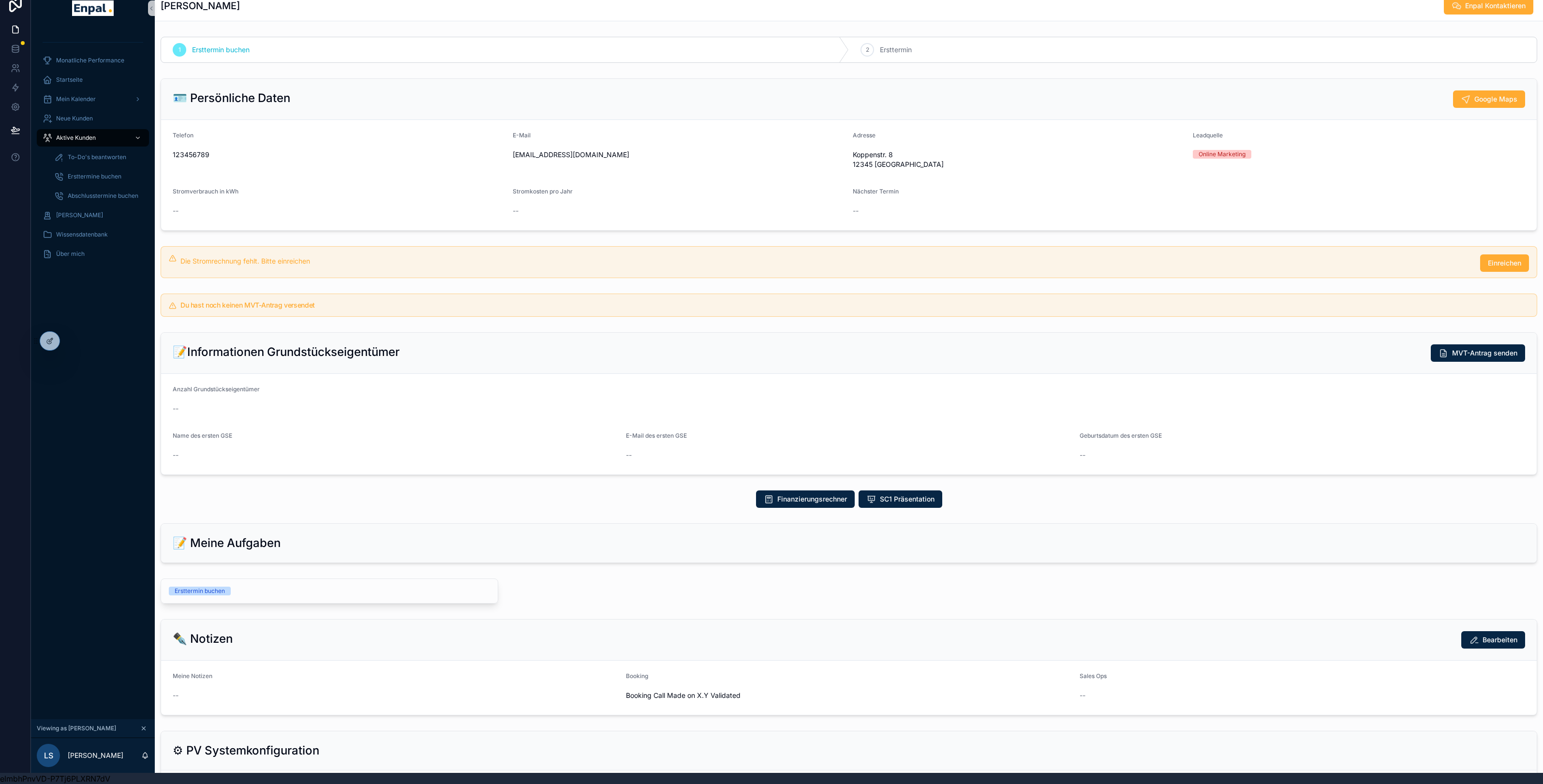
click at [283, 256] on div "Die Stromrechnung fehlt. Bitte einreichen" at bounding box center [826, 261] width 1292 height 10
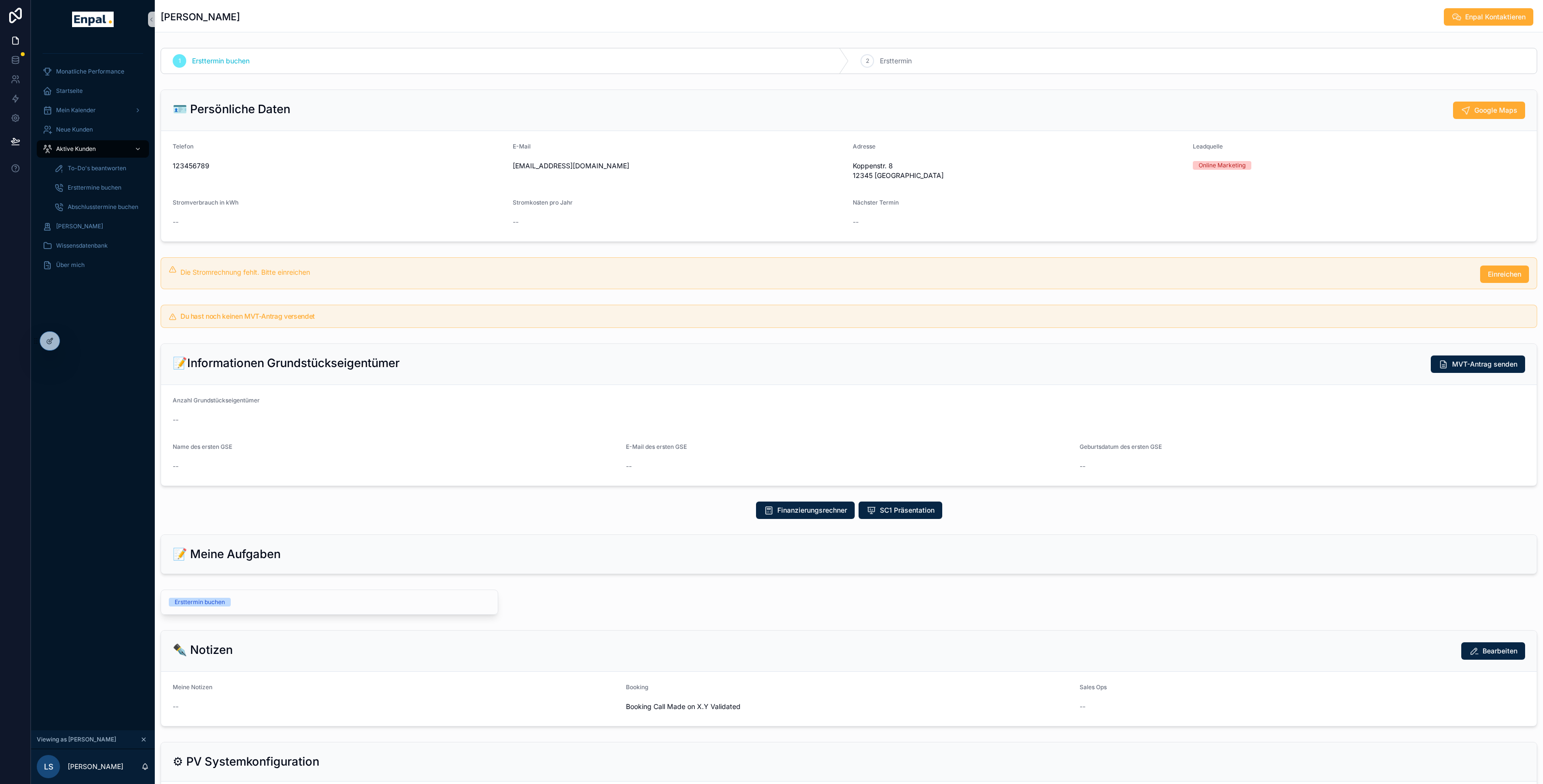
click at [1336, 10] on div "Christina Frank Enpal Kontaktieren" at bounding box center [849, 17] width 1376 height 19
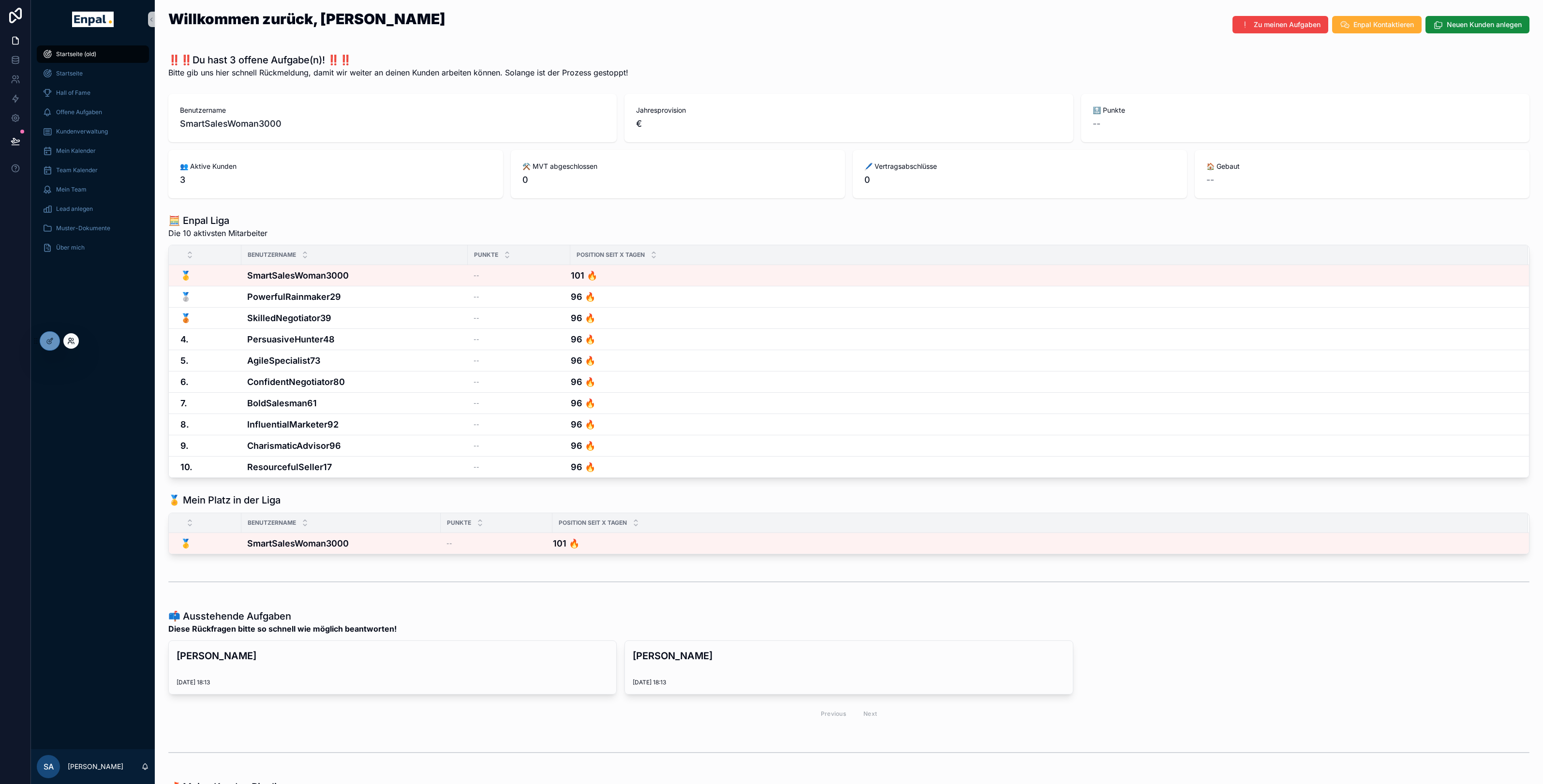
click at [68, 340] on icon at bounding box center [71, 341] width 8 height 8
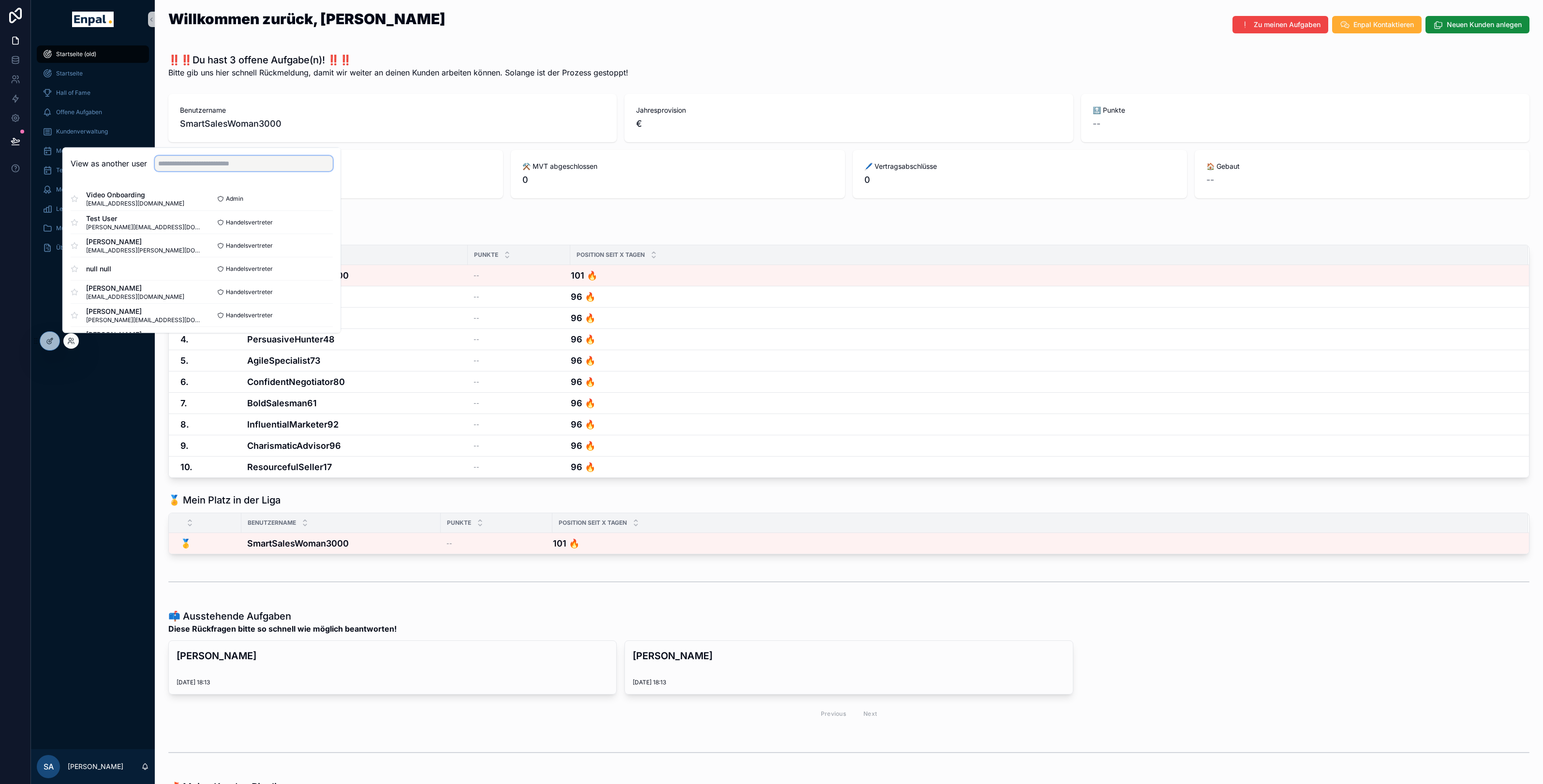
click at [191, 159] on input "text" at bounding box center [243, 164] width 178 height 16
type input "****"
click at [312, 221] on button "Select" at bounding box center [320, 222] width 25 height 14
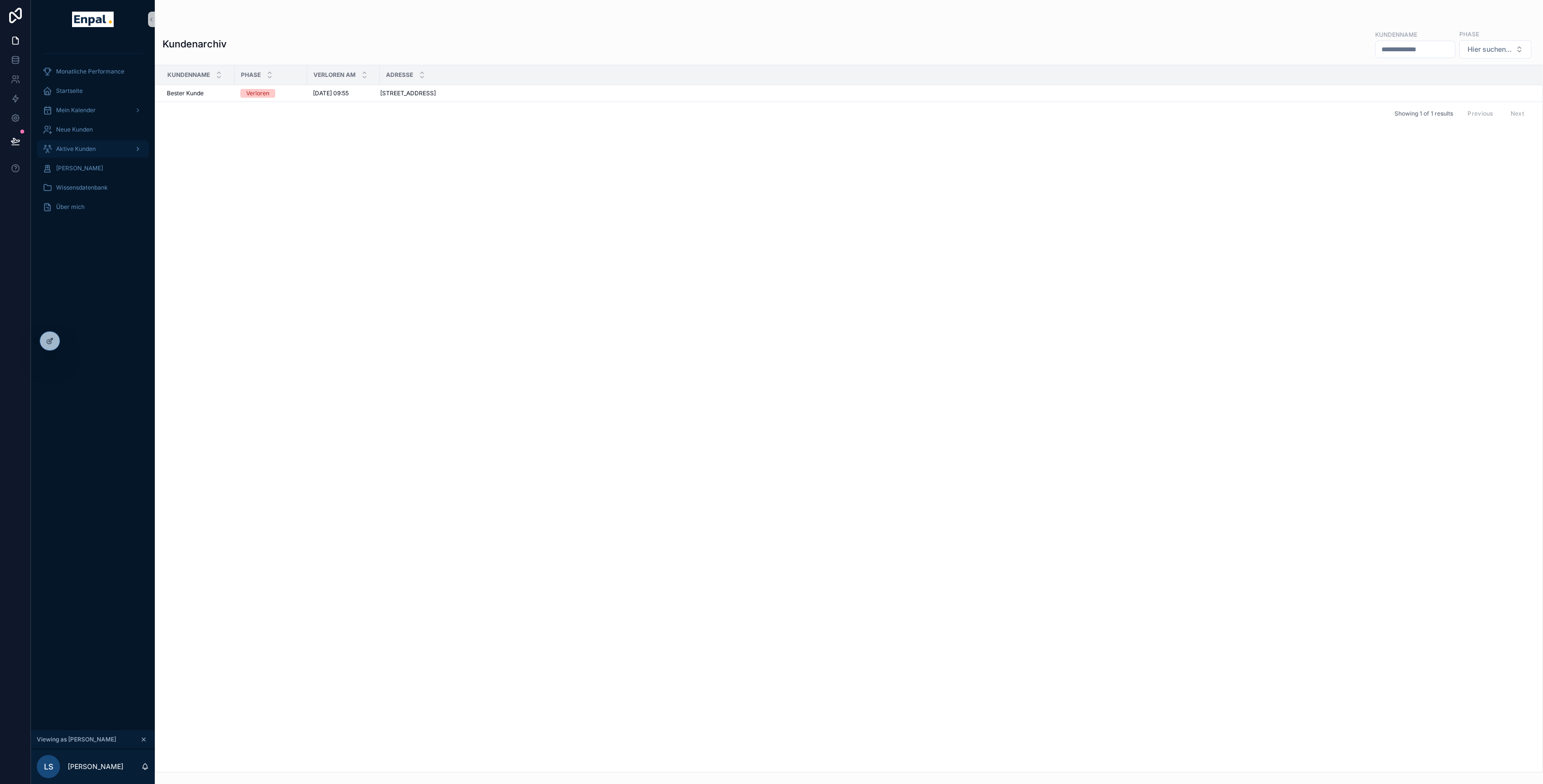
click at [81, 147] on span "Aktive Kunden" at bounding box center [76, 149] width 40 height 8
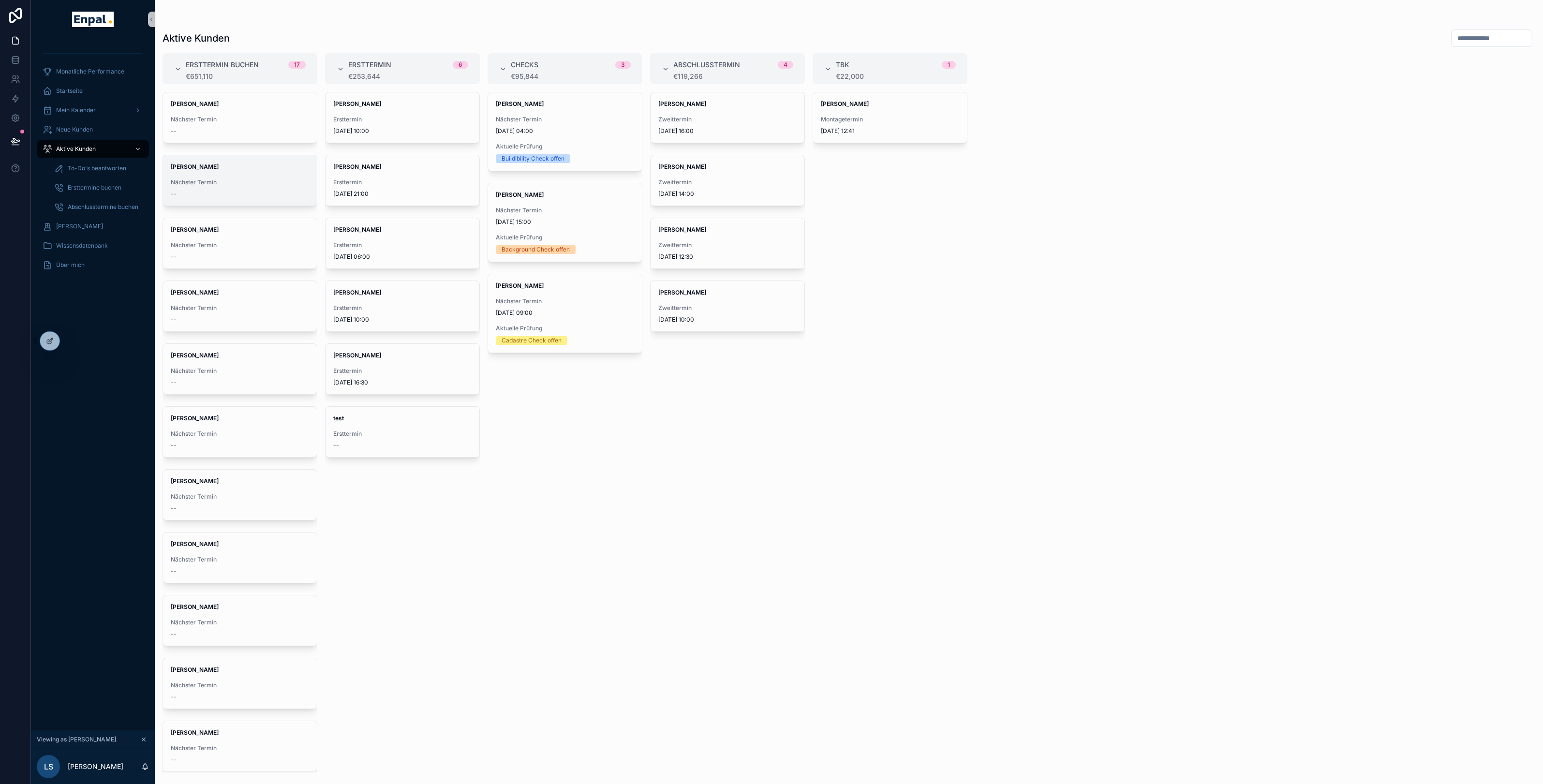
click at [248, 172] on div "Christina Frank Nächster Termin --" at bounding box center [240, 180] width 154 height 50
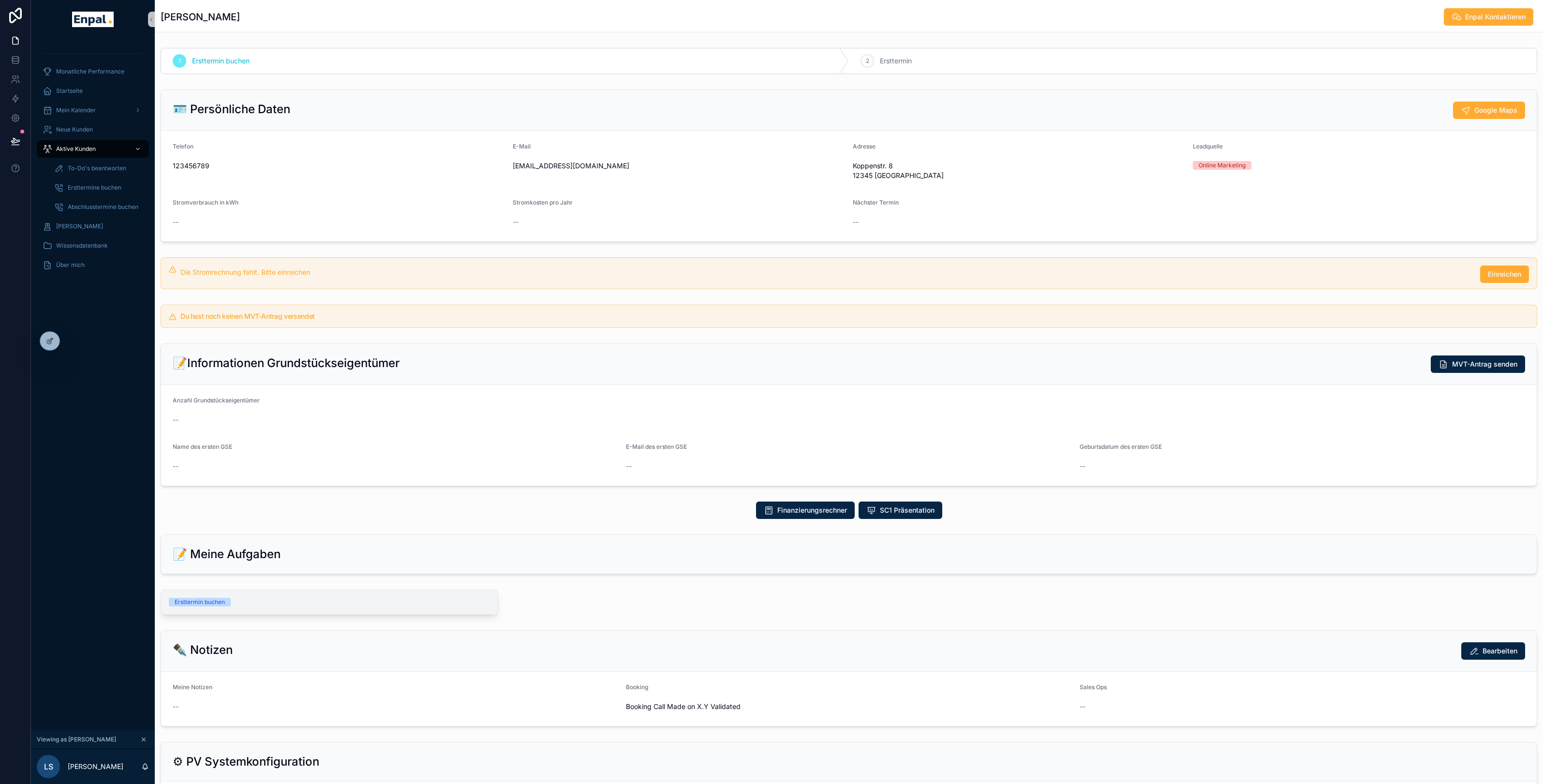
click at [237, 602] on div "Ersttermin buchen" at bounding box center [329, 602] width 321 height 9
click at [80, 149] on span "Aktive Kunden" at bounding box center [76, 149] width 40 height 8
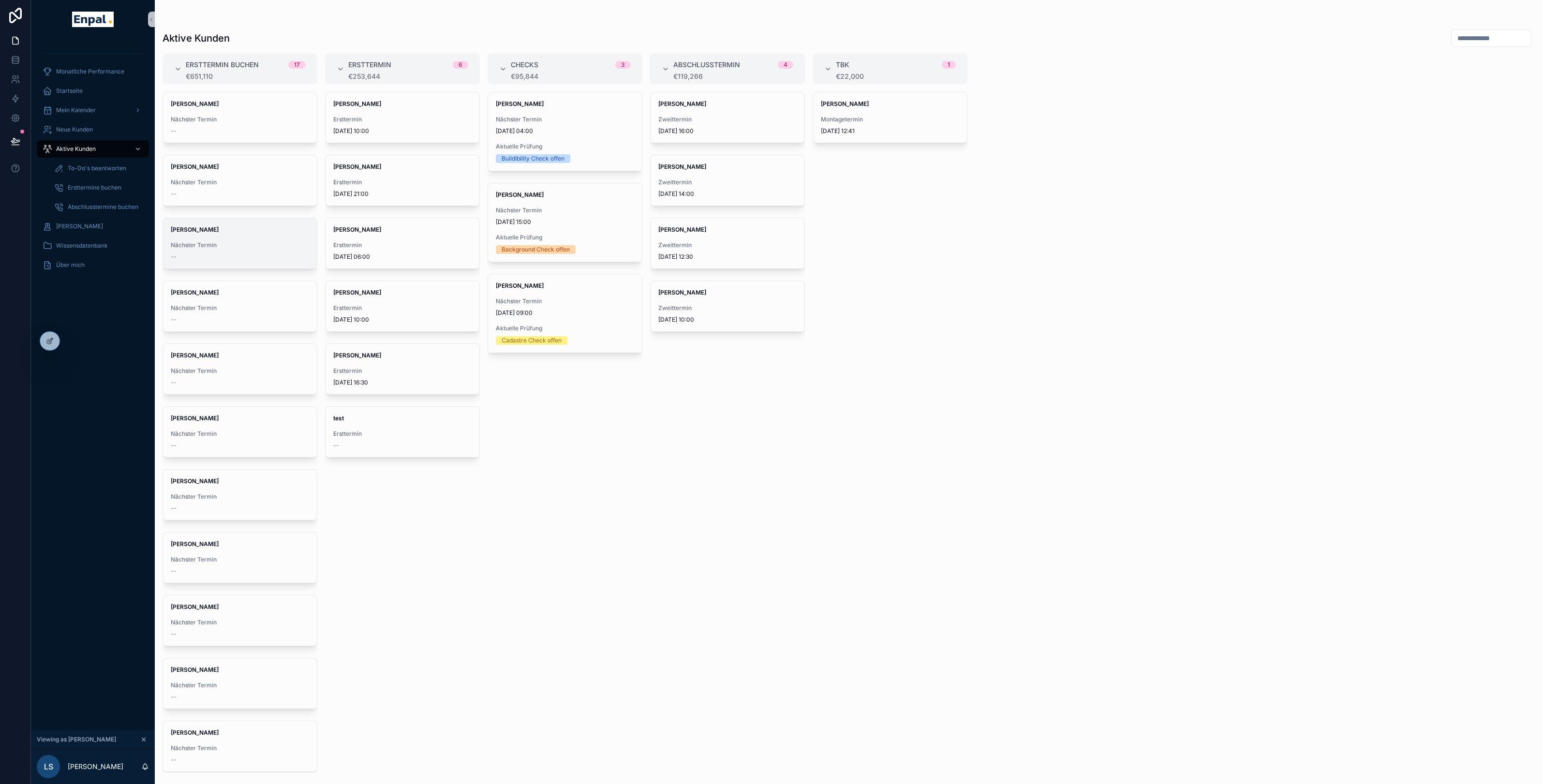
click at [213, 253] on div "--" at bounding box center [240, 256] width 138 height 8
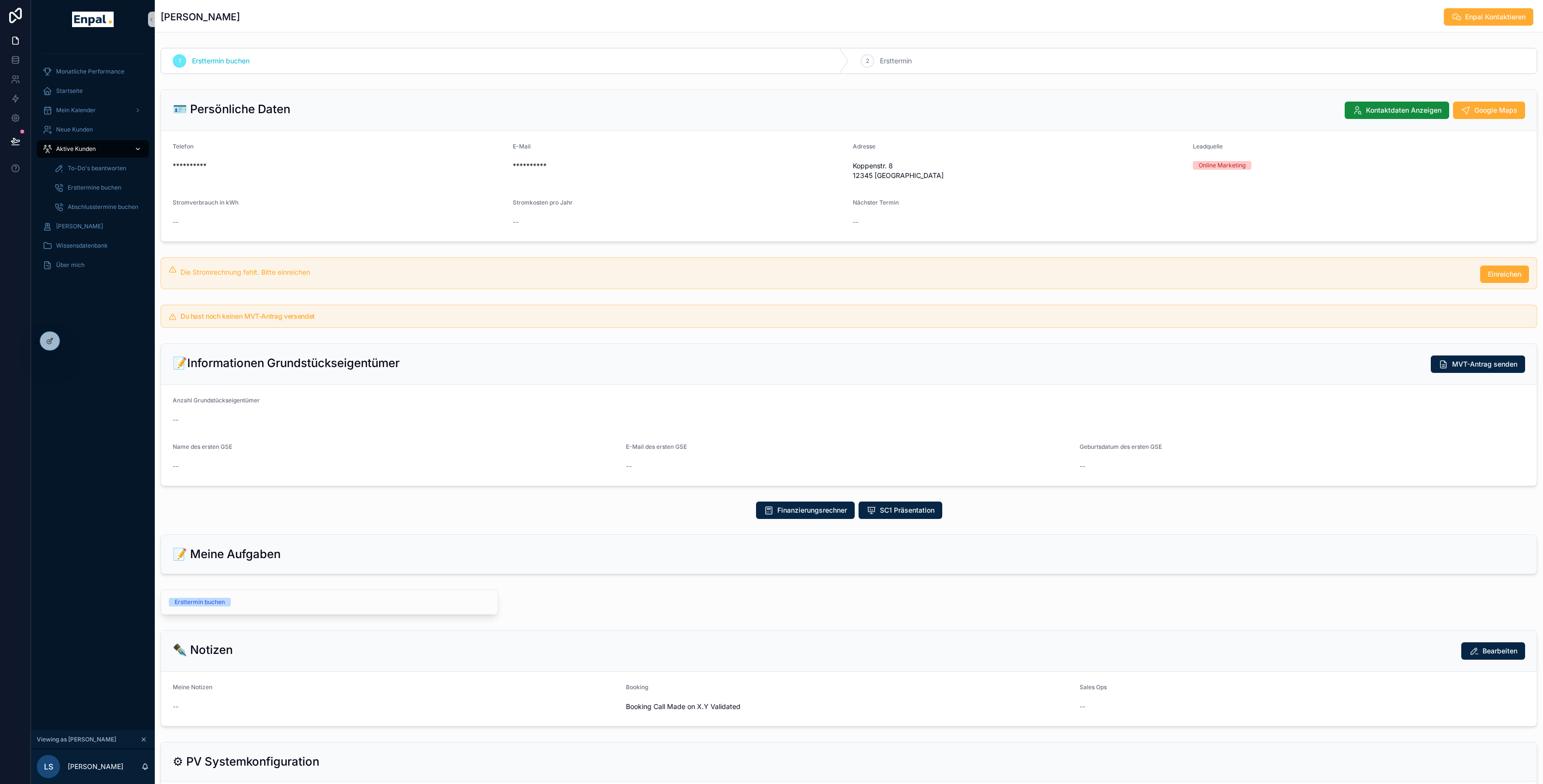
click at [83, 147] on span "Aktive Kunden" at bounding box center [76, 149] width 40 height 8
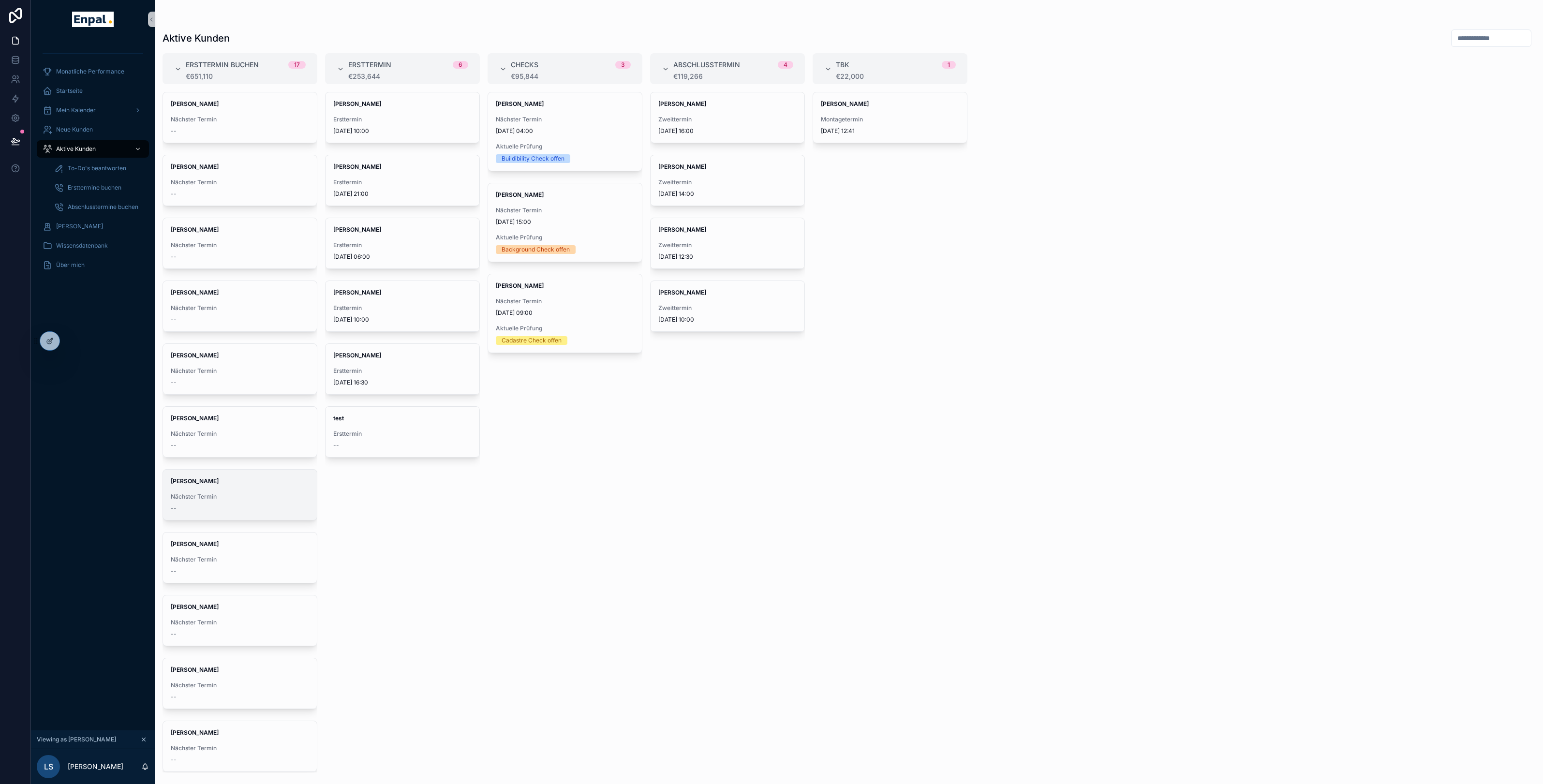
click at [238, 476] on div "Vanessa Albrecht Nächster Termin --" at bounding box center [240, 495] width 154 height 50
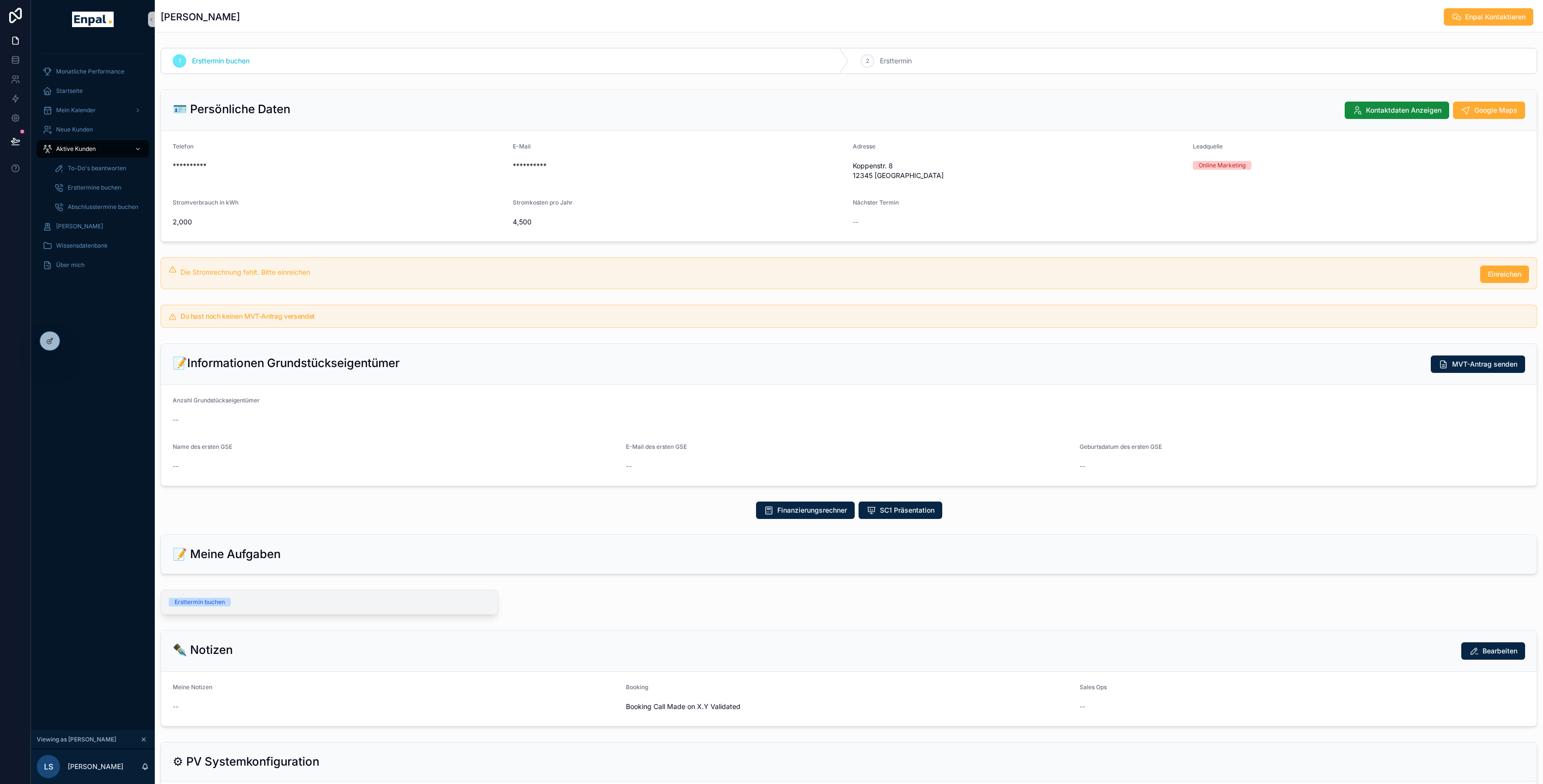
click at [349, 609] on div "Ersttermin buchen" at bounding box center [329, 602] width 337 height 24
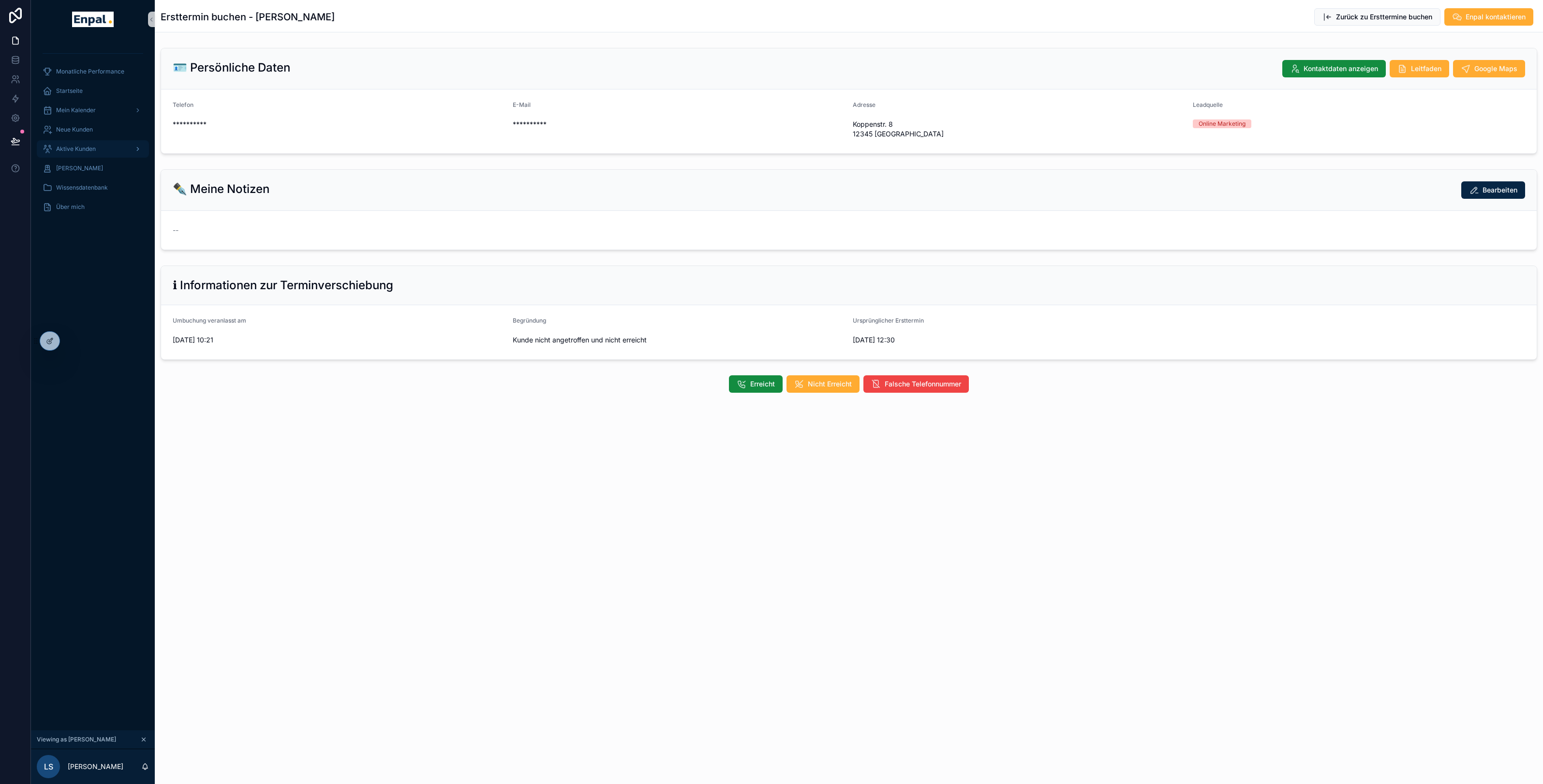
click at [97, 157] on link "Aktive Kunden" at bounding box center [92, 149] width 112 height 17
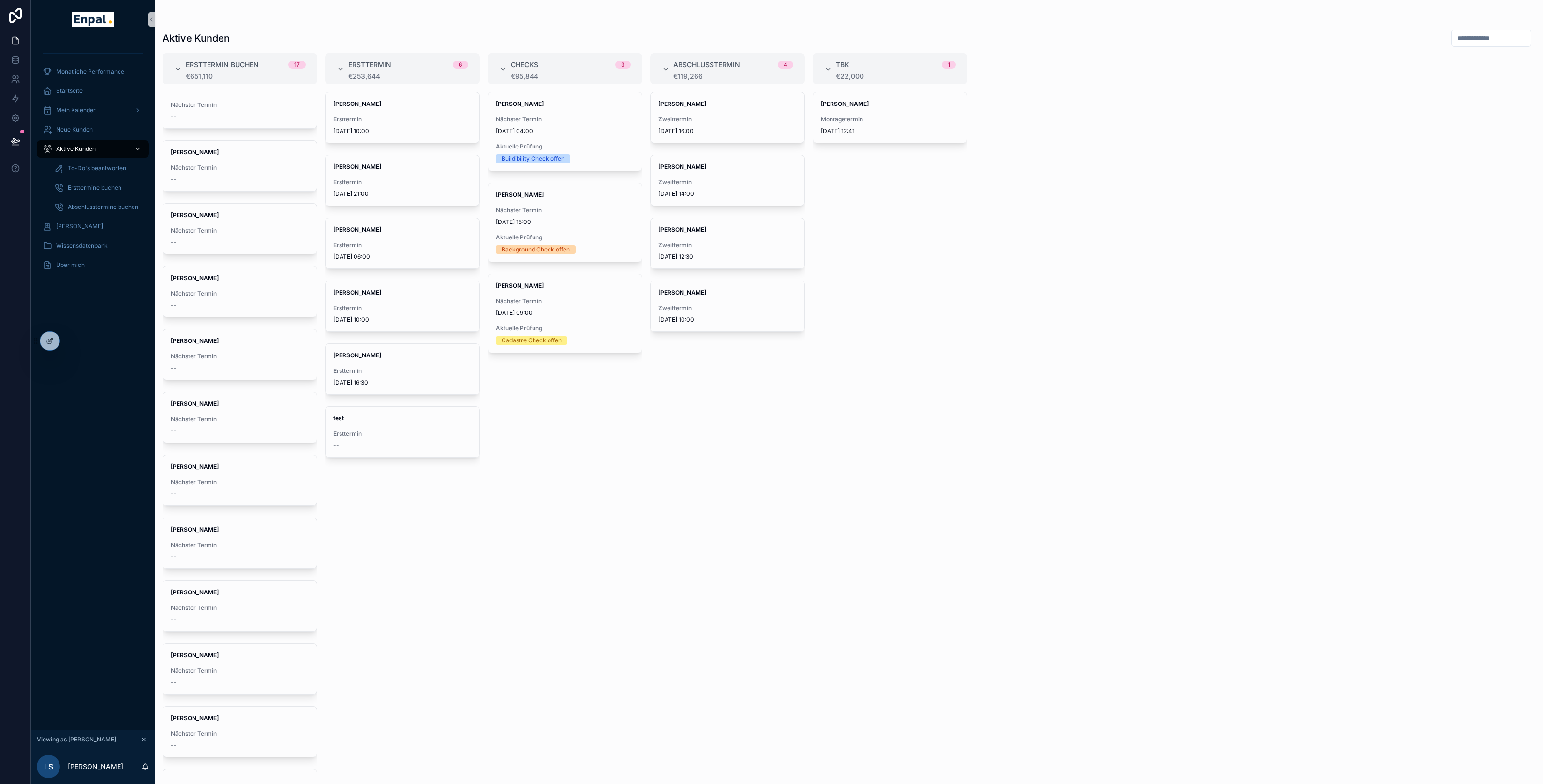
scroll to position [388, 0]
click at [228, 543] on div "Lukas Schneider Nächster Termin --" at bounding box center [240, 550] width 154 height 50
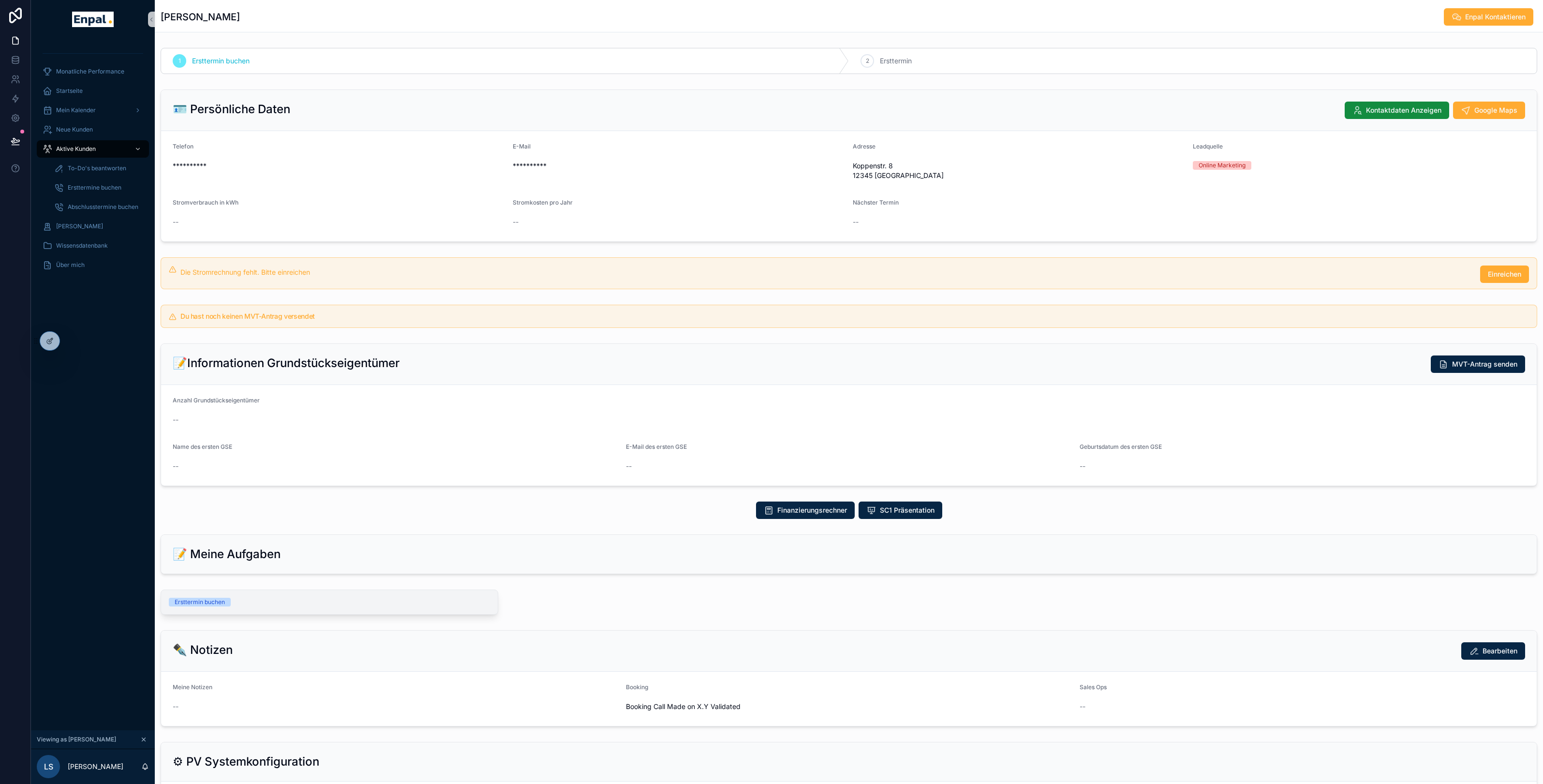
click at [324, 602] on div "Ersttermin buchen" at bounding box center [329, 602] width 321 height 9
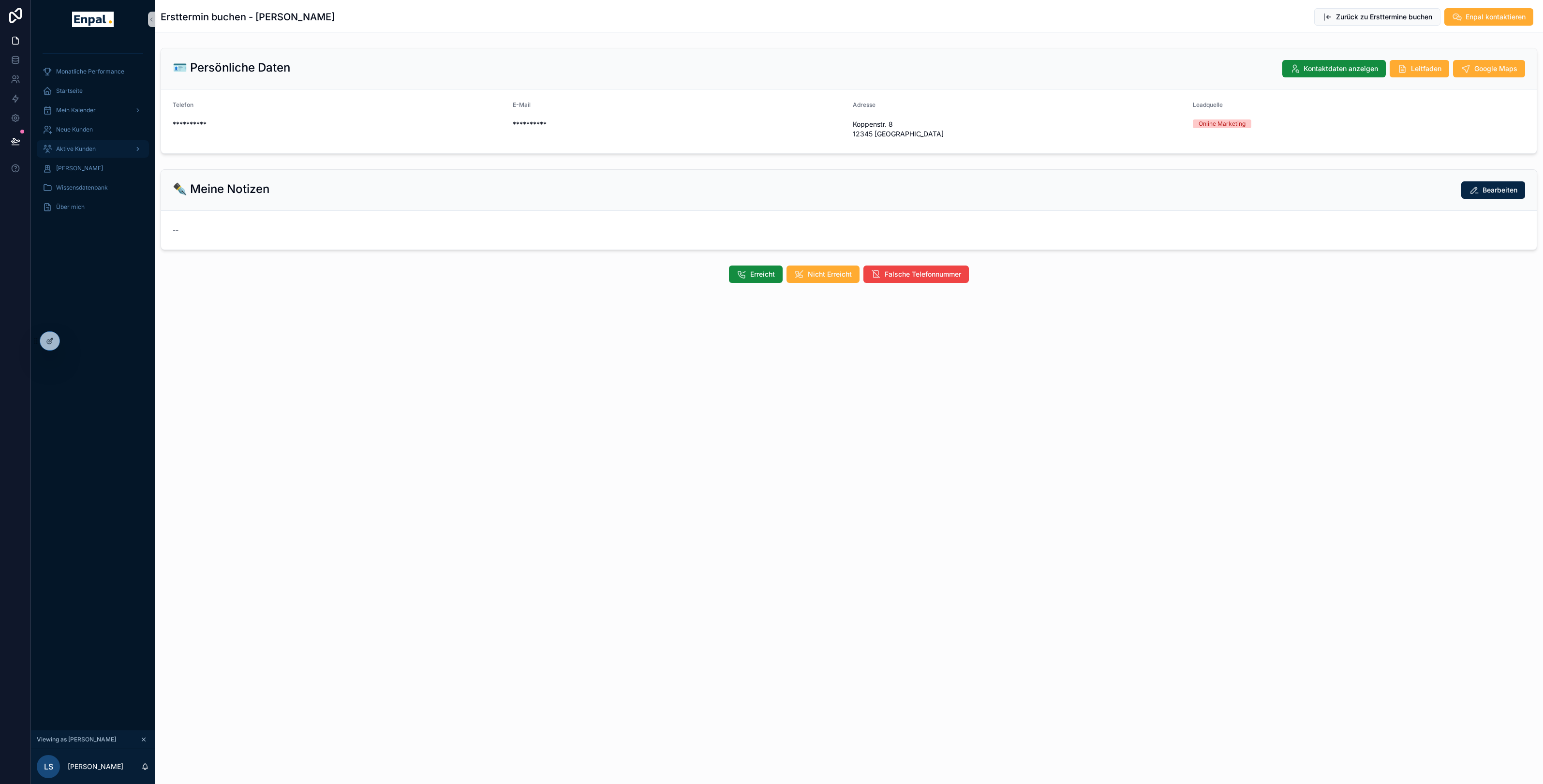
click at [79, 145] on span "Aktive Kunden" at bounding box center [76, 149] width 40 height 8
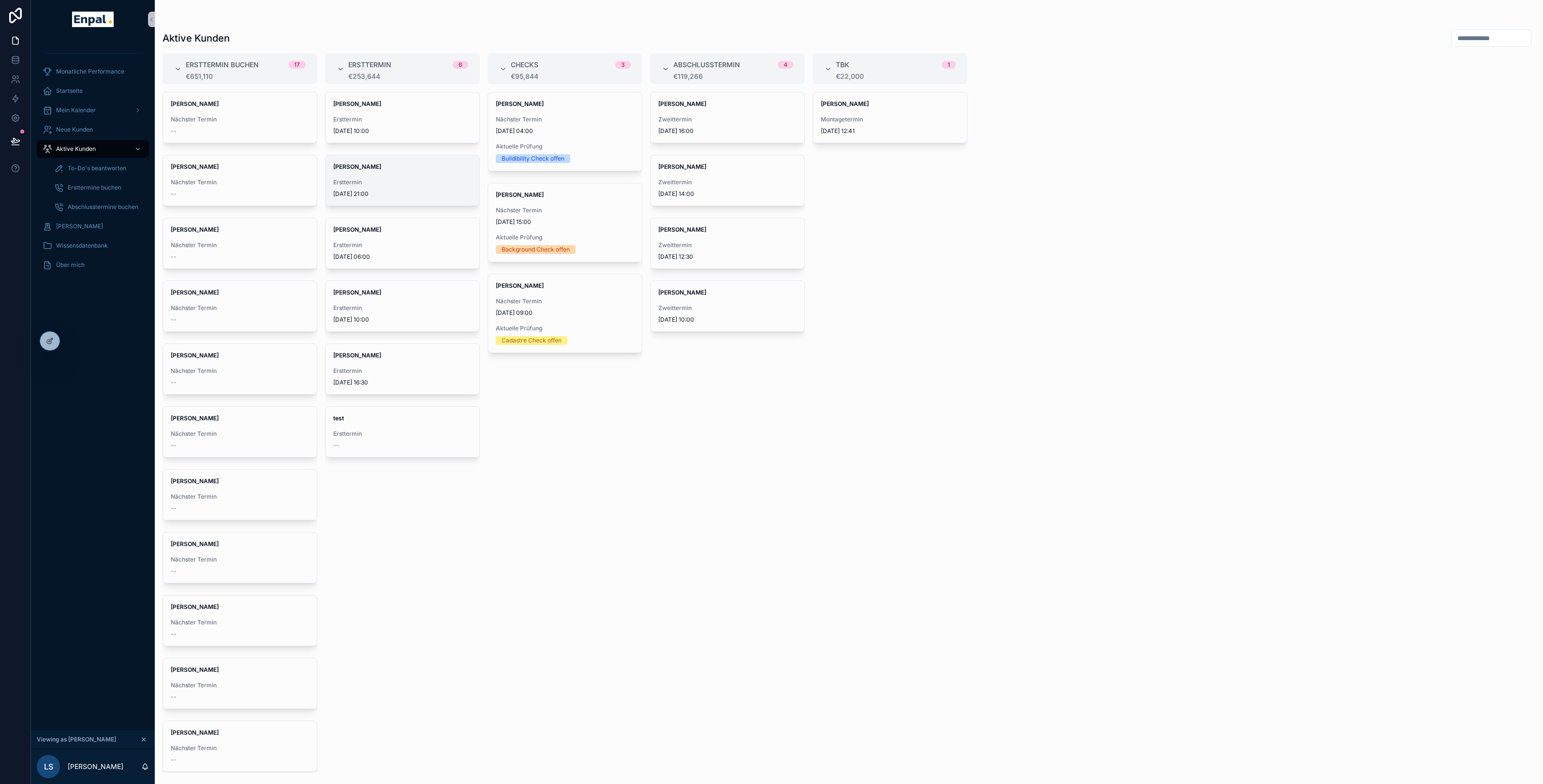
click at [353, 169] on strong "[PERSON_NAME]" at bounding box center [357, 167] width 48 height 7
click at [244, 184] on span "Nächster Termin" at bounding box center [240, 182] width 138 height 8
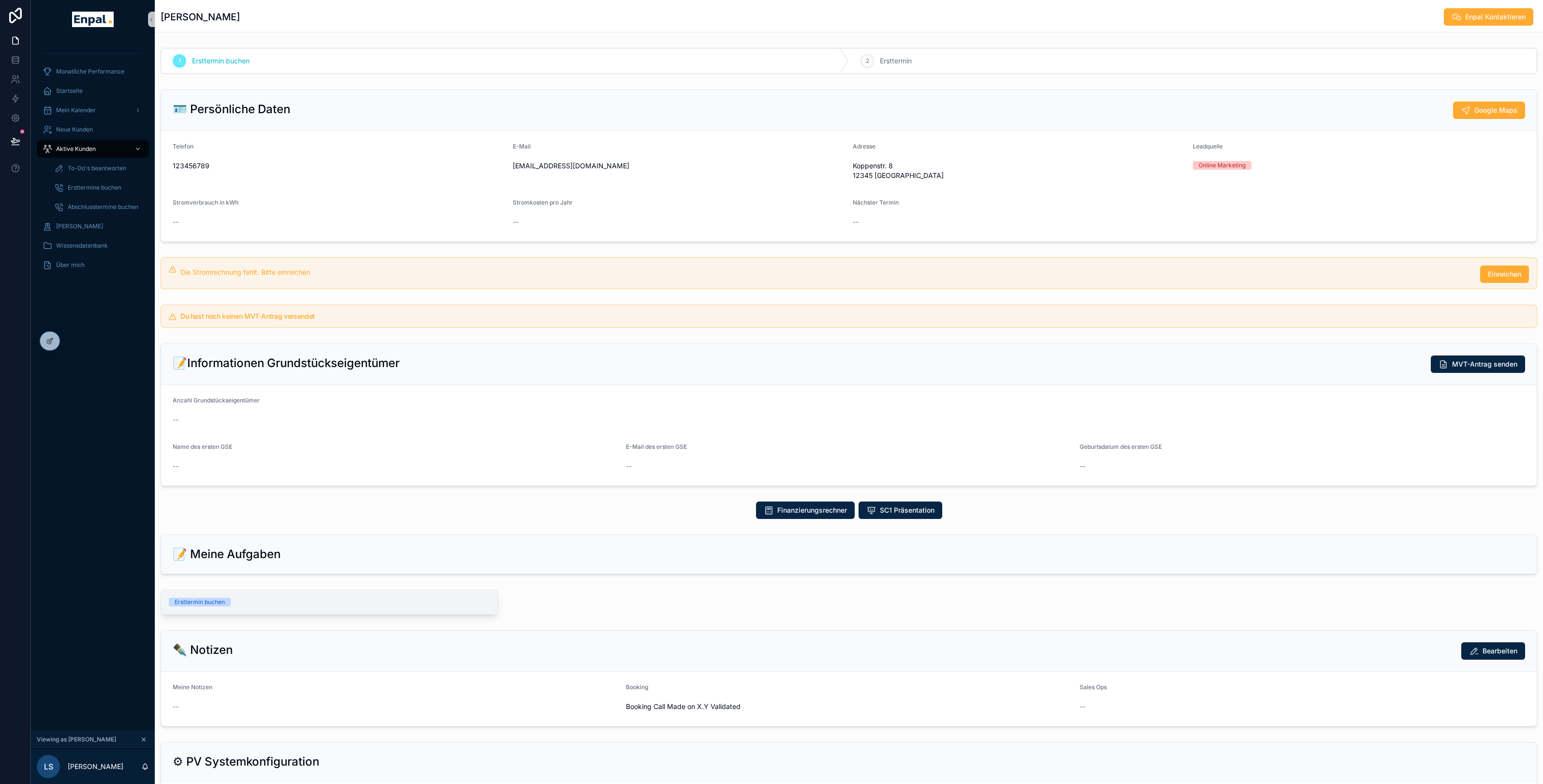
click at [305, 610] on div "Ersttermin buchen" at bounding box center [329, 602] width 337 height 24
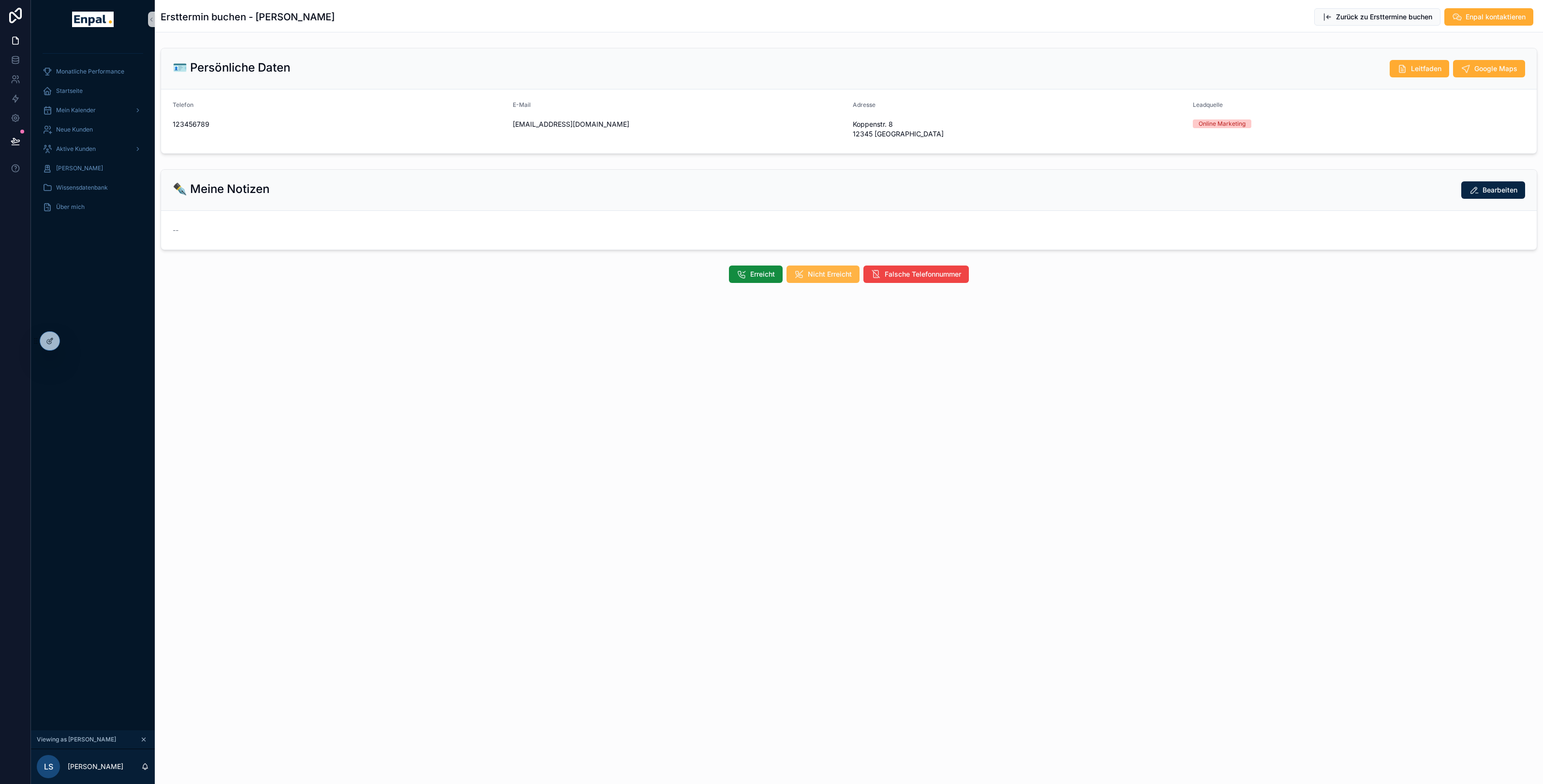
click at [815, 270] on span "Nicht Erreicht" at bounding box center [830, 274] width 44 height 10
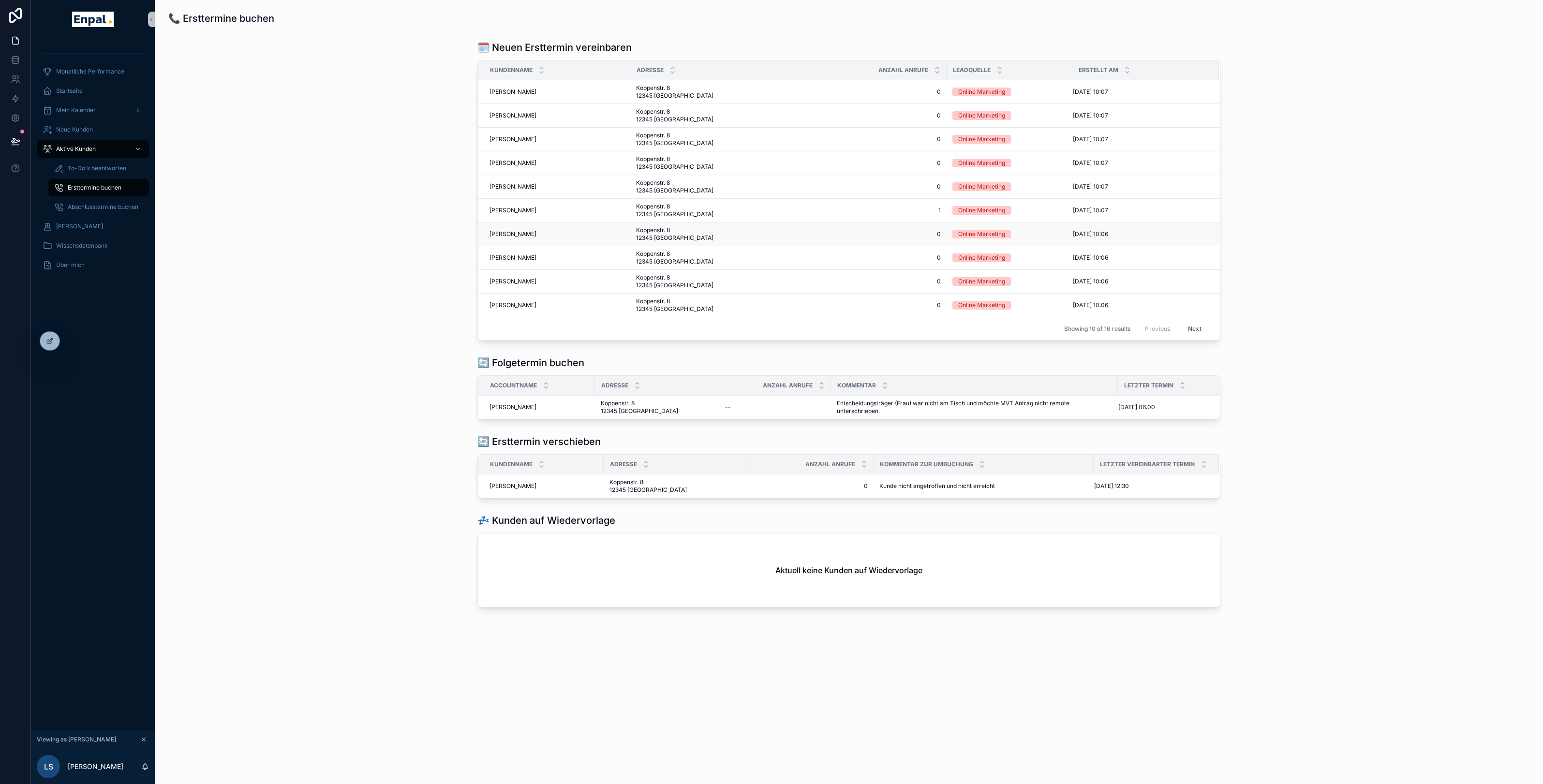
click at [567, 240] on td "Lisa Braun Lisa Braun" at bounding box center [554, 234] width 152 height 24
click at [519, 213] on span "[PERSON_NAME]" at bounding box center [513, 210] width 47 height 8
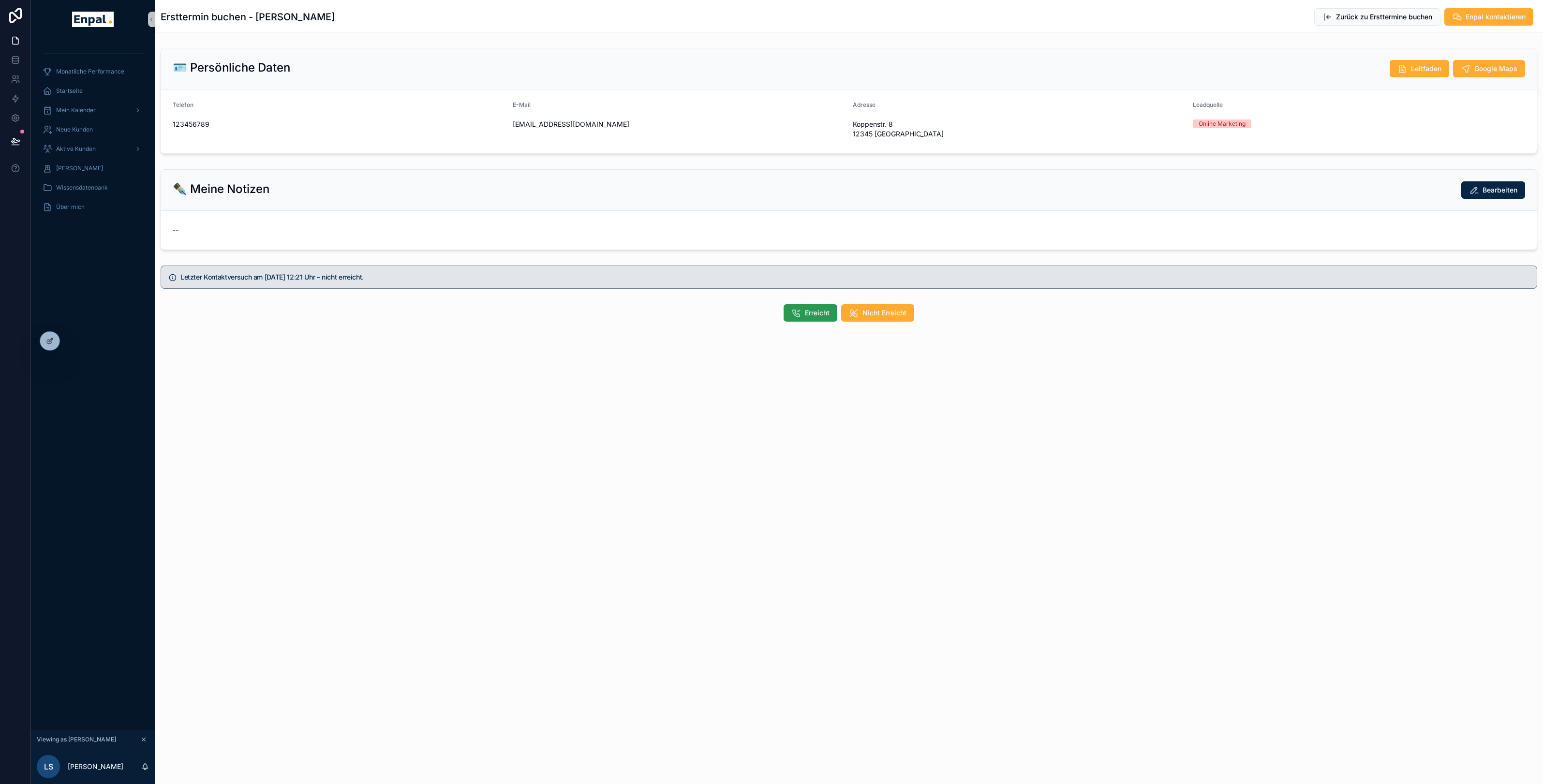
click at [800, 319] on button "Erreicht" at bounding box center [810, 313] width 54 height 17
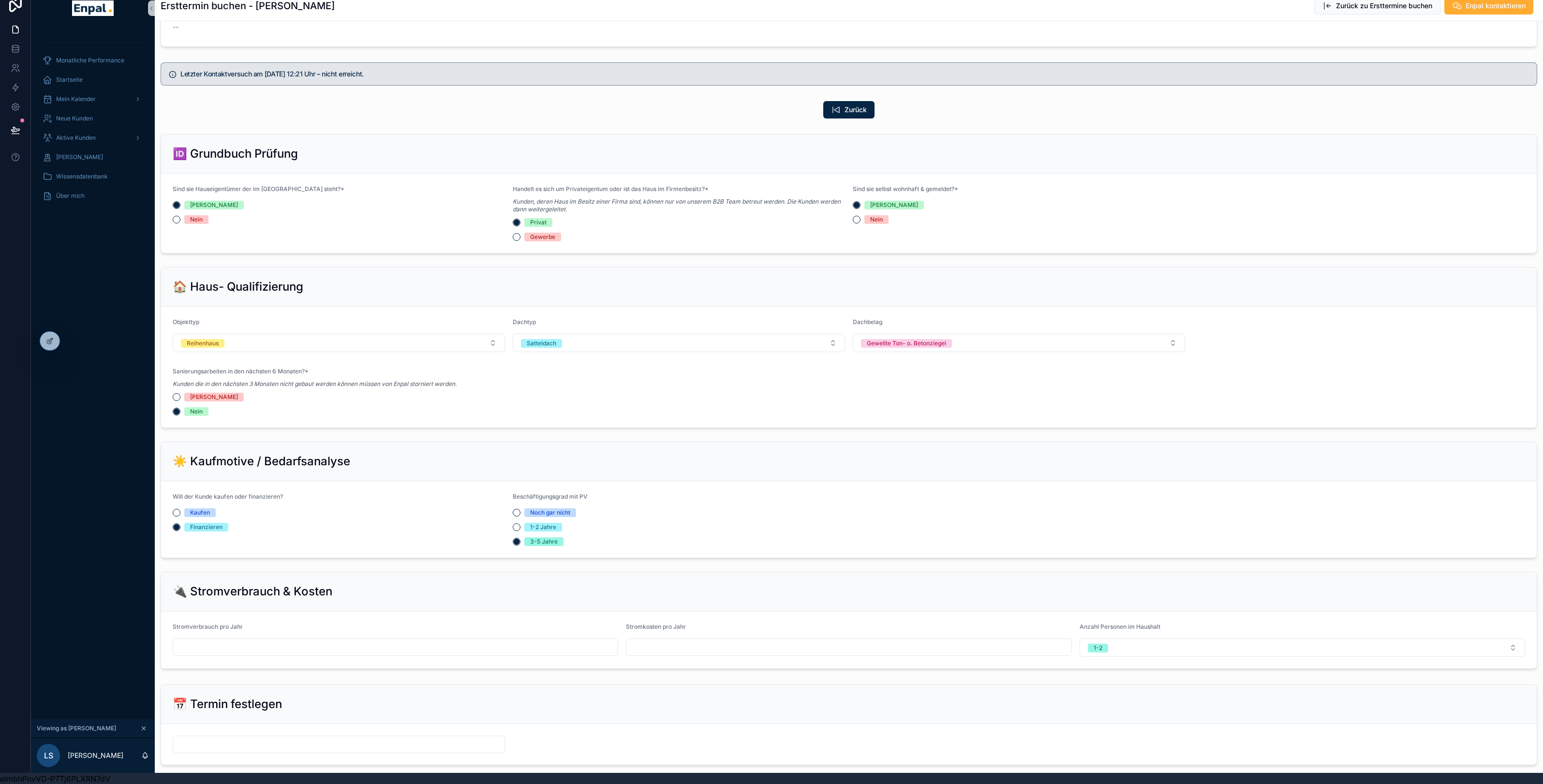
scroll to position [193, 0]
click at [446, 346] on button "Reihenhaus" at bounding box center [338, 341] width 332 height 19
click at [422, 400] on div "Einfamilienhaus" at bounding box center [339, 396] width 328 height 14
click at [589, 346] on button "Satteldach" at bounding box center [679, 341] width 332 height 19
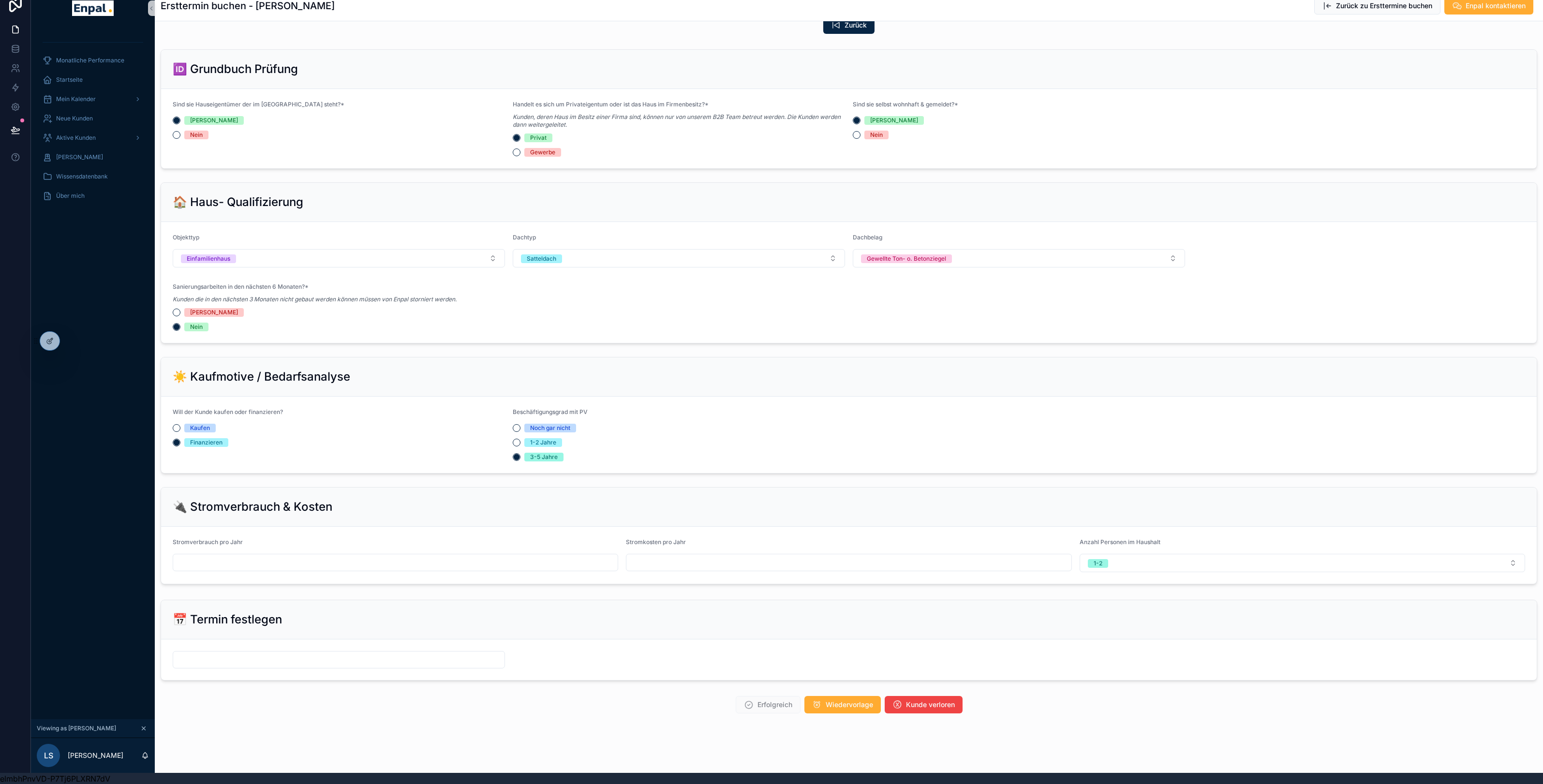
scroll to position [281, 0]
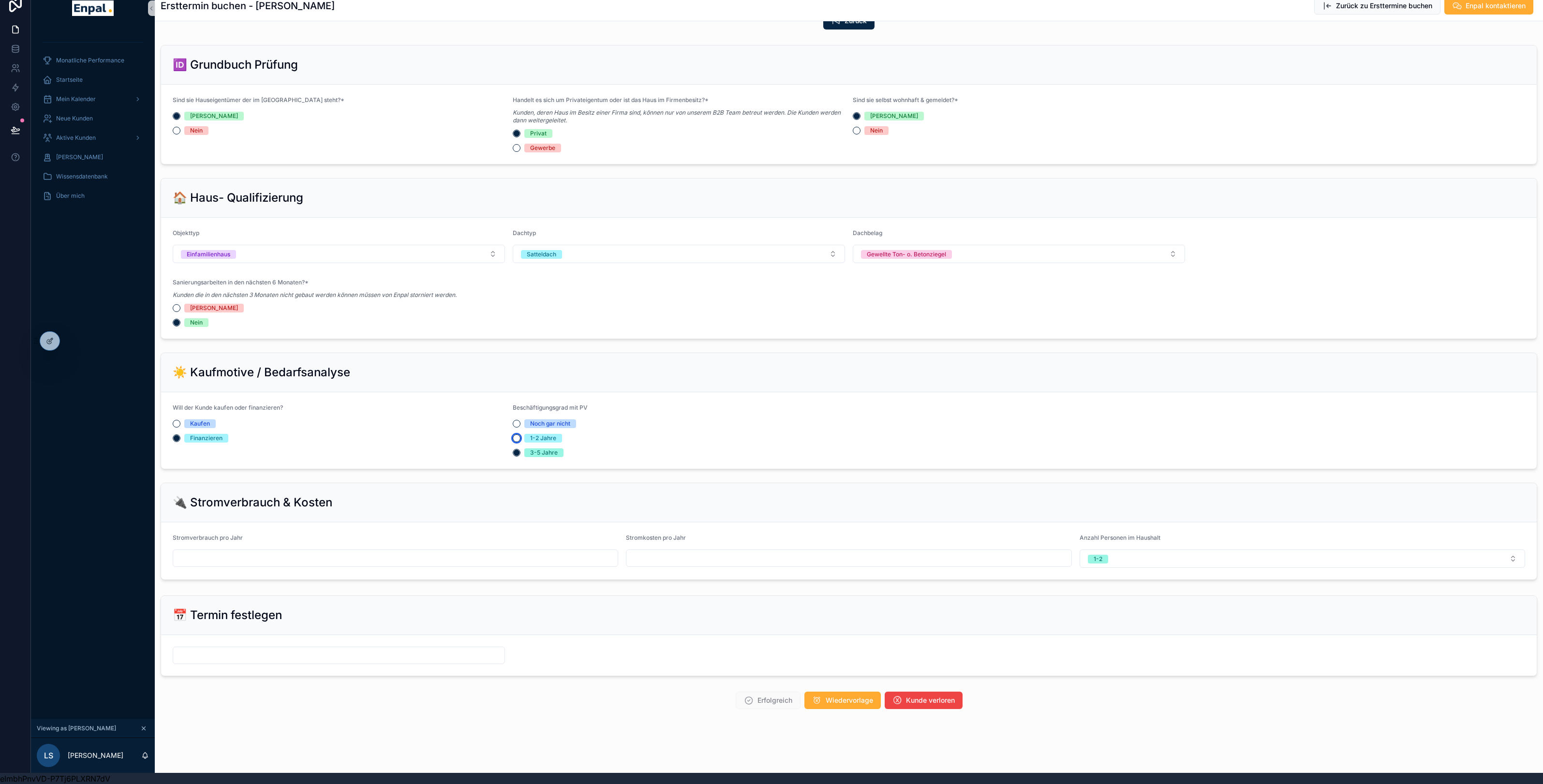
click at [517, 440] on button "1-2 Jahre" at bounding box center [516, 438] width 8 height 8
click at [486, 547] on div "scrollable content" at bounding box center [395, 556] width 446 height 17
click at [486, 555] on input "scrollable content" at bounding box center [395, 556] width 444 height 14
type input "*****"
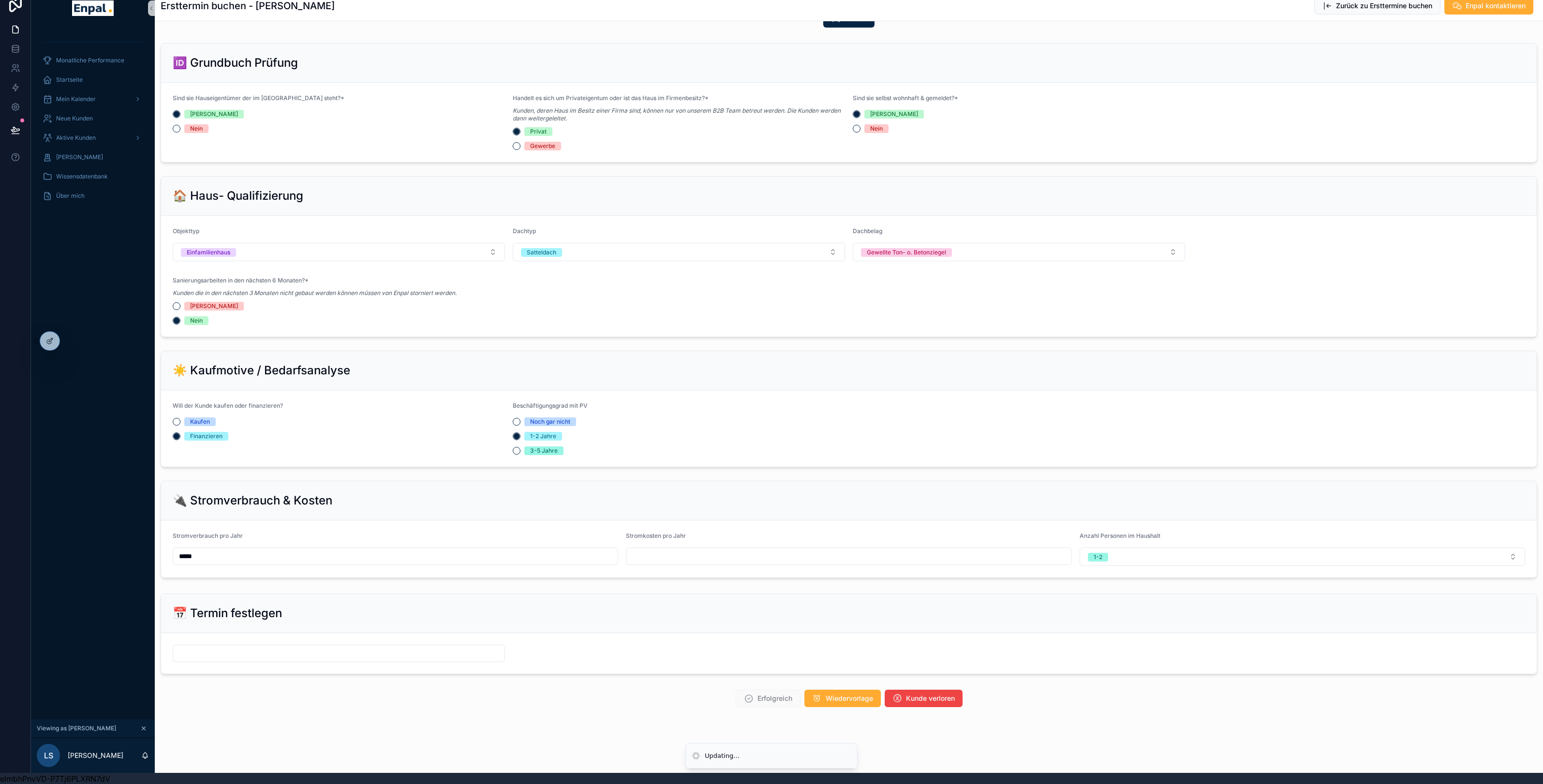
click at [803, 554] on input "scrollable content" at bounding box center [849, 556] width 444 height 14
type input "*****"
click at [1158, 549] on button "1-2" at bounding box center [1302, 556] width 446 height 19
click at [1147, 624] on div "3-4" at bounding box center [1302, 624] width 441 height 14
click at [758, 634] on form "scrollable content" at bounding box center [849, 653] width 1376 height 41
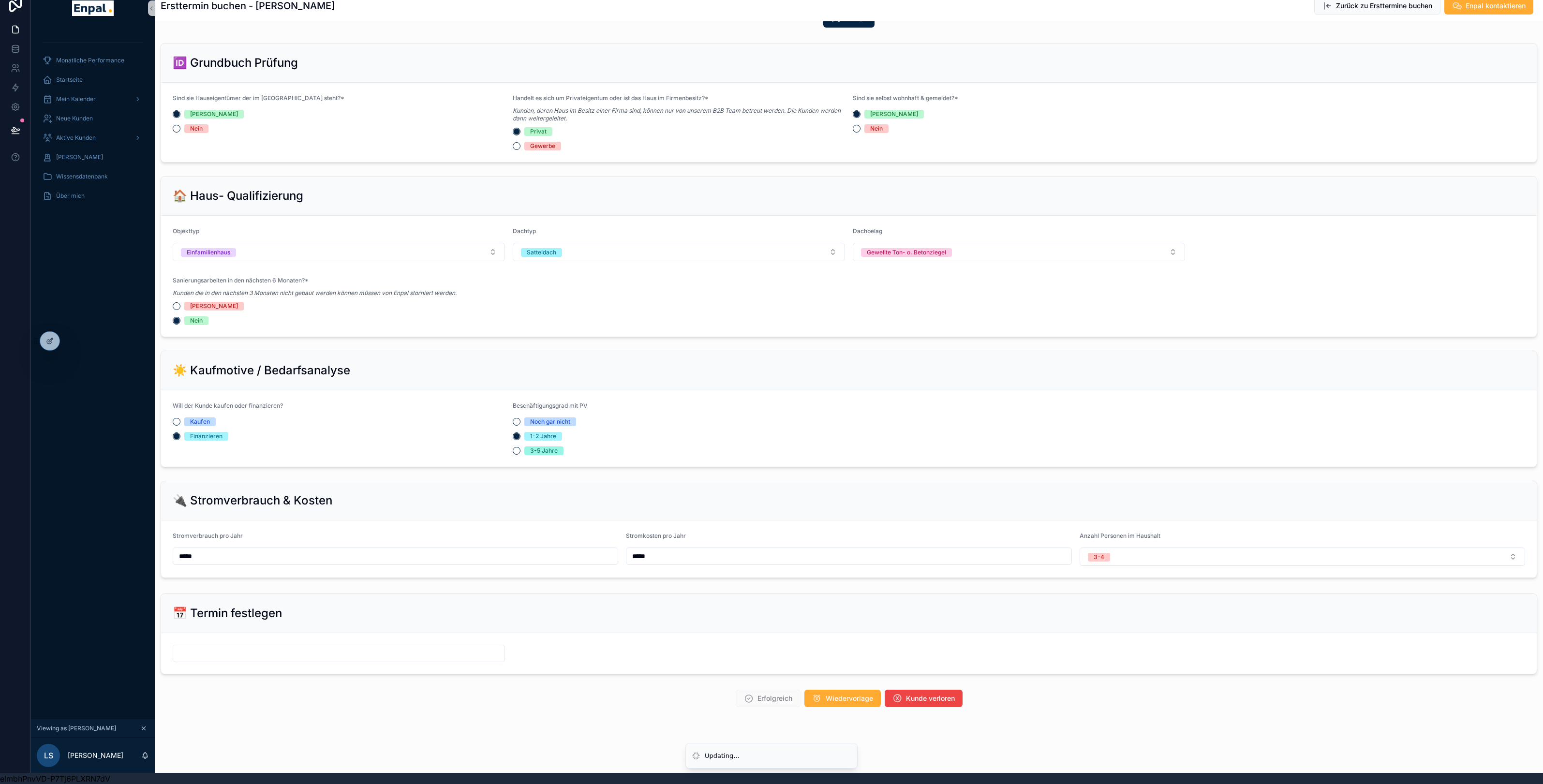
click at [361, 656] on input "scrollable content" at bounding box center [338, 653] width 331 height 14
click at [305, 514] on button "2" at bounding box center [304, 514] width 17 height 17
click at [332, 629] on input "**" at bounding box center [329, 629] width 22 height 14
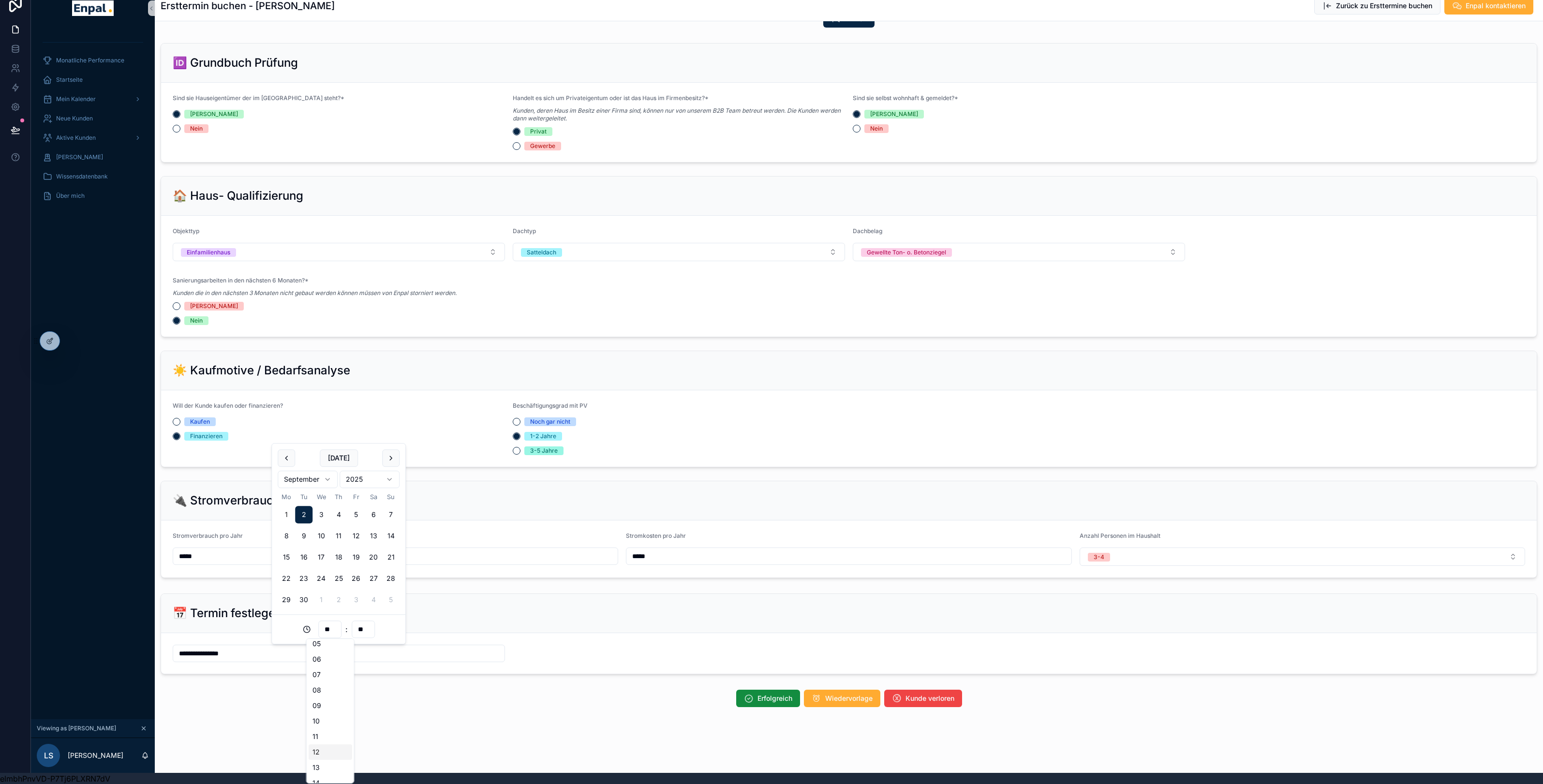
click at [326, 746] on div "12" at bounding box center [330, 752] width 44 height 16
type input "**********"
type input "**"
click at [452, 689] on div "Erfolgreich Wiedervorlage Kunde verloren" at bounding box center [849, 698] width 1388 height 25
click at [780, 699] on span "Erfolgreich" at bounding box center [775, 698] width 35 height 10
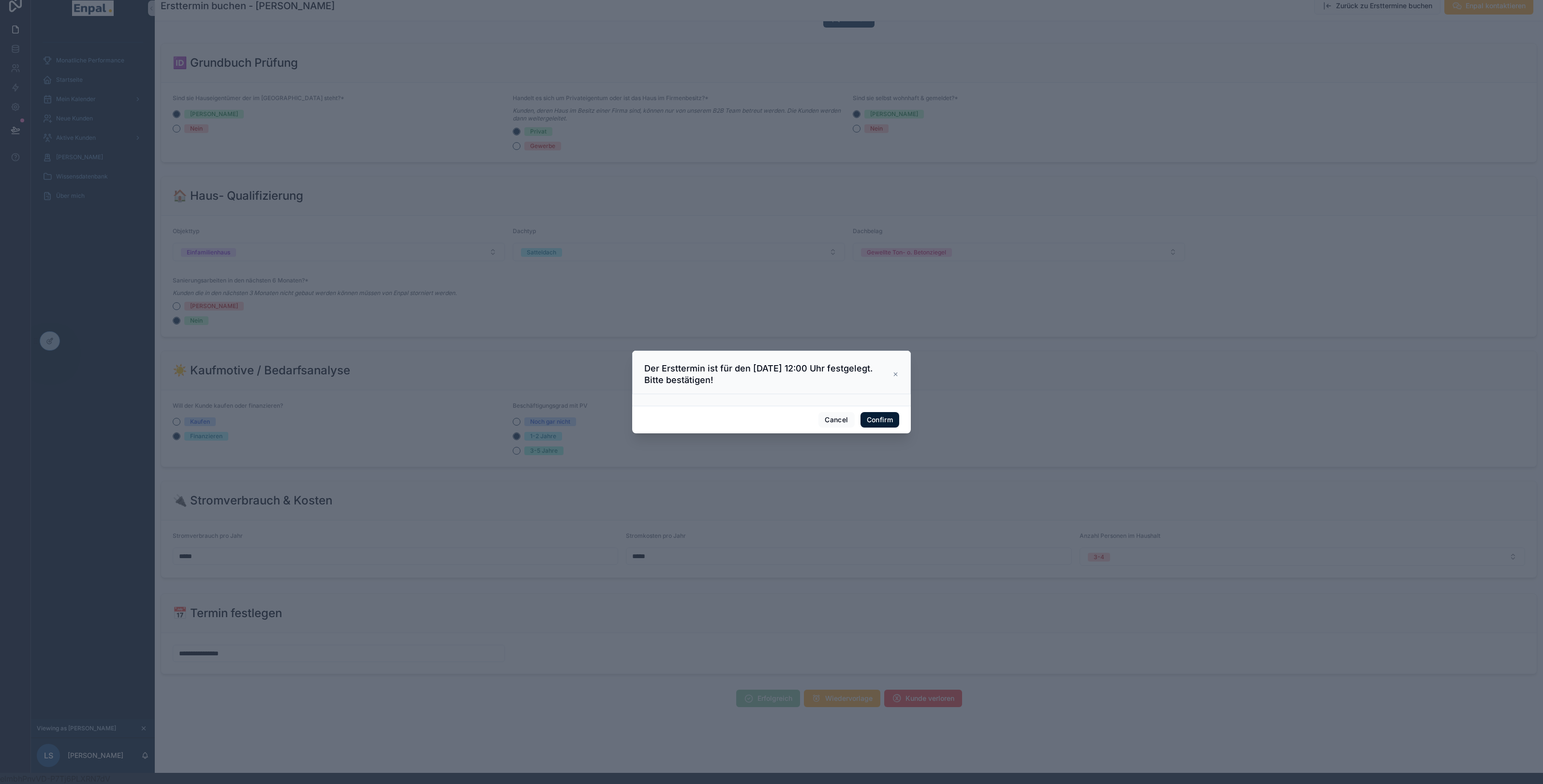
click at [888, 420] on button "Confirm" at bounding box center [880, 420] width 39 height 16
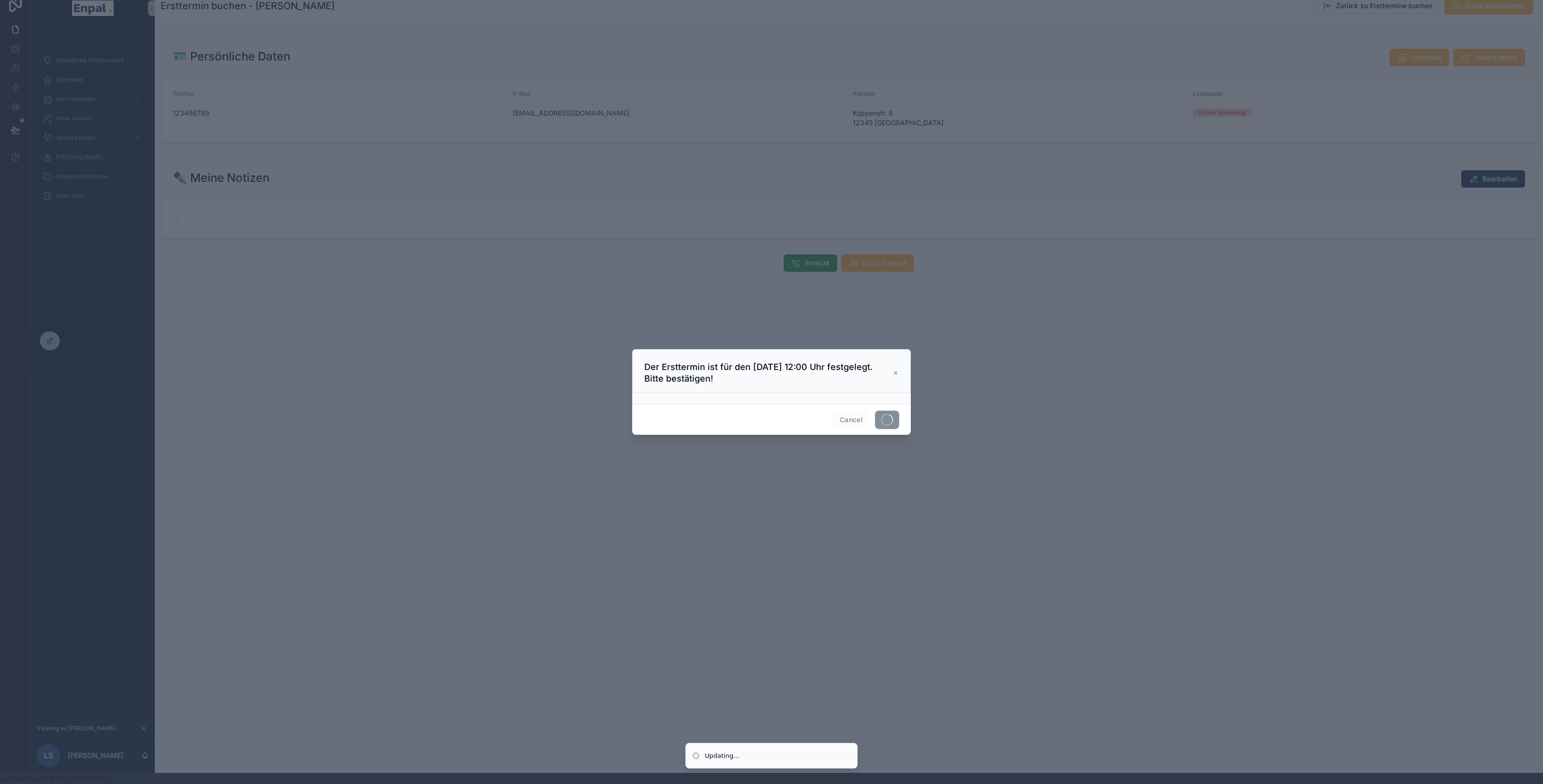
scroll to position [0, 0]
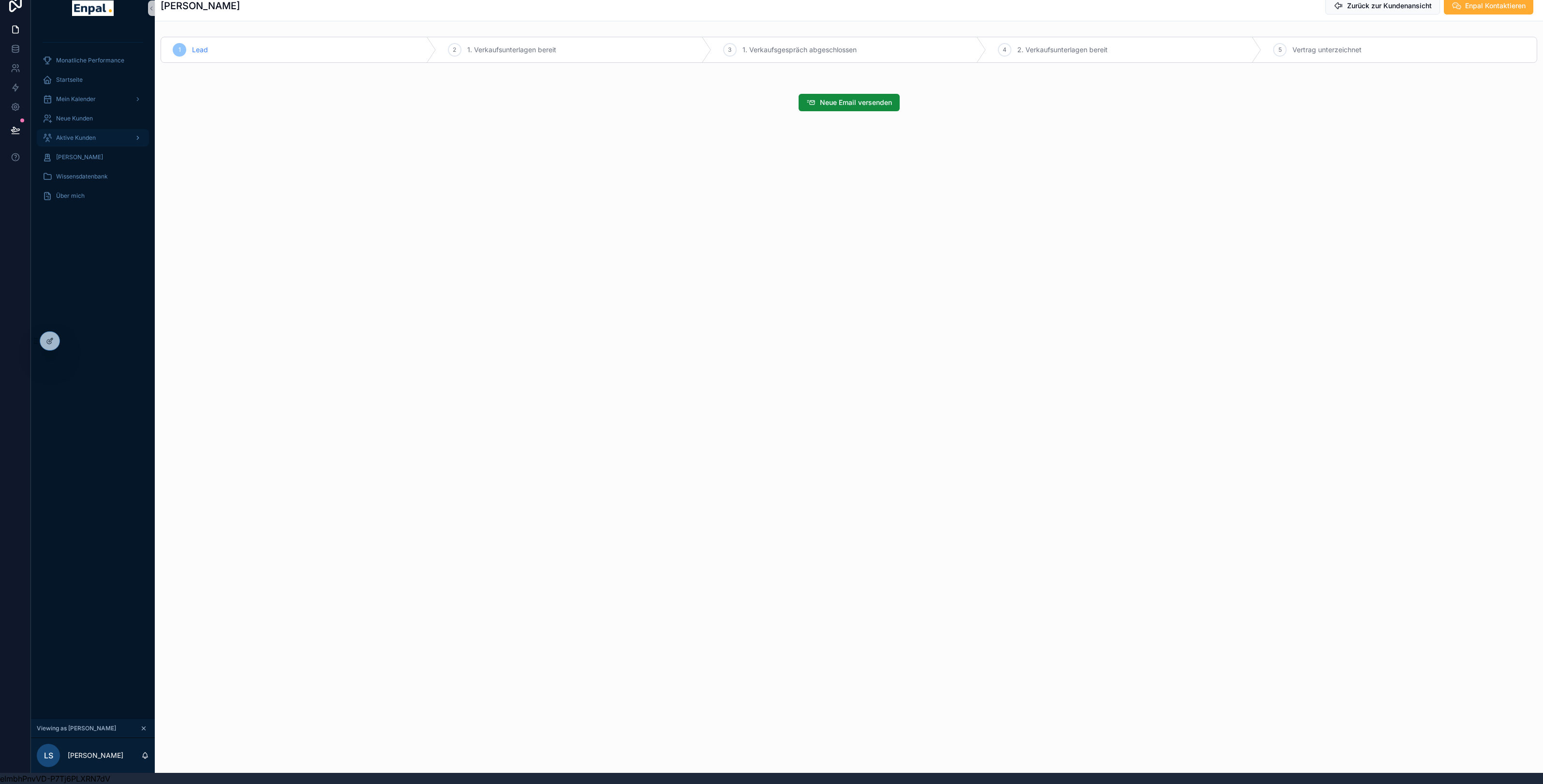
click at [84, 137] on span "Aktive Kunden" at bounding box center [76, 138] width 40 height 8
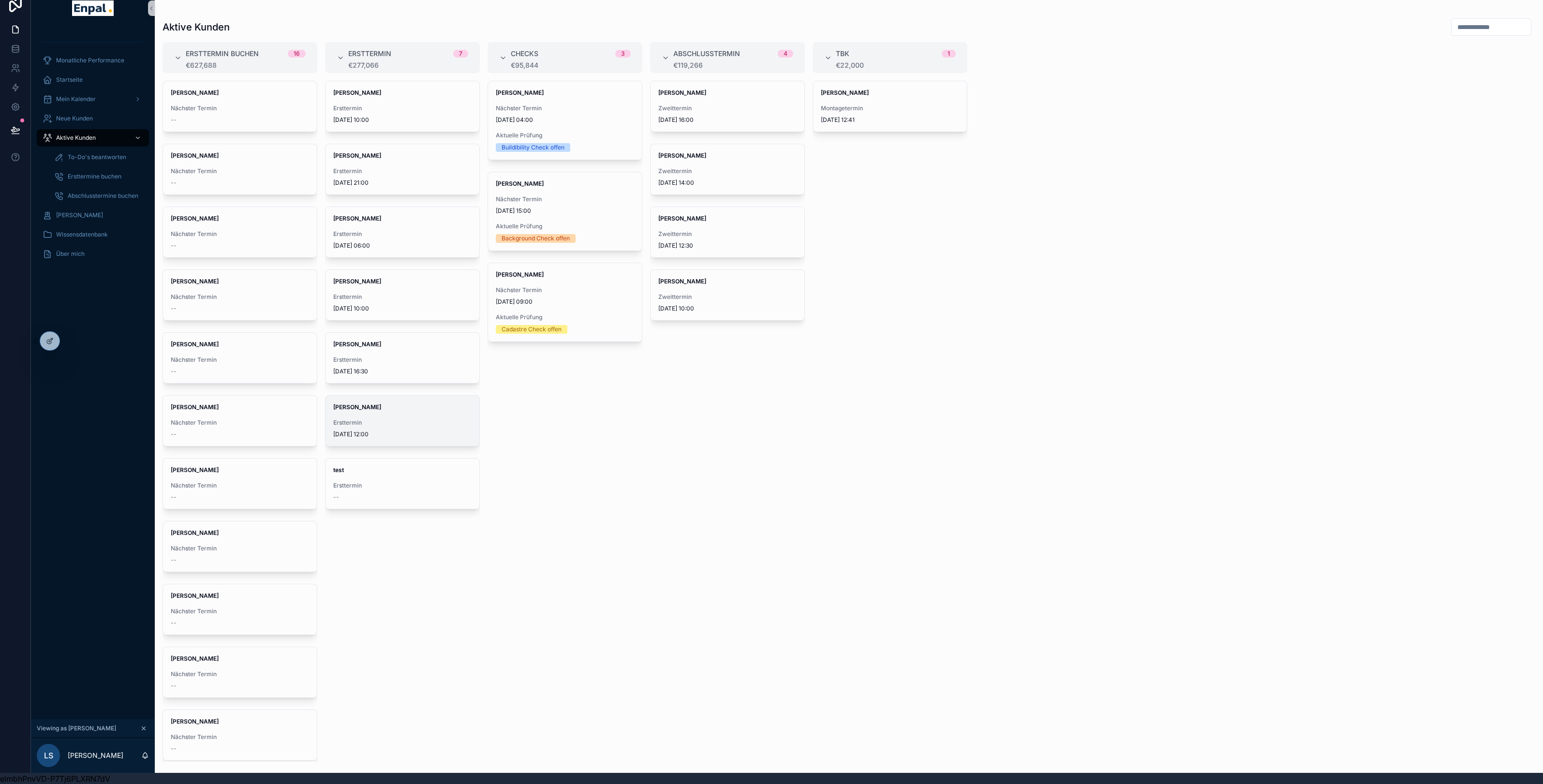
click at [376, 419] on span "Ersttermin" at bounding box center [402, 422] width 138 height 8
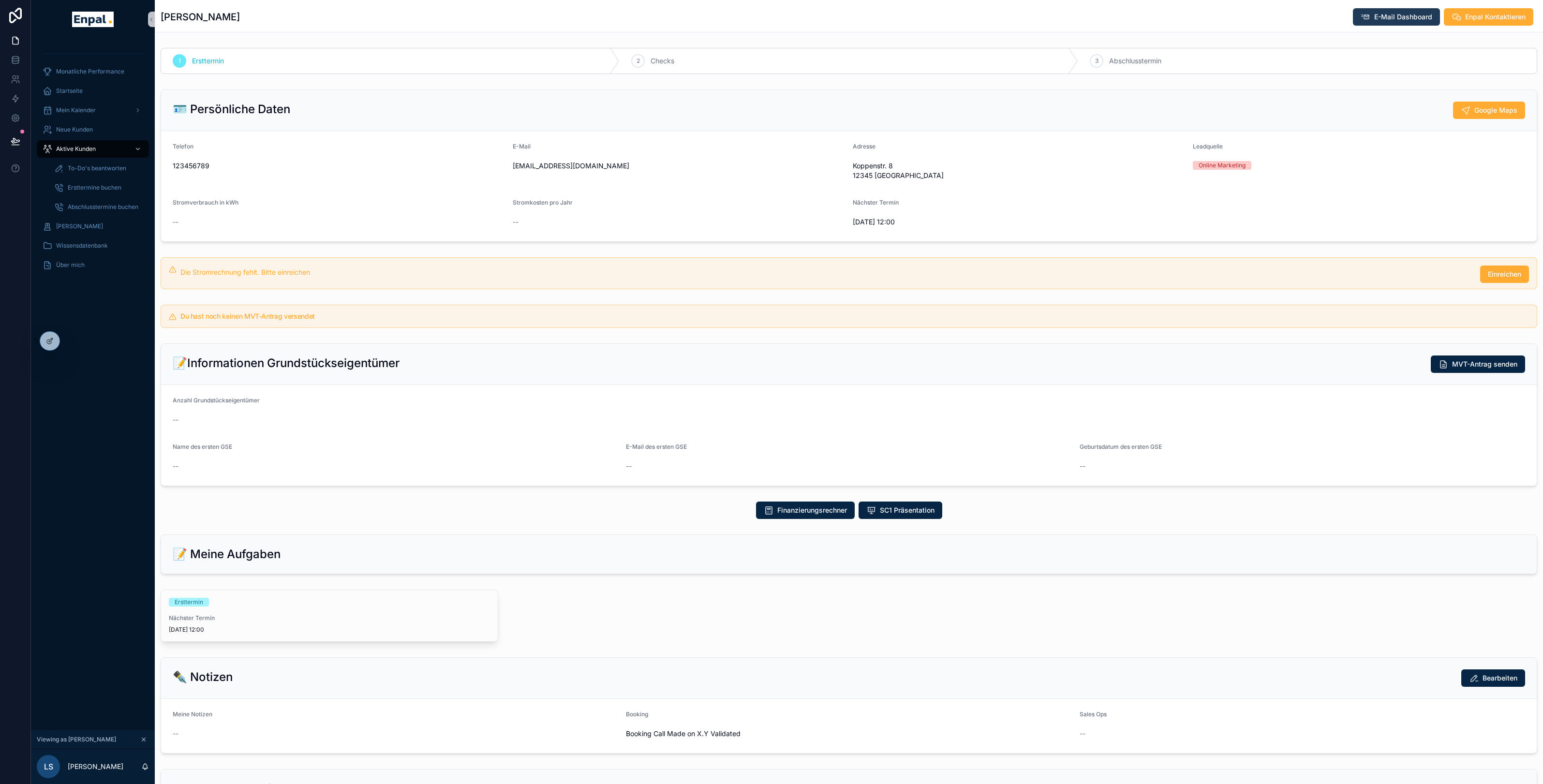
click at [1390, 13] on span "E-Mail Dashboard" at bounding box center [1403, 17] width 58 height 10
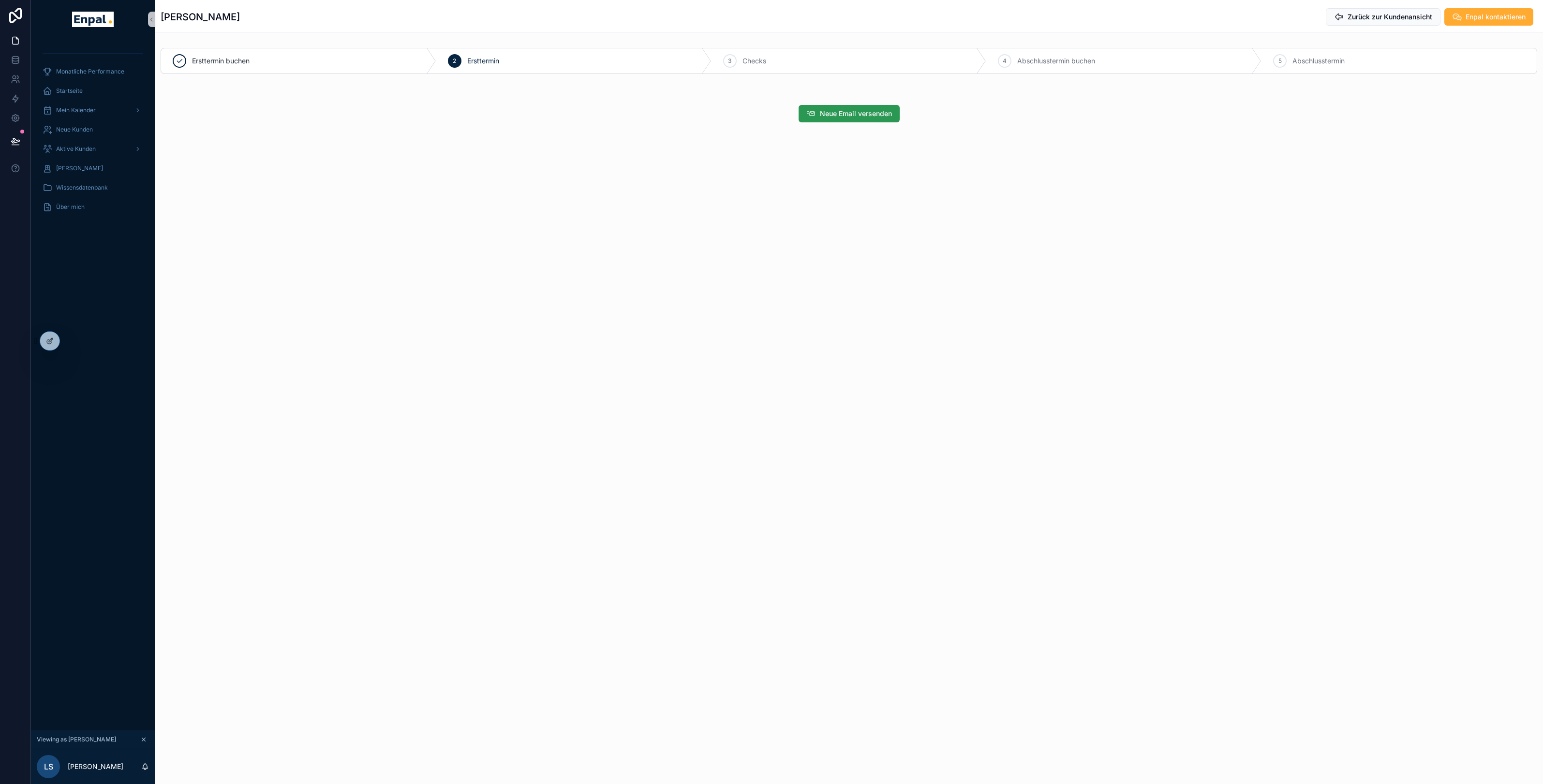
click at [878, 114] on span "Neue Email versenden" at bounding box center [856, 114] width 72 height 10
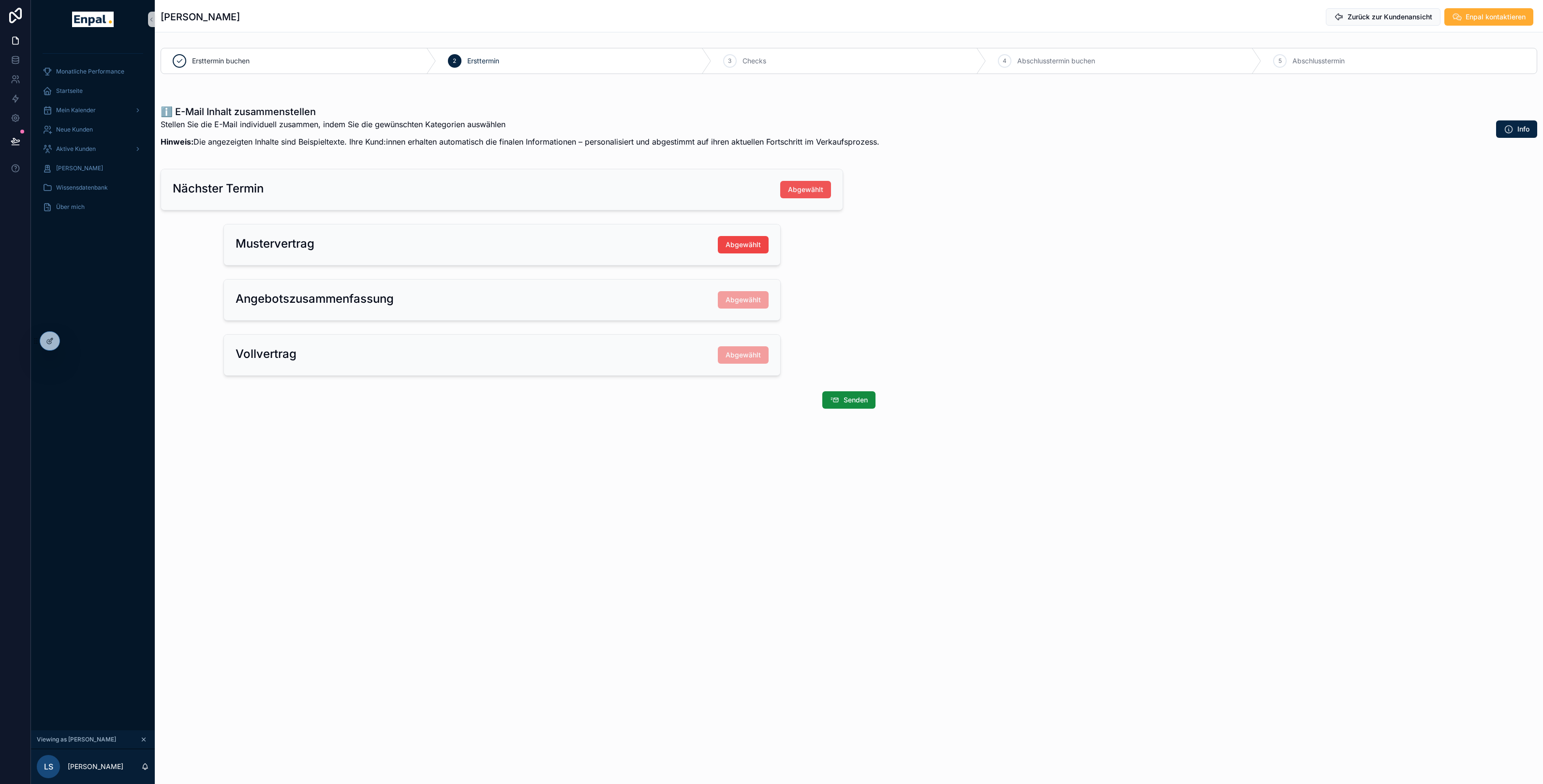
click at [810, 192] on span "Abgewählt" at bounding box center [805, 189] width 35 height 10
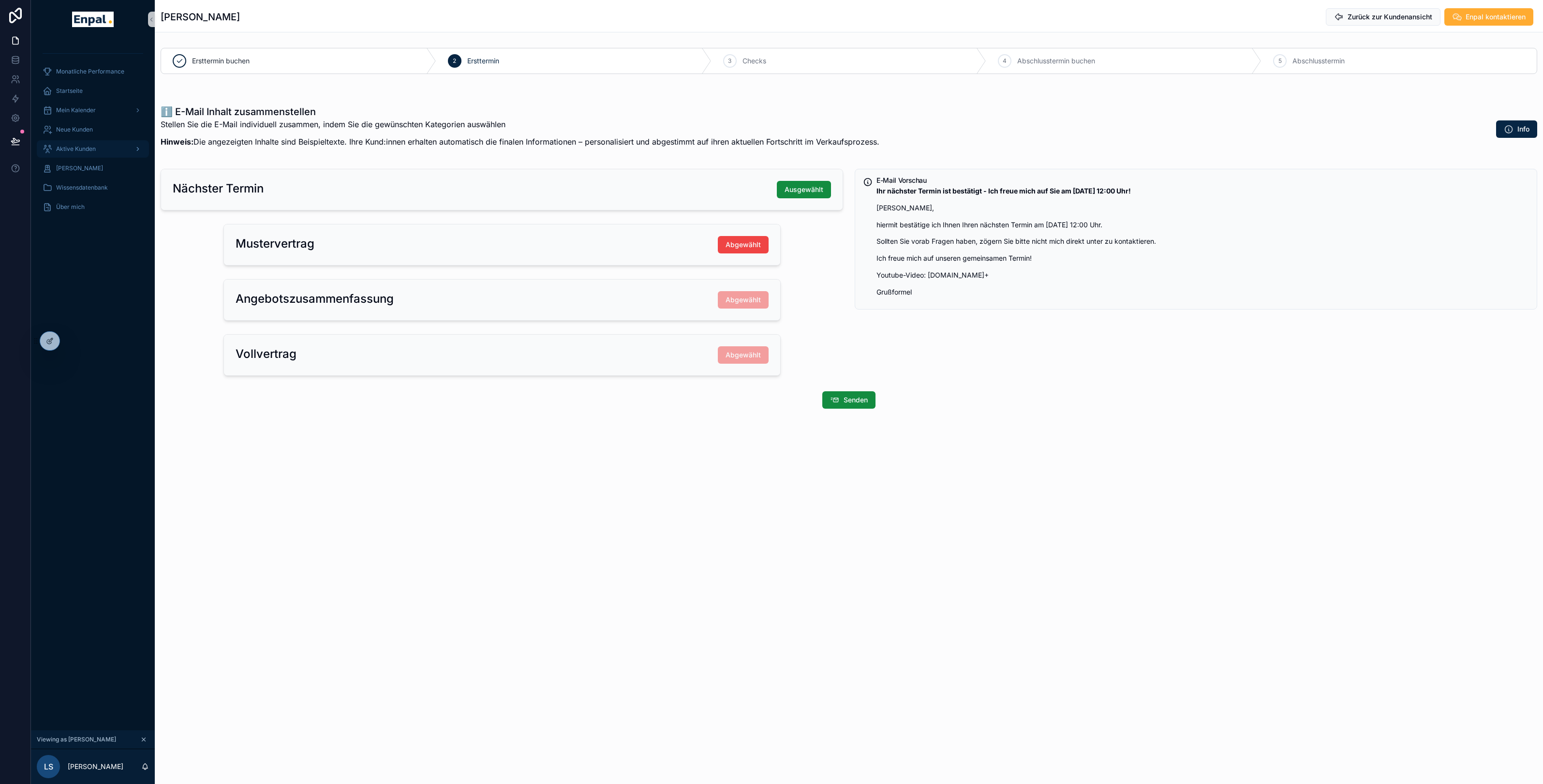
click at [95, 152] on span "Aktive Kunden" at bounding box center [76, 149] width 40 height 8
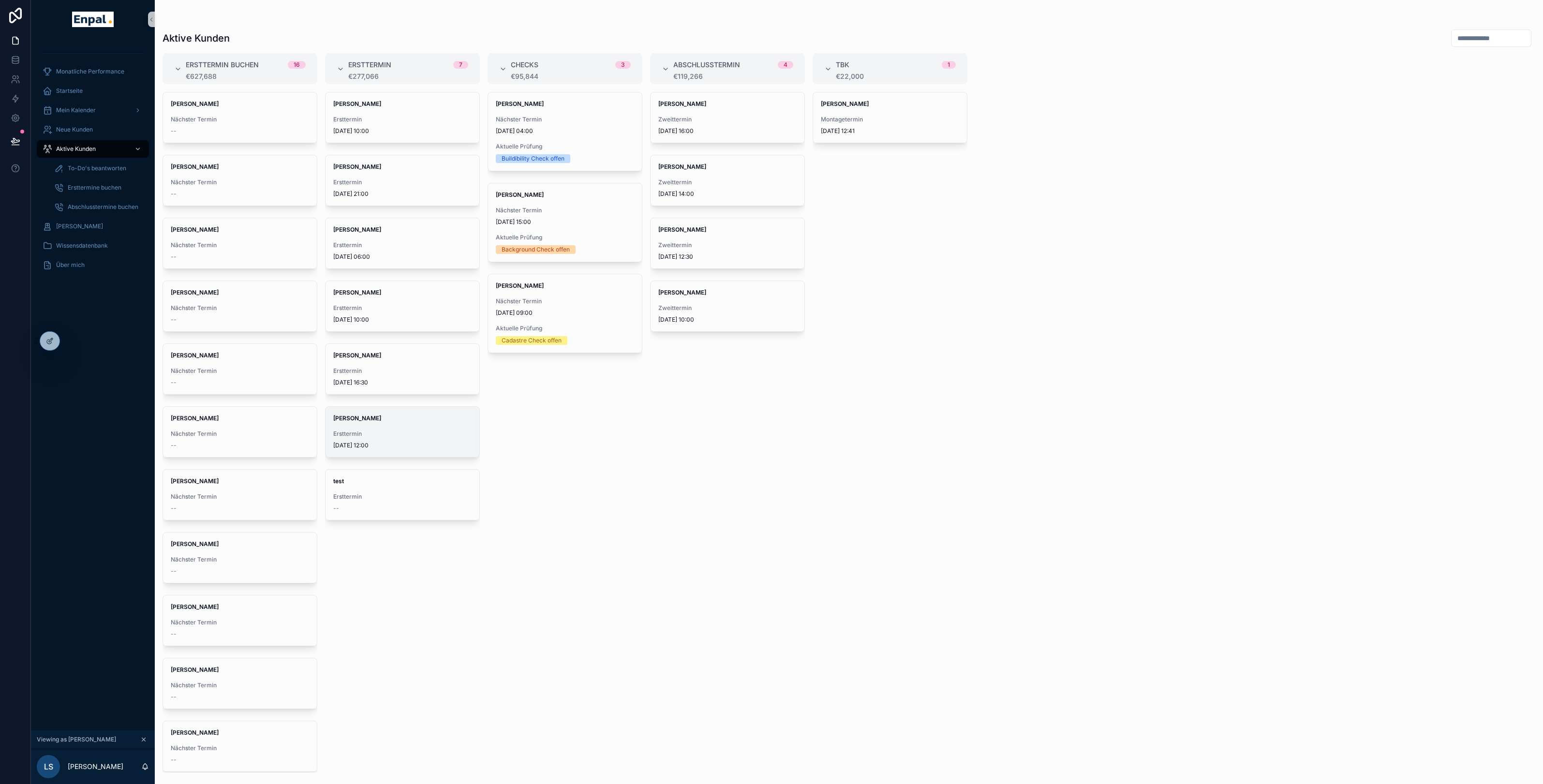
click at [381, 420] on span "[PERSON_NAME]" at bounding box center [402, 418] width 138 height 8
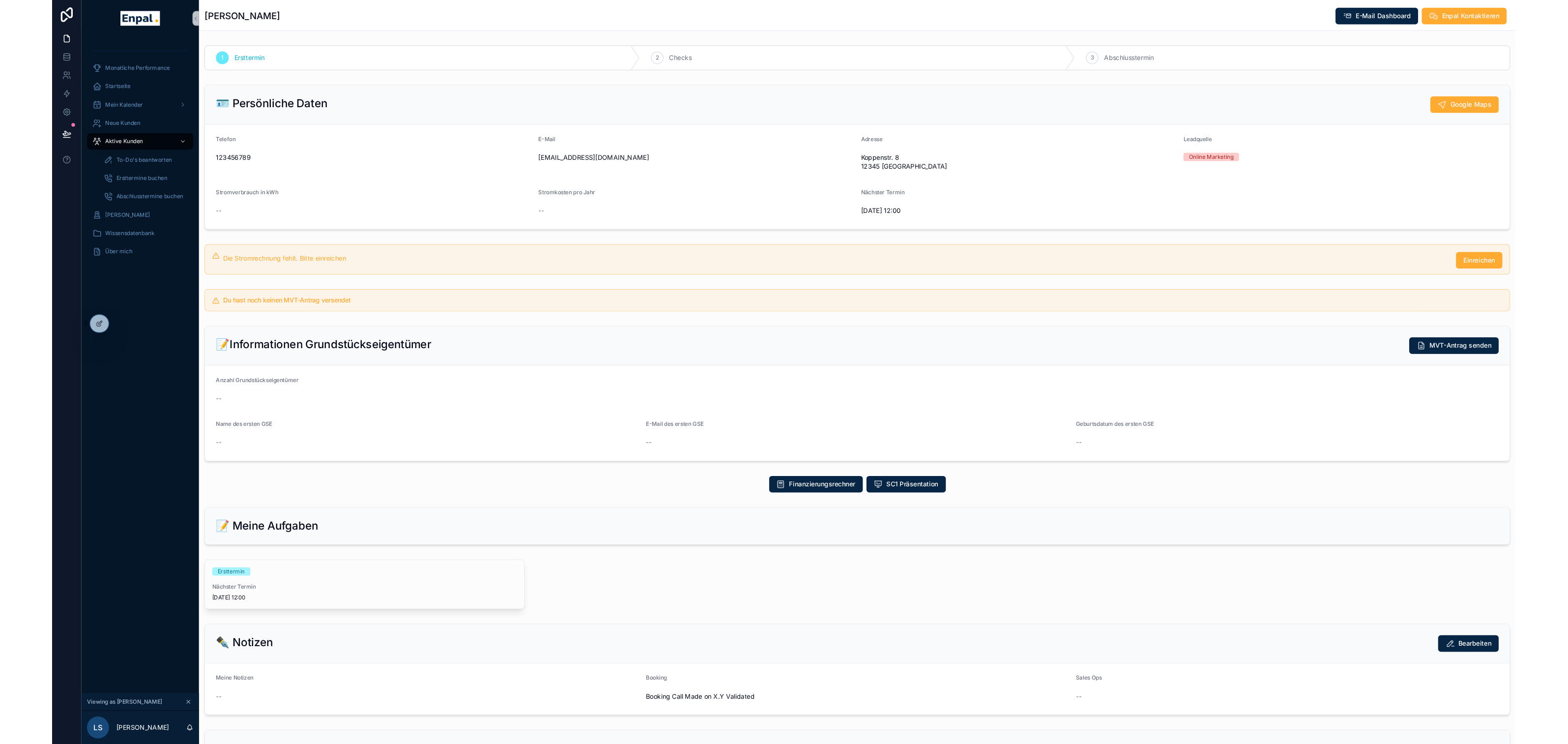
scroll to position [12, 0]
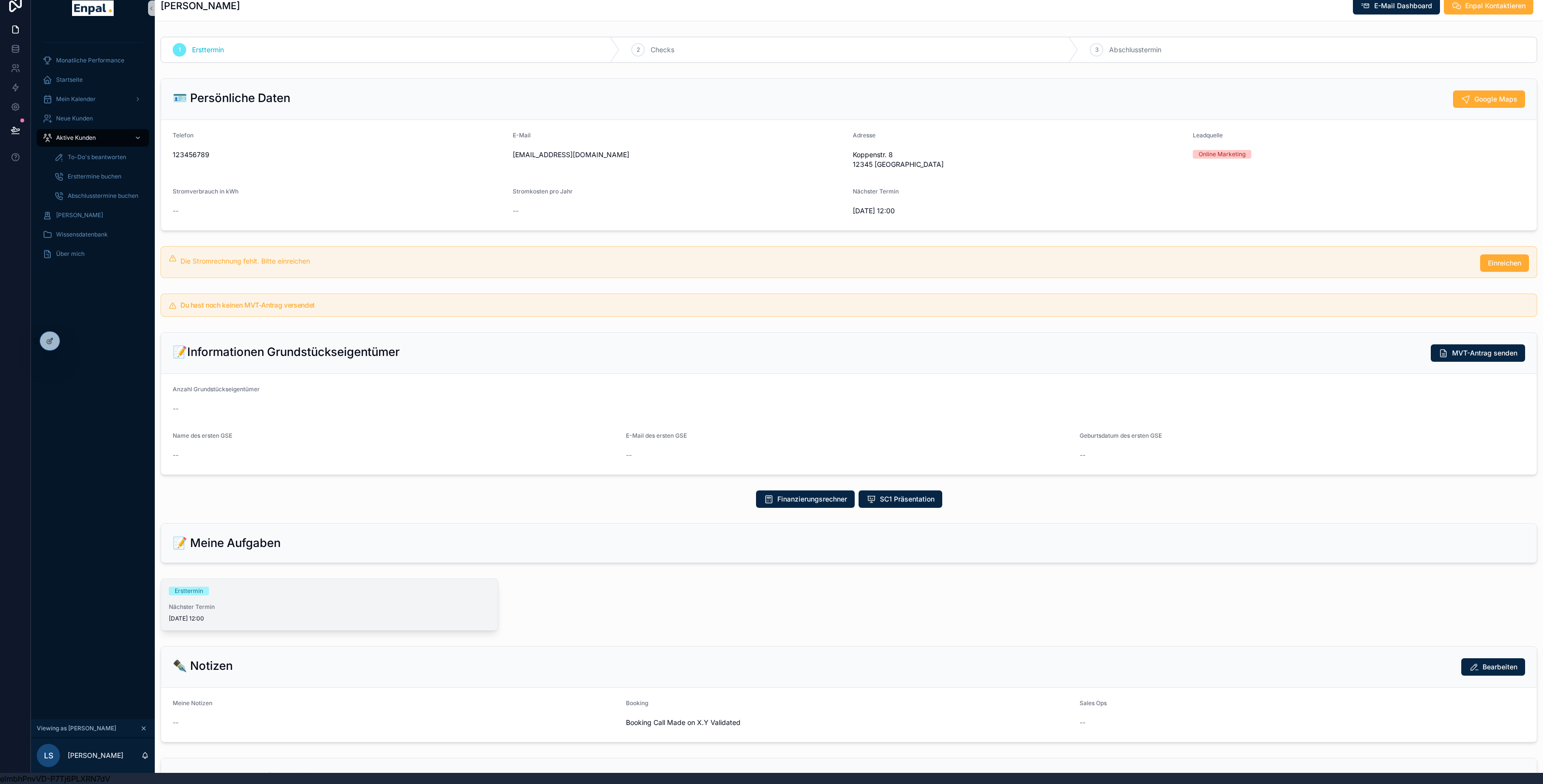
click at [334, 614] on div "Nächster Termin 02/09/2025 12:00" at bounding box center [329, 613] width 321 height 19
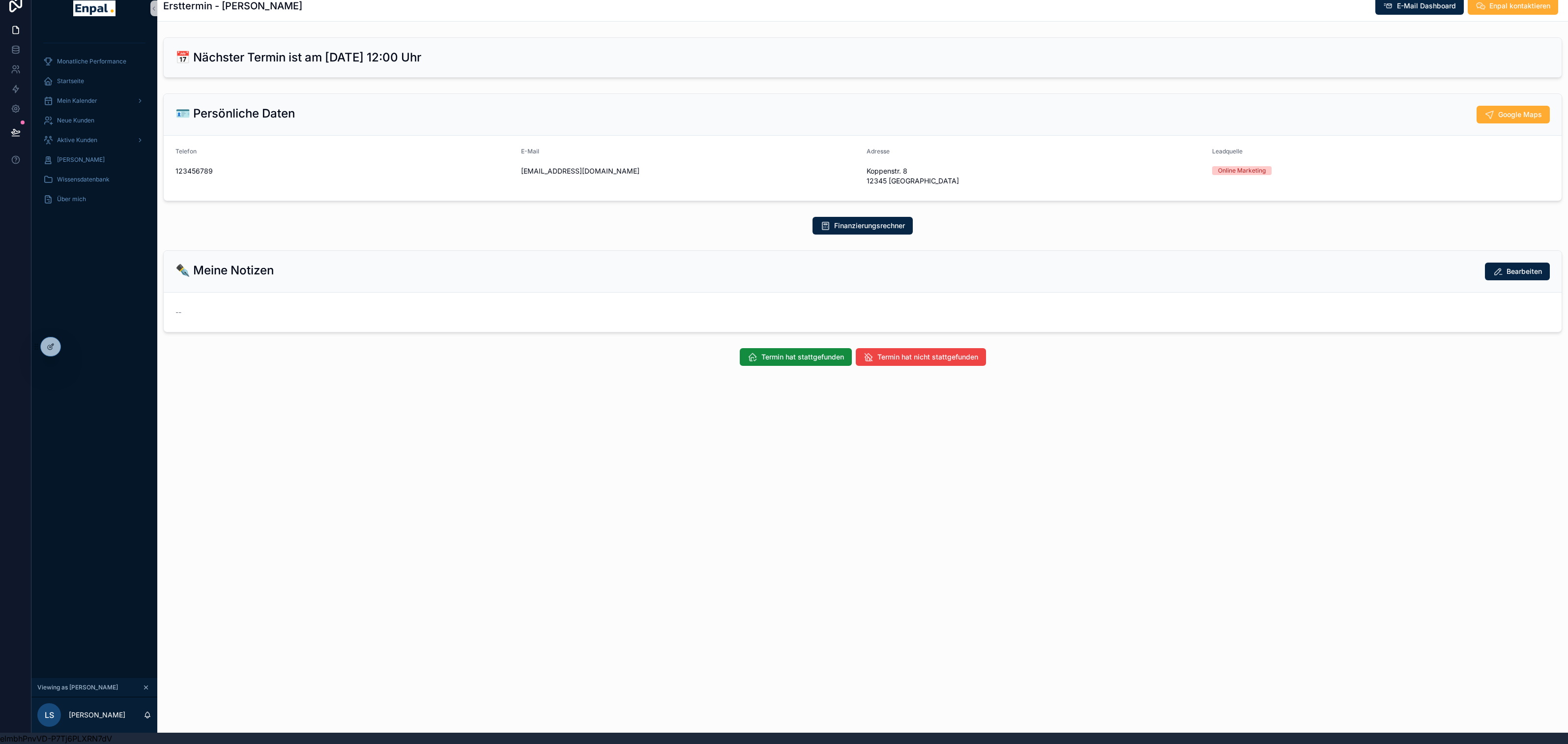
click at [607, 490] on div "Ersttermin - Christina Frank E-Mail Dashboard Enpal kontaktieren 📅 Nächster Ter…" at bounding box center [863, 360] width 1411 height 744
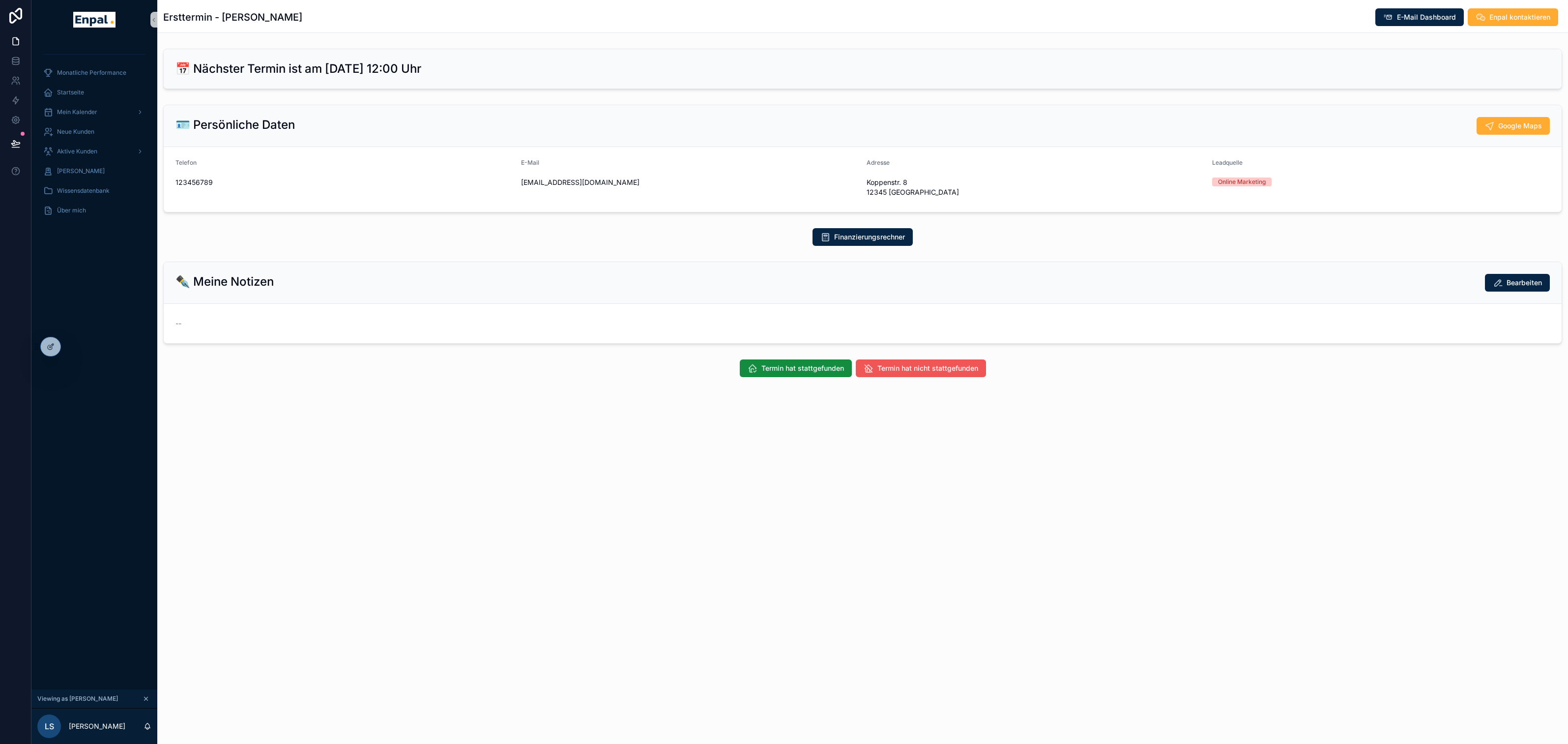
click at [953, 369] on span "Termin hat nicht stattgefunden" at bounding box center [928, 368] width 101 height 10
click at [747, 369] on span "Ersttermin mit Datum verschieben" at bounding box center [724, 368] width 111 height 10
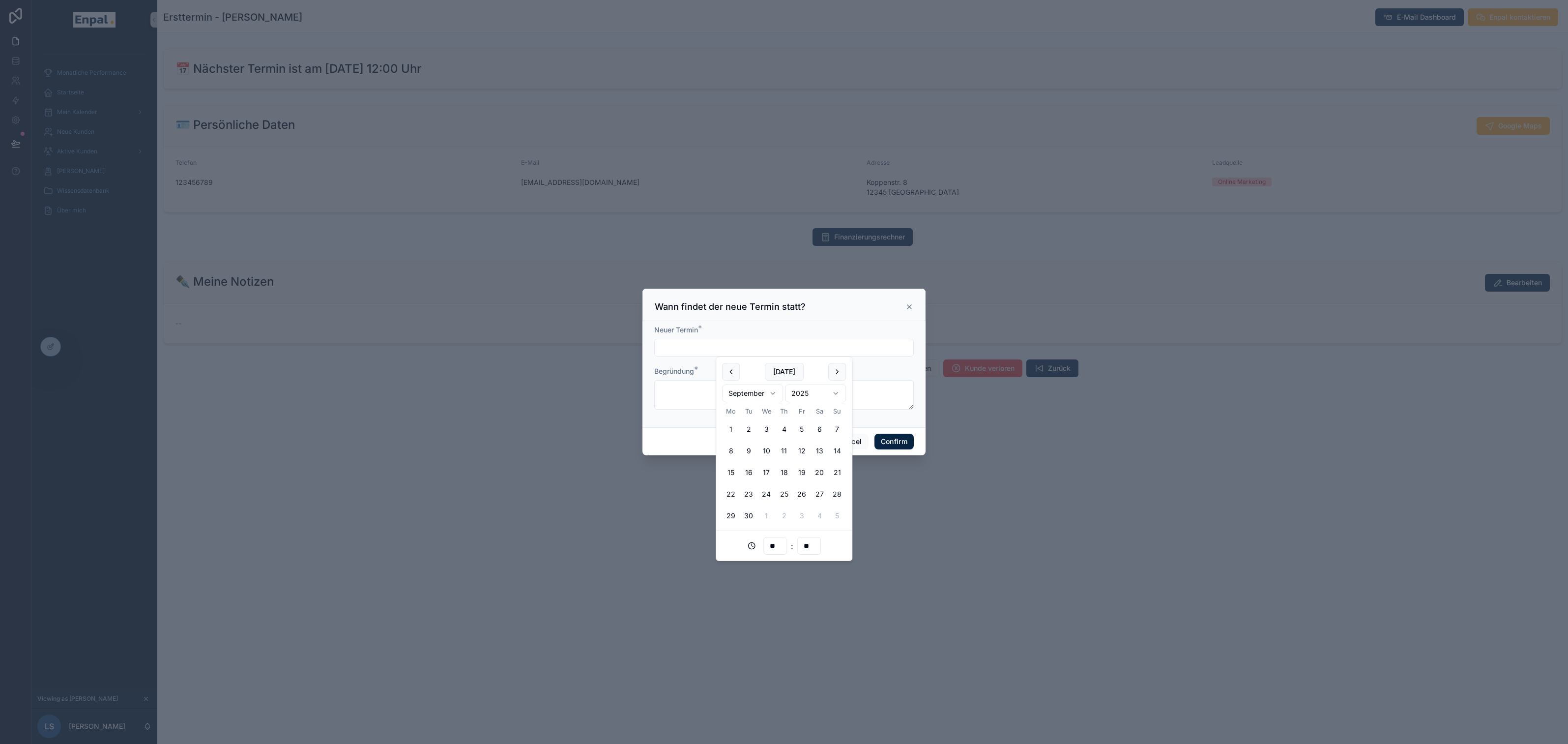
click at [715, 346] on input "text" at bounding box center [784, 348] width 259 height 14
click at [676, 392] on textarea at bounding box center [784, 395] width 259 height 29
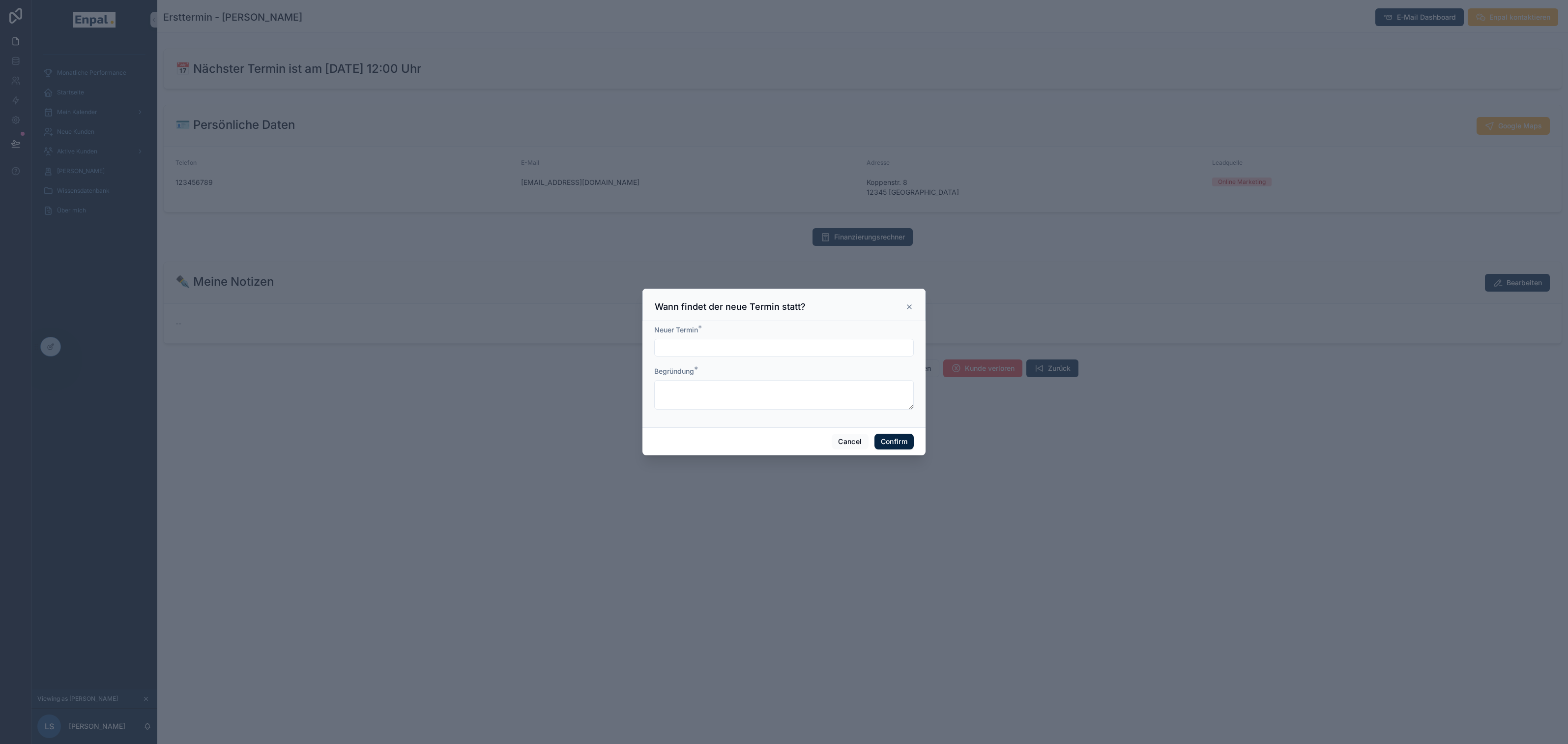
click at [724, 351] on input "text" at bounding box center [784, 348] width 259 height 14
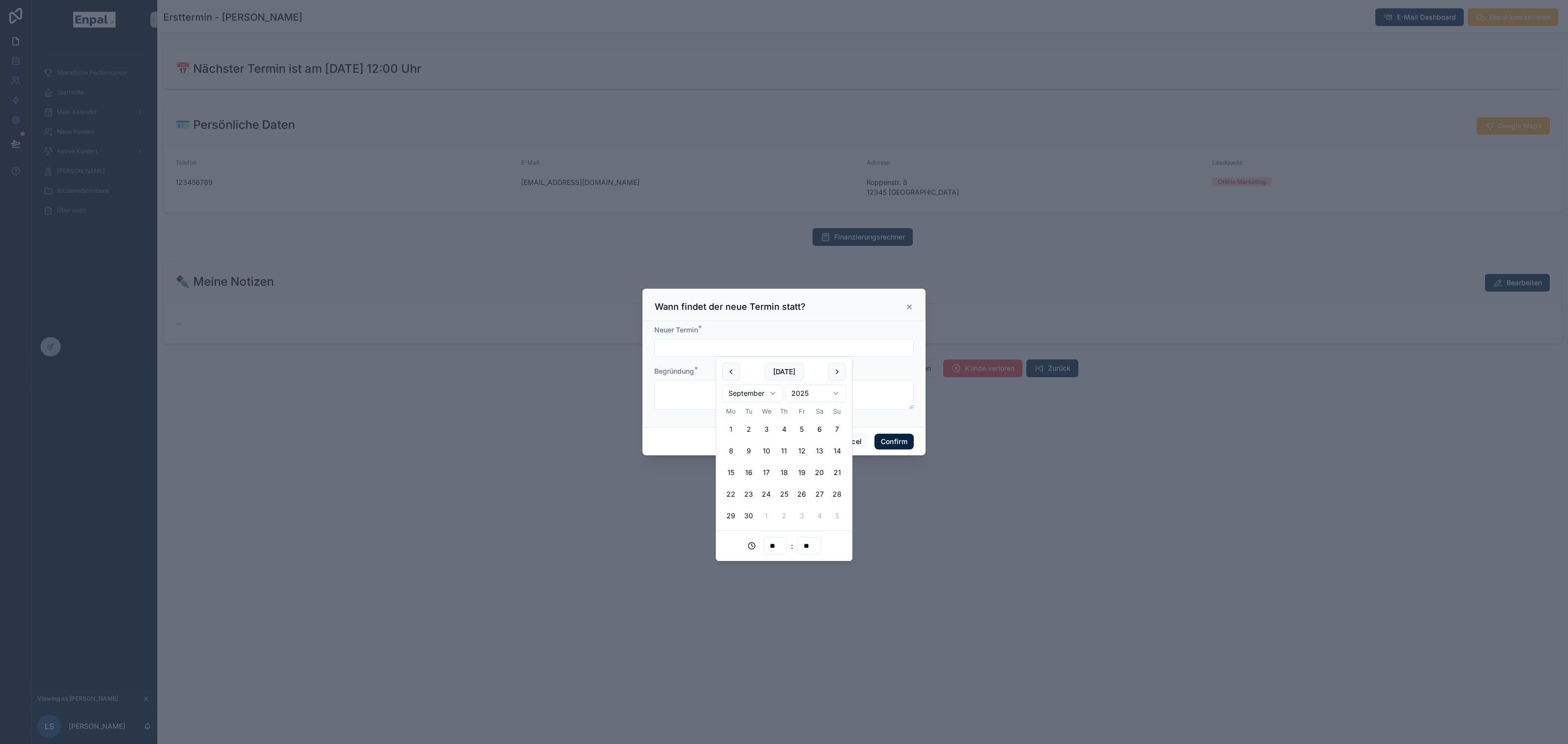
click at [747, 430] on button "2" at bounding box center [748, 429] width 18 height 18
type input "**********"
click at [777, 540] on input "**" at bounding box center [775, 546] width 23 height 14
type input "**"
type input "**********"
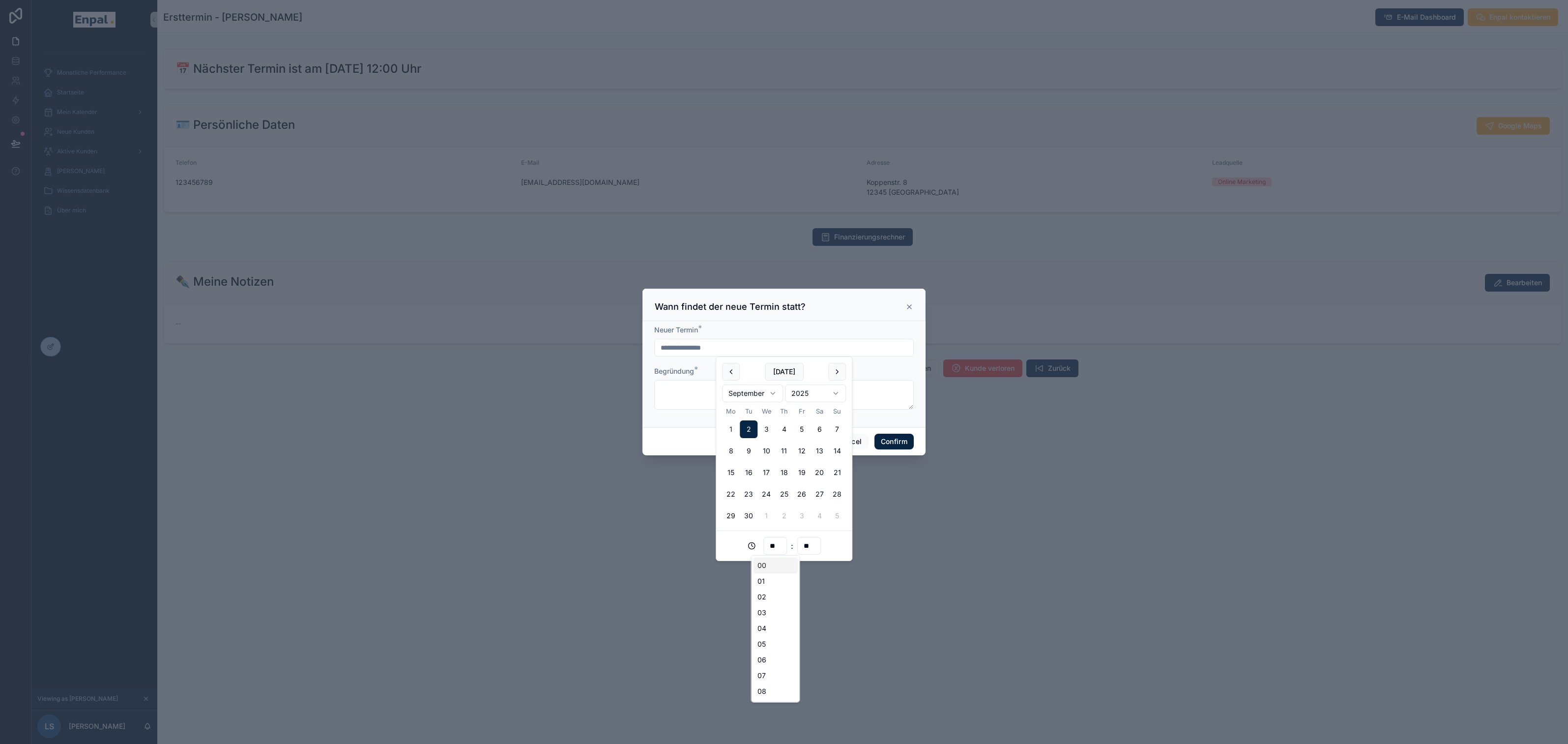
type input "**"
type input "**********"
type input "**"
type input "**********"
type input "**"
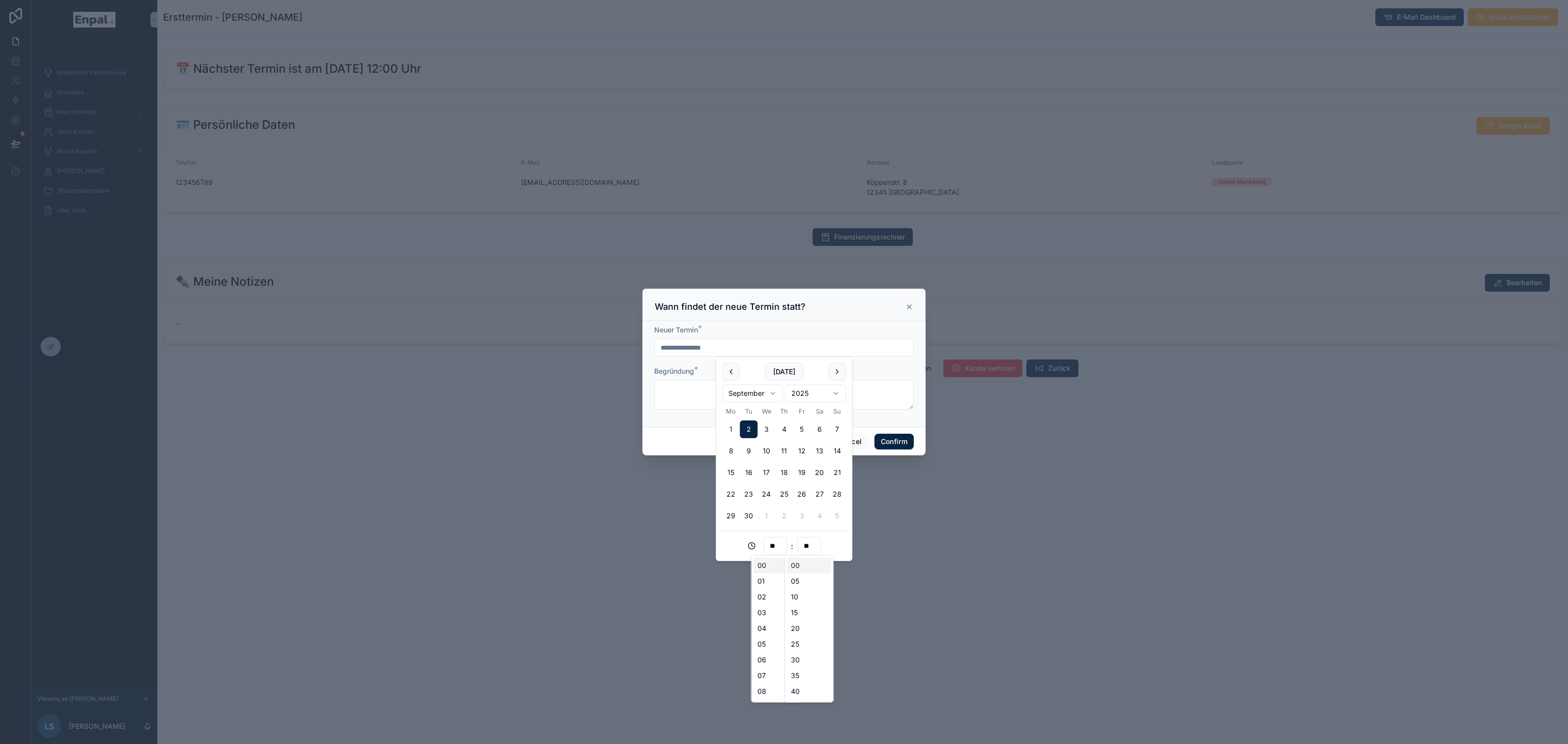
click at [935, 547] on div at bounding box center [784, 372] width 1568 height 744
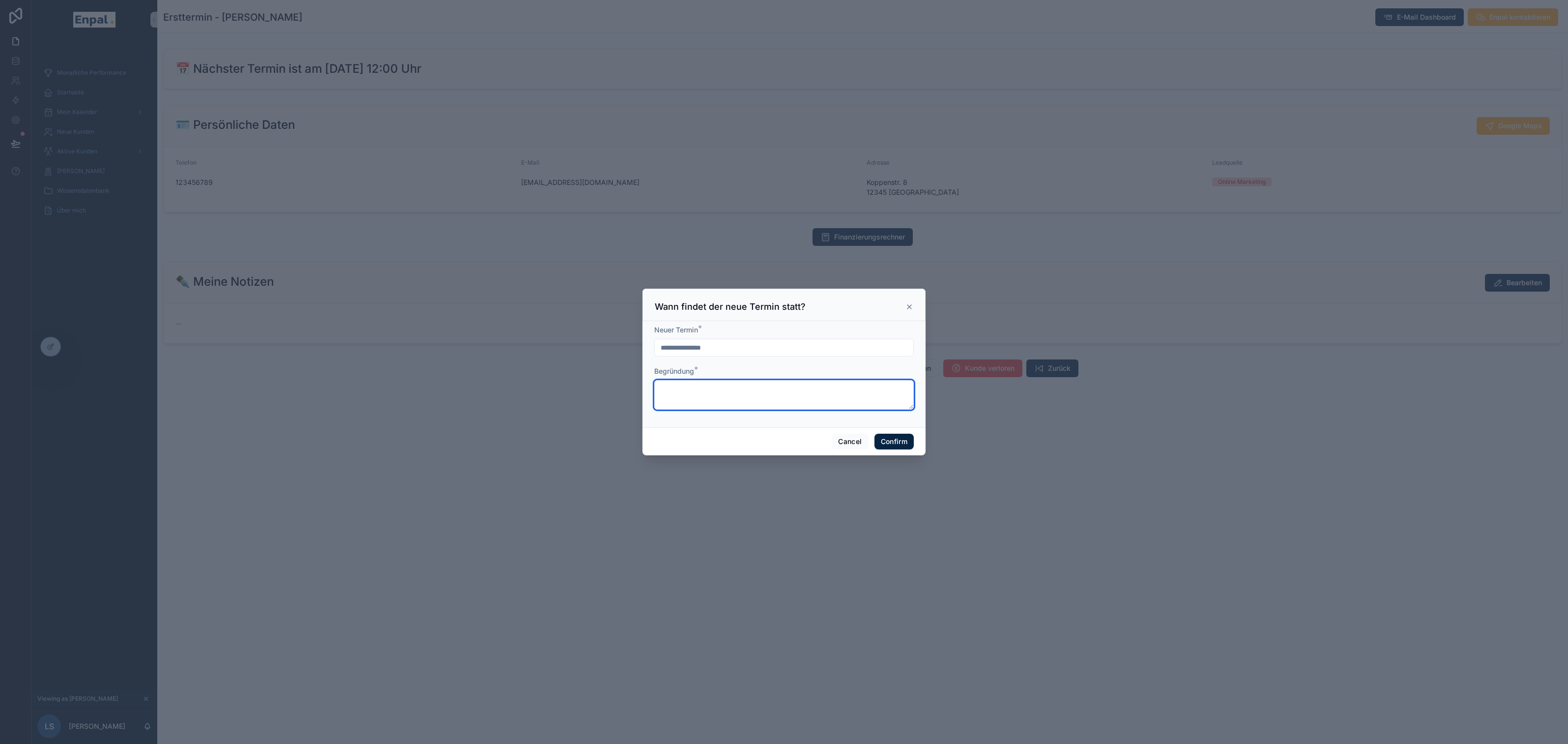
click at [714, 401] on textarea at bounding box center [784, 395] width 259 height 29
type textarea "**********"
click at [905, 444] on button "Confirm" at bounding box center [894, 441] width 40 height 16
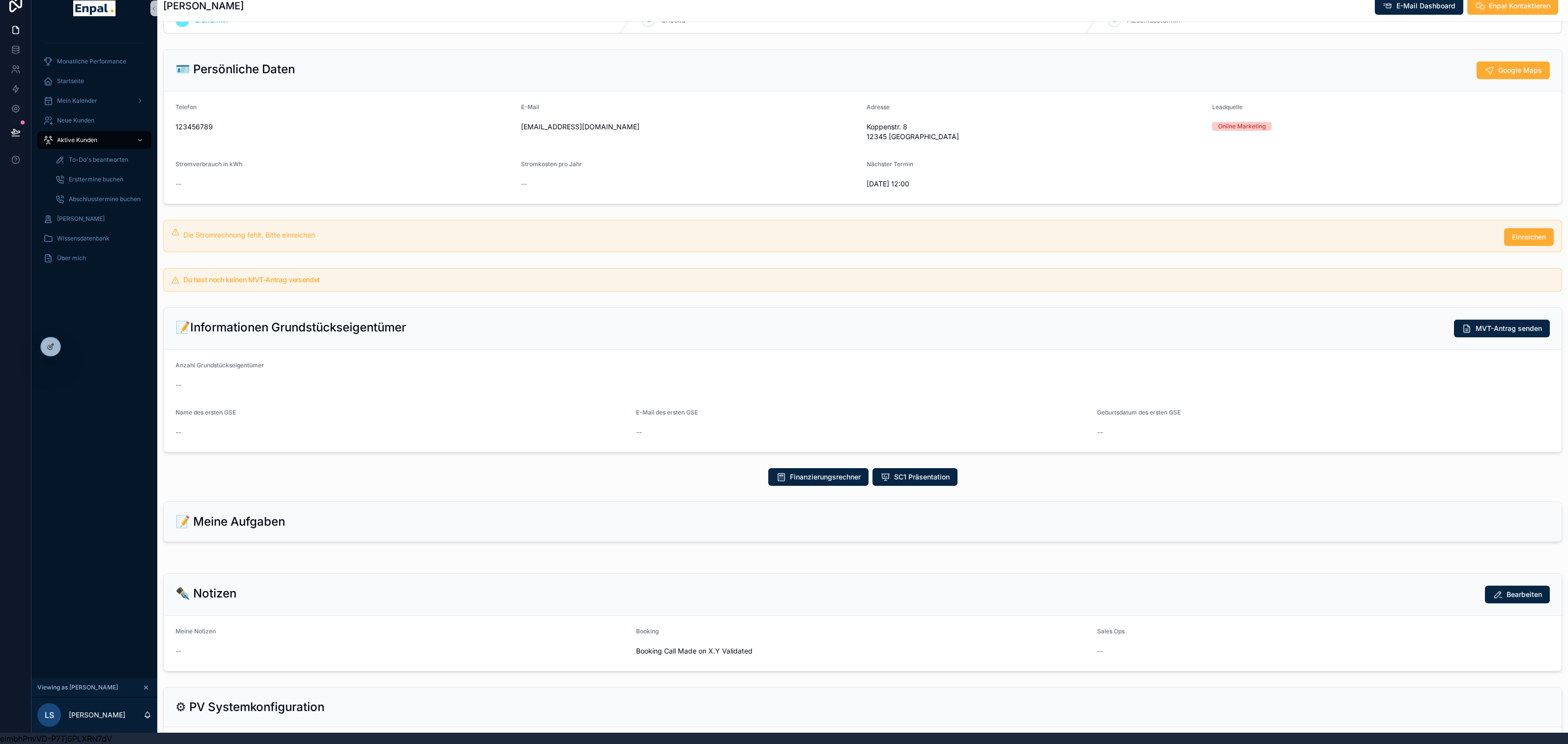
scroll to position [37, 0]
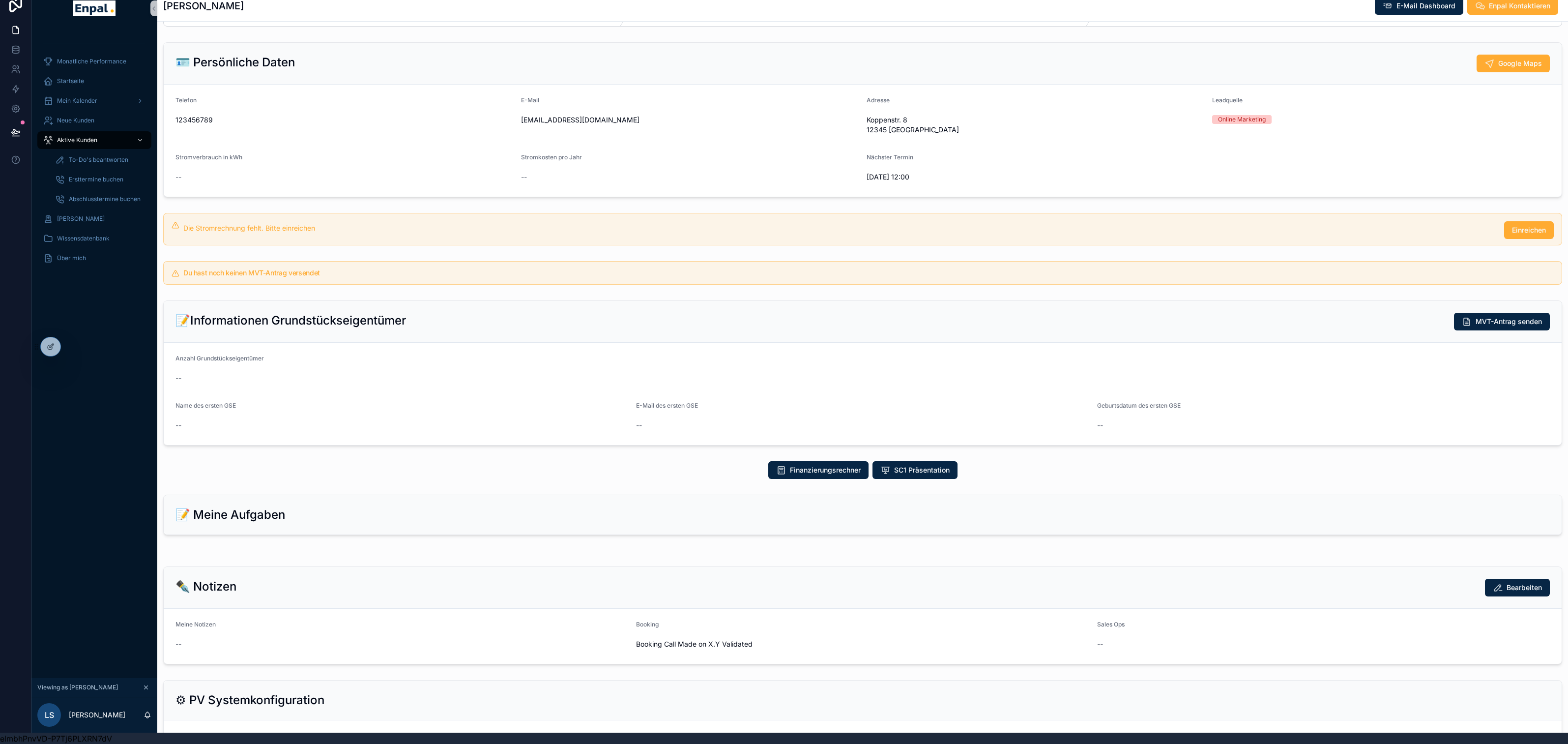
click at [621, 525] on div "📝 Meine Aufgaben" at bounding box center [863, 514] width 1398 height 40
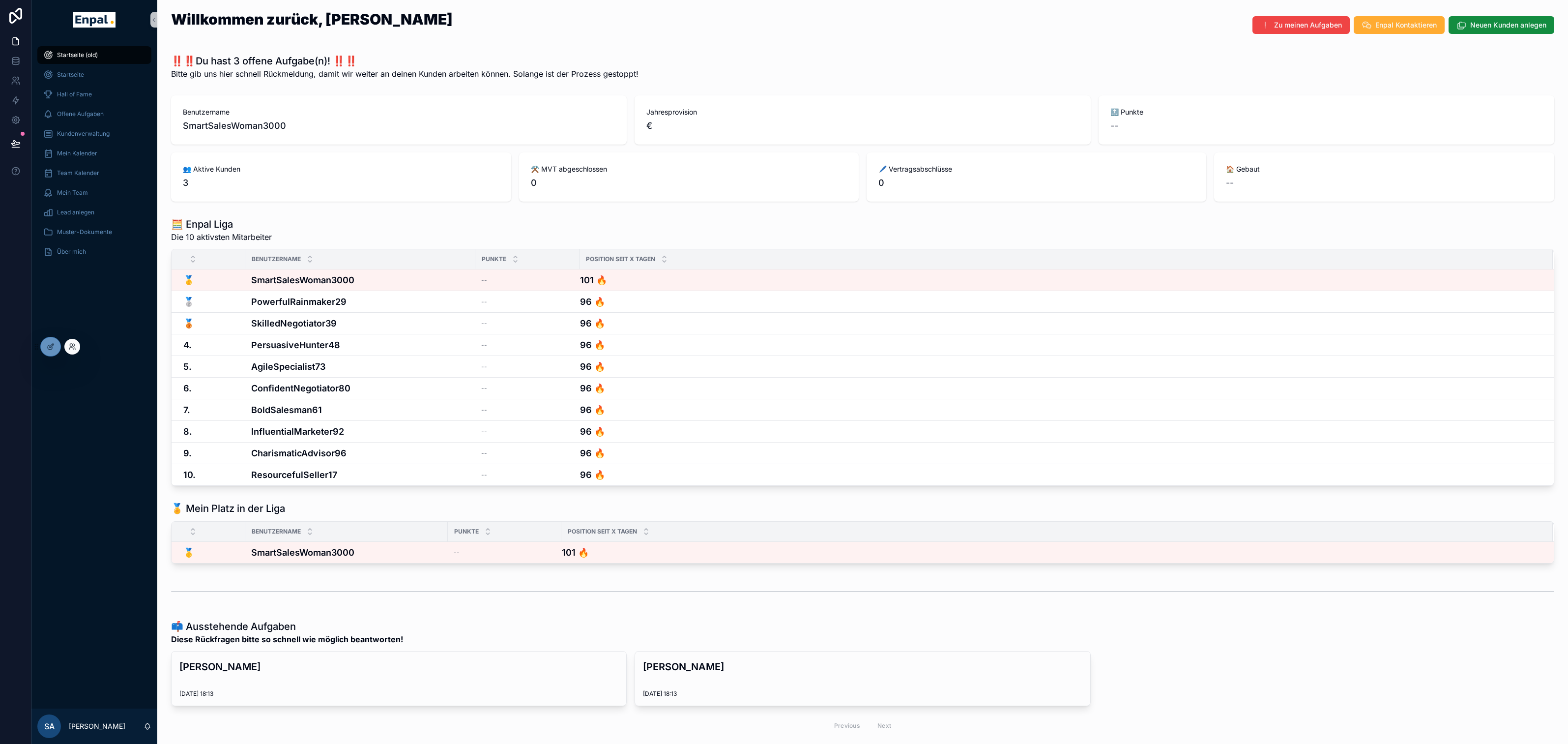
click at [73, 342] on div at bounding box center [72, 346] width 16 height 16
click at [72, 347] on icon at bounding box center [72, 346] width 8 height 8
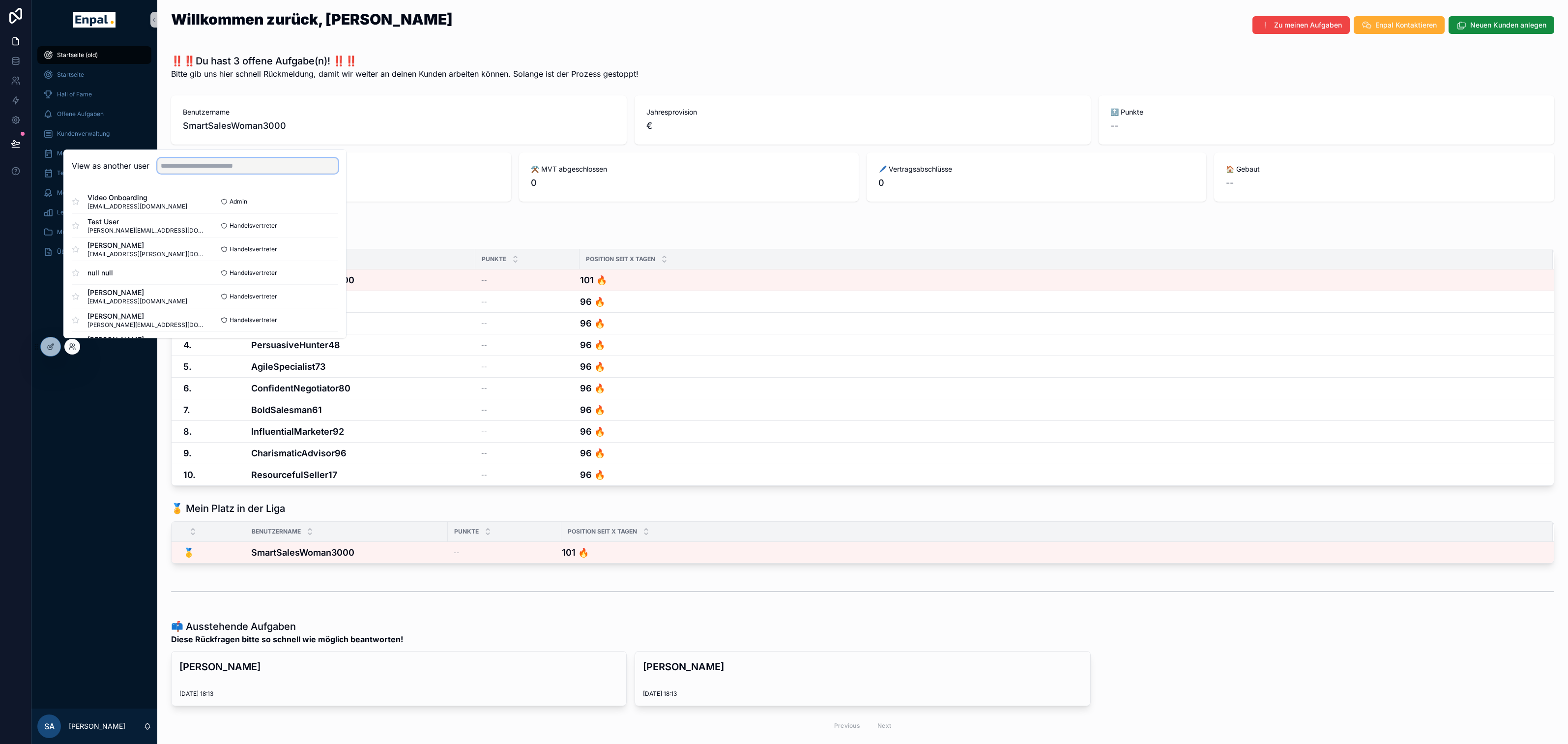
click at [183, 167] on input "text" at bounding box center [247, 166] width 181 height 16
type input "****"
click at [326, 228] on button "Select" at bounding box center [326, 225] width 26 height 14
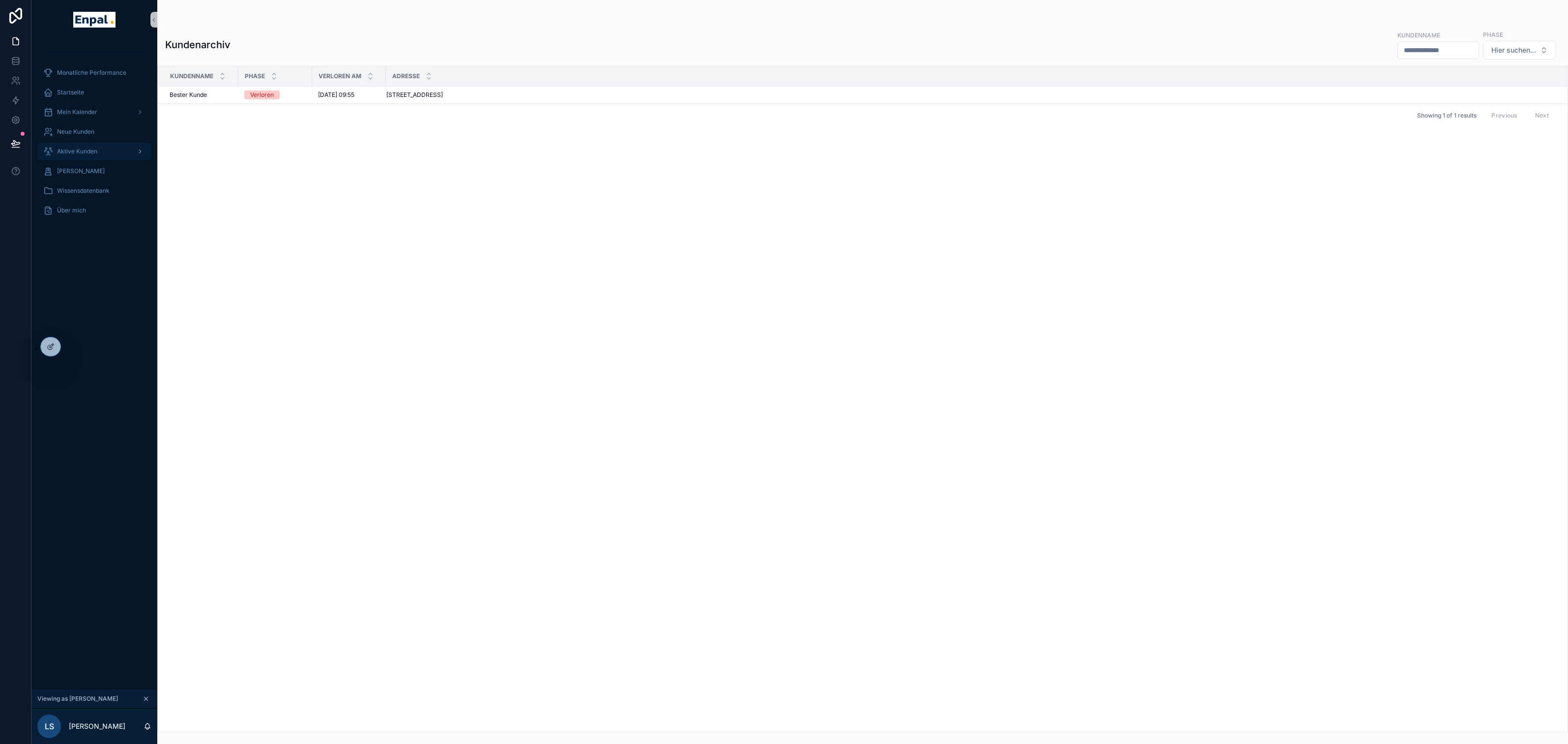
click at [105, 153] on div "Aktive Kunden" at bounding box center [94, 152] width 102 height 16
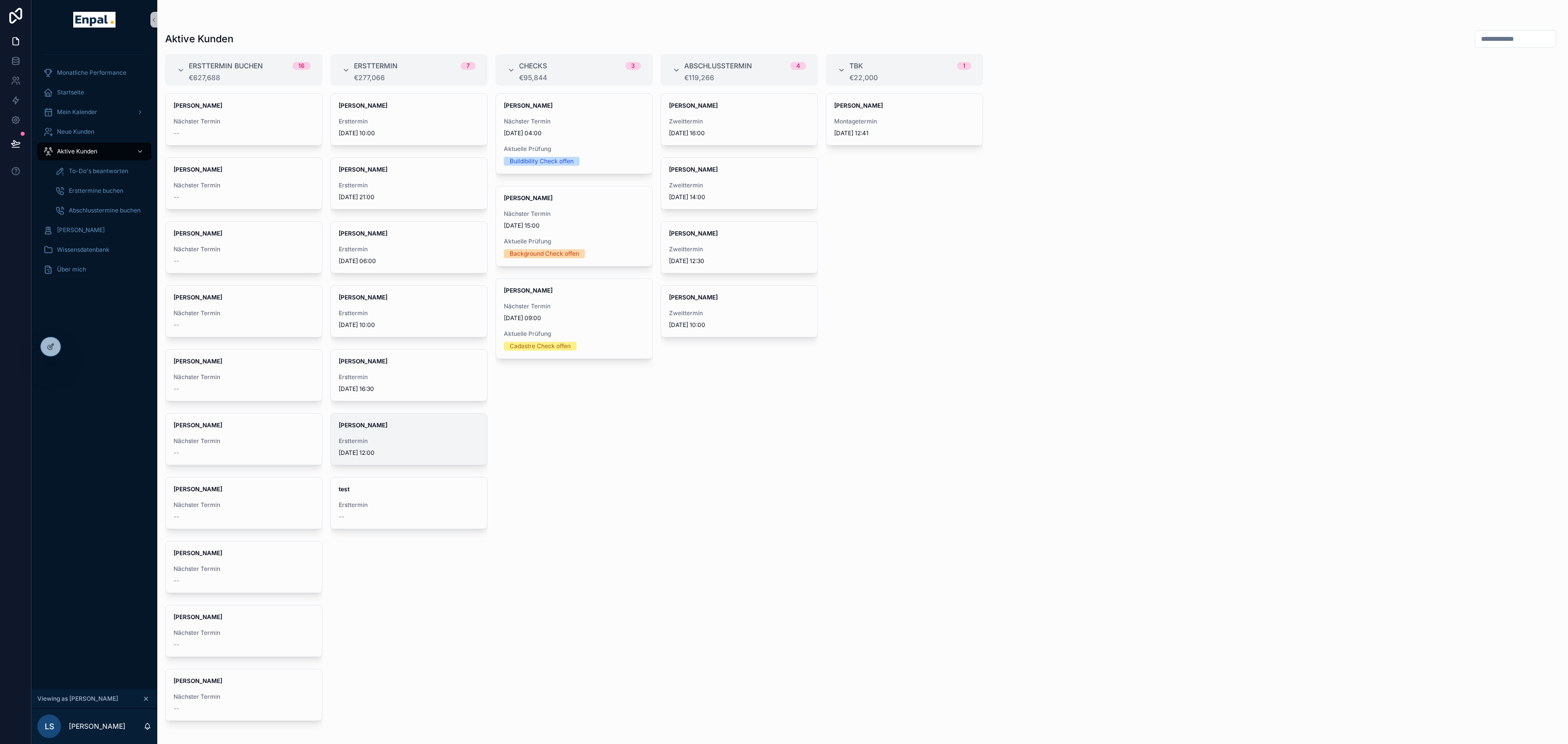
click at [387, 427] on span "[PERSON_NAME]" at bounding box center [408, 425] width 141 height 8
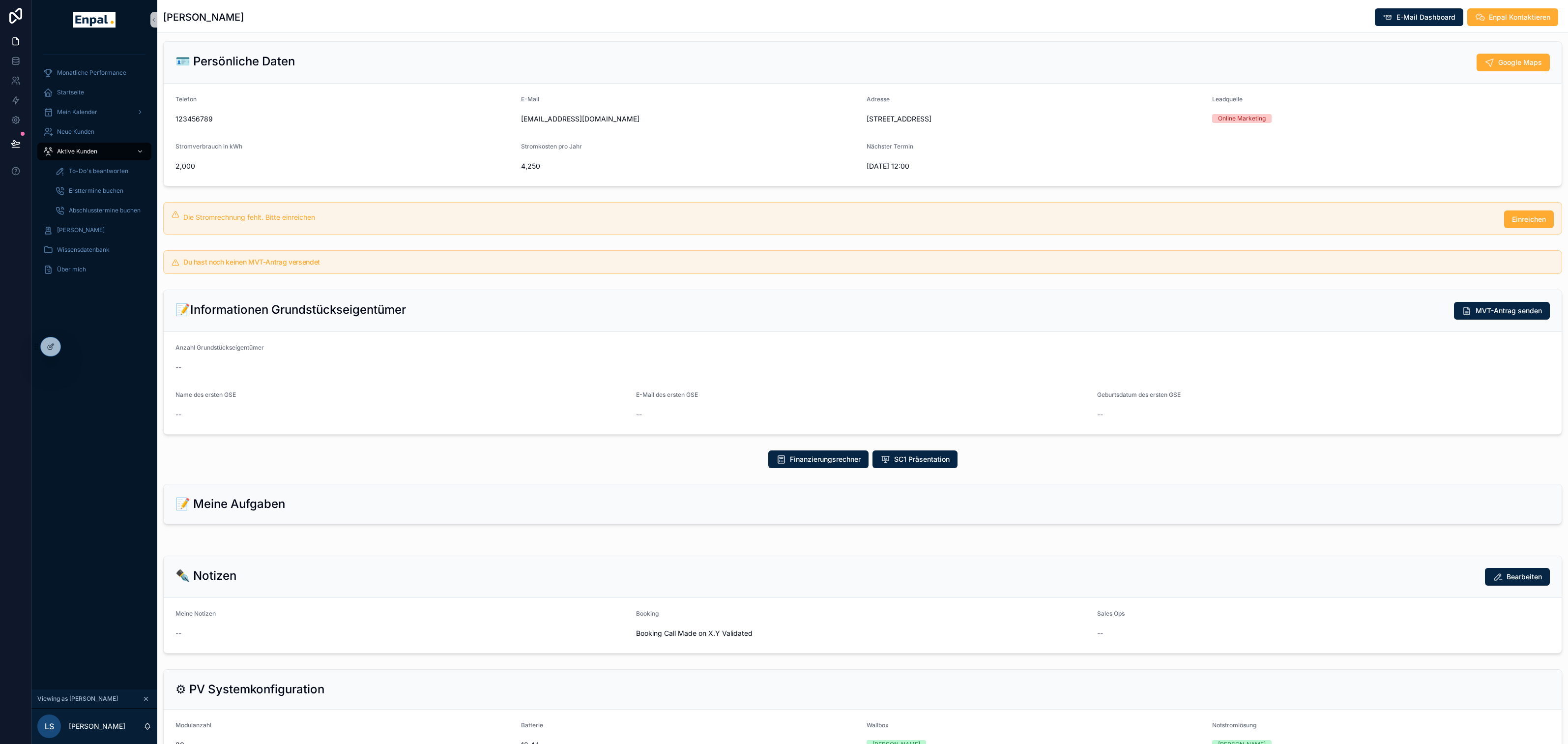
scroll to position [50, 0]
click at [351, 511] on div "📝 Meine Aufgaben" at bounding box center [863, 504] width 1374 height 16
click at [89, 155] on span "Aktive Kunden" at bounding box center [77, 151] width 40 height 8
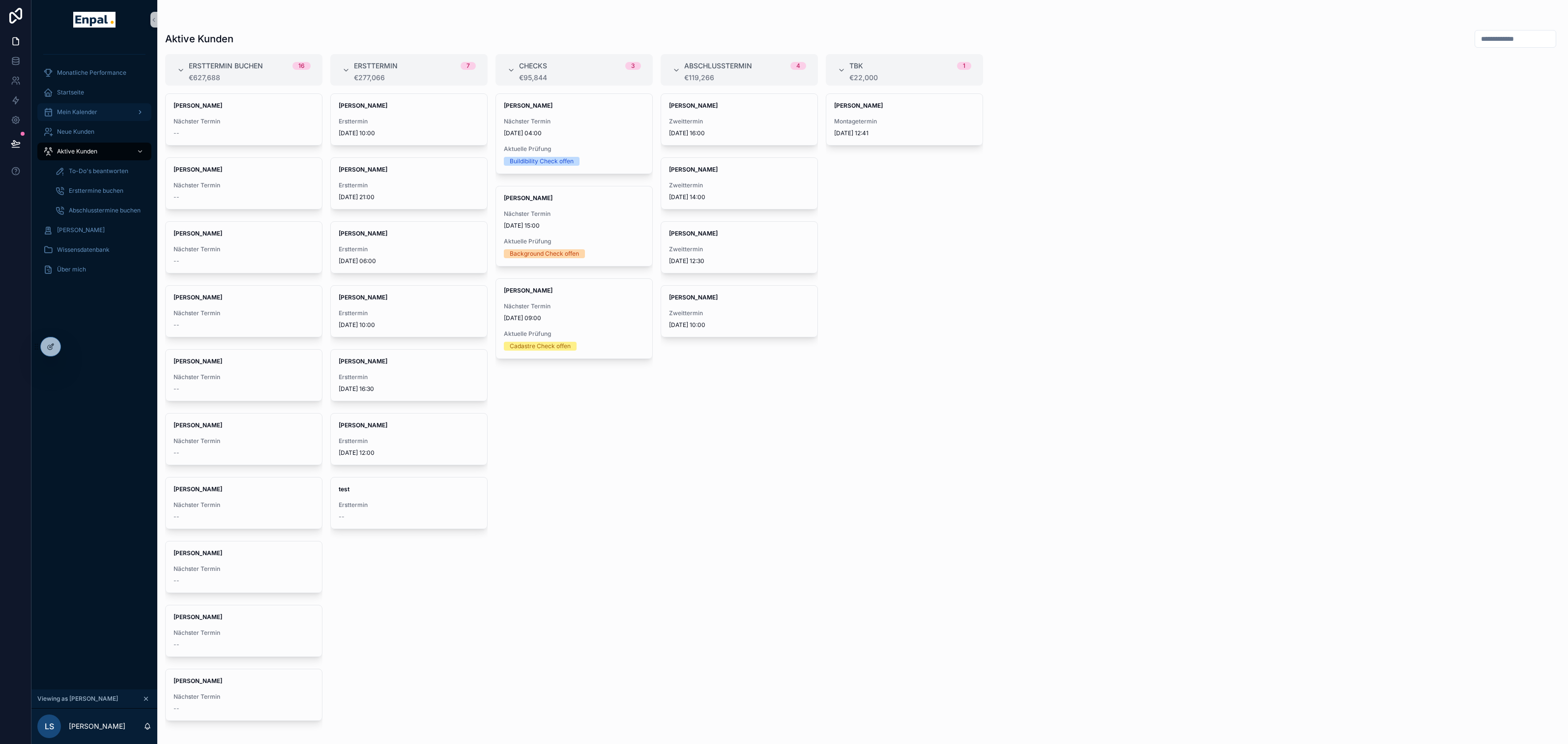
click at [80, 109] on span "Mein Kalender" at bounding box center [77, 112] width 40 height 8
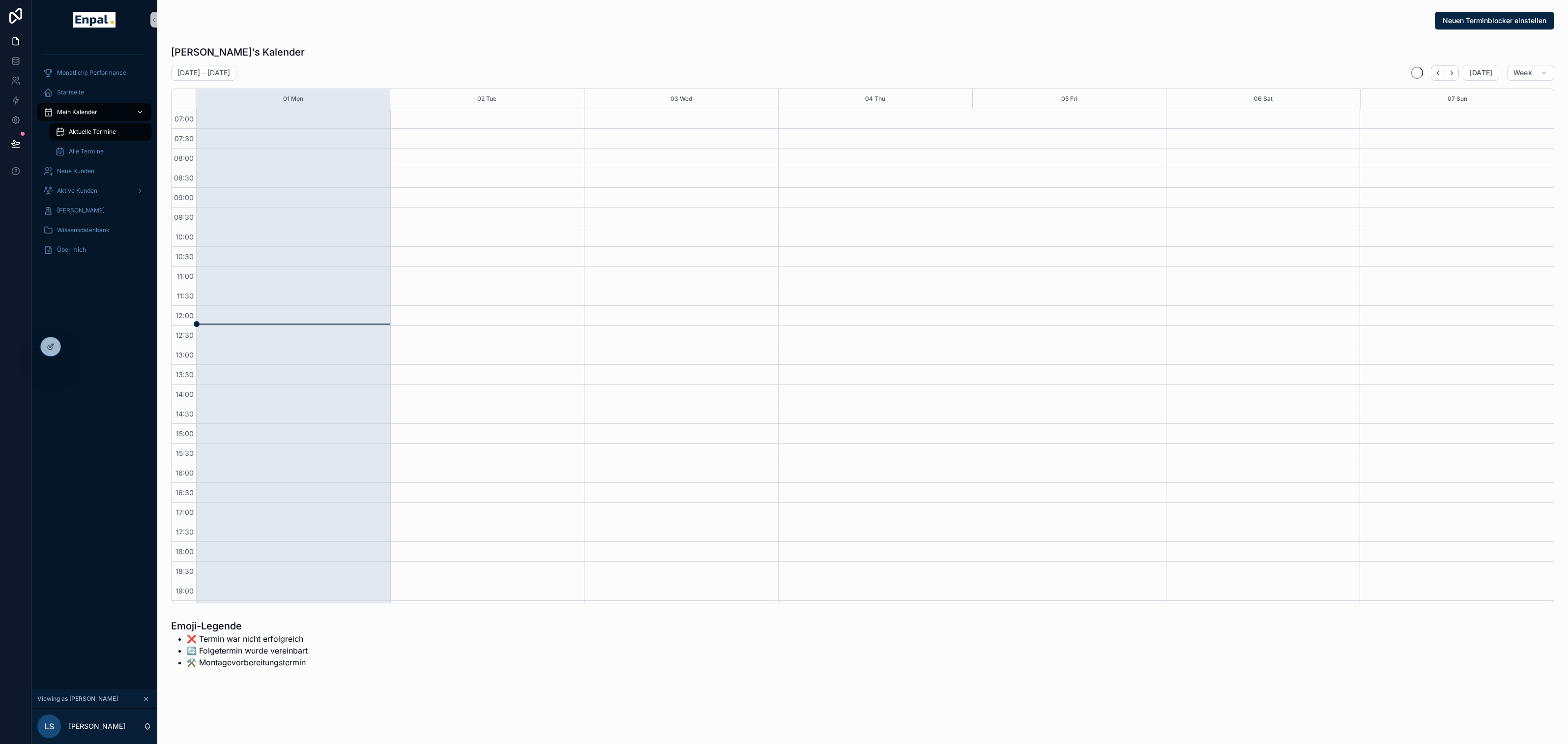
scroll to position [96, 0]
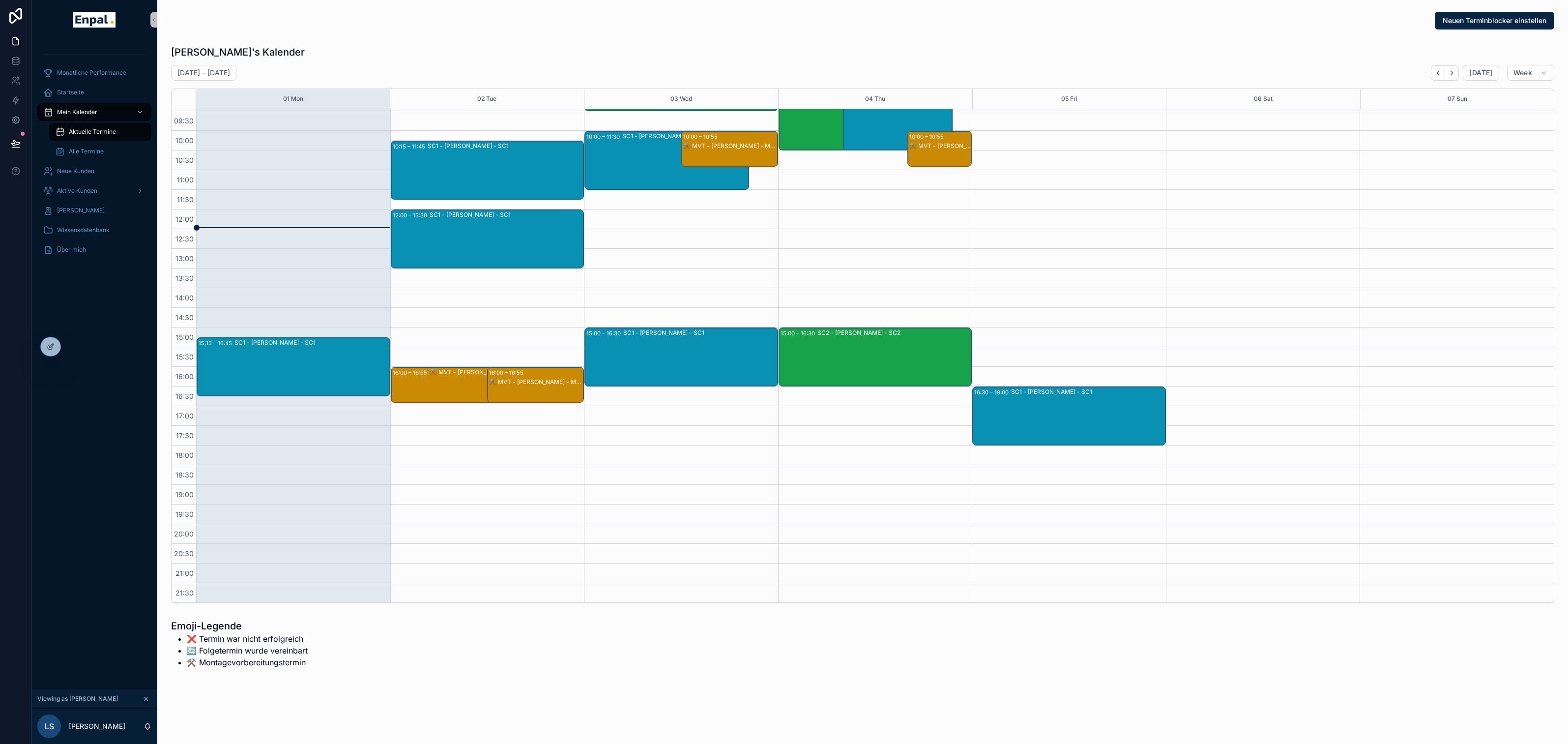
click at [428, 237] on div "12:00 – 13:30 SC1 - [PERSON_NAME] - SC1" at bounding box center [488, 239] width 193 height 58
click at [606, 225] on span "[PERSON_NAME]" at bounding box center [617, 228] width 47 height 8
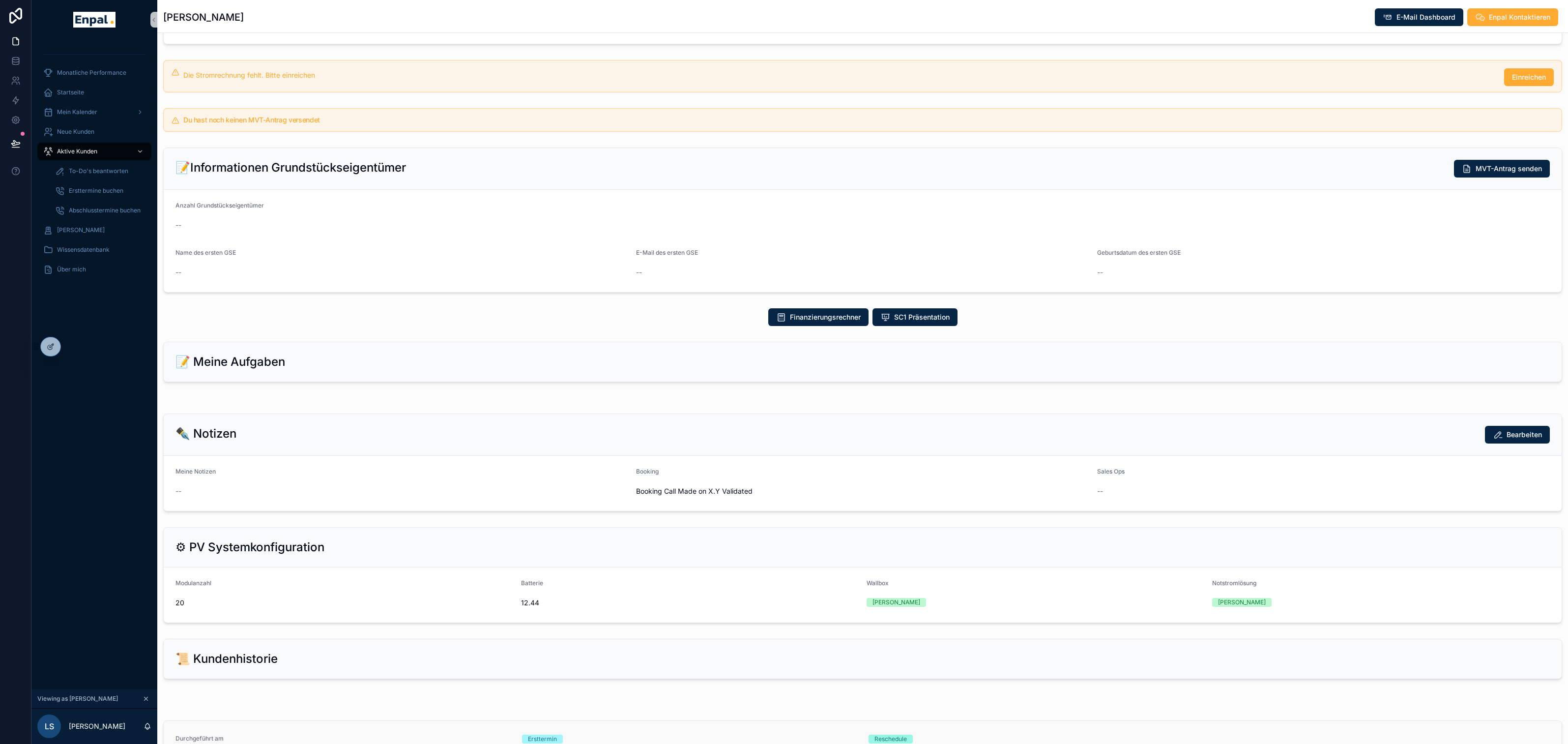
scroll to position [245, 0]
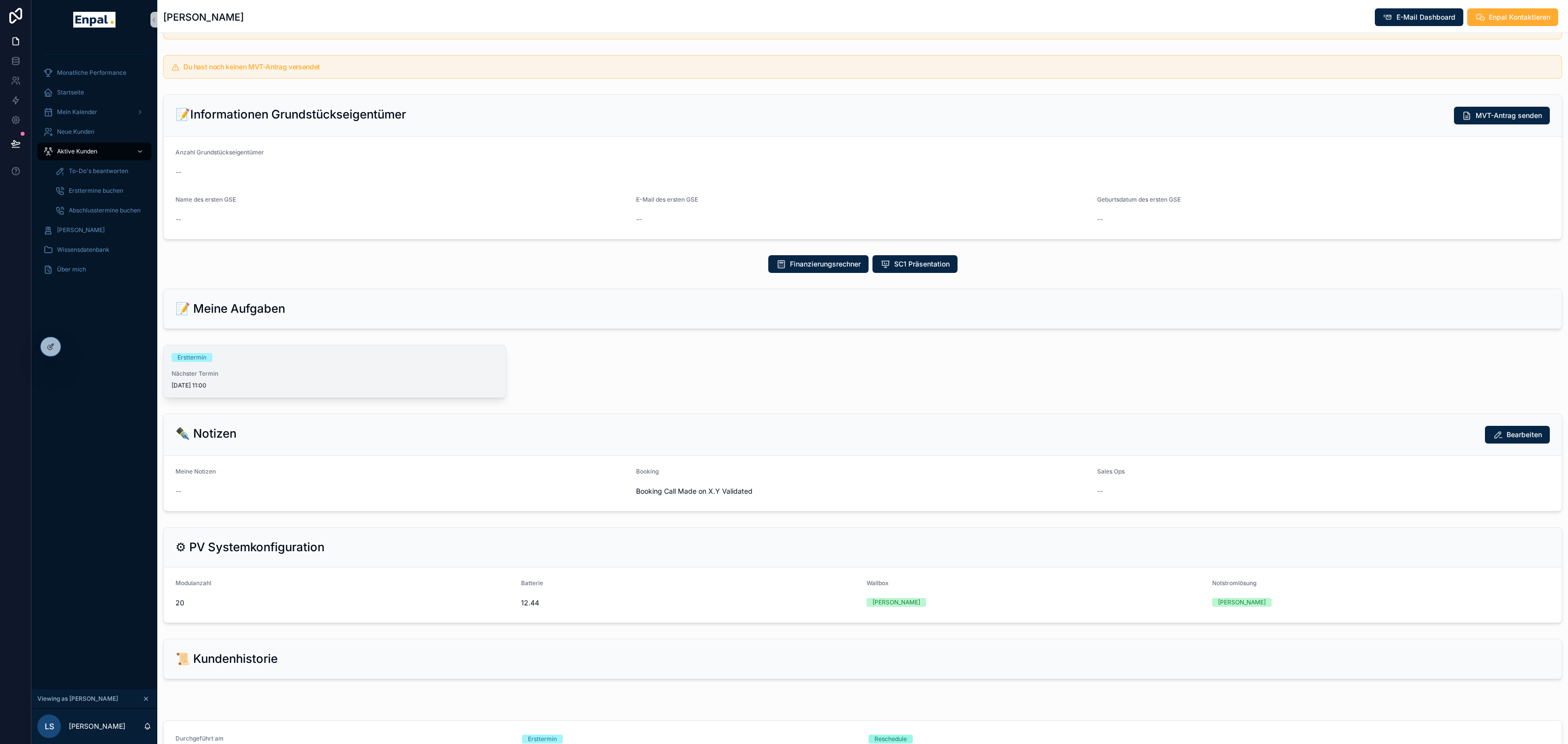
click at [427, 376] on div "Ersttermin Nächster Termin [DATE] 11:00" at bounding box center [335, 371] width 342 height 52
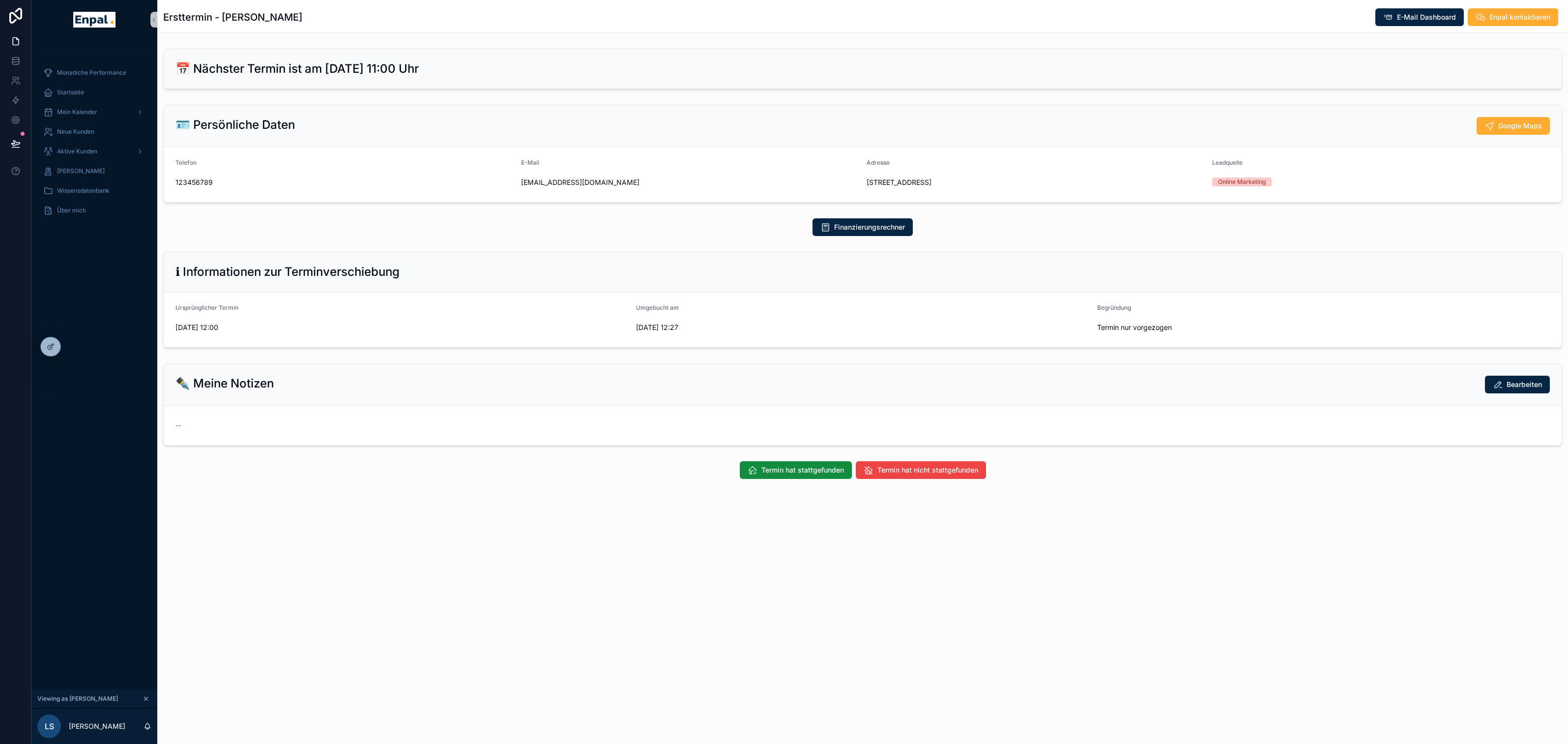
drag, startPoint x: 647, startPoint y: 320, endPoint x: 682, endPoint y: 343, distance: 41.9
click at [682, 335] on div "Umgebucht am [DATE] 12:27" at bounding box center [863, 320] width 453 height 32
click at [959, 292] on div "ℹ Informationen zur Terminverschiebung" at bounding box center [863, 272] width 1398 height 40
click at [242, 332] on span "[DATE] 12:00" at bounding box center [402, 328] width 453 height 10
drag, startPoint x: 314, startPoint y: 72, endPoint x: 465, endPoint y: 67, distance: 151.1
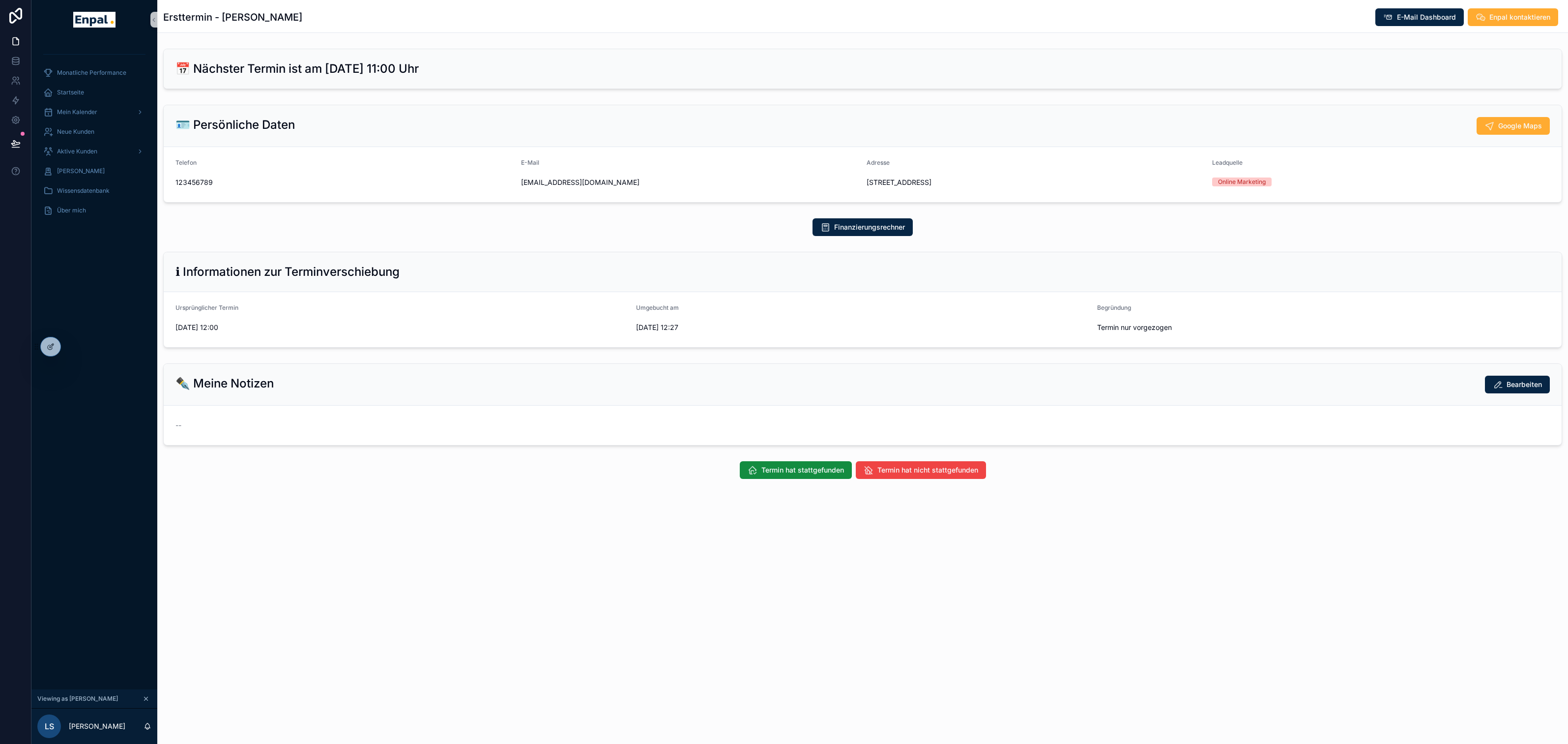
click at [465, 67] on div "📅 Nächster Termin ist am [DATE] 11:00 Uhr" at bounding box center [863, 69] width 1374 height 16
click at [80, 113] on span "Mein Kalender" at bounding box center [77, 112] width 40 height 8
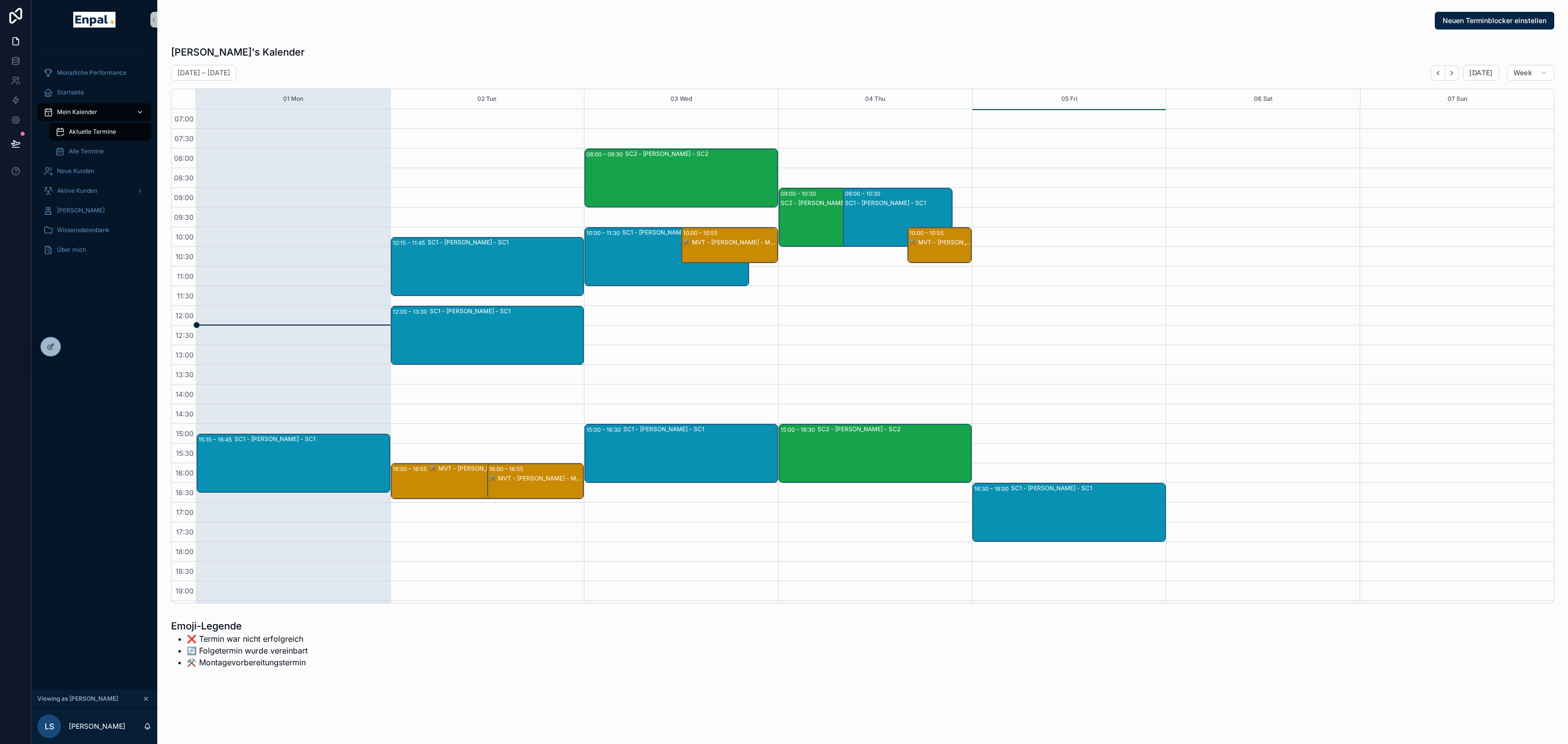
scroll to position [96, 0]
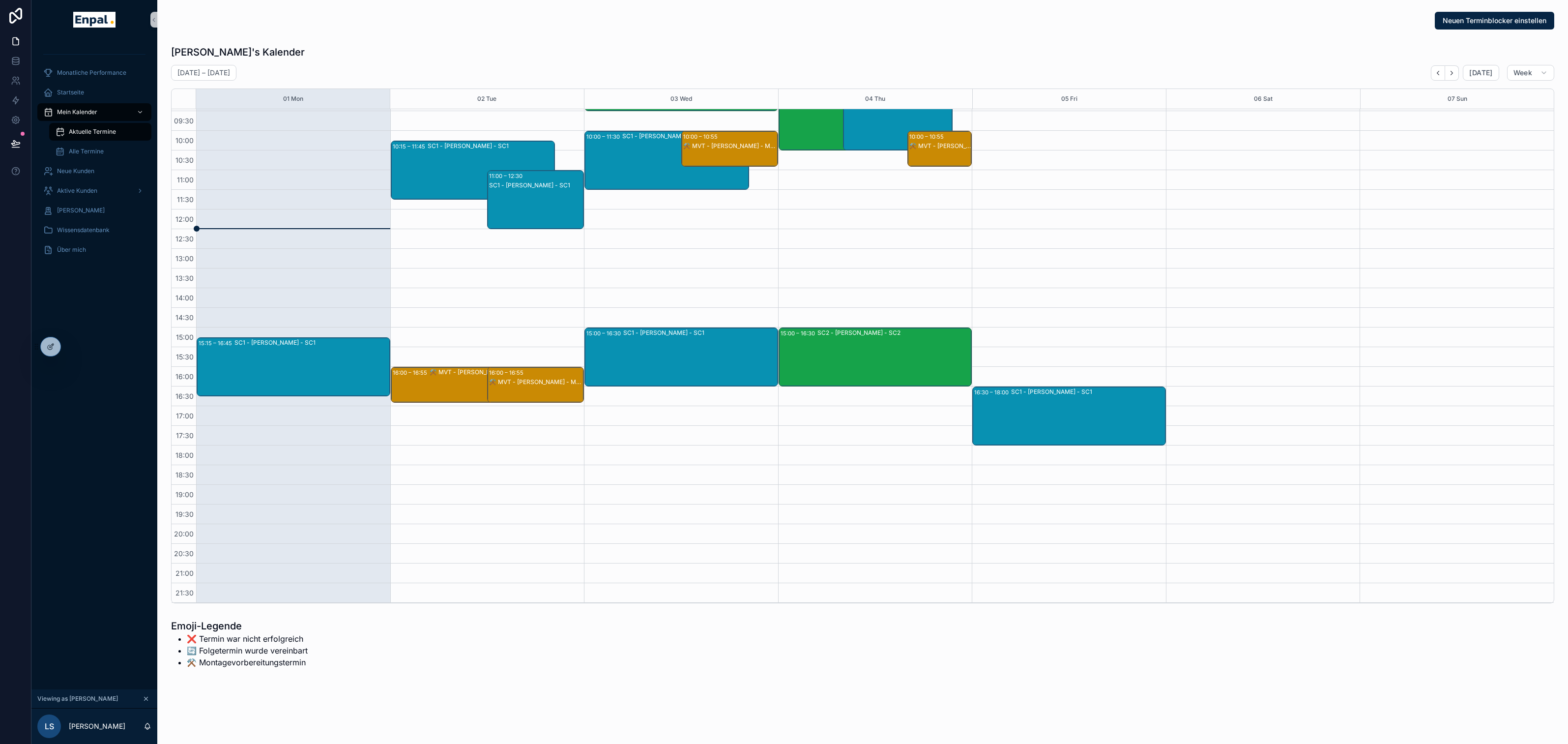
click at [523, 193] on div "SC1 - [PERSON_NAME] - SC1" at bounding box center [536, 209] width 94 height 57
click at [529, 185] on div "SC1 - [PERSON_NAME] - SC1" at bounding box center [536, 185] width 94 height 8
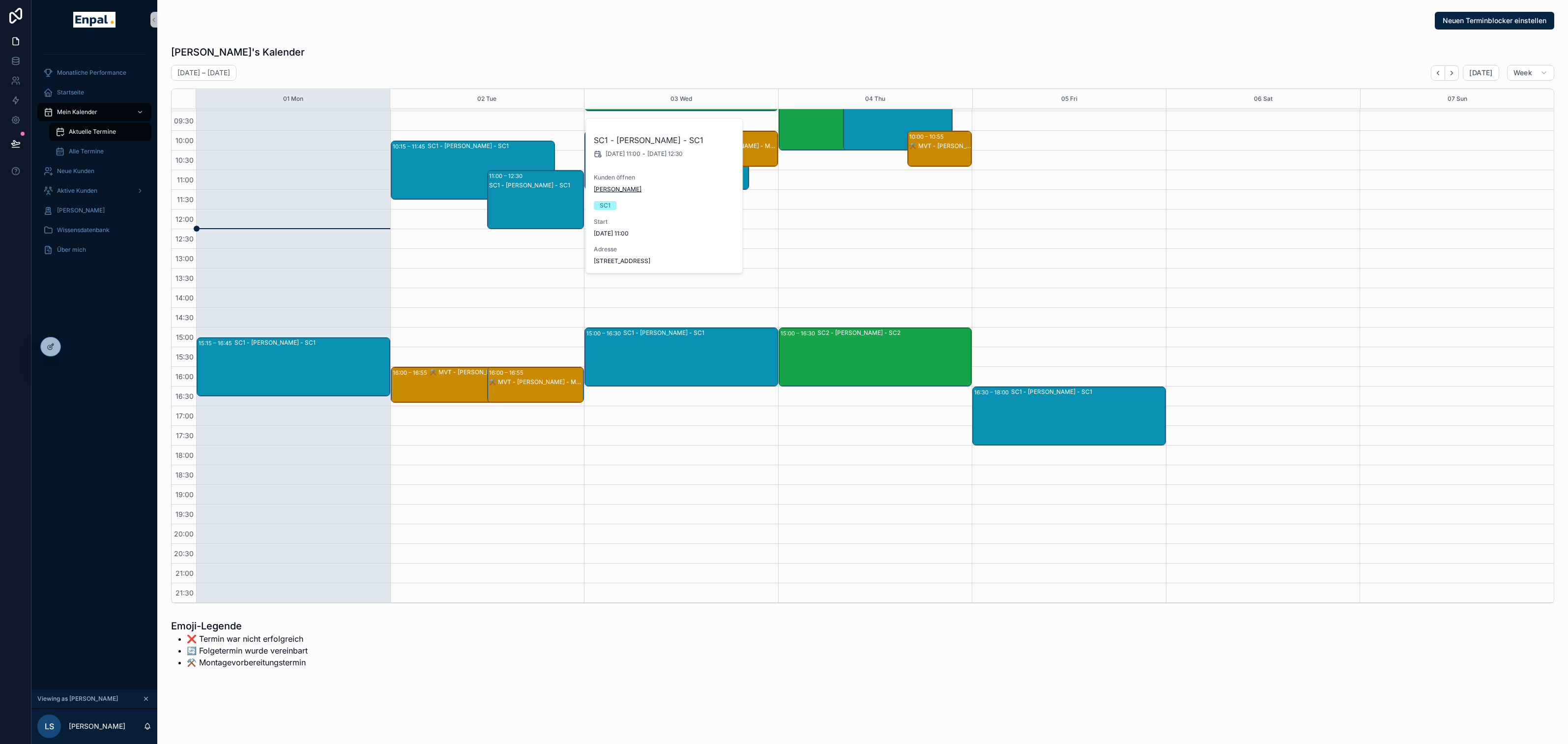
click at [604, 191] on span "[PERSON_NAME]" at bounding box center [617, 189] width 47 height 8
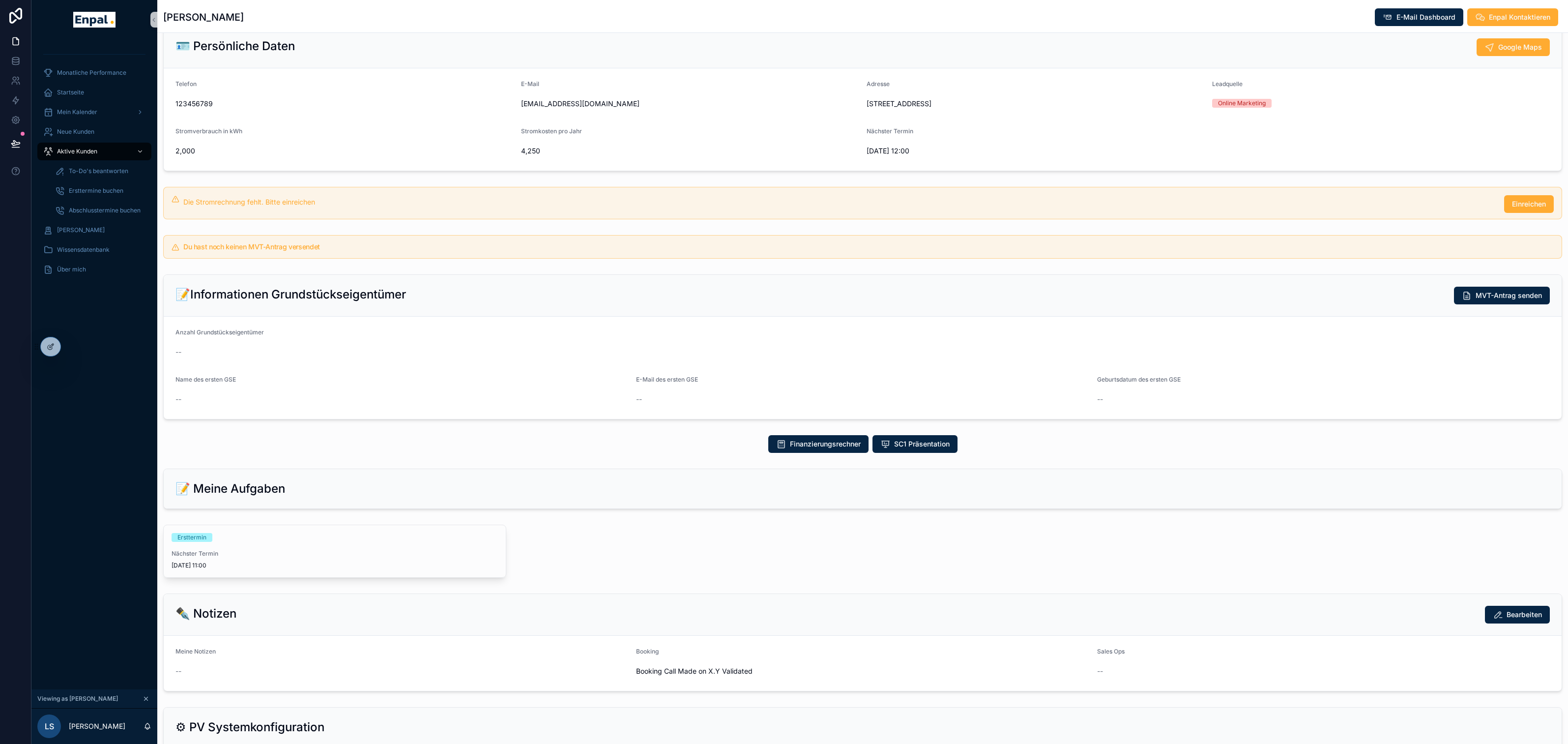
scroll to position [71, 0]
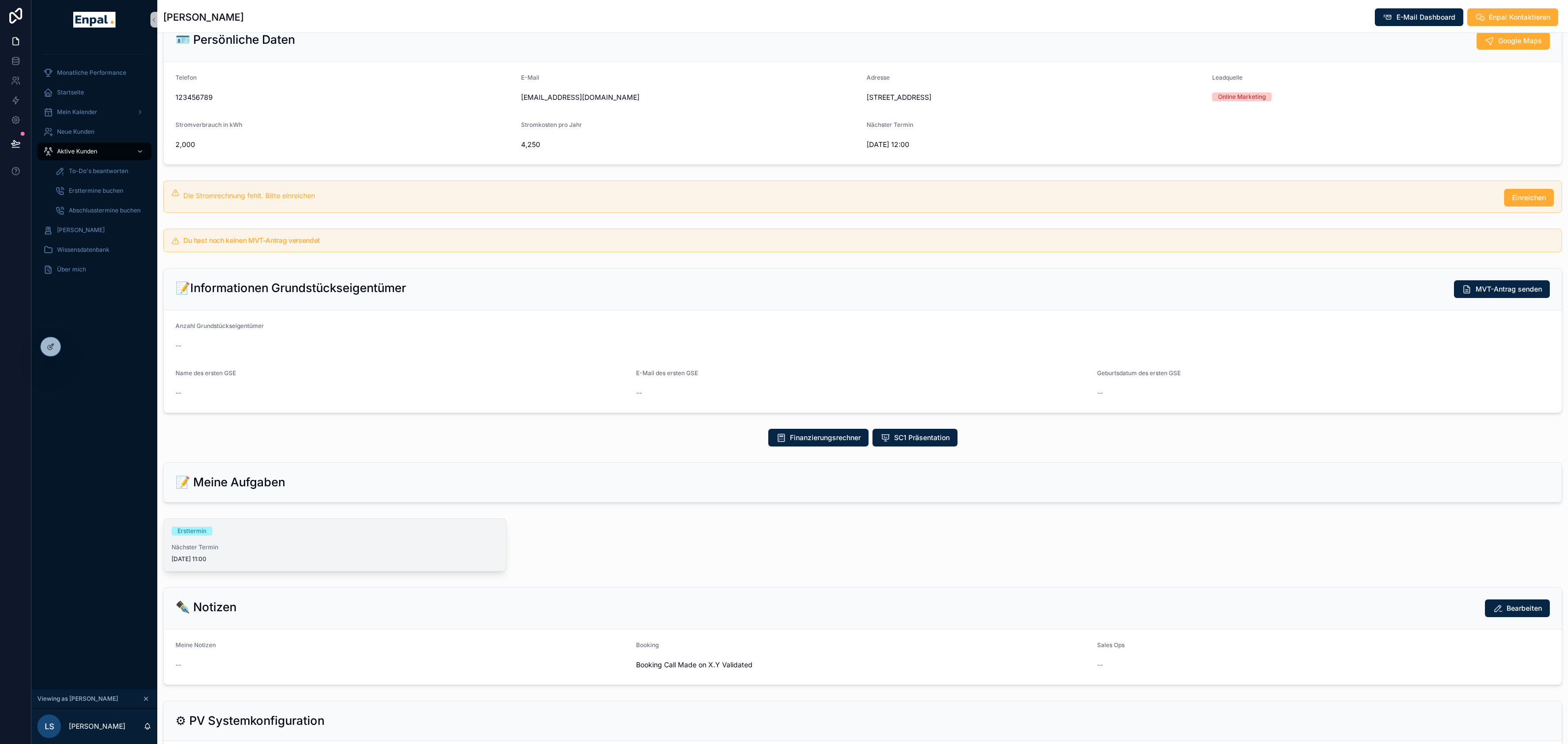
click at [364, 548] on div "Ersttermin Nächster Termin [DATE] 11:00" at bounding box center [335, 545] width 342 height 52
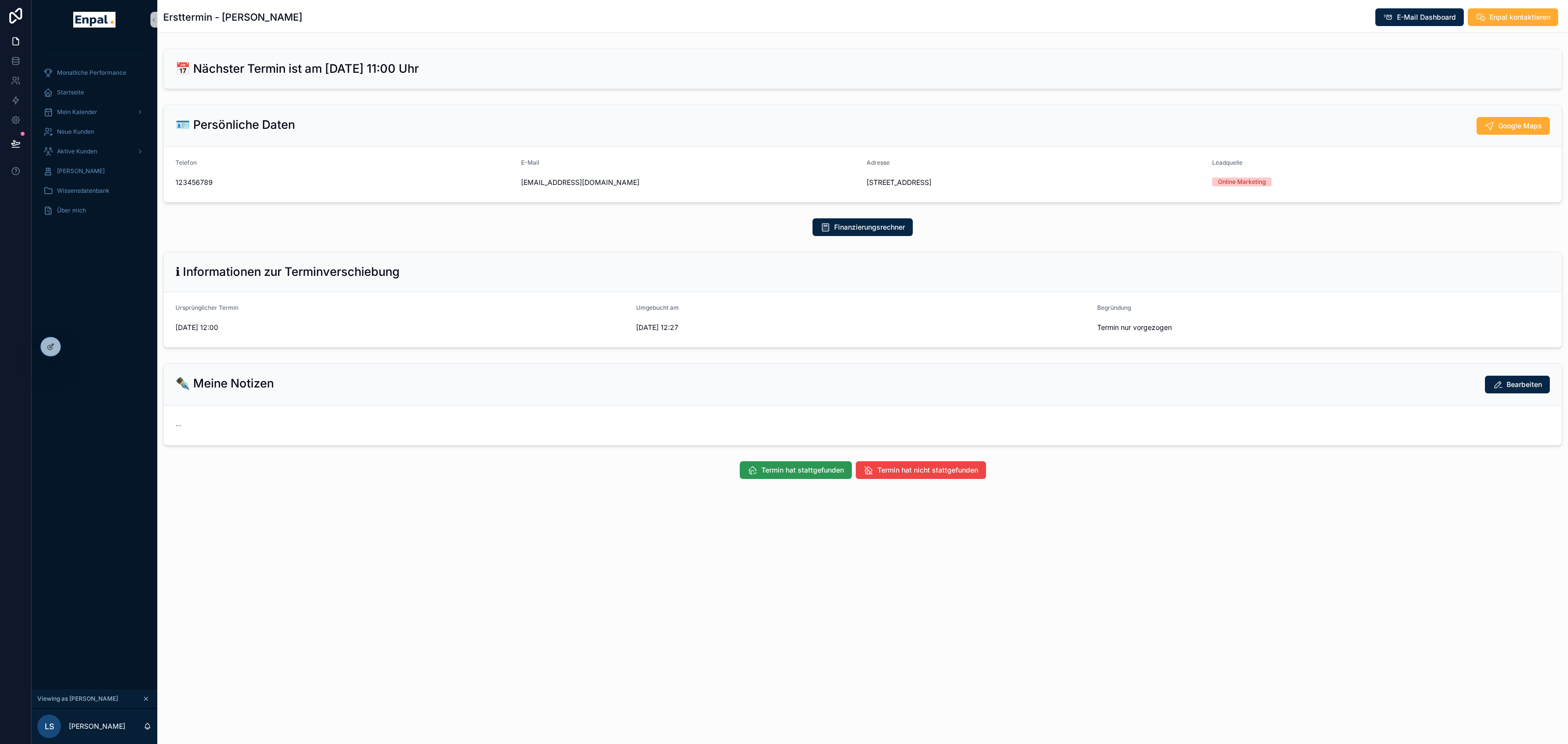
click at [759, 479] on button "Termin hat stattgefunden" at bounding box center [796, 469] width 112 height 18
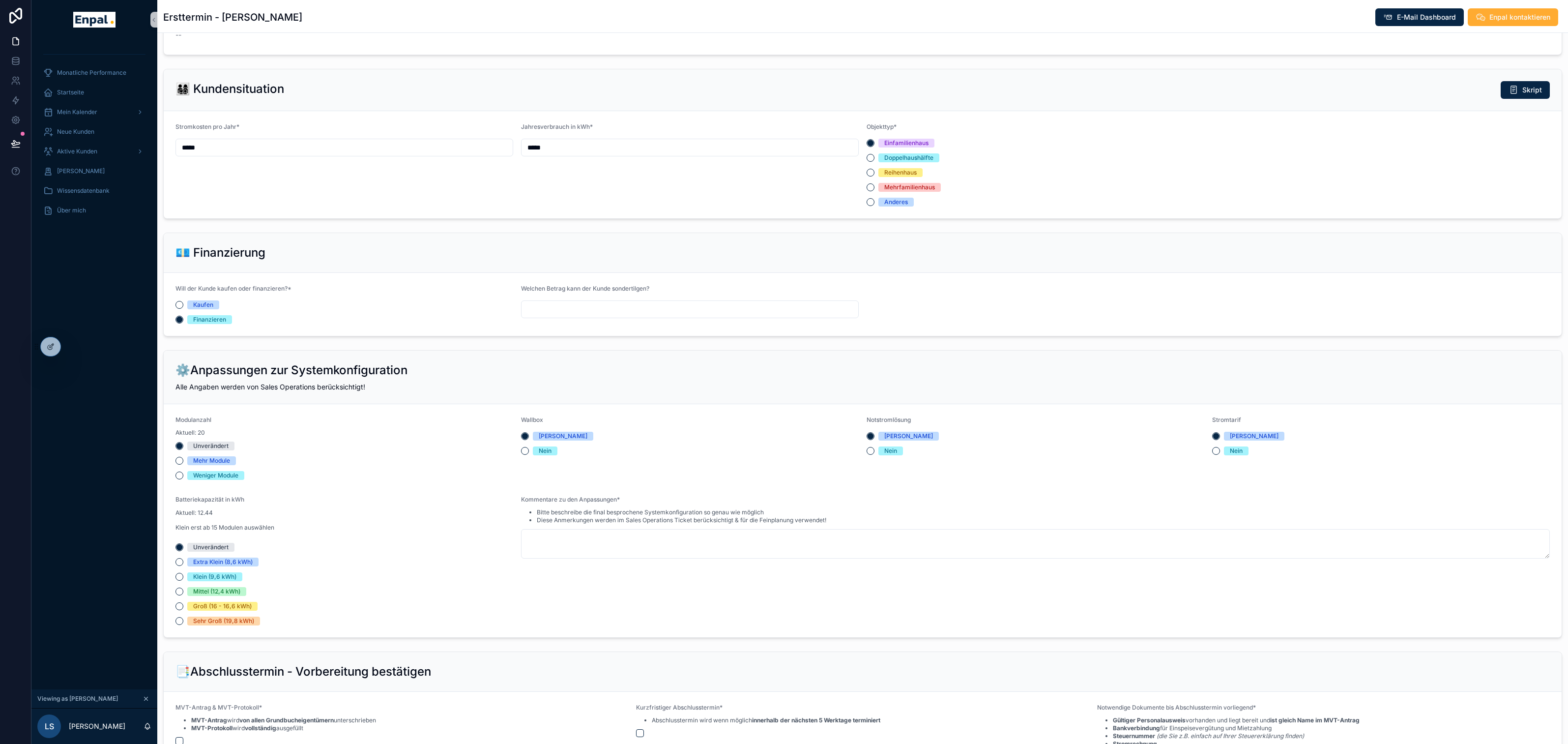
scroll to position [645, 0]
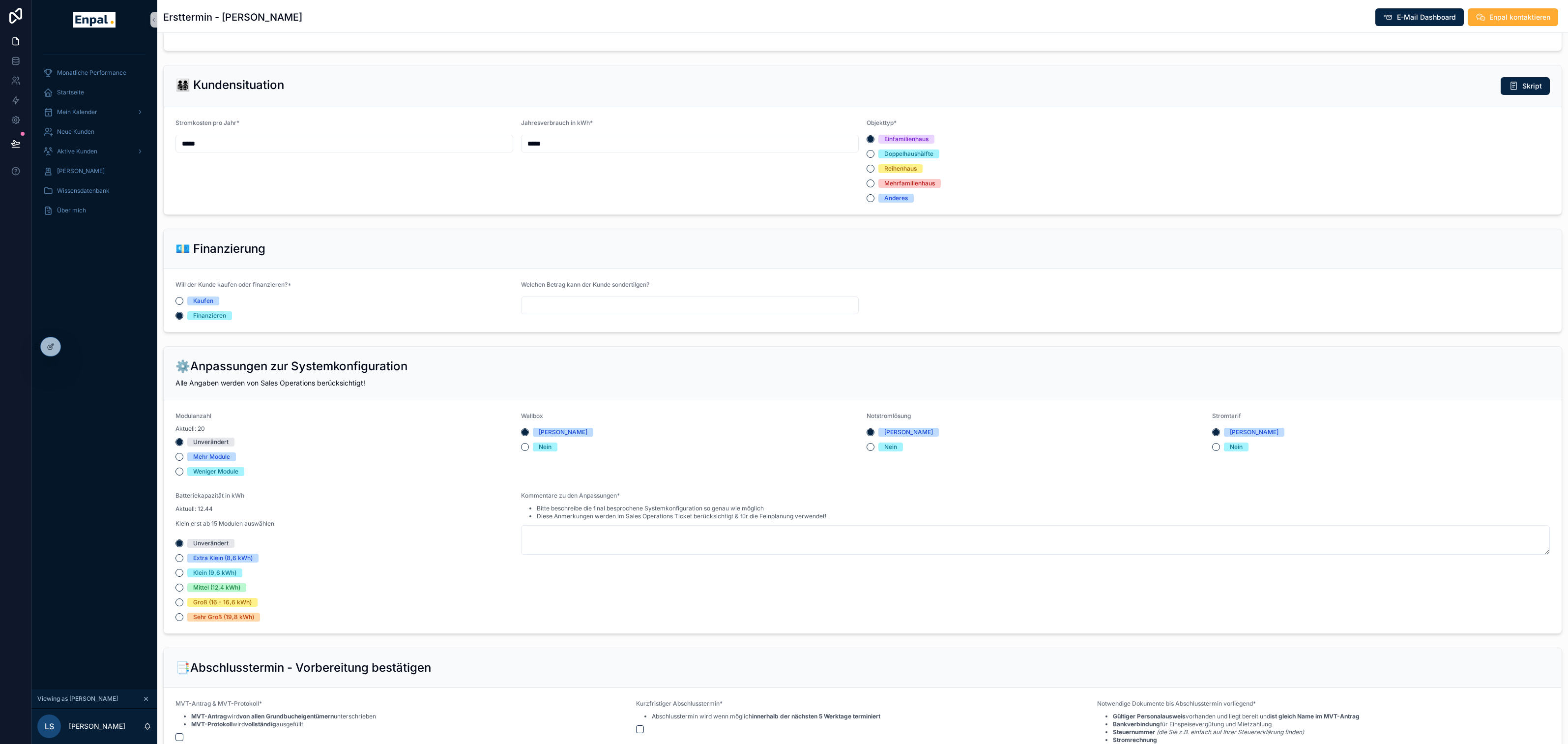
click at [713, 312] on input "scrollable content" at bounding box center [690, 305] width 337 height 14
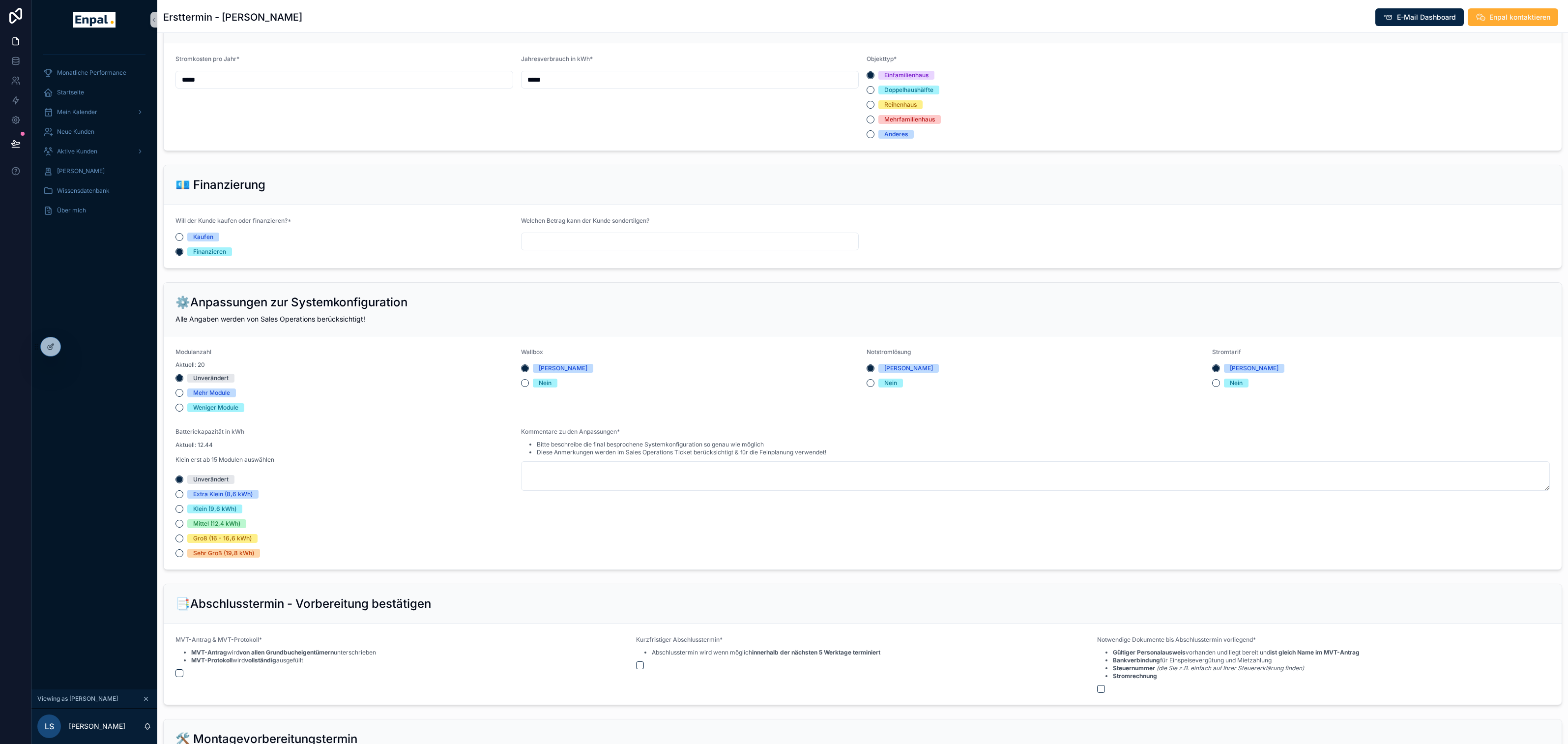
scroll to position [708, 0]
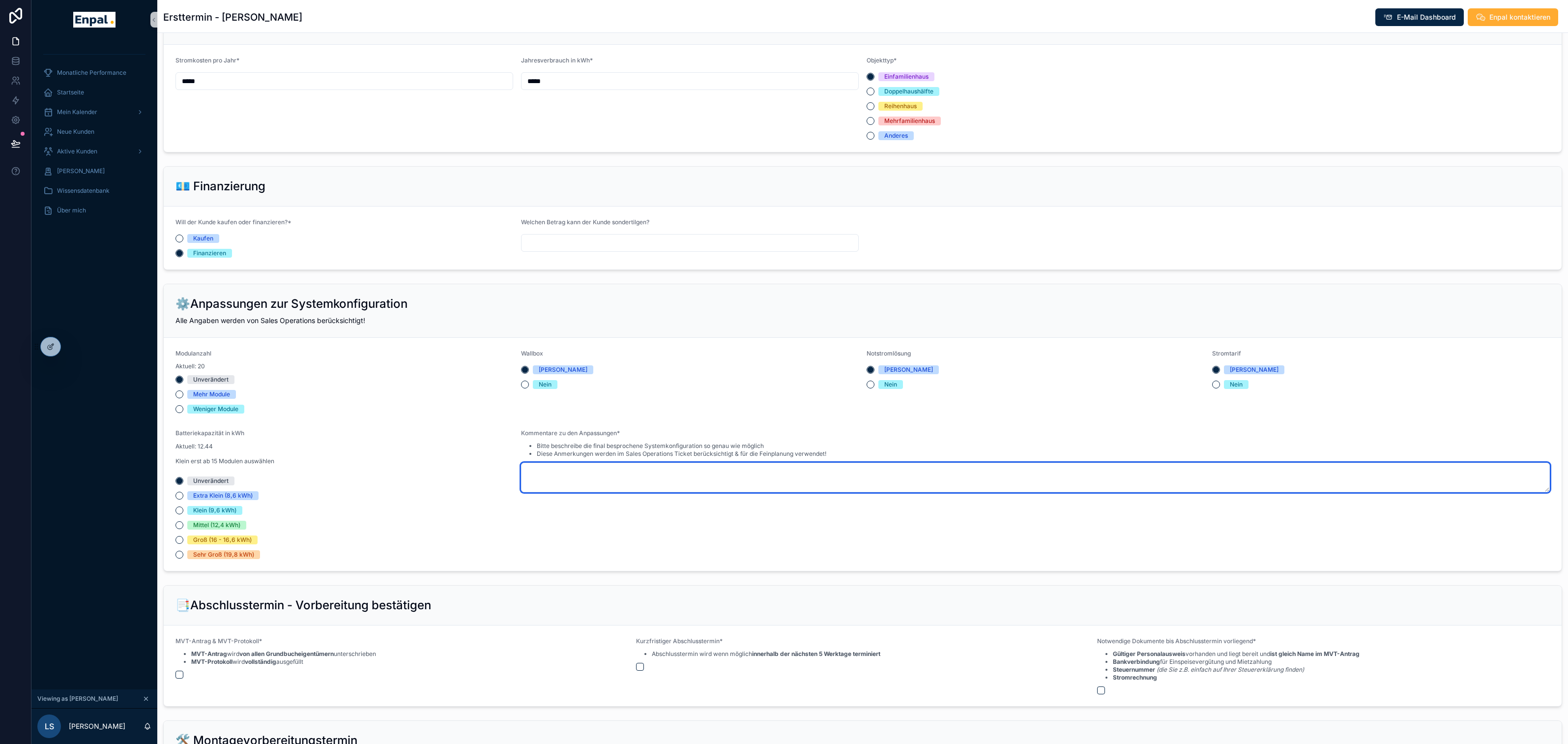
click at [732, 489] on textarea "scrollable content" at bounding box center [1035, 477] width 1029 height 29
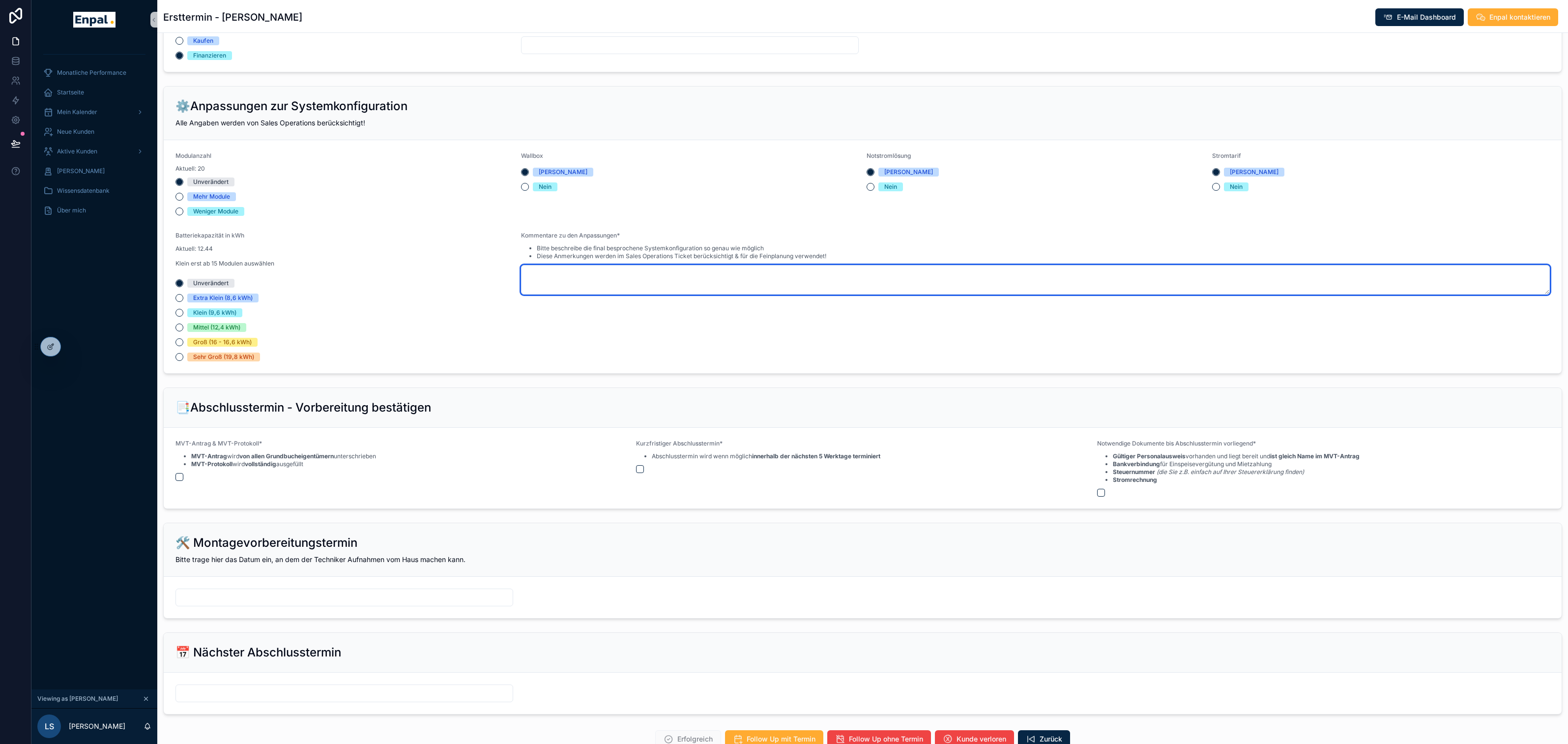
scroll to position [908, 0]
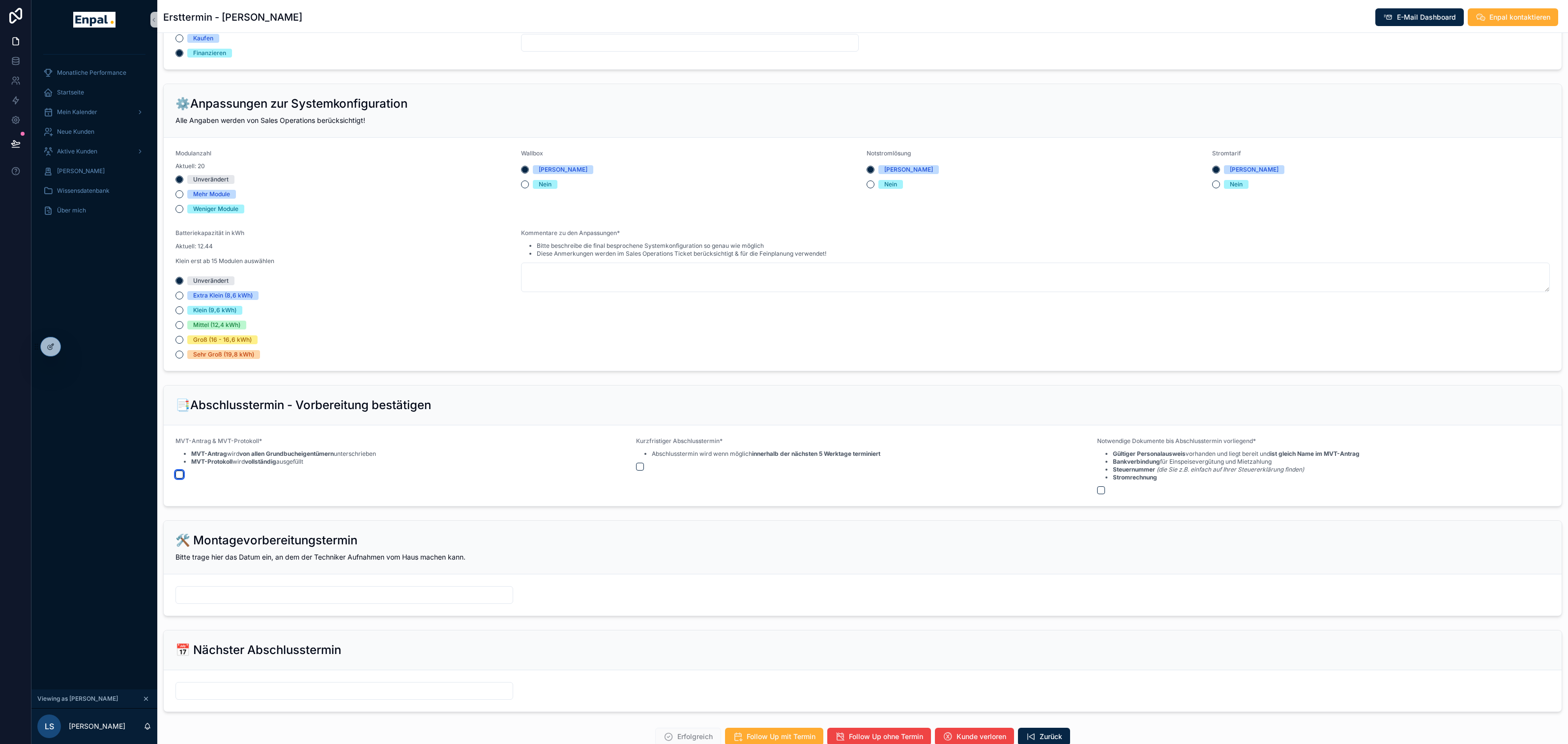
click at [178, 479] on button "scrollable content" at bounding box center [179, 474] width 8 height 8
click at [640, 471] on button "scrollable content" at bounding box center [640, 466] width 8 height 8
click at [1097, 494] on div "Notwendige Dokumente bis Abschlusstermin vorliegend* Gültiger Personalausweis v…" at bounding box center [1323, 466] width 453 height 57
click at [1102, 494] on button "scrollable content" at bounding box center [1101, 490] width 8 height 8
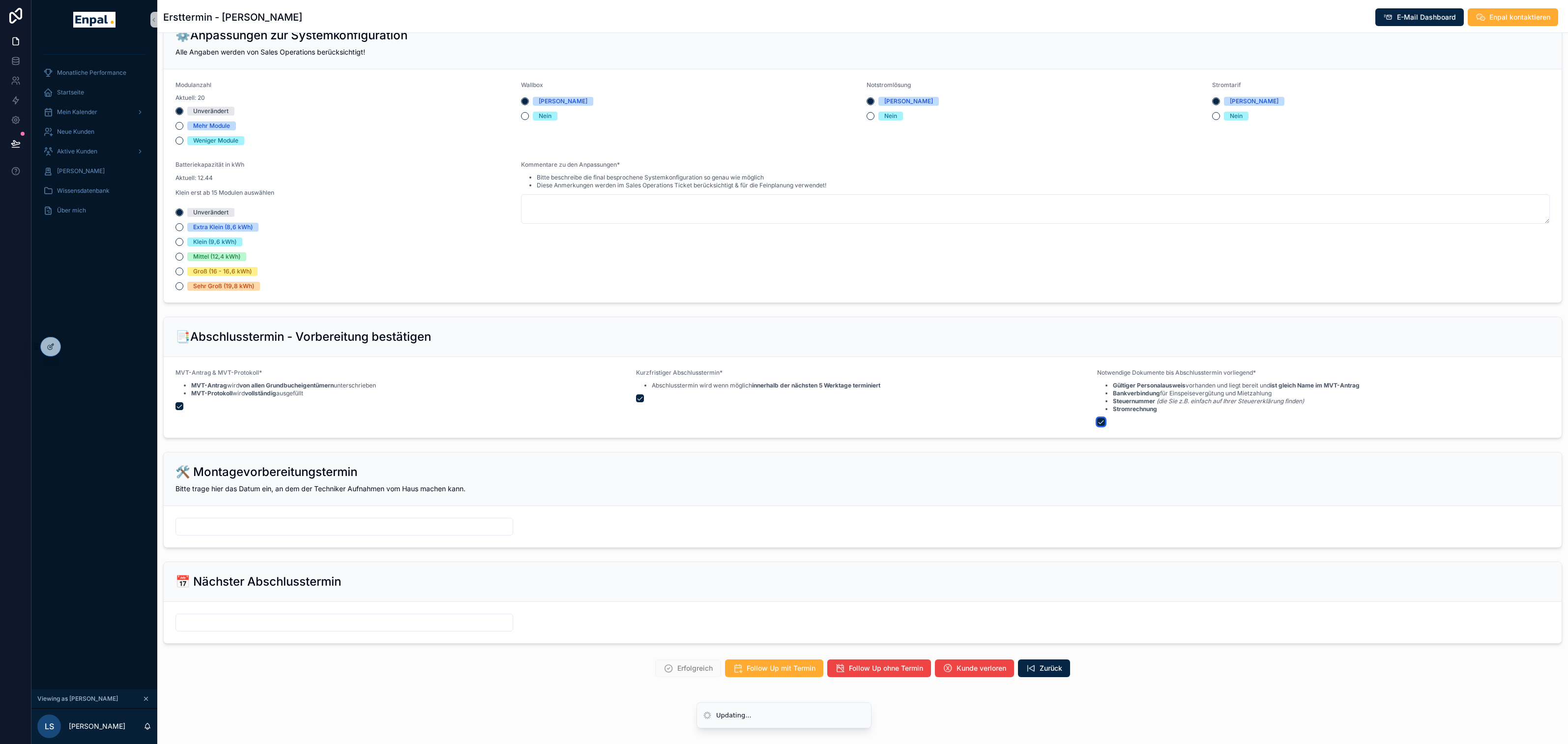
scroll to position [989, 0]
click at [443, 525] on input "scrollable content" at bounding box center [344, 527] width 337 height 14
click at [331, 607] on button "3" at bounding box center [326, 608] width 18 height 18
click at [334, 725] on input "**" at bounding box center [335, 725] width 23 height 14
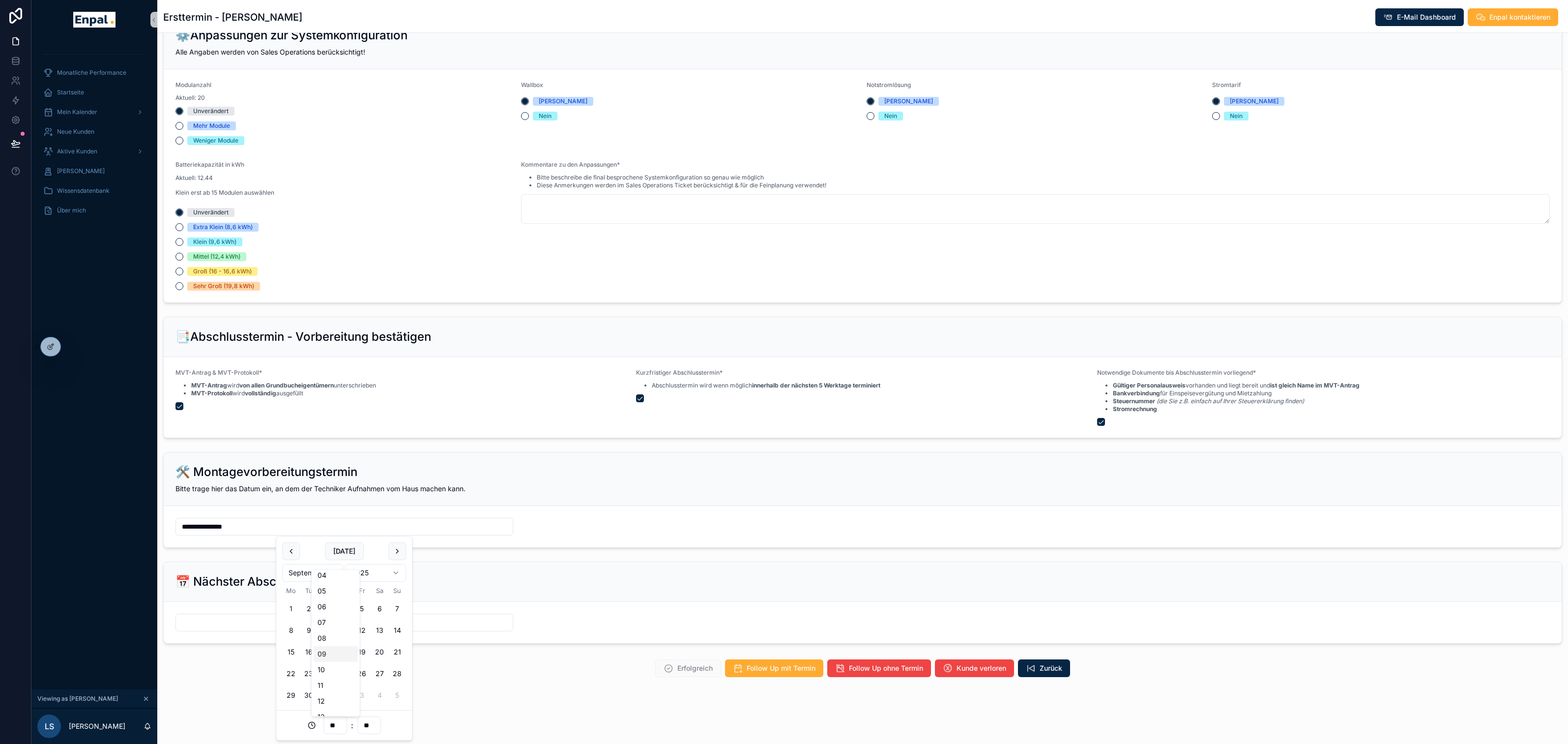
click at [326, 655] on div "09" at bounding box center [335, 654] width 44 height 16
type input "**********"
type input "**"
click at [504, 512] on form "**********" at bounding box center [863, 527] width 1398 height 41
click at [466, 622] on input "scrollable content" at bounding box center [344, 622] width 337 height 14
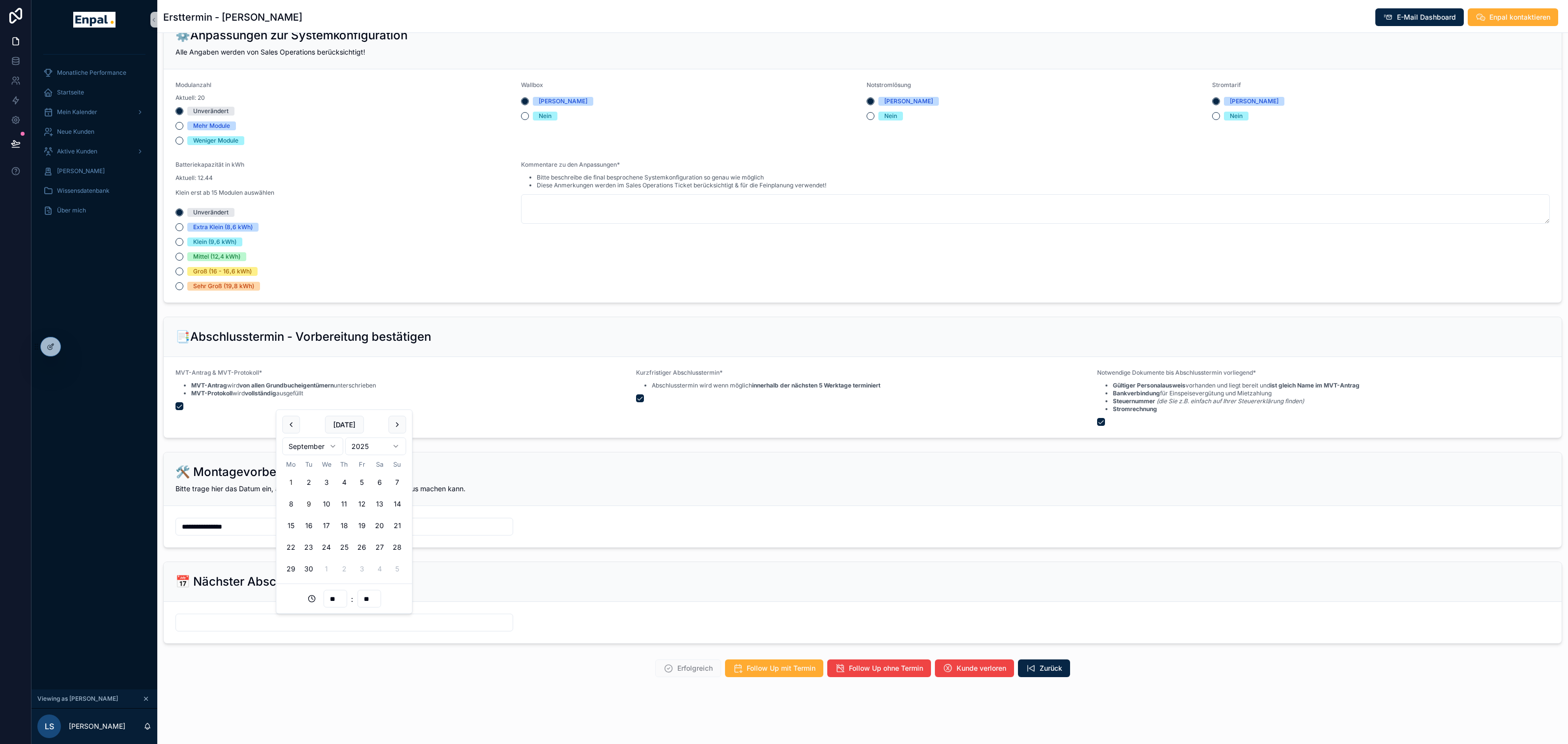
click at [310, 504] on button "9" at bounding box center [309, 504] width 18 height 18
click at [341, 602] on input "**" at bounding box center [335, 598] width 23 height 14
click at [326, 540] on div "17" at bounding box center [335, 540] width 44 height 16
type input "**********"
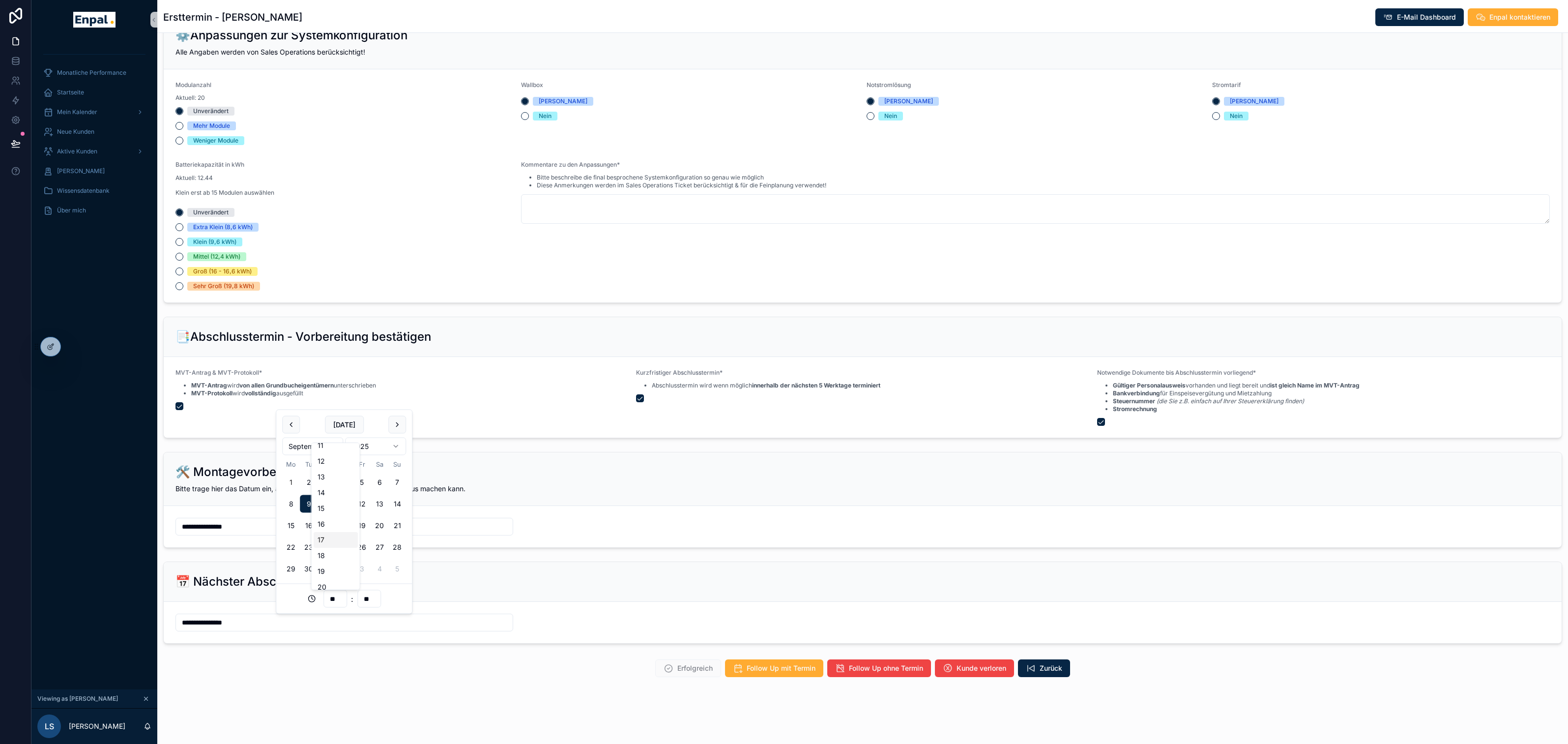
type input "**"
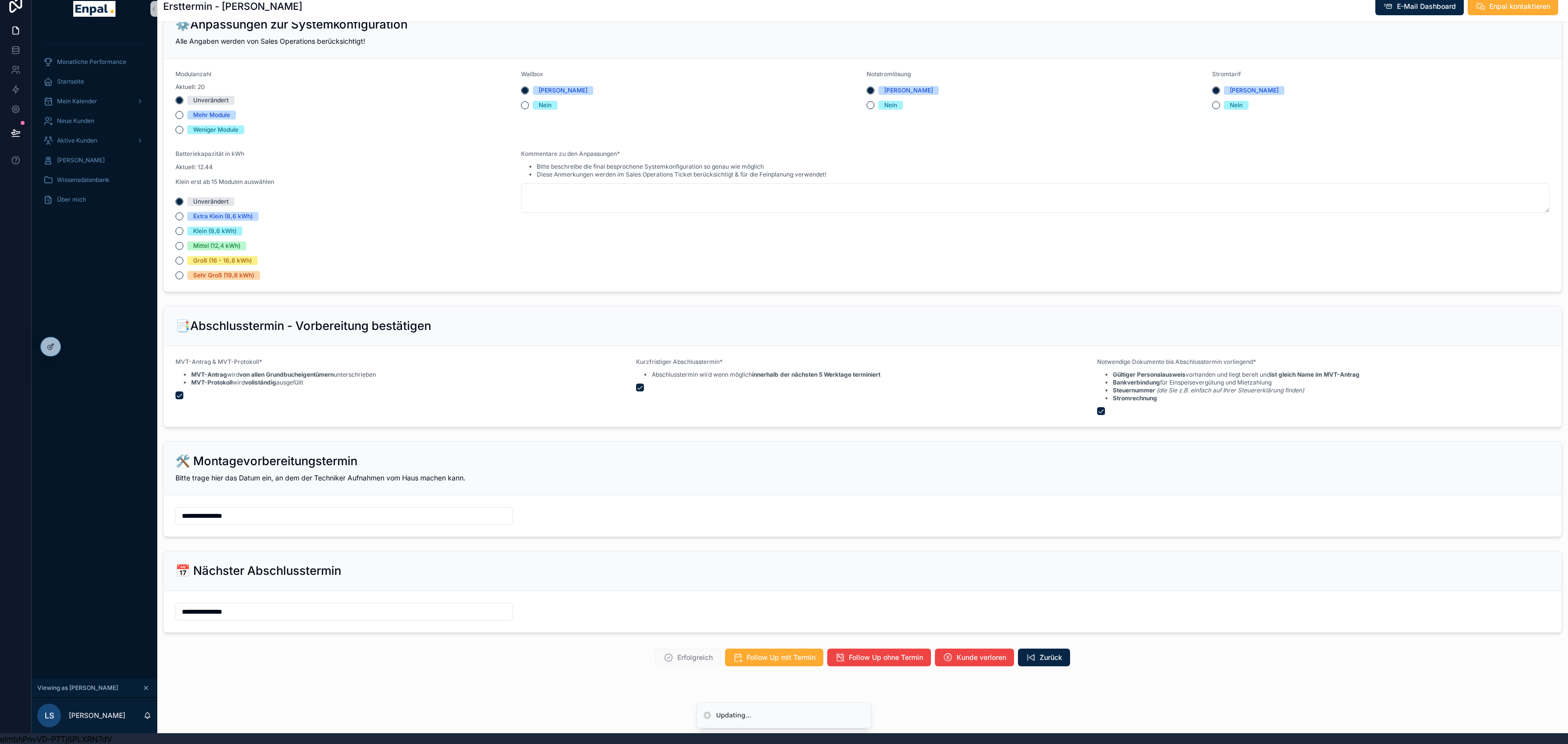
scroll to position [12, 0]
click at [691, 659] on span "Erfolgreich" at bounding box center [688, 658] width 66 height 10
click at [691, 663] on div "Erfolgreich" at bounding box center [688, 656] width 66 height 18
click at [690, 655] on span "Erfolgreich" at bounding box center [688, 658] width 66 height 10
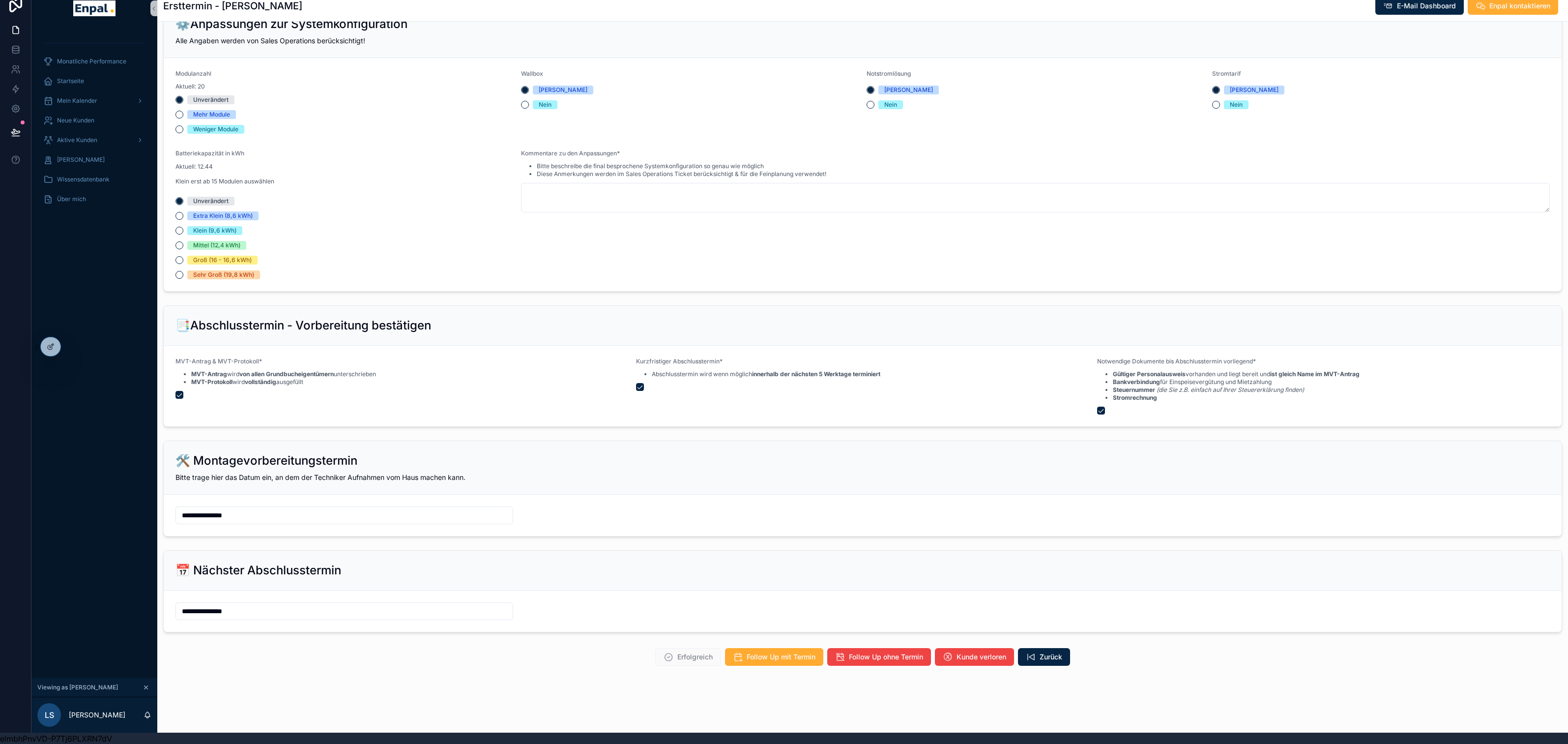
click at [688, 656] on span "Erfolgreich" at bounding box center [688, 658] width 66 height 10
click at [668, 658] on span "Erfolgreich" at bounding box center [688, 658] width 66 height 10
click at [440, 609] on input "**********" at bounding box center [344, 611] width 337 height 14
click at [479, 493] on div "🛠️ Montagevorbereitungstermin Bitte trage hier das Datum ein, an dem der Techni…" at bounding box center [863, 468] width 1398 height 54
click at [433, 517] on input "**********" at bounding box center [344, 515] width 337 height 14
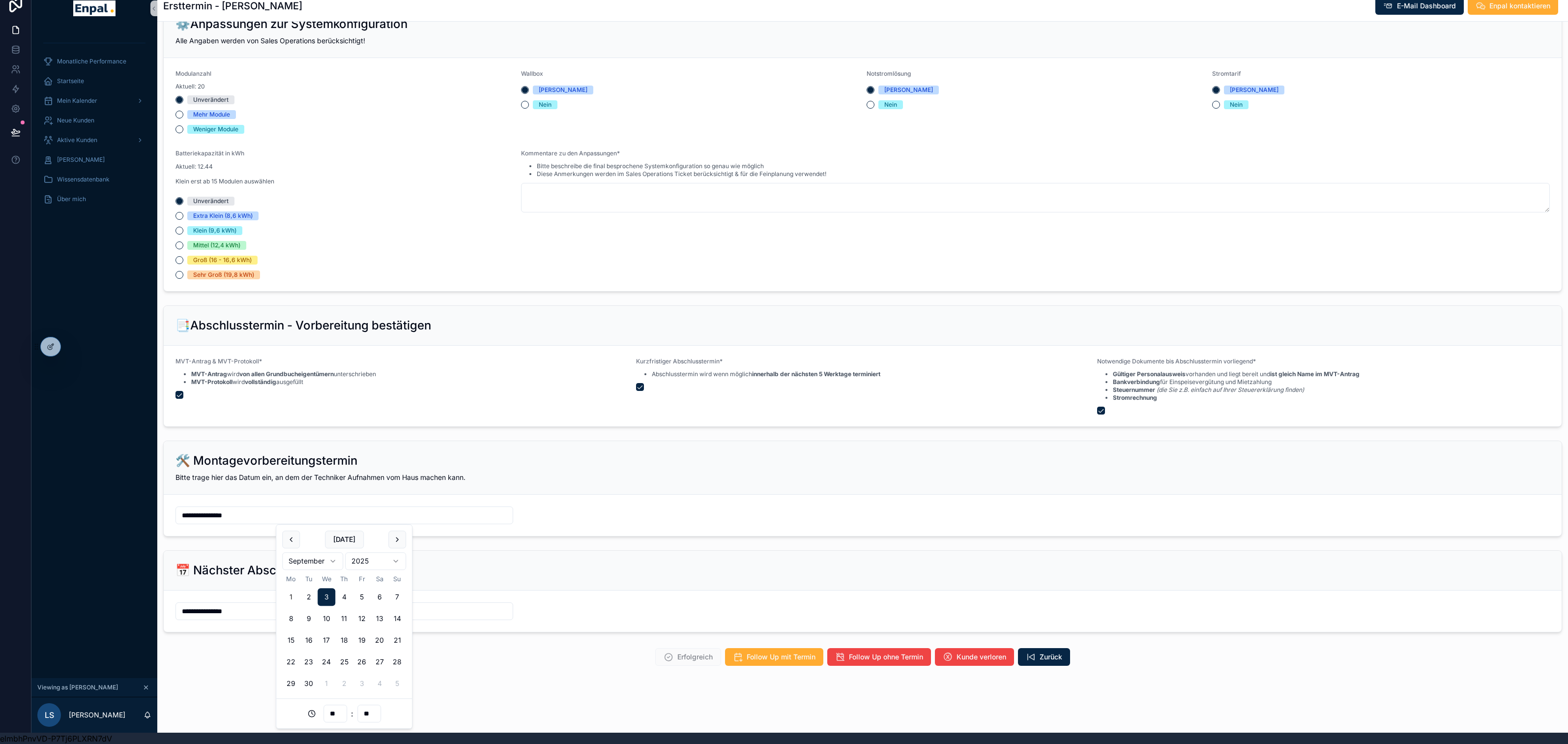
click at [435, 517] on input "**********" at bounding box center [344, 515] width 337 height 14
click at [499, 501] on form "**********" at bounding box center [863, 515] width 1398 height 41
click at [412, 510] on input "**********" at bounding box center [344, 515] width 337 height 14
click at [346, 594] on button "4" at bounding box center [344, 597] width 18 height 18
type input "**********"
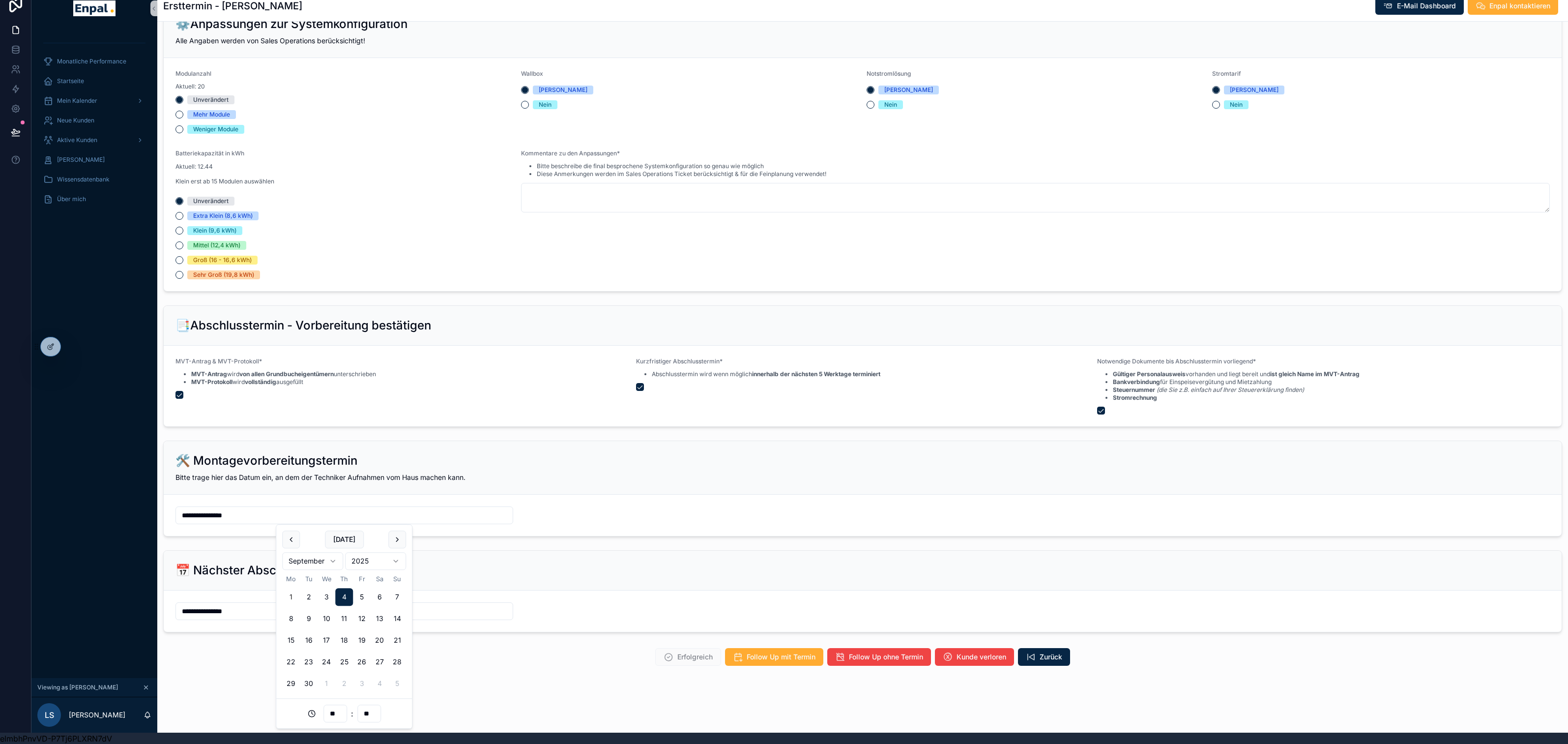
click at [295, 493] on div "🛠️ Montagevorbereitungstermin Bitte trage hier das Datum ein, an dem der Techni…" at bounding box center [863, 468] width 1398 height 54
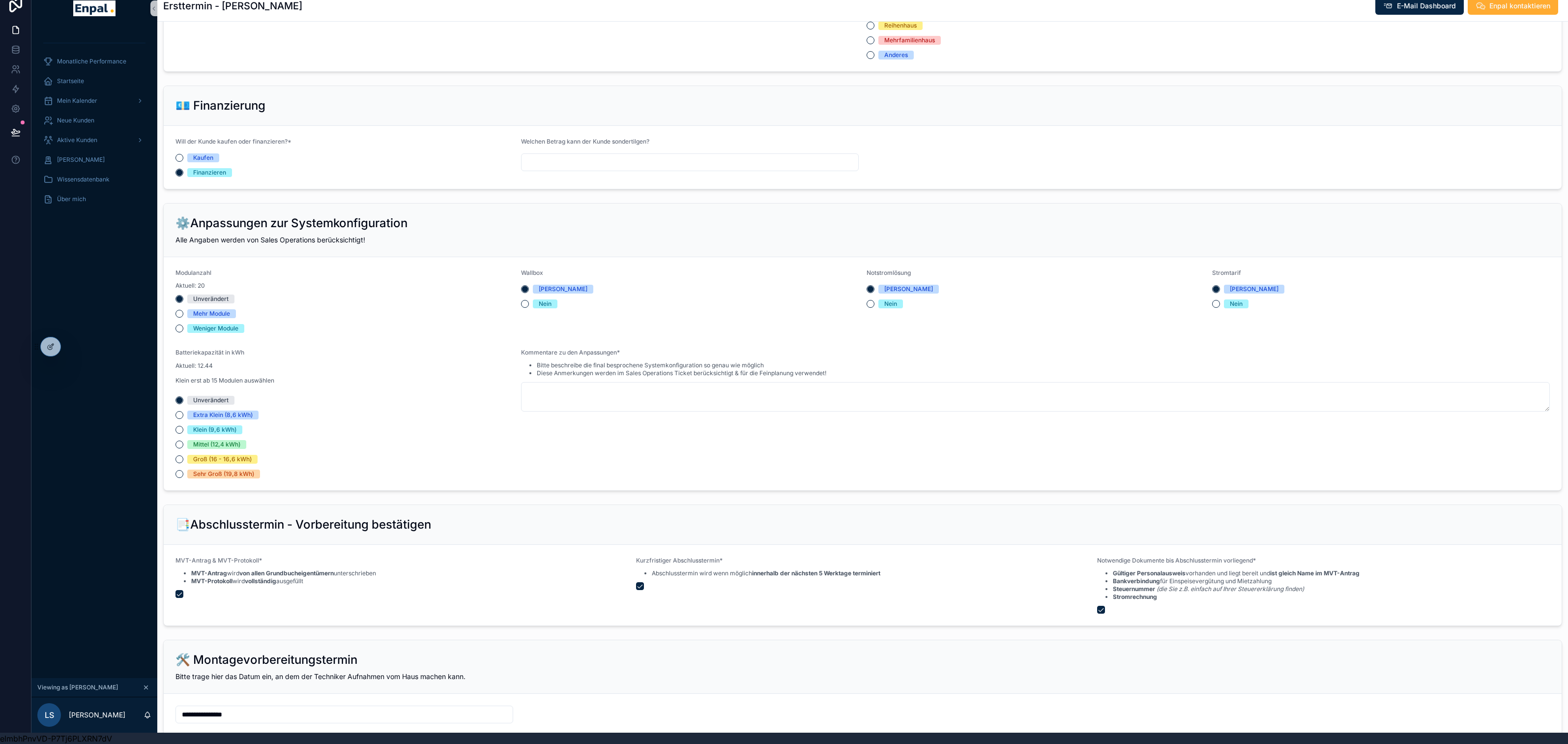
scroll to position [777, 0]
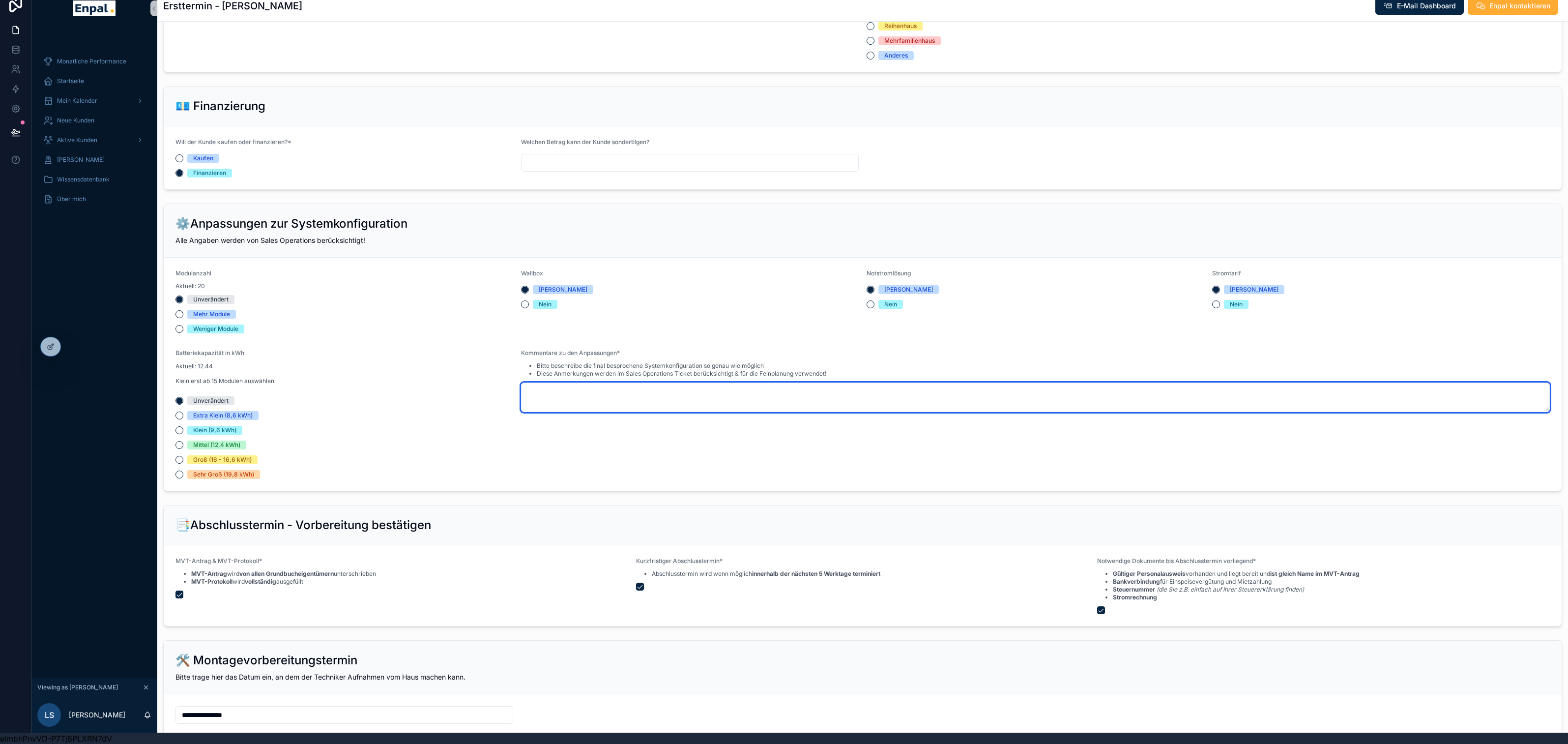
click at [576, 411] on textarea "scrollable content" at bounding box center [1035, 397] width 1029 height 29
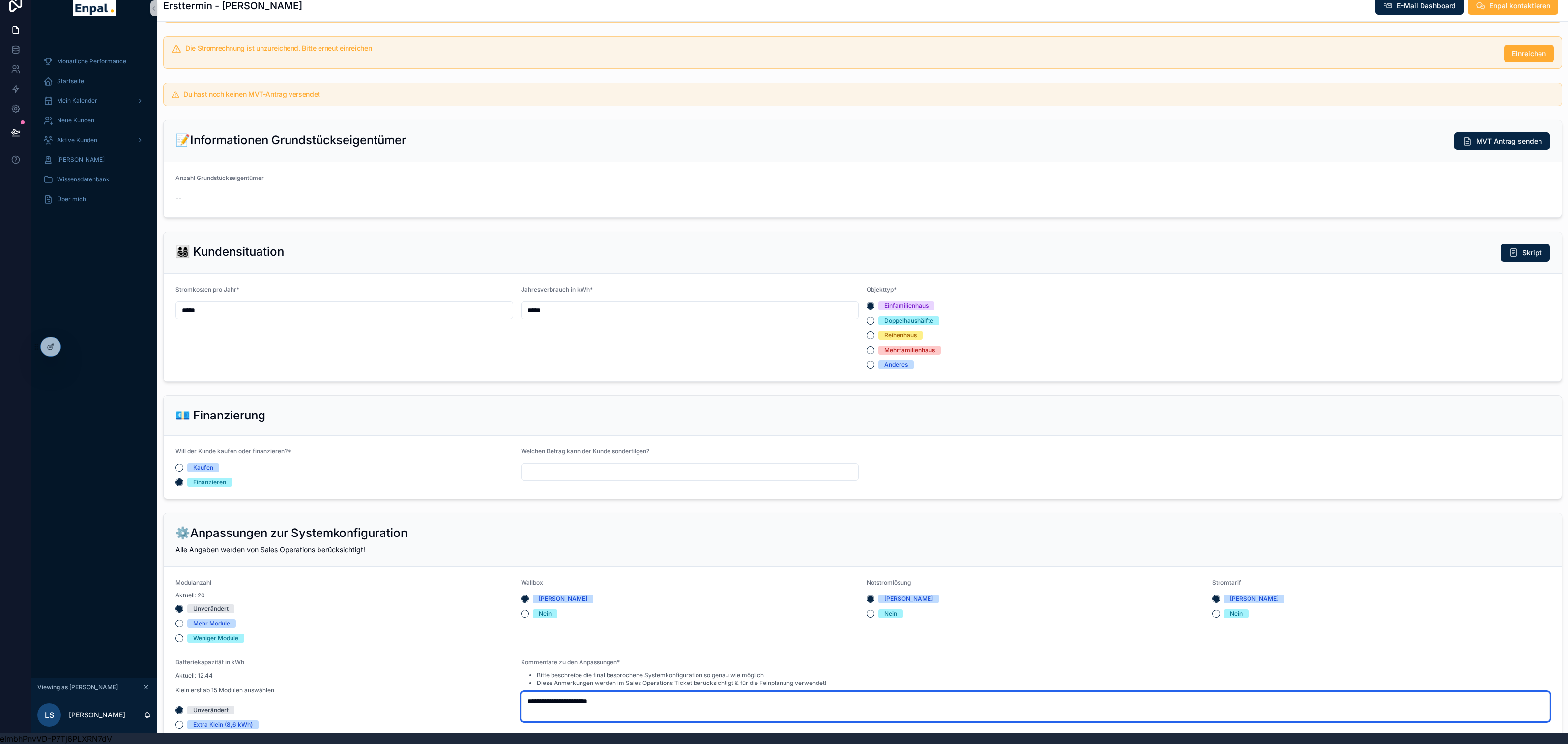
scroll to position [989, 0]
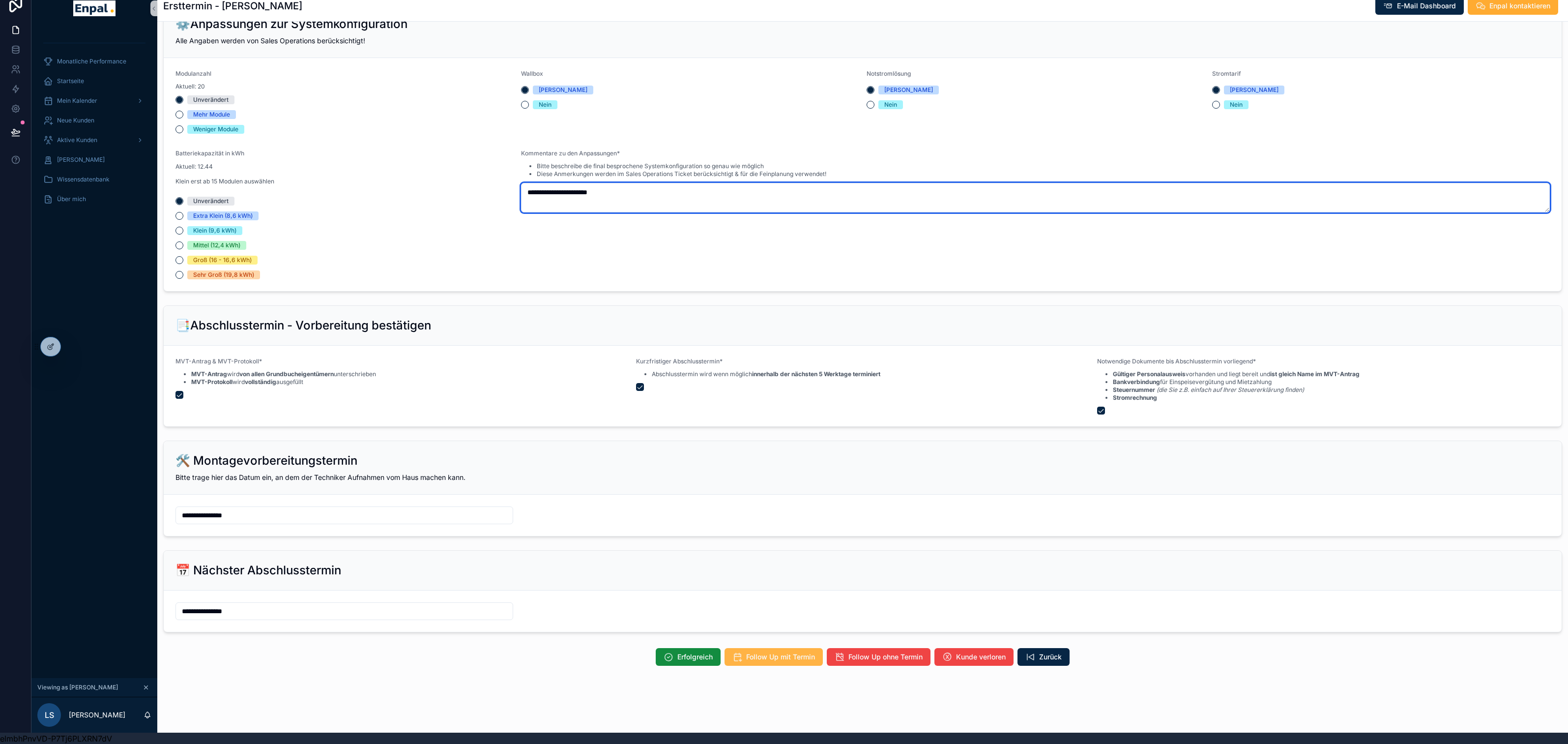
type textarea "**********"
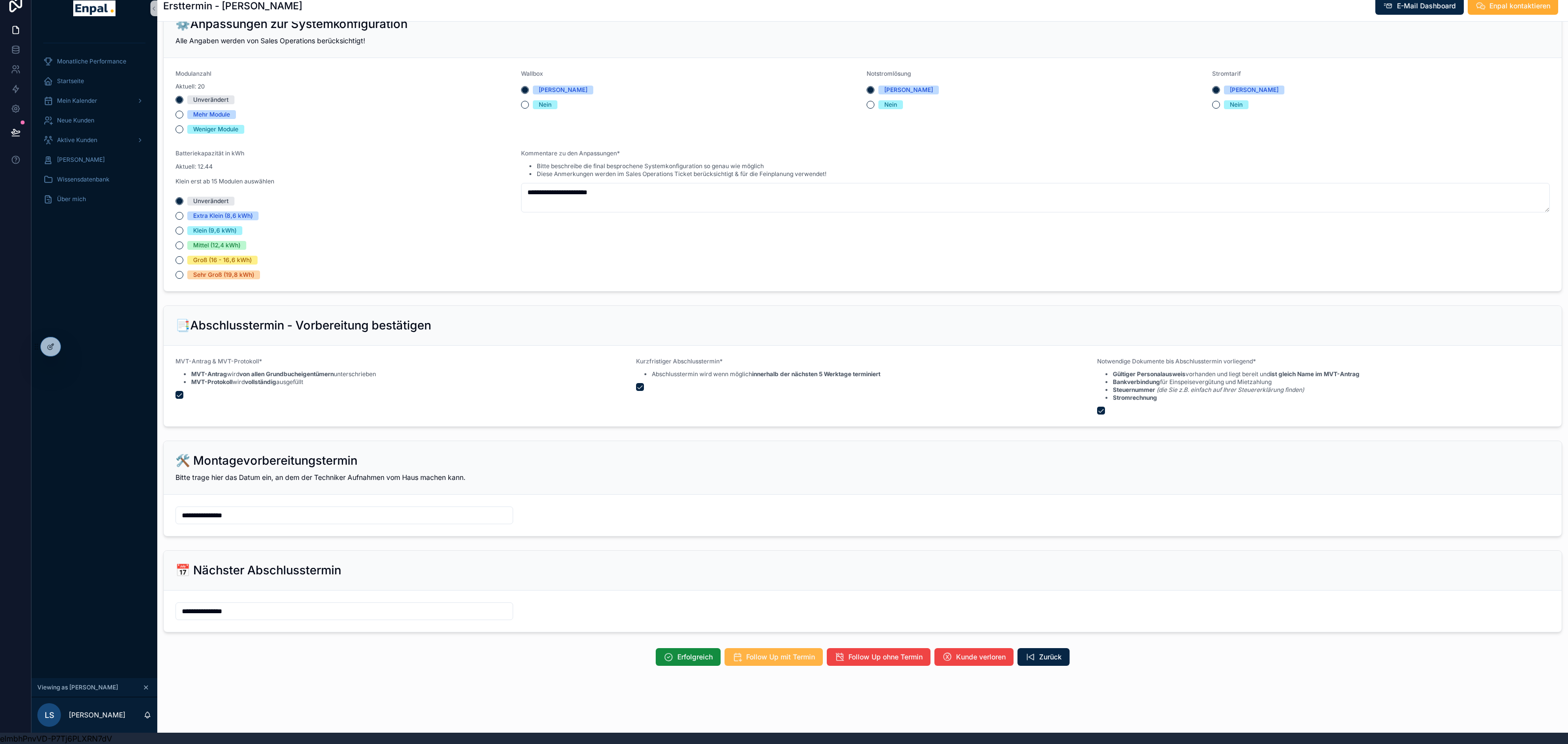
click at [774, 658] on span "Follow Up mit Termin" at bounding box center [780, 657] width 69 height 10
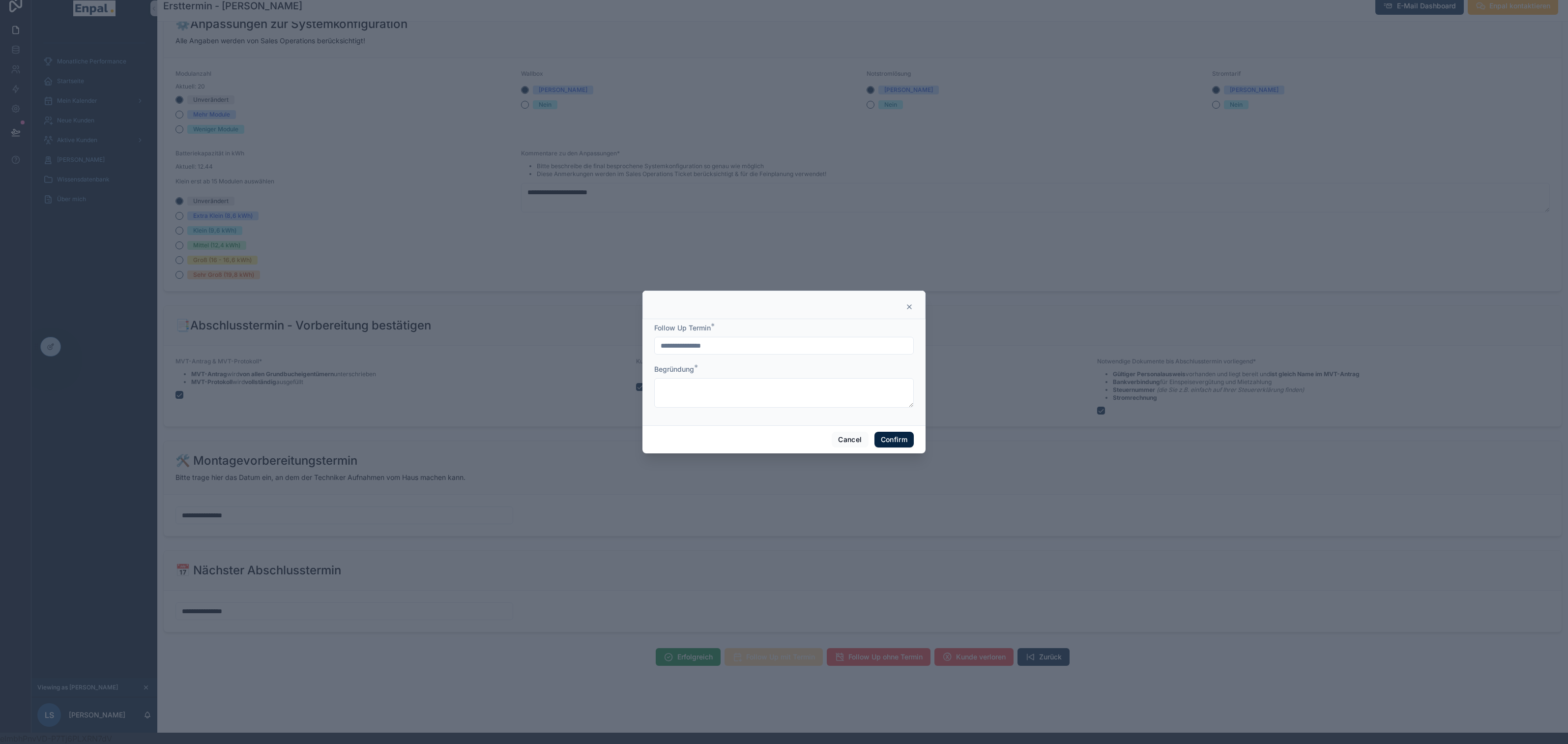
click at [911, 307] on icon at bounding box center [909, 306] width 8 height 8
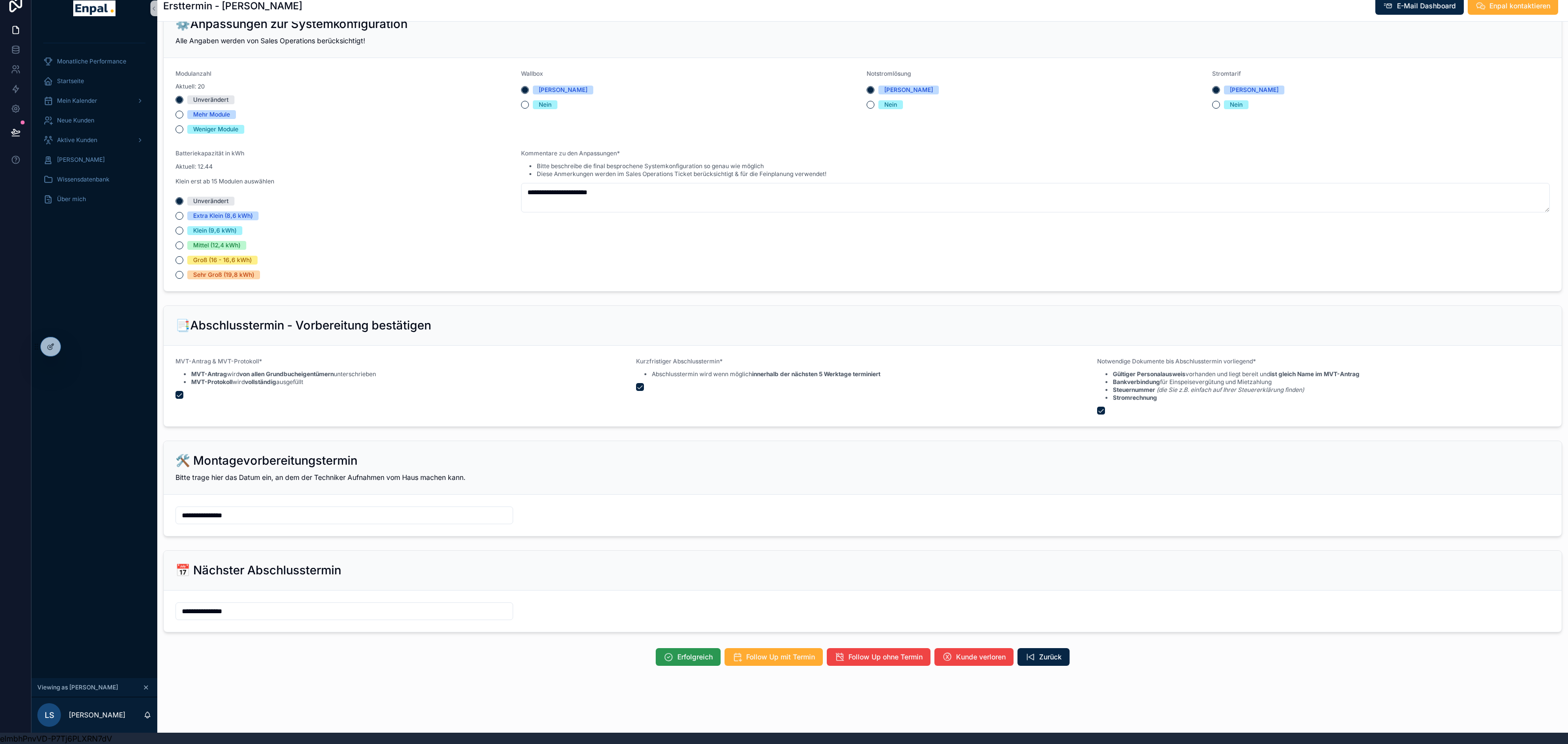
click at [679, 662] on span "Erfolgreich" at bounding box center [695, 657] width 35 height 10
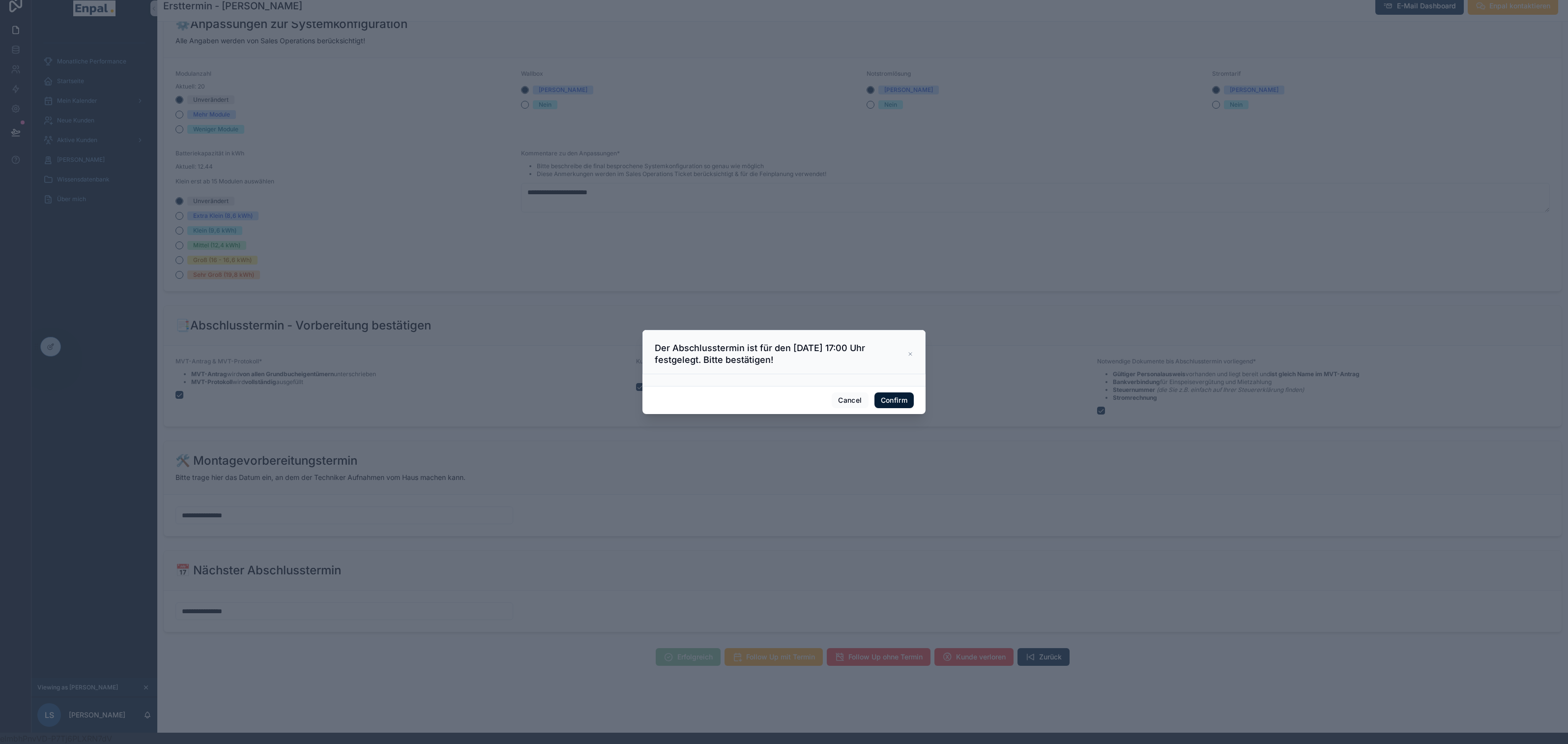
click at [900, 400] on button "Confirm" at bounding box center [894, 400] width 40 height 16
